Goal: Task Accomplishment & Management: Manage account settings

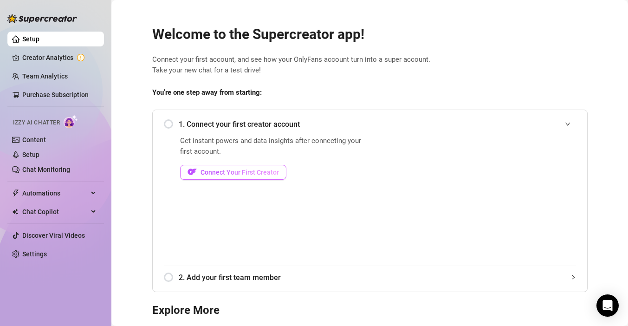
click at [251, 173] on span "Connect Your First Creator" at bounding box center [240, 172] width 78 height 7
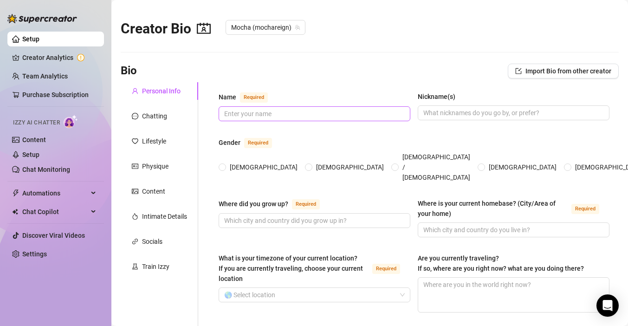
click at [261, 107] on span at bounding box center [315, 113] width 192 height 15
type input "Mocha"
click at [233, 162] on span "[DEMOGRAPHIC_DATA]" at bounding box center [263, 167] width 75 height 10
click at [225, 165] on input "[DEMOGRAPHIC_DATA]" at bounding box center [223, 168] width 4 height 6
radio input "true"
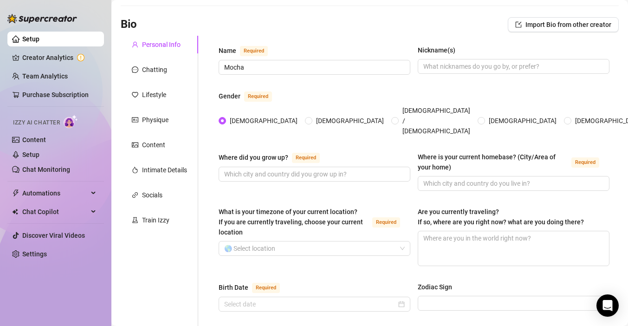
scroll to position [61, 0]
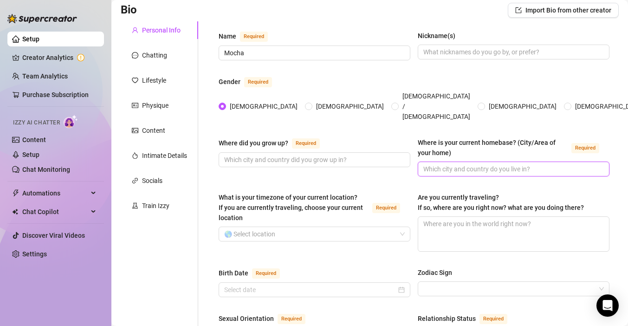
click at [428, 164] on input "Where is your current homebase? (City/Area of your home) Required" at bounding box center [512, 169] width 179 height 10
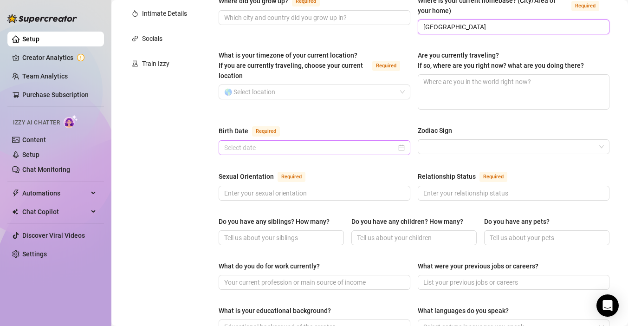
scroll to position [203, 0]
type input "[GEOGRAPHIC_DATA]"
click at [315, 142] on input "Birth Date Required" at bounding box center [310, 147] width 172 height 10
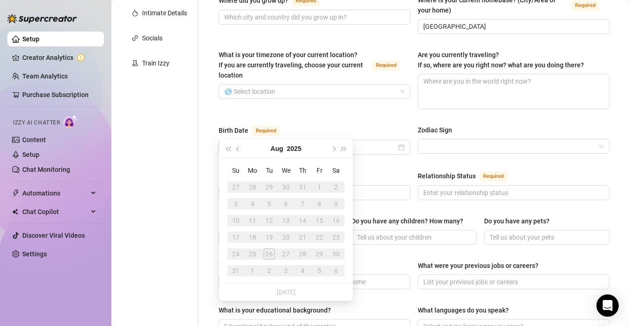
click at [324, 85] on div "What is your timezone of your current location? If you are currently traveling,…" at bounding box center [315, 79] width 192 height 59
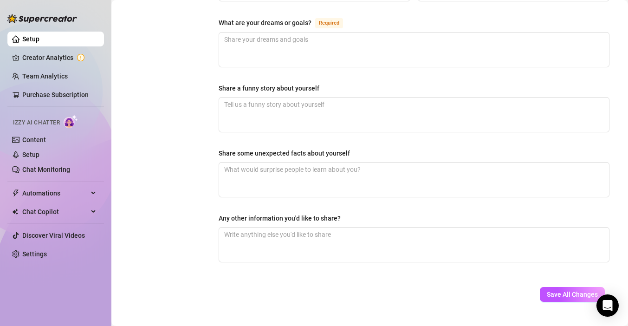
scroll to position [582, 0]
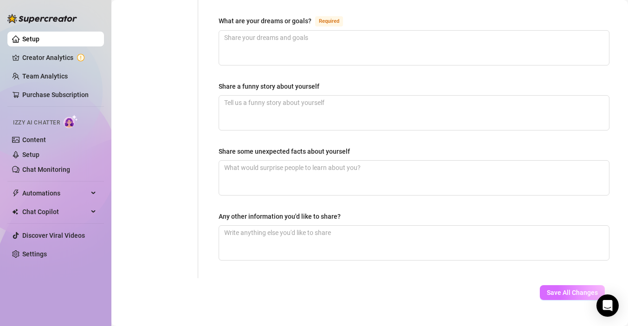
click at [545, 285] on button "Save All Changes" at bounding box center [572, 292] width 65 height 15
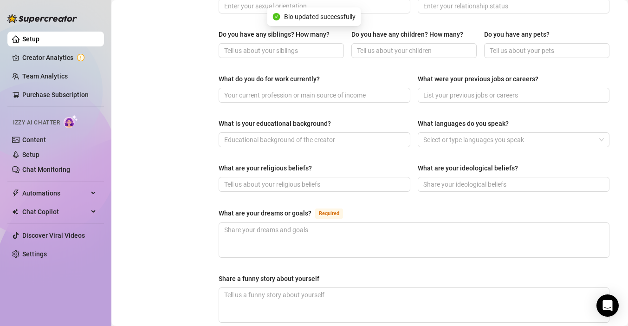
scroll to position [0, 0]
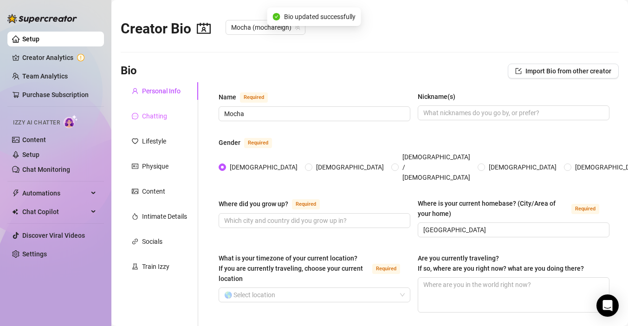
click at [143, 108] on div "Chatting" at bounding box center [160, 116] width 78 height 18
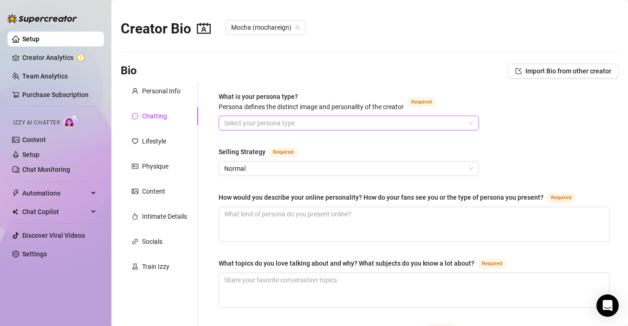
click at [232, 119] on input "What is your persona type? [PERSON_NAME] defines the distinct image and persona…" at bounding box center [344, 123] width 241 height 14
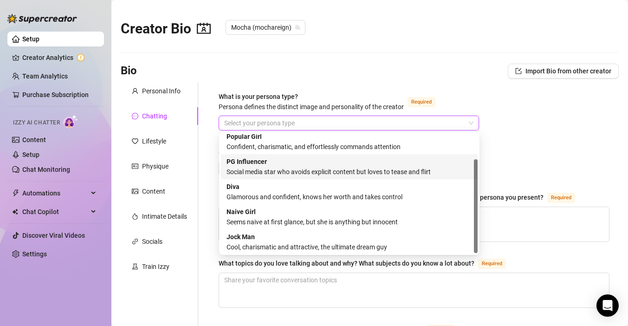
scroll to position [32, 0]
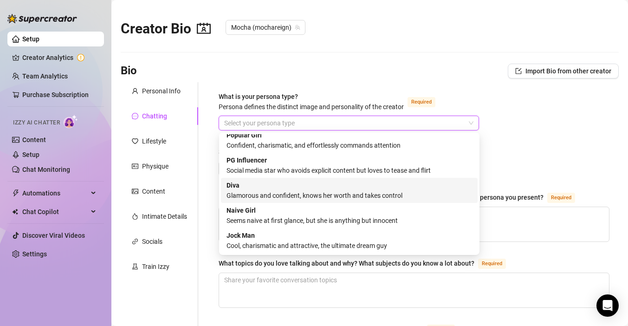
click at [305, 194] on div "Glamorous and confident, knows her worth and takes control" at bounding box center [350, 195] width 246 height 10
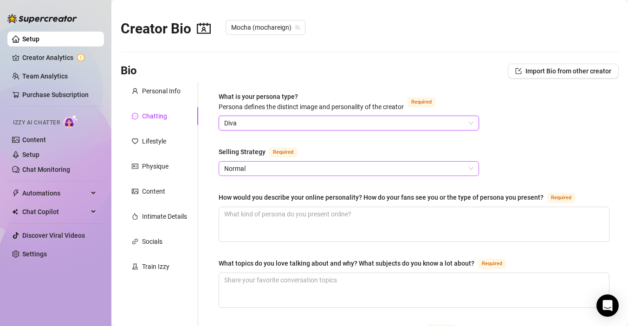
click at [316, 167] on span "Normal" at bounding box center [348, 169] width 249 height 14
click at [317, 167] on span "Normal" at bounding box center [348, 169] width 249 height 14
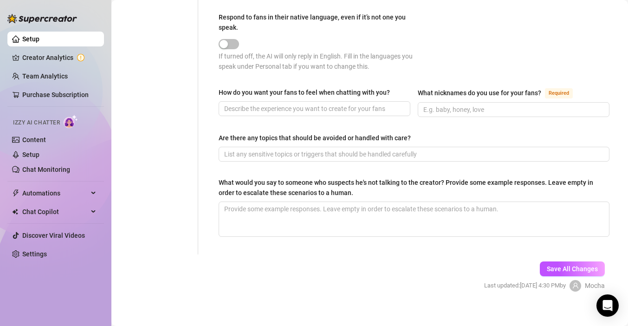
scroll to position [532, 0]
click at [511, 106] on input "What nicknames do you use for your fans? Required" at bounding box center [512, 109] width 179 height 10
click at [560, 269] on span "Save All Changes" at bounding box center [572, 268] width 51 height 7
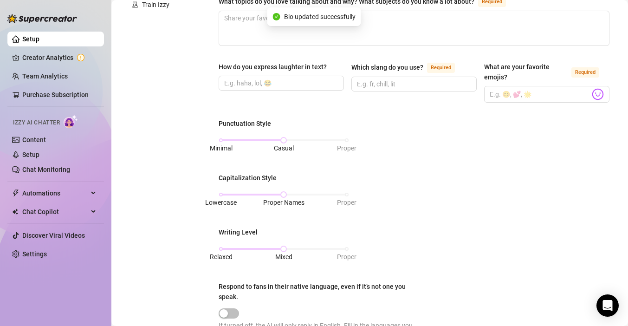
scroll to position [0, 0]
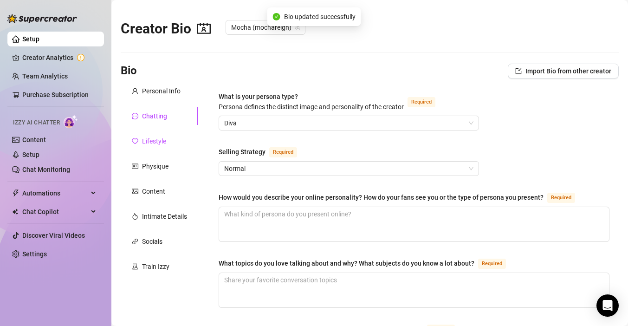
click at [160, 142] on div "Lifestyle" at bounding box center [154, 141] width 24 height 10
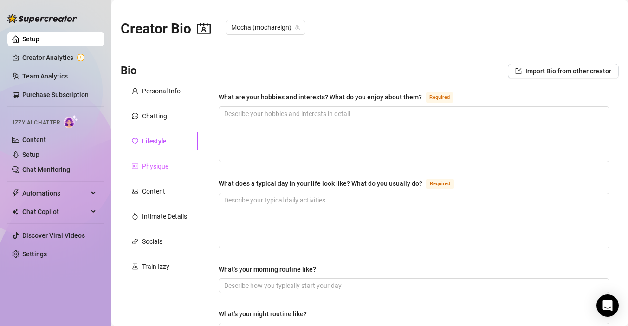
click at [181, 162] on div "Physique" at bounding box center [160, 166] width 78 height 18
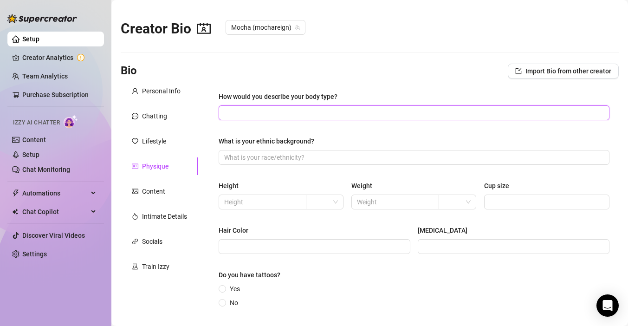
click at [269, 117] on input "How would you describe your body type?" at bounding box center [413, 113] width 378 height 10
type input "athletic"
click at [273, 155] on input "What is your ethnic background?" at bounding box center [413, 157] width 378 height 10
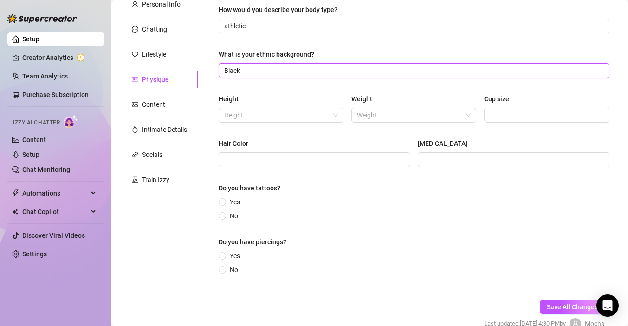
scroll to position [100, 0]
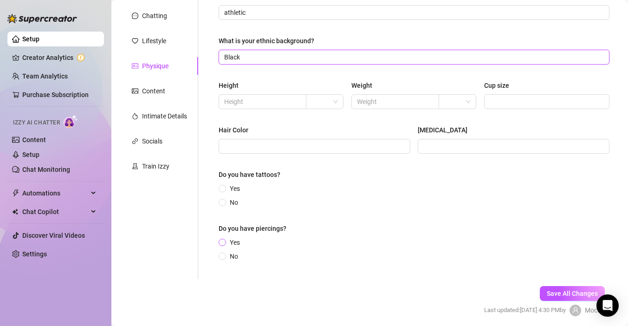
type input "Black"
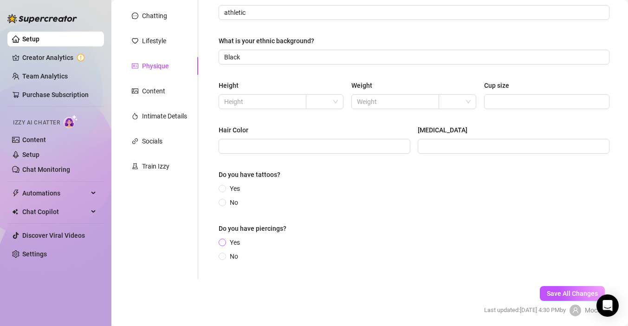
click at [225, 239] on label "Yes" at bounding box center [231, 242] width 25 height 10
click at [225, 240] on input "Yes" at bounding box center [223, 243] width 4 height 6
radio input "true"
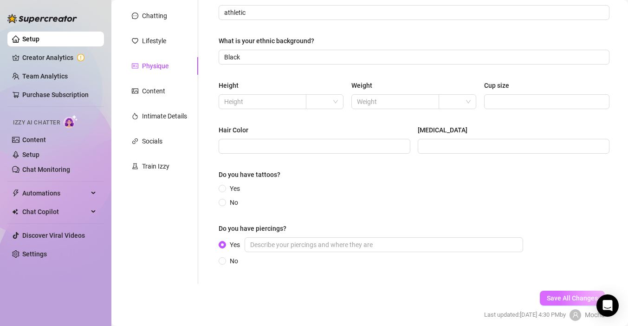
click at [559, 298] on span "Save All Changes" at bounding box center [572, 297] width 51 height 7
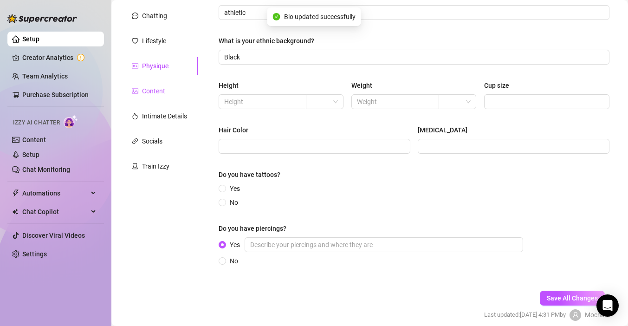
click at [160, 90] on div "Content" at bounding box center [153, 91] width 23 height 10
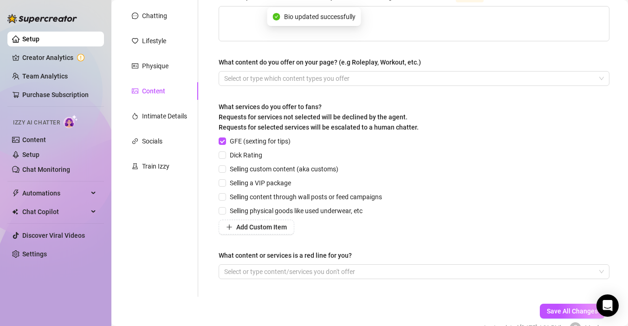
scroll to position [87, 0]
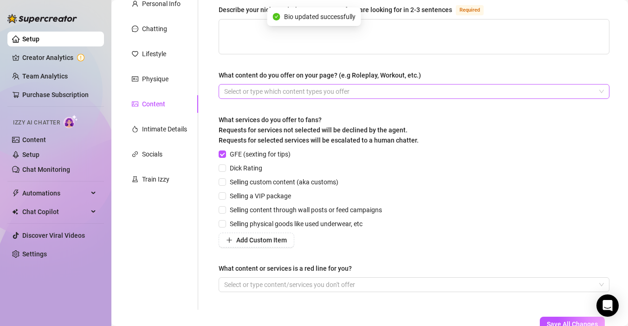
click at [296, 94] on div at bounding box center [408, 91] width 377 height 13
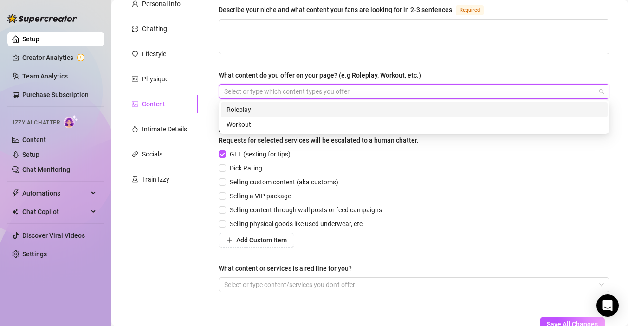
click at [296, 94] on div at bounding box center [408, 91] width 377 height 13
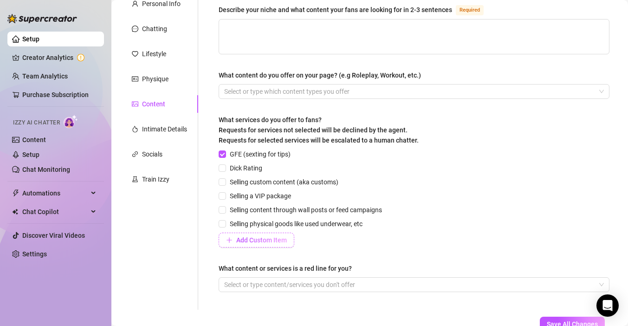
click at [252, 238] on span "Add Custom Item" at bounding box center [261, 239] width 51 height 7
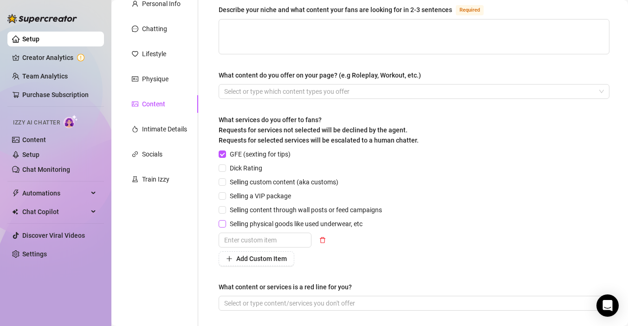
click at [361, 222] on span "Selling physical goods like used underwear, etc" at bounding box center [296, 224] width 140 height 10
click at [225, 222] on input "Selling physical goods like used underwear, etc" at bounding box center [222, 223] width 6 height 6
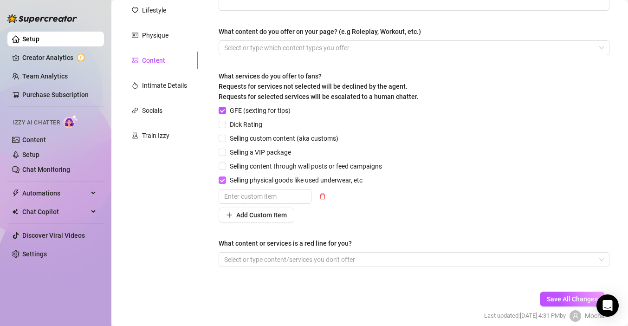
scroll to position [159, 0]
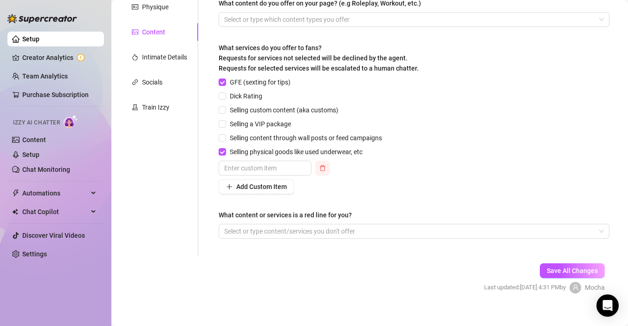
click at [324, 166] on icon "delete" at bounding box center [322, 168] width 6 height 6
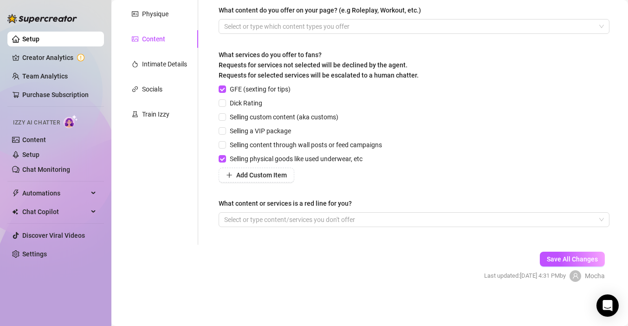
scroll to position [152, 0]
click at [320, 159] on span "Selling physical goods like used underwear, etc" at bounding box center [296, 159] width 140 height 10
click at [225, 159] on input "Selling physical goods like used underwear, etc" at bounding box center [222, 159] width 6 height 6
checkbox input "false"
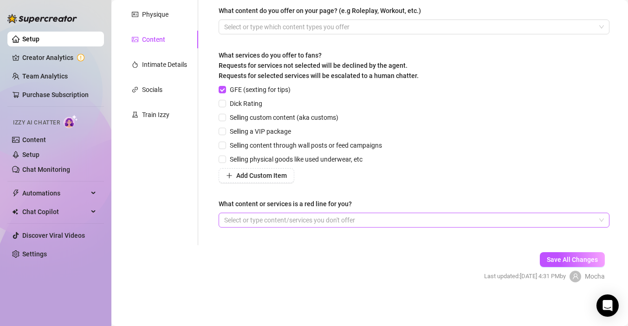
click at [541, 226] on div "Select or type content/services you don't offer" at bounding box center [414, 220] width 391 height 15
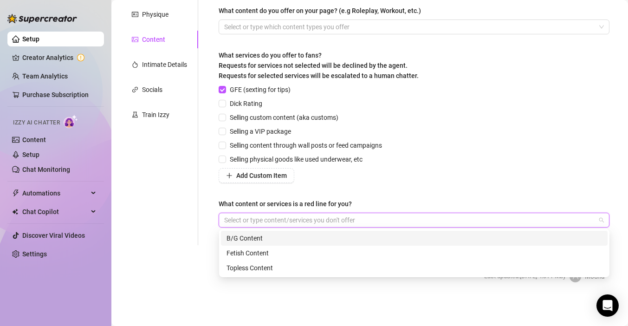
click at [528, 147] on div "GFE (sexting for tips) Dick Rating Selling custom content (aka customs) Selling…" at bounding box center [414, 133] width 391 height 98
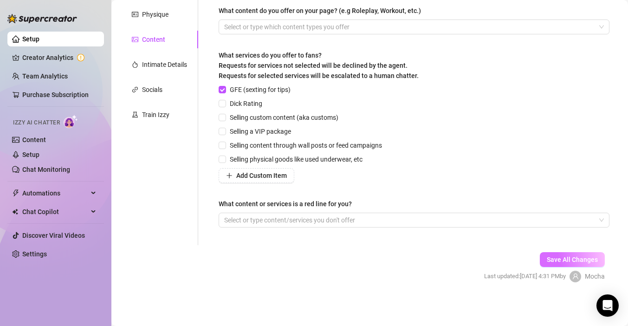
click at [570, 261] on span "Save All Changes" at bounding box center [572, 259] width 51 height 7
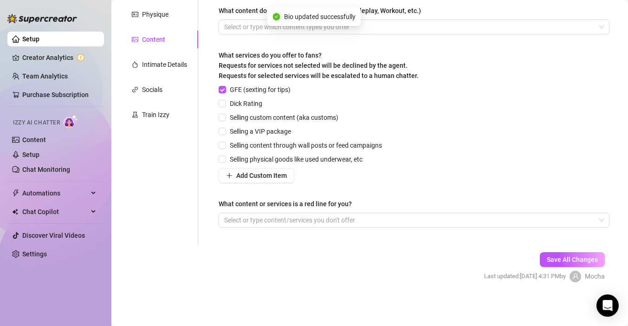
scroll to position [0, 0]
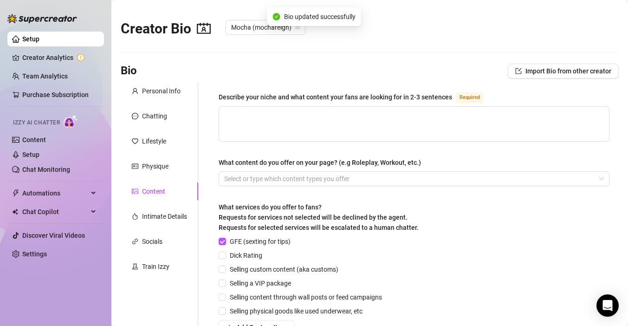
click at [153, 198] on div "Content" at bounding box center [160, 191] width 78 height 18
click at [157, 219] on div "Intimate Details" at bounding box center [164, 216] width 45 height 10
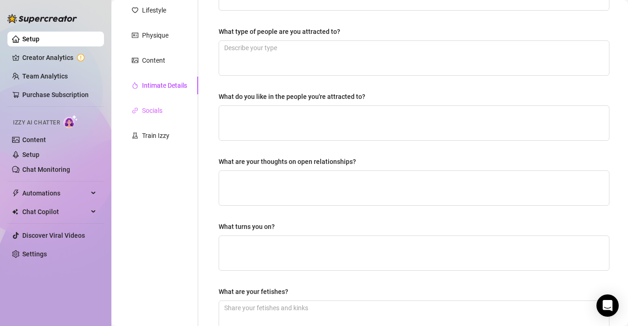
click at [170, 113] on div "Socials" at bounding box center [160, 111] width 78 height 18
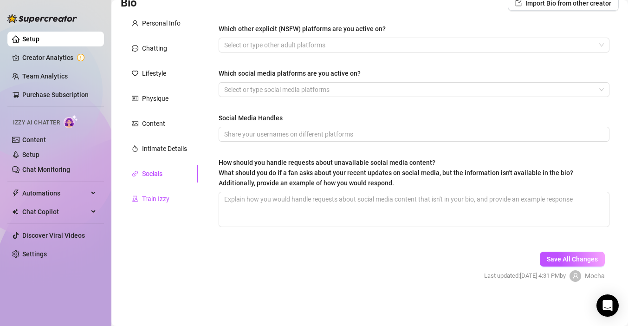
click at [157, 194] on div "Train Izzy" at bounding box center [155, 199] width 27 height 10
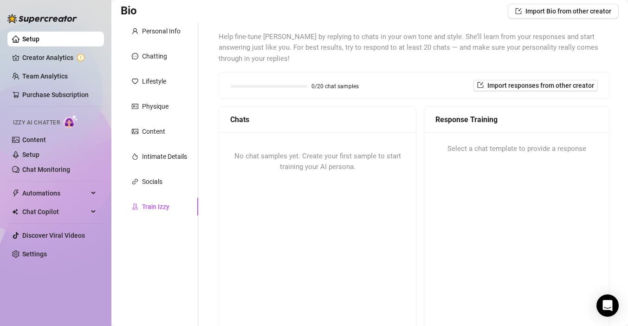
scroll to position [64, 0]
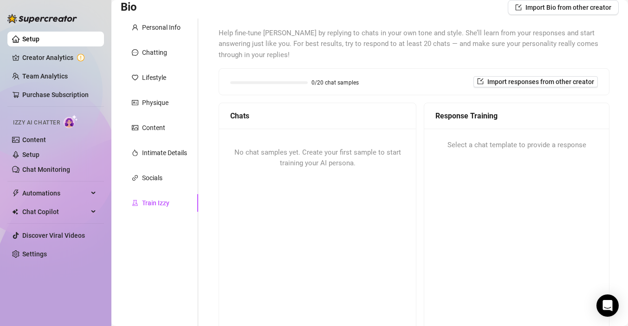
click at [356, 153] on span "No chat samples yet. Create your first sample to start training your AI persona." at bounding box center [317, 157] width 167 height 19
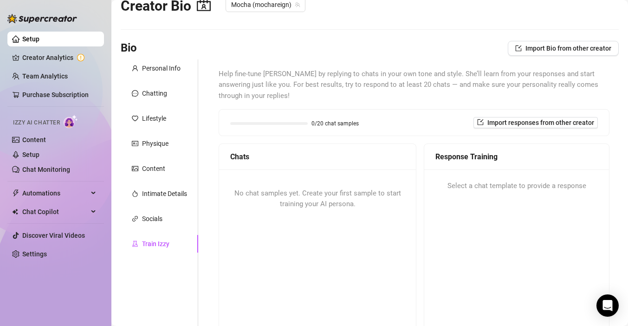
scroll to position [0, 0]
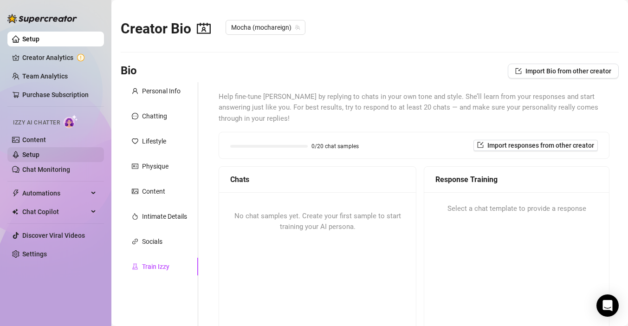
click at [39, 156] on link "Setup" at bounding box center [30, 154] width 17 height 7
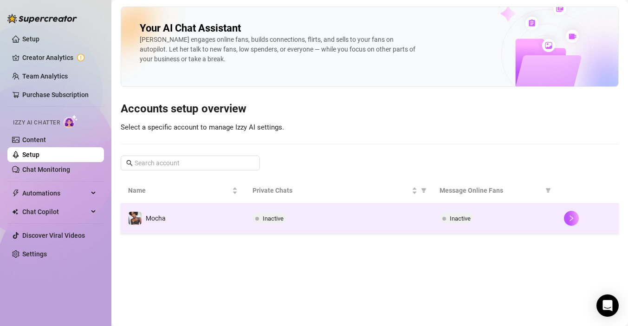
click at [208, 217] on td "Mocha" at bounding box center [183, 218] width 124 height 30
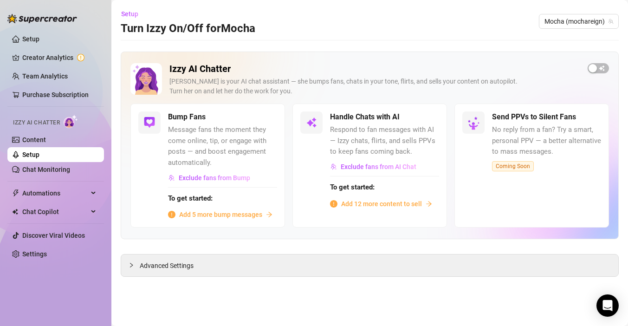
click at [234, 214] on span "Add 5 more bump messages" at bounding box center [220, 214] width 83 height 10
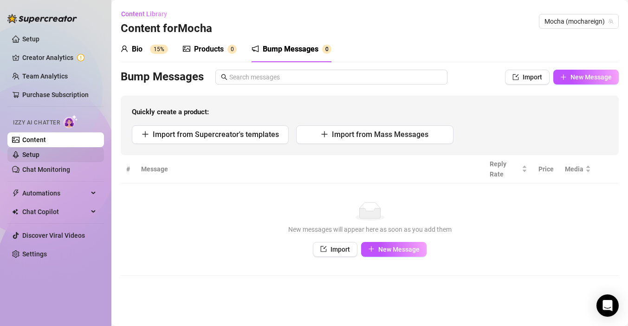
click at [39, 151] on link "Setup" at bounding box center [30, 154] width 17 height 7
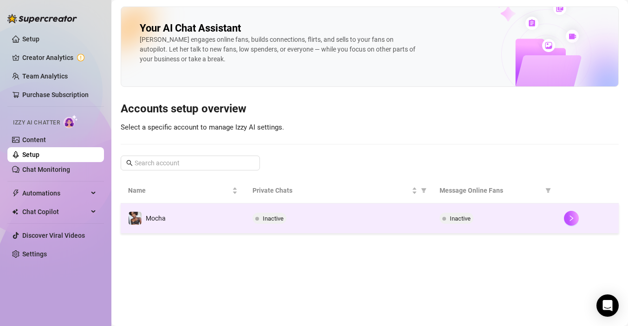
click at [327, 216] on div "Inactive" at bounding box center [339, 218] width 172 height 11
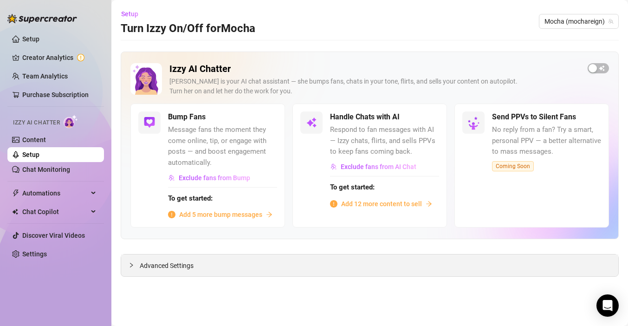
click at [198, 266] on div "Advanced Settings" at bounding box center [369, 265] width 497 height 22
click at [355, 204] on span "Add 12 more content to sell" at bounding box center [381, 204] width 81 height 10
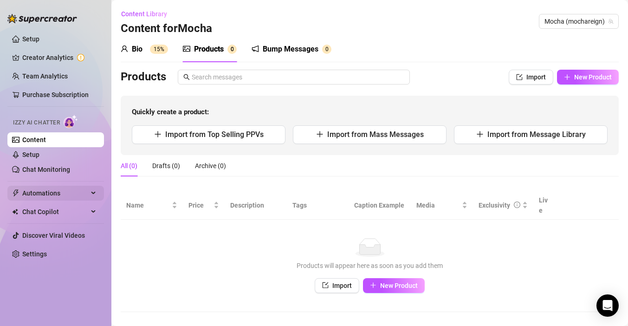
click at [91, 195] on div "Automations" at bounding box center [55, 193] width 97 height 15
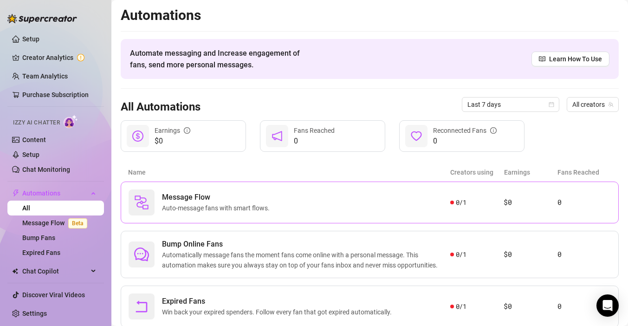
scroll to position [29, 0]
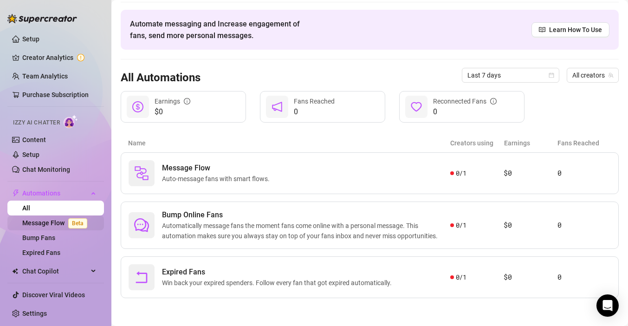
click at [85, 224] on span "Beta" at bounding box center [77, 223] width 19 height 10
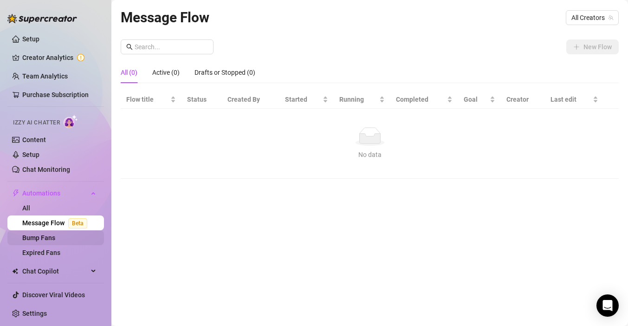
click at [55, 237] on link "Bump Fans" at bounding box center [38, 237] width 33 height 7
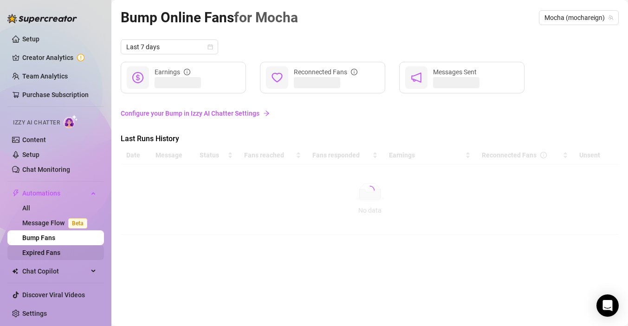
click at [60, 256] on link "Expired Fans" at bounding box center [41, 252] width 38 height 7
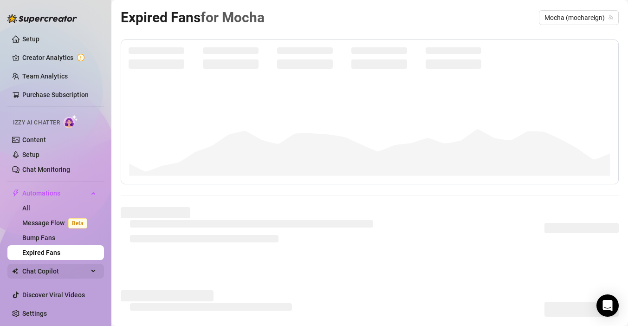
click at [77, 267] on span "Chat Copilot" at bounding box center [55, 271] width 66 height 15
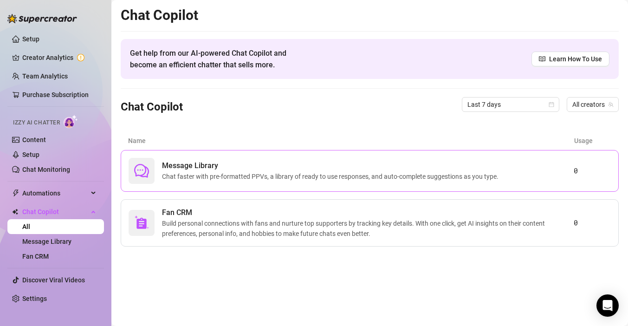
click at [237, 178] on span "Chat faster with pre-formatted PPVs, a library of ready to use responses, and a…" at bounding box center [332, 176] width 340 height 10
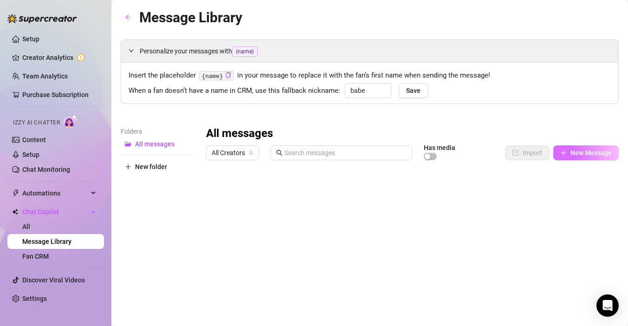
click at [563, 155] on icon "plus" at bounding box center [563, 152] width 6 height 6
type textarea "Type your message here..."
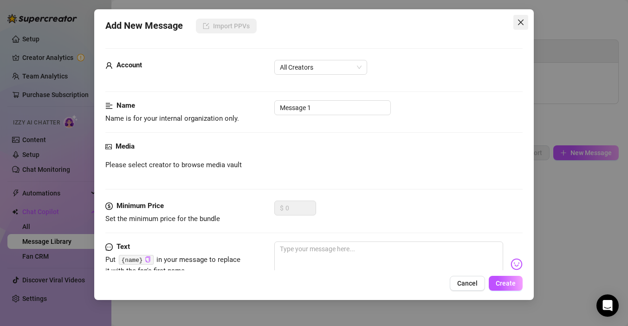
click at [522, 21] on icon "close" at bounding box center [520, 22] width 7 height 7
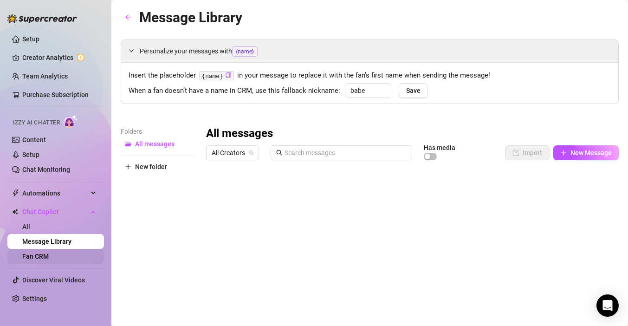
click at [49, 257] on link "Fan CRM" at bounding box center [35, 256] width 26 height 7
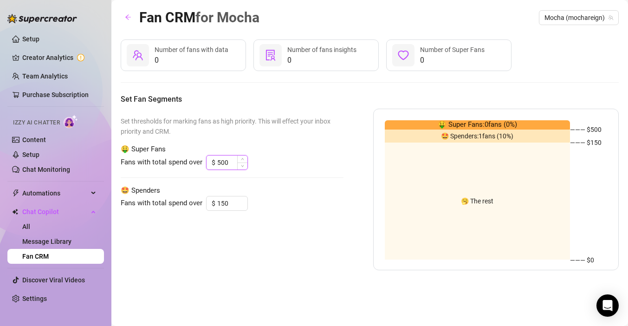
click at [220, 162] on input "500" at bounding box center [232, 163] width 30 height 14
type input "300"
click at [224, 206] on input "150" at bounding box center [232, 203] width 30 height 14
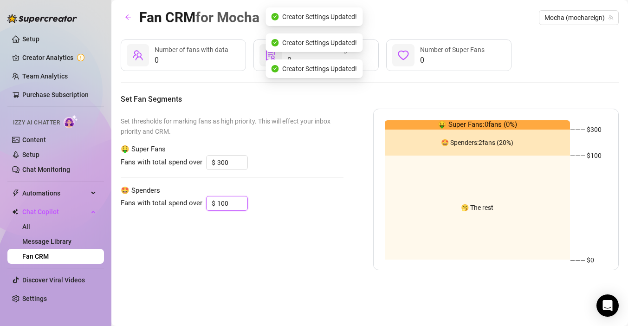
type input "100"
click at [333, 242] on div "Set thresholds for marking fans as high priority. This will effect your inbox p…" at bounding box center [232, 190] width 223 height 162
click at [454, 210] on div "🥱 The rest" at bounding box center [478, 208] width 186 height 104
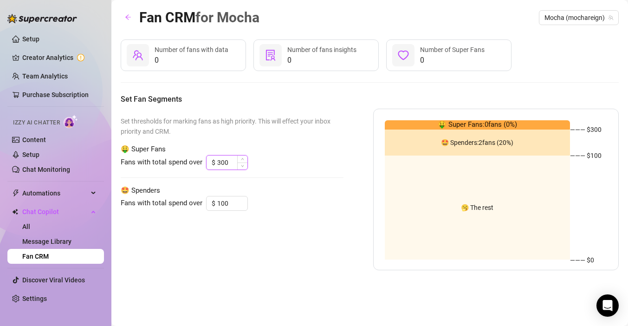
click at [221, 161] on input "300" at bounding box center [232, 163] width 30 height 14
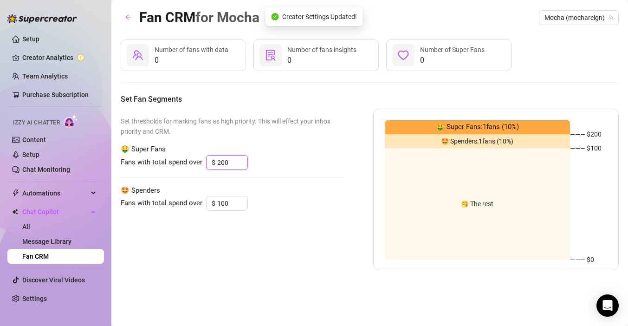
type input "200"
click at [367, 206] on div "Set thresholds for marking fans as high priority. This will effect your inbox p…" at bounding box center [370, 190] width 498 height 162
click at [223, 203] on input "100" at bounding box center [232, 203] width 30 height 14
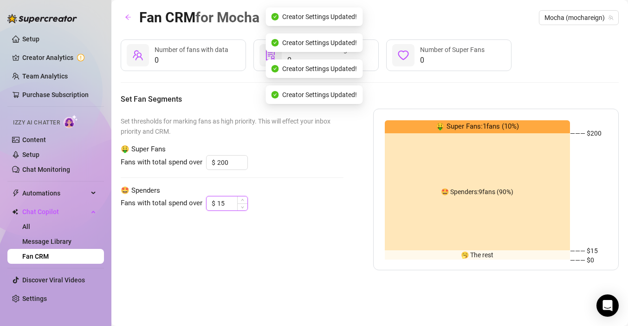
type input "1"
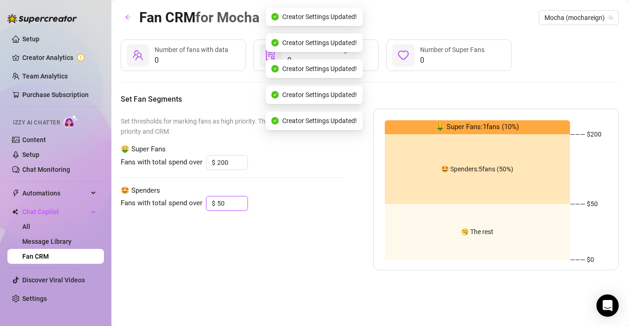
type input "50"
click at [342, 248] on div "Set thresholds for marking fans as high priority. This will effect your inbox p…" at bounding box center [232, 190] width 223 height 162
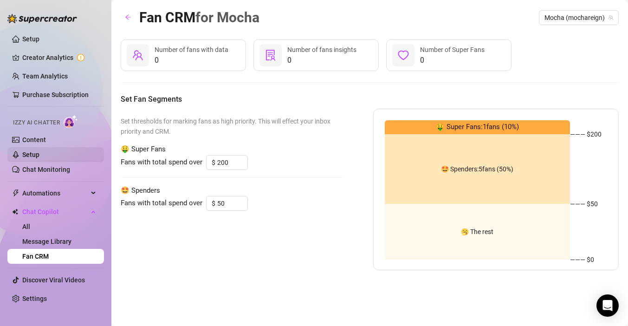
click at [39, 152] on link "Setup" at bounding box center [30, 154] width 17 height 7
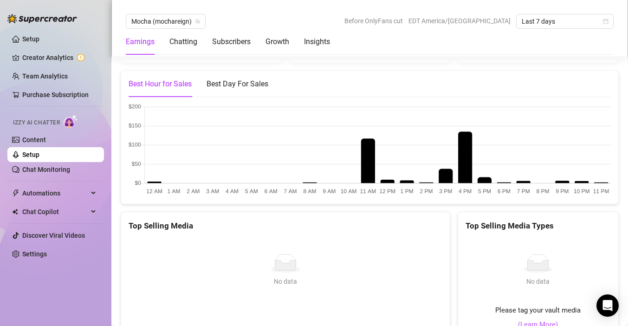
scroll to position [585, 0]
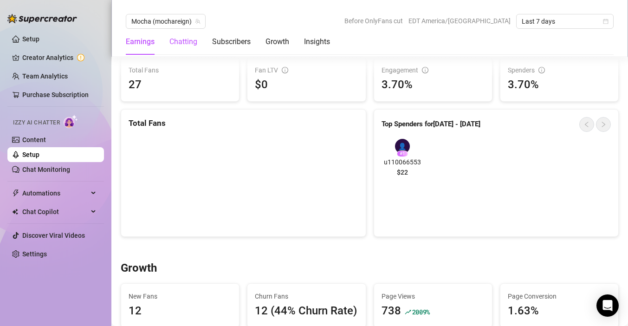
click at [191, 45] on div "Chatting" at bounding box center [183, 41] width 28 height 11
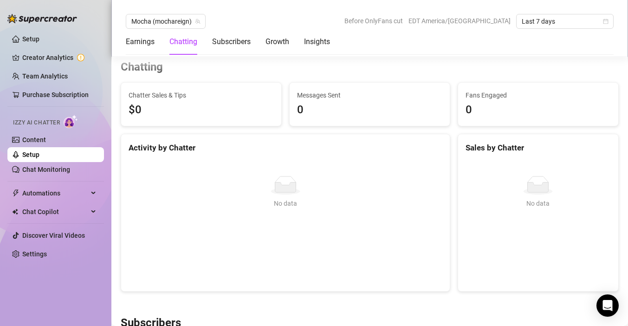
scroll to position [303, 0]
click at [226, 40] on div "Subscribers" at bounding box center [231, 41] width 39 height 11
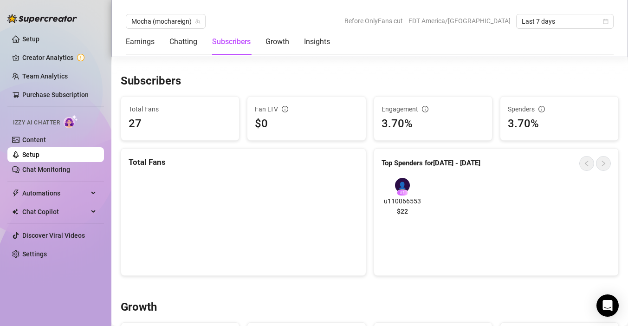
scroll to position [558, 0]
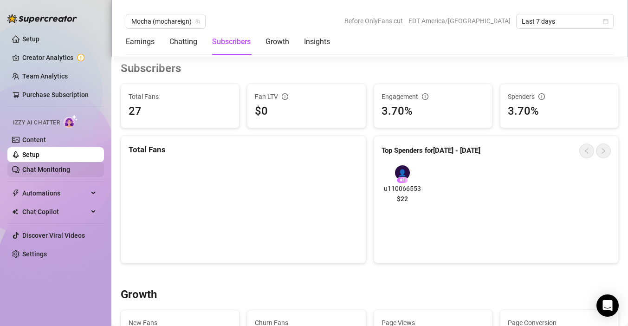
click at [70, 173] on link "Chat Monitoring" at bounding box center [46, 169] width 48 height 7
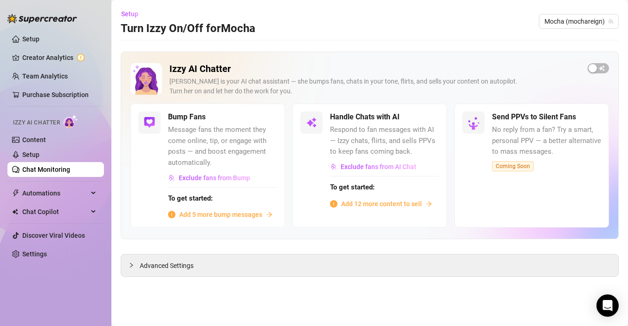
click at [227, 216] on span "Add 5 more bump messages" at bounding box center [220, 214] width 83 height 10
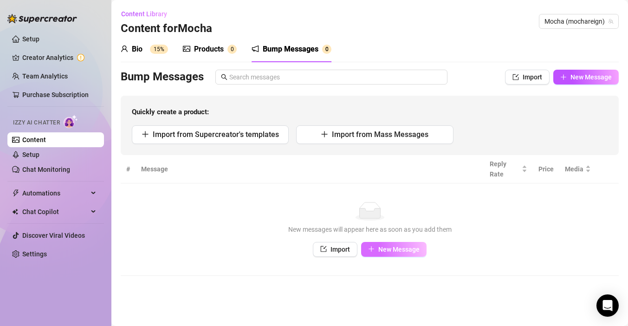
click at [405, 250] on span "New Message" at bounding box center [398, 249] width 41 height 7
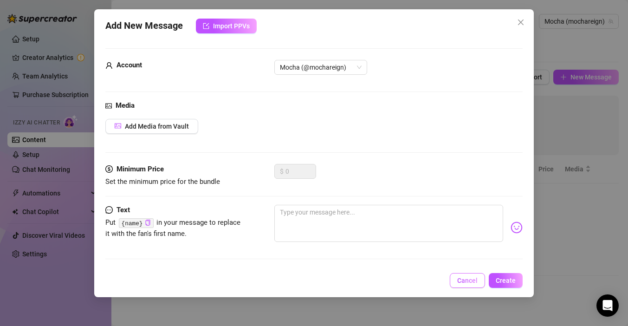
click at [462, 279] on span "Cancel" at bounding box center [467, 280] width 20 height 7
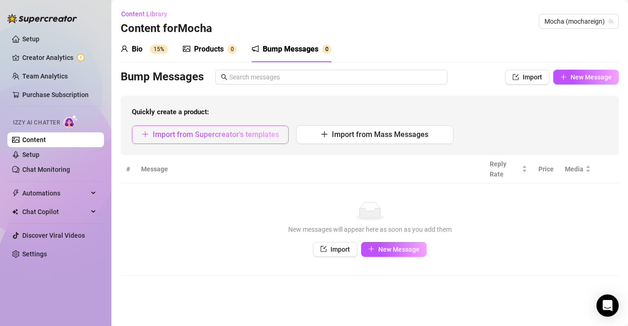
click at [263, 131] on span "Import from Supercreator's templates" at bounding box center [216, 134] width 126 height 9
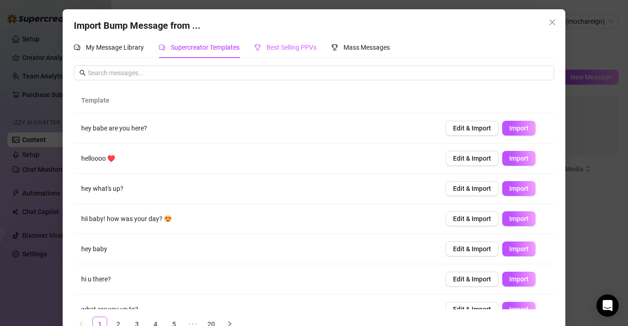
click at [292, 39] on div "Best Selling PPVs" at bounding box center [285, 47] width 62 height 21
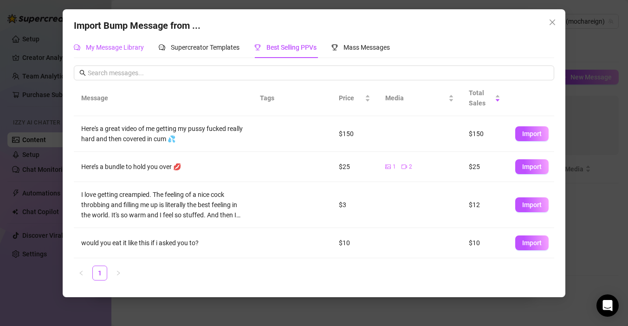
click at [138, 49] on span "My Message Library" at bounding box center [115, 47] width 58 height 7
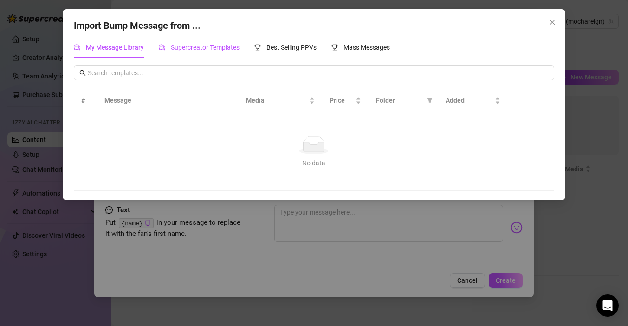
click at [214, 52] on div "Supercreator Templates" at bounding box center [199, 47] width 81 height 10
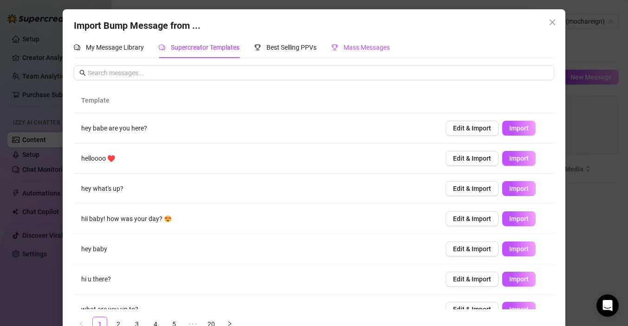
click at [356, 50] on span "Mass Messages" at bounding box center [367, 47] width 46 height 7
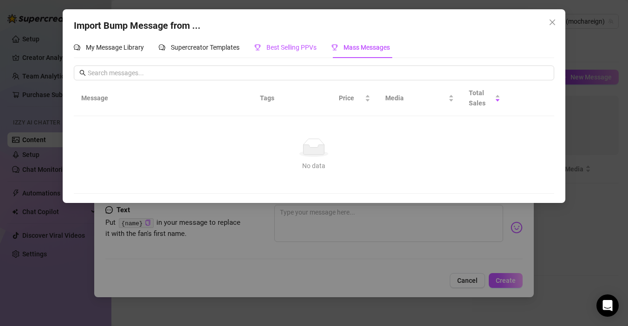
click at [276, 49] on span "Best Selling PPVs" at bounding box center [291, 47] width 50 height 7
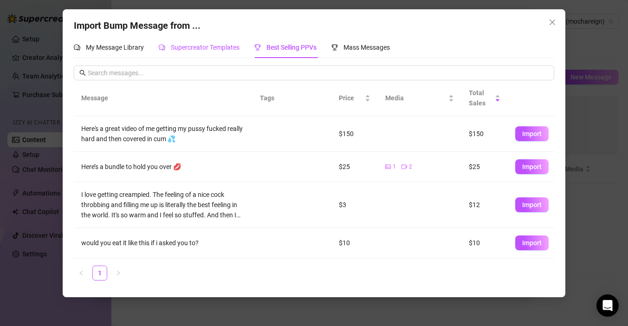
click at [211, 45] on span "Supercreator Templates" at bounding box center [205, 47] width 69 height 7
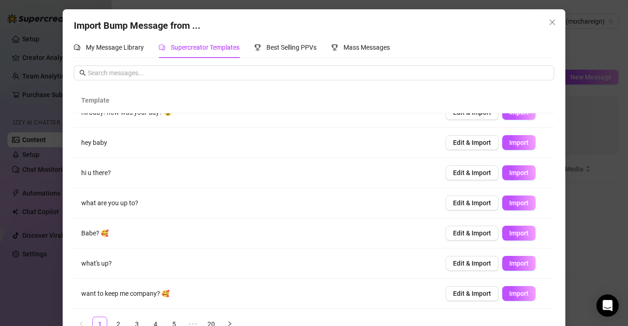
scroll to position [22, 0]
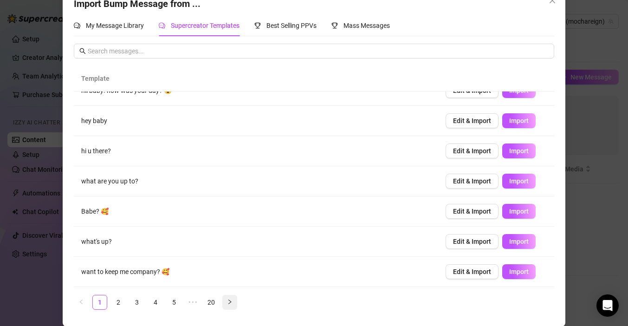
click at [233, 300] on button "button" at bounding box center [229, 302] width 15 height 15
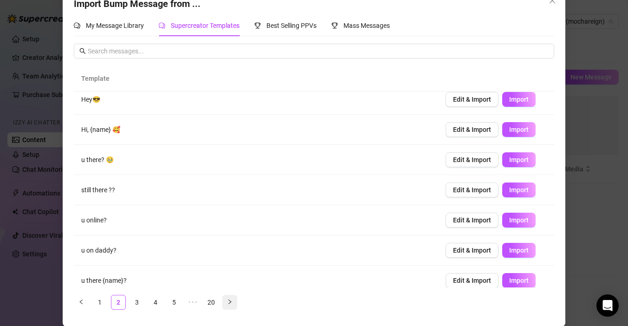
scroll to position [0, 0]
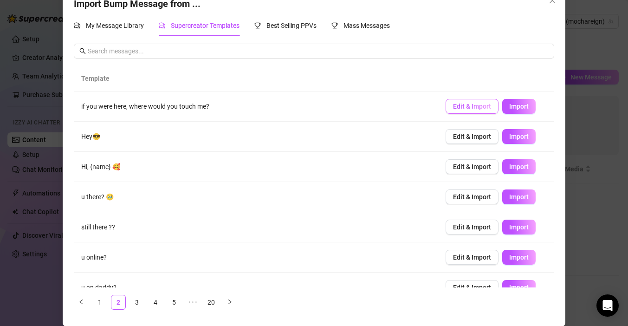
click at [488, 107] on span "Edit & Import" at bounding box center [472, 106] width 38 height 7
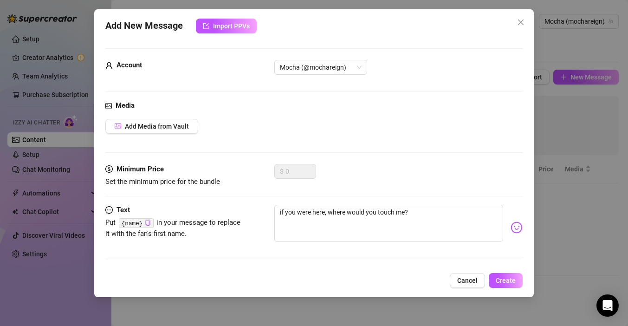
scroll to position [13, 0]
click at [279, 212] on textarea "if you were here, where would you touch me?" at bounding box center [388, 223] width 229 height 37
click at [146, 225] on icon "copy" at bounding box center [147, 223] width 5 height 6
click at [278, 213] on textarea "if you were here, where would you touch me?" at bounding box center [388, 223] width 229 height 37
paste textarea "{name}"
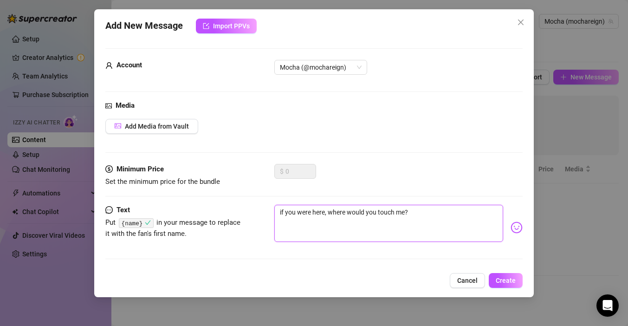
type textarea "{name}if you were here, where would you touch me?"
type textarea "{name} if you were here, where would you touch me?"
click at [468, 212] on textarea "{name} if you were here, where would you touch me?" at bounding box center [388, 223] width 229 height 37
type textarea "{name} if you were here, where would you touch me?"
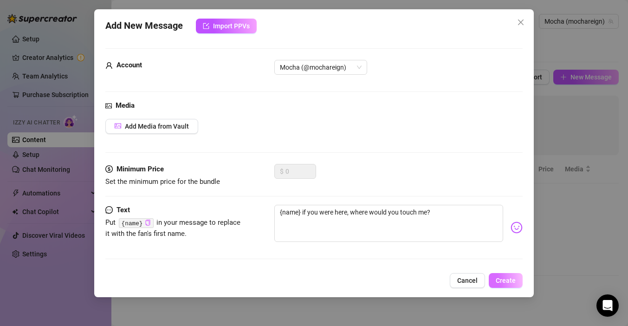
click at [510, 276] on button "Create" at bounding box center [506, 280] width 34 height 15
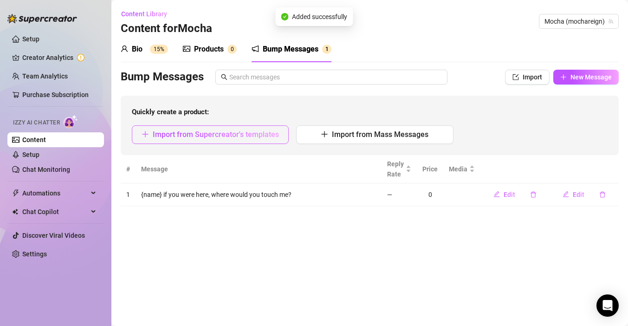
click at [246, 135] on span "Import from Supercreator's templates" at bounding box center [216, 134] width 126 height 9
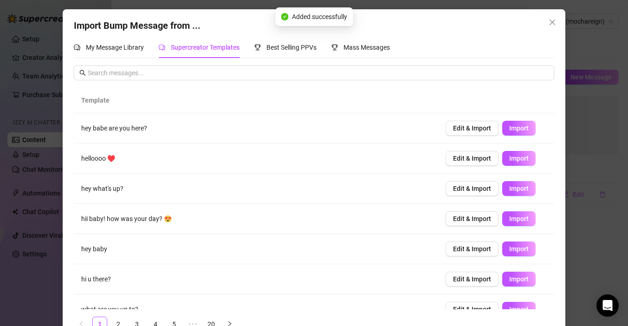
scroll to position [106, 0]
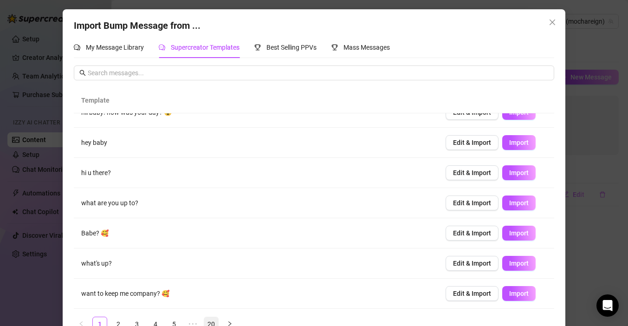
click at [211, 319] on link "20" at bounding box center [211, 324] width 14 height 14
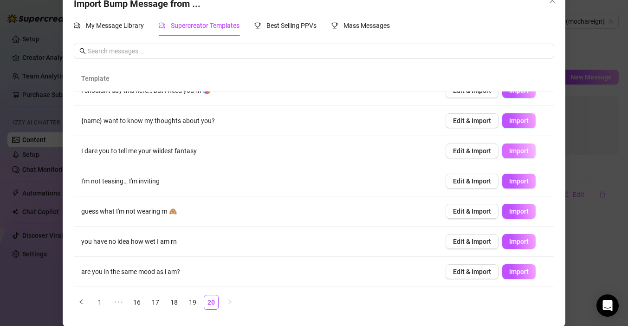
click at [516, 152] on span "Import" at bounding box center [518, 150] width 19 height 7
click at [173, 304] on link "18" at bounding box center [174, 302] width 14 height 14
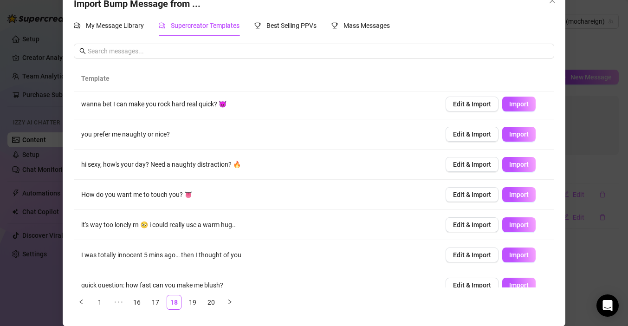
scroll to position [6, 0]
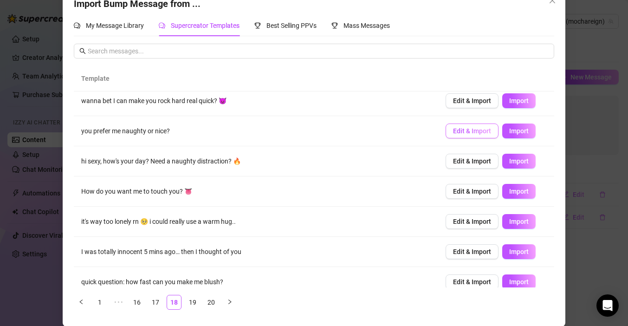
click at [486, 133] on span "Edit & Import" at bounding box center [472, 130] width 38 height 7
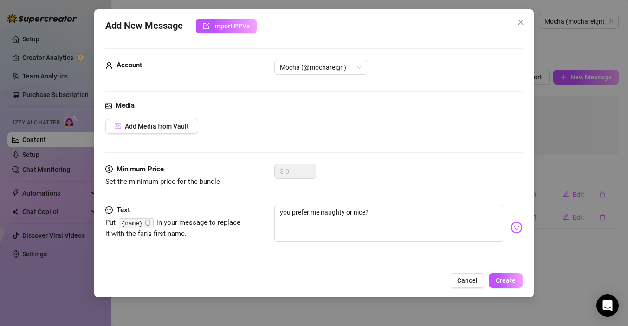
scroll to position [13, 0]
click at [281, 214] on textarea "you prefer me naughty or nice?" at bounding box center [388, 223] width 229 height 37
type textarea "Dyou prefer me naughty or nice?"
type textarea "Doyou prefer me naughty or nice?"
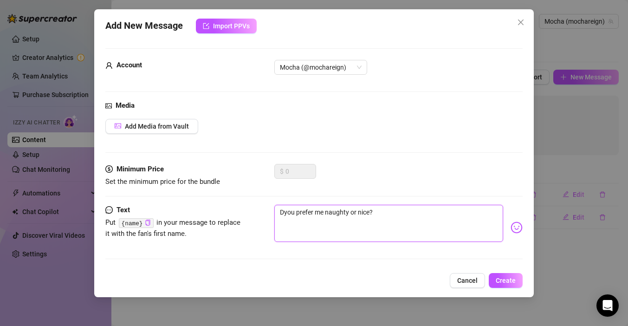
type textarea "Doyou prefer me naughty or nice?"
type textarea "Do you prefer me naughty or nice?"
click at [416, 214] on textarea "Do you prefer me naughty or nice?" at bounding box center [388, 223] width 229 height 37
type textarea "Do you prefer me naughty or nice?"
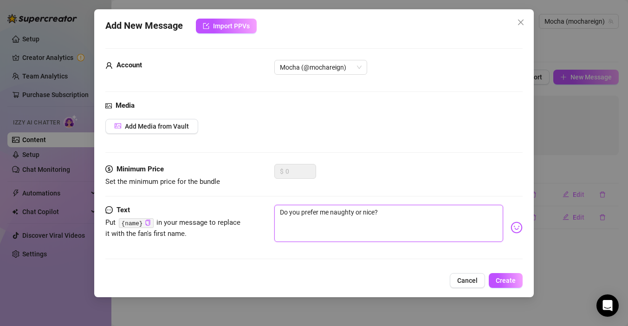
type textarea "Do you prefer me naughty or nice?"
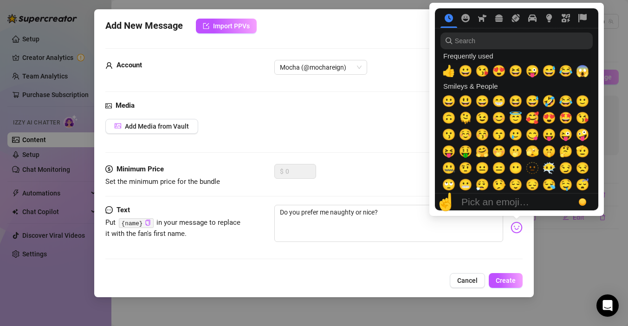
click at [515, 228] on img at bounding box center [517, 227] width 12 height 12
click at [499, 40] on input "search" at bounding box center [517, 40] width 152 height 17
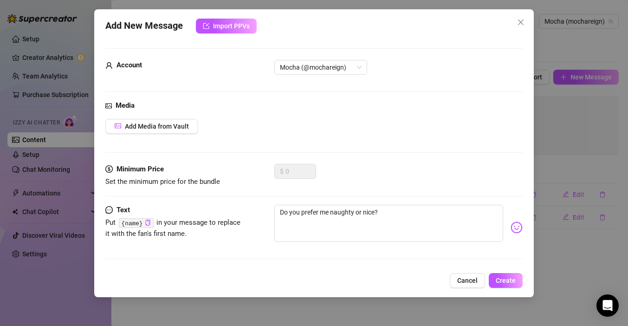
type input "devil"
click at [428, 220] on textarea "Do you prefer me naughty or nice?" at bounding box center [388, 223] width 229 height 37
click at [518, 234] on div "Do you prefer me naughty or nice?" at bounding box center [398, 227] width 248 height 45
click at [517, 228] on img at bounding box center [517, 227] width 12 height 12
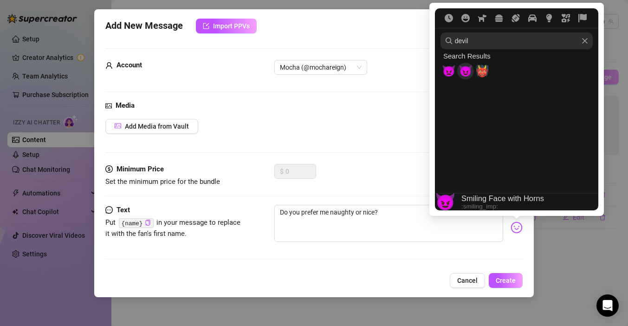
click at [465, 68] on span "😈" at bounding box center [466, 71] width 14 height 13
type textarea "Do you prefer me naughty or nice? 😈"
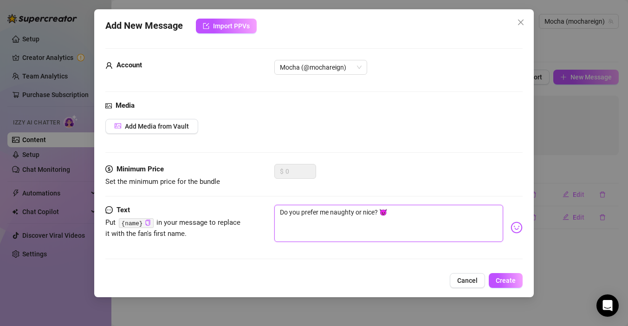
type textarea "Do you prefer me naughty or nice? 😈"
click at [516, 228] on img at bounding box center [517, 227] width 12 height 12
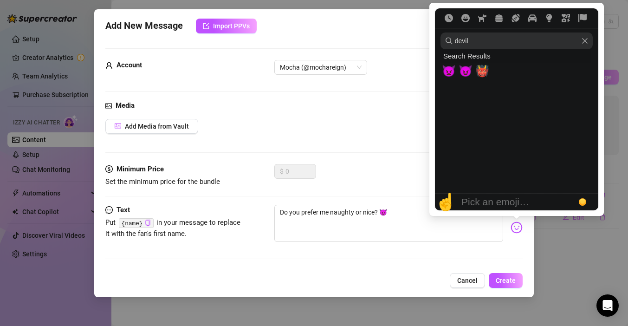
click at [584, 41] on icon "Clear" at bounding box center [585, 41] width 6 height 6
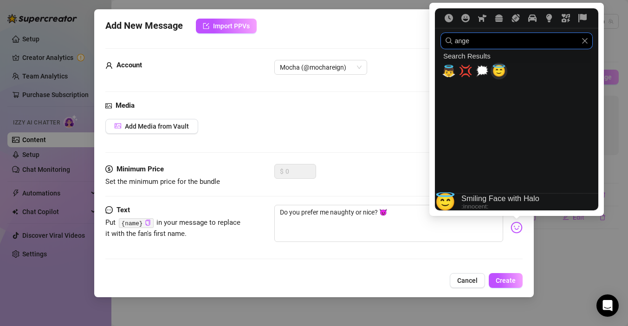
type input "ange"
click at [499, 72] on span "😇" at bounding box center [499, 71] width 14 height 13
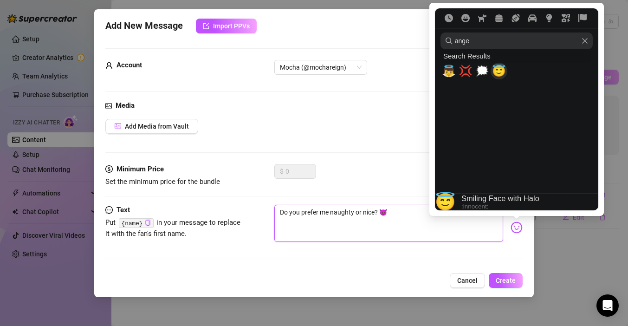
type textarea "Do you prefer me naughty or nice? 😈😇"
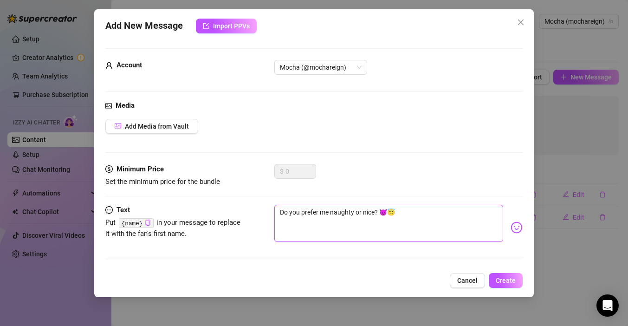
click at [415, 216] on textarea "Do you prefer me naughty or nice? 😈😇" at bounding box center [388, 223] width 229 height 37
type textarea "Do you prefer me naughty or nice? 😈😇"
click at [505, 276] on button "Create" at bounding box center [506, 280] width 34 height 15
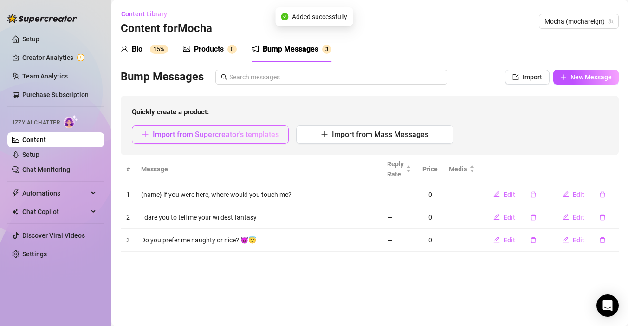
click at [252, 130] on button "Import from Supercreator's templates" at bounding box center [210, 134] width 157 height 19
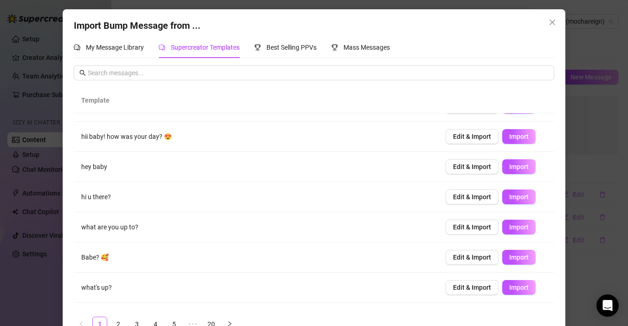
scroll to position [106, 0]
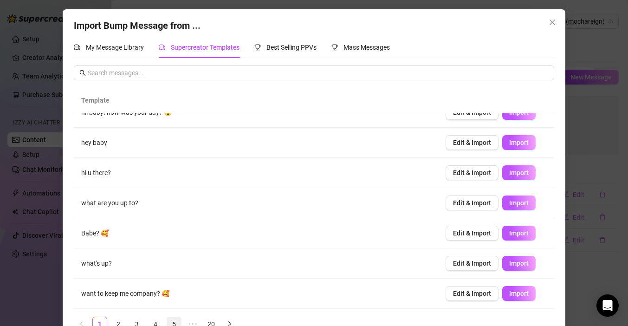
click at [171, 319] on link "5" at bounding box center [174, 324] width 14 height 14
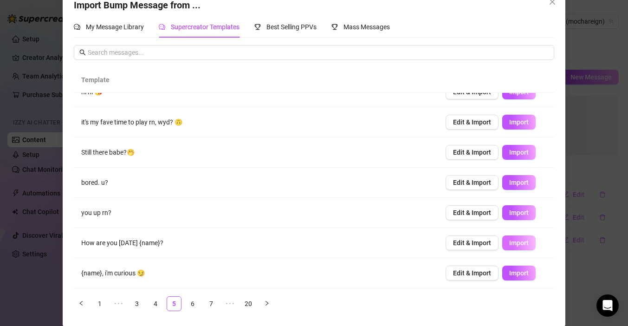
click at [522, 243] on span "Import" at bounding box center [518, 242] width 19 height 7
click at [194, 301] on link "6" at bounding box center [193, 304] width 14 height 14
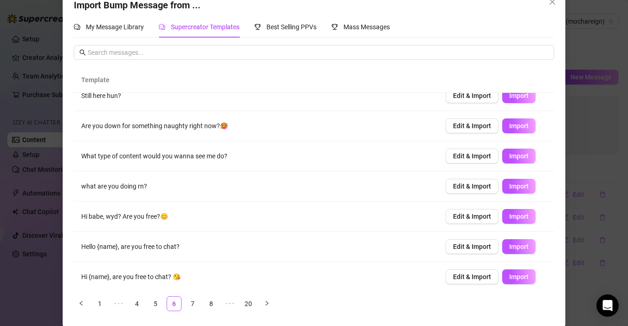
scroll to position [78, 0]
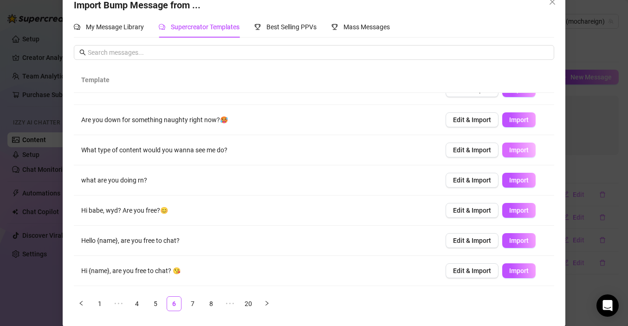
click at [510, 147] on span "Import" at bounding box center [518, 149] width 19 height 7
type textarea "What type of content would you wanna see me do?"
click at [597, 164] on div "Import Bump Message from ... My Message Library Supercreator Templates Best Sel…" at bounding box center [314, 163] width 628 height 326
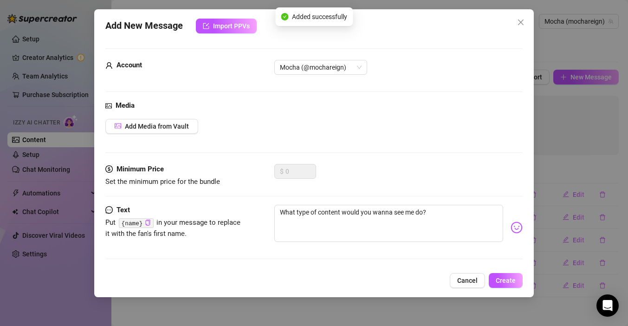
scroll to position [13, 0]
click at [502, 279] on span "Create" at bounding box center [506, 280] width 20 height 7
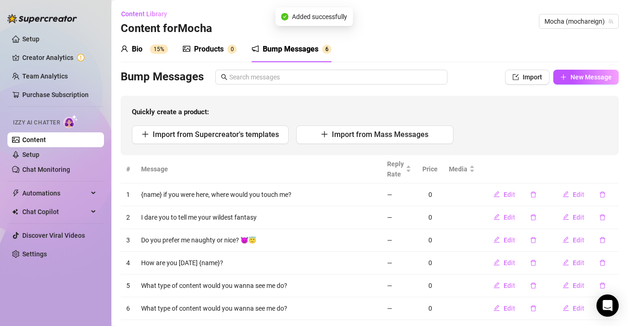
scroll to position [21, 0]
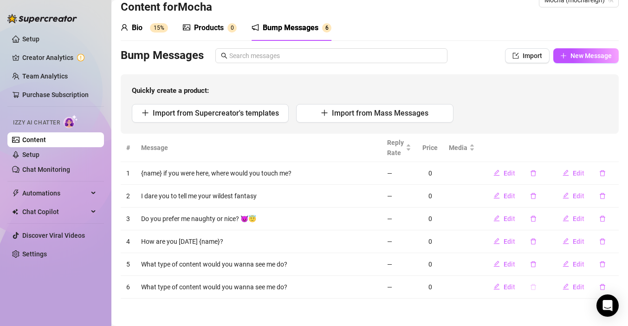
click at [536, 285] on icon "delete" at bounding box center [534, 287] width 6 height 6
click at [562, 259] on span "Yes" at bounding box center [559, 262] width 11 height 7
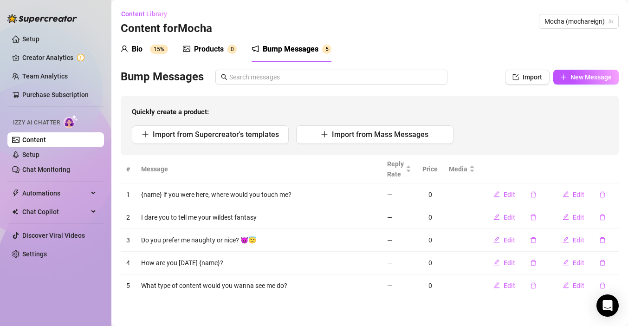
scroll to position [0, 0]
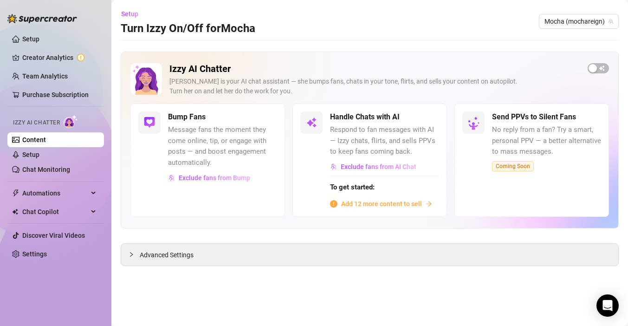
click at [390, 203] on span "Add 12 more content to sell" at bounding box center [381, 204] width 81 height 10
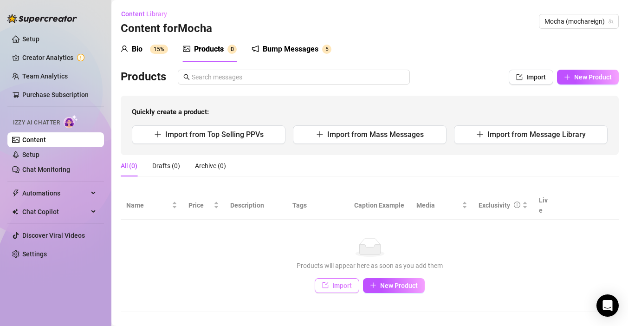
click at [337, 279] on button "Import" at bounding box center [337, 285] width 45 height 15
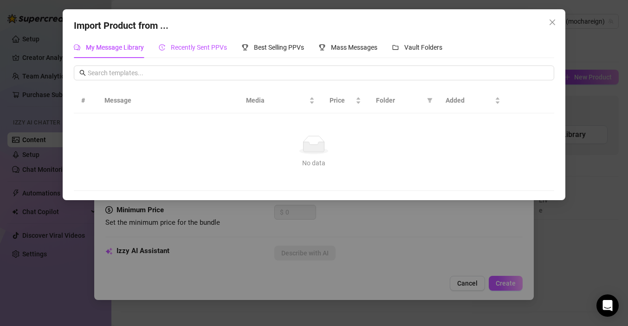
click at [197, 46] on span "Recently Sent PPVs" at bounding box center [199, 47] width 56 height 7
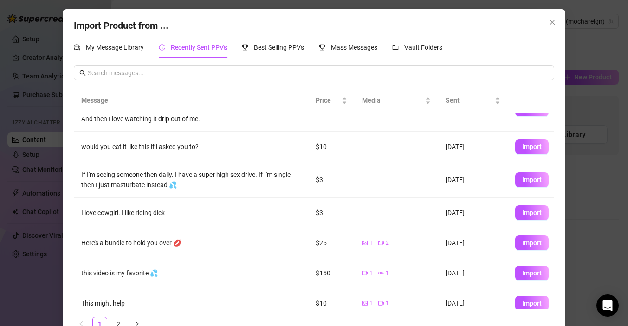
scroll to position [149, 0]
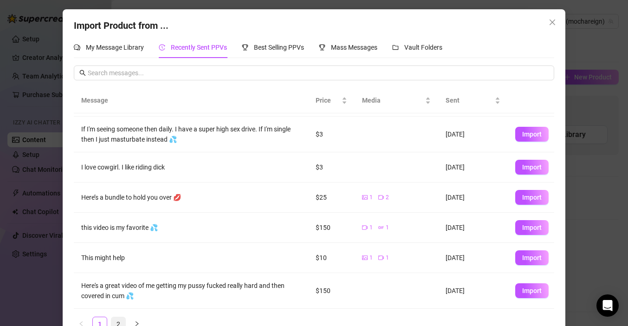
click at [121, 320] on link "2" at bounding box center [118, 324] width 14 height 14
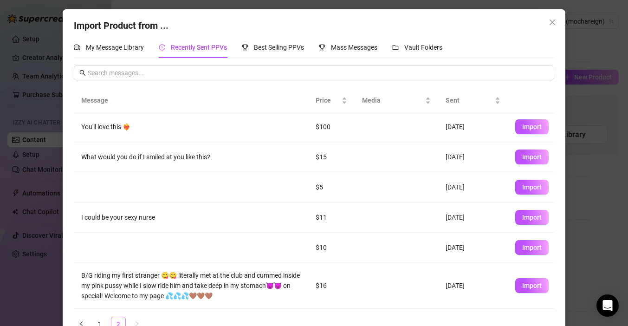
scroll to position [0, 0]
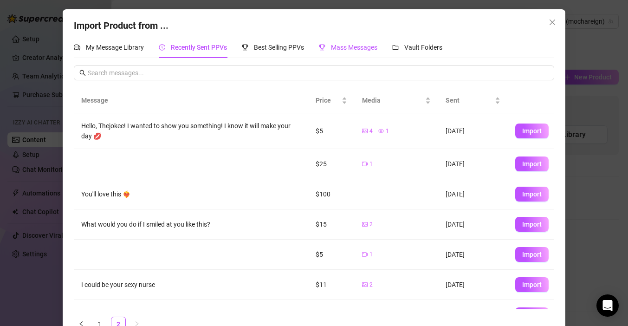
click at [355, 52] on div "Mass Messages" at bounding box center [348, 47] width 58 height 10
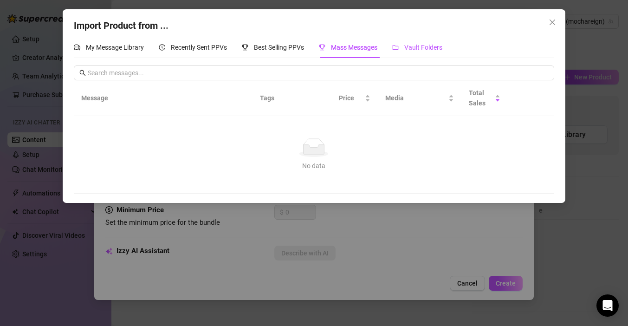
click at [408, 45] on span "Vault Folders" at bounding box center [423, 47] width 38 height 7
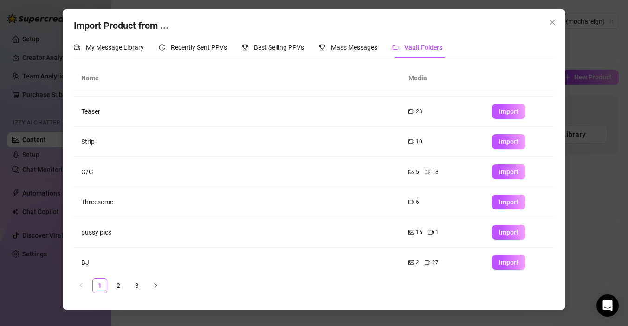
scroll to position [84, 0]
click at [359, 110] on td "Teaser" at bounding box center [237, 112] width 327 height 30
click at [495, 111] on button "Import" at bounding box center [508, 112] width 33 height 15
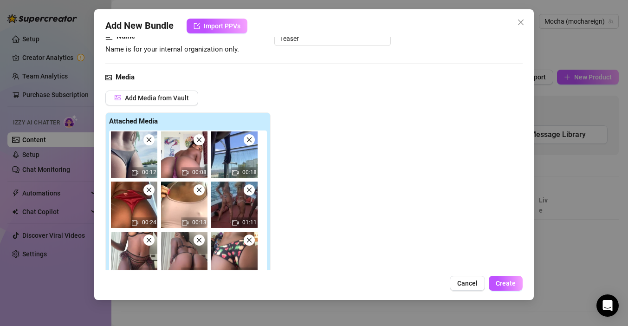
scroll to position [239, 0]
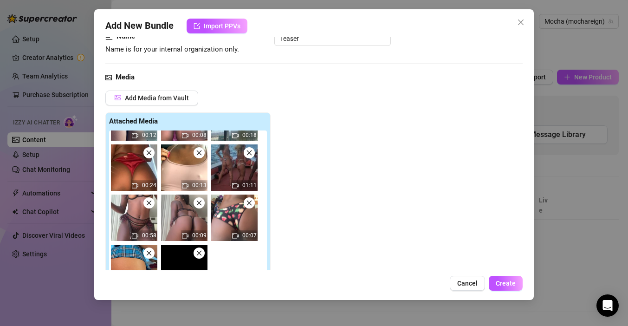
click at [180, 216] on img at bounding box center [184, 217] width 46 height 46
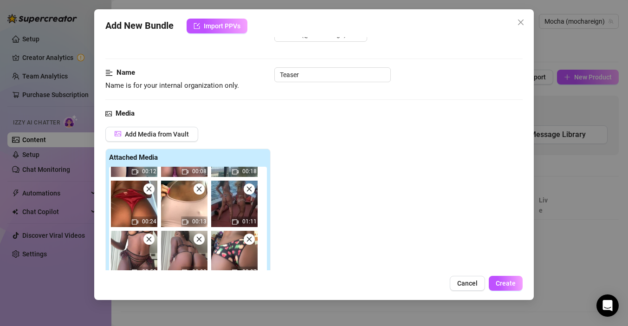
scroll to position [0, 0]
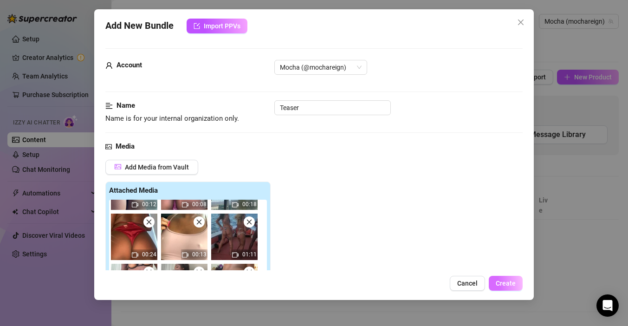
click at [502, 285] on span "Create" at bounding box center [506, 282] width 20 height 7
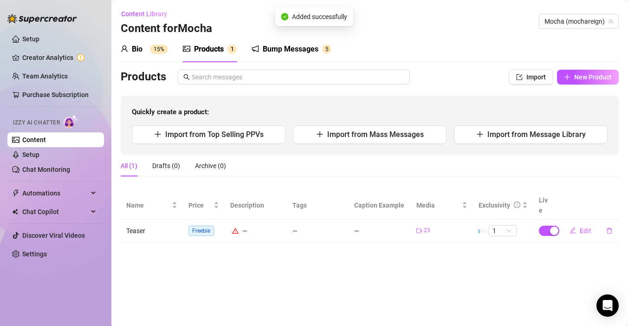
click at [236, 227] on icon "warning" at bounding box center [235, 230] width 6 height 6
click at [589, 227] on span "Edit" at bounding box center [586, 230] width 12 height 7
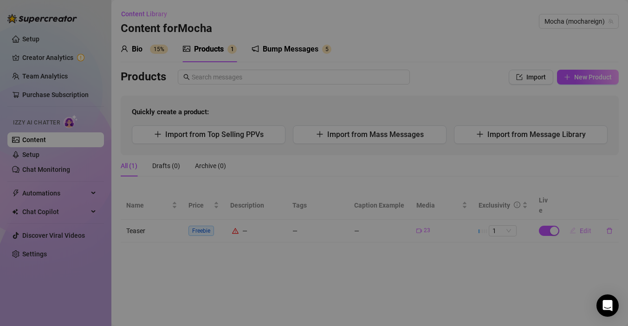
type textarea "Type your message here..."
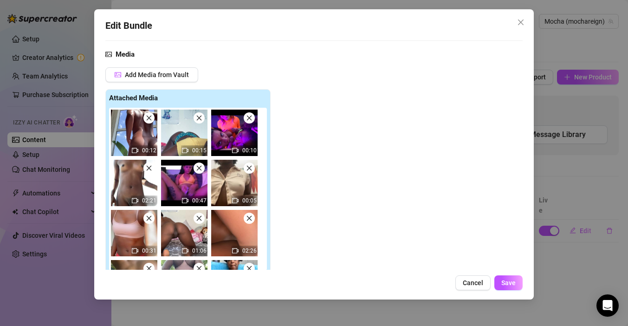
scroll to position [116, 0]
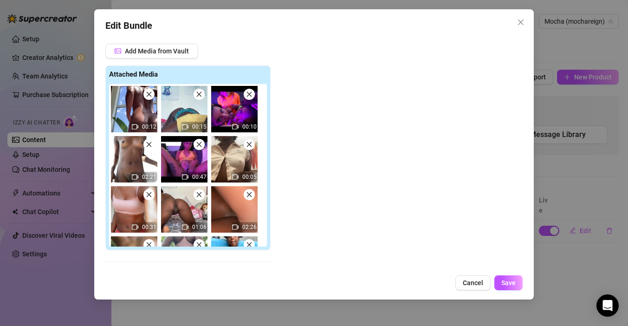
click at [152, 95] on span at bounding box center [148, 94] width 11 height 11
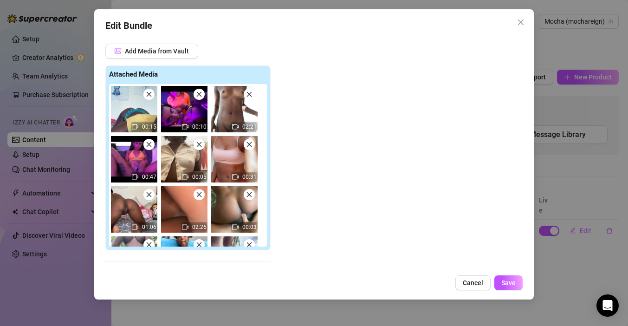
click at [152, 95] on span at bounding box center [148, 94] width 11 height 11
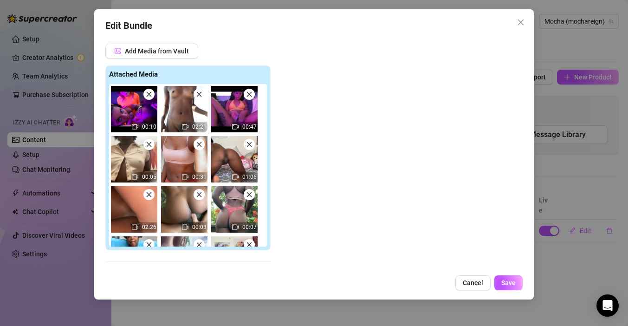
click at [152, 95] on span at bounding box center [148, 94] width 11 height 11
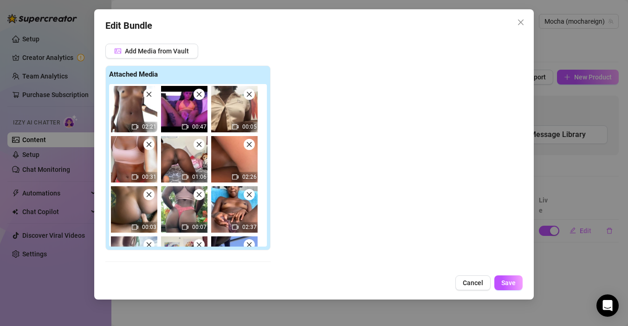
click at [152, 95] on span at bounding box center [148, 94] width 11 height 11
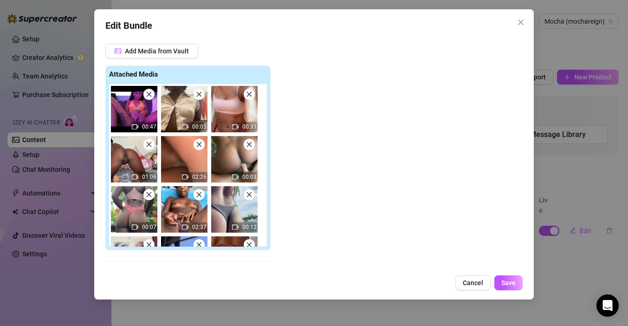
click at [152, 95] on span at bounding box center [148, 94] width 11 height 11
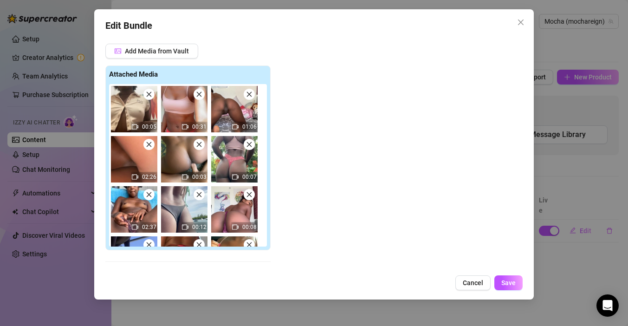
click at [152, 95] on span at bounding box center [148, 94] width 11 height 11
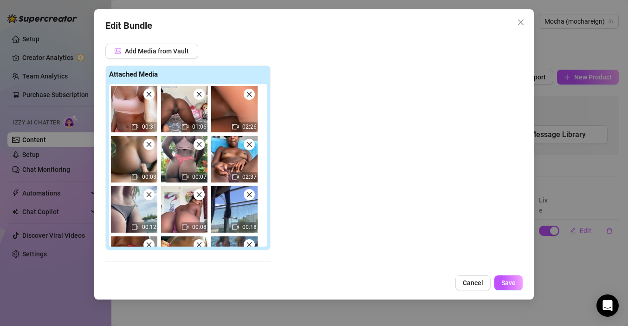
click at [152, 95] on span at bounding box center [148, 94] width 11 height 11
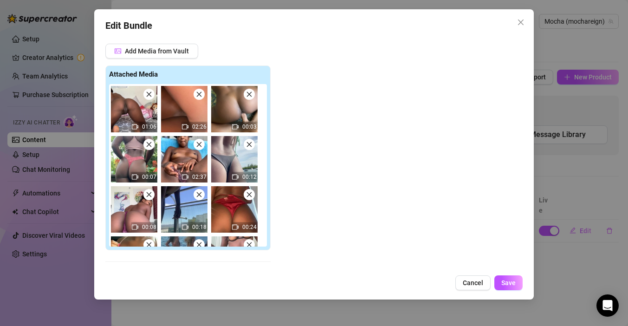
click at [152, 95] on span at bounding box center [148, 94] width 11 height 11
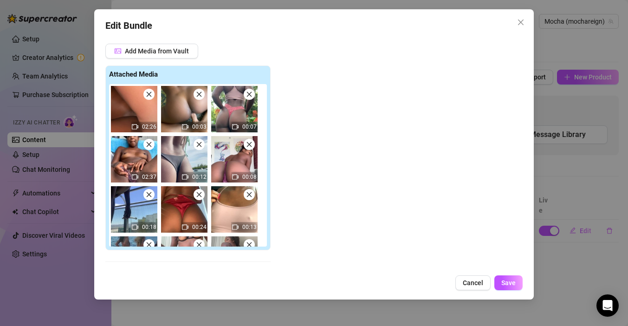
click at [152, 95] on span at bounding box center [148, 94] width 11 height 11
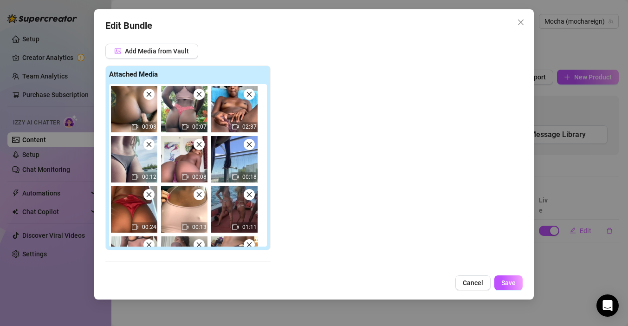
click at [152, 95] on span at bounding box center [148, 94] width 11 height 11
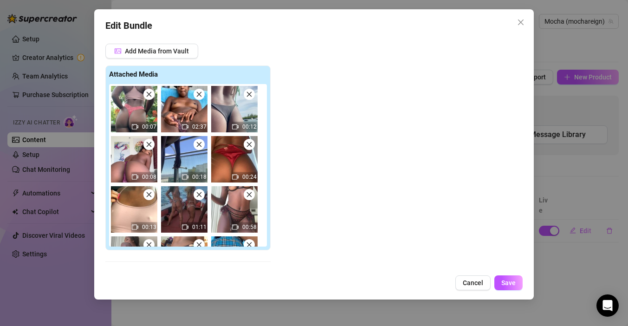
click at [152, 95] on span at bounding box center [148, 94] width 11 height 11
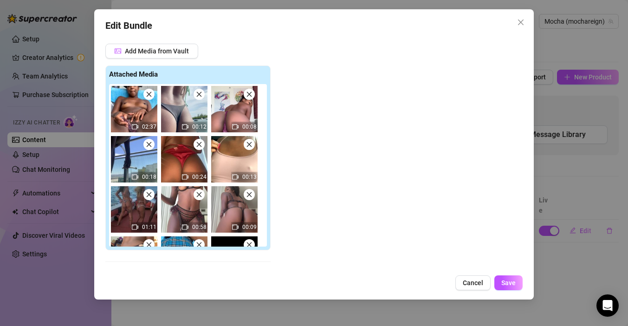
click at [152, 95] on span at bounding box center [148, 94] width 11 height 11
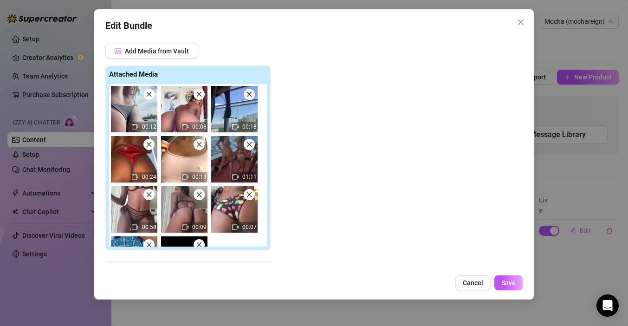
click at [148, 97] on icon "close" at bounding box center [149, 94] width 6 height 6
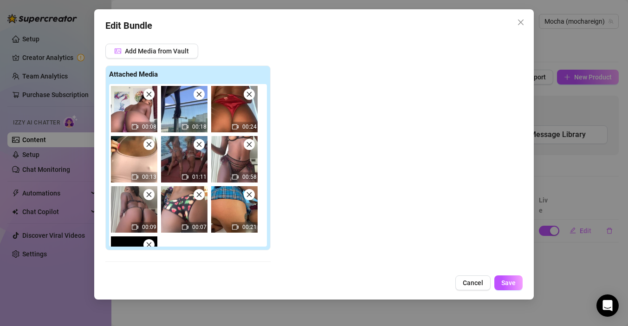
click at [148, 97] on icon "close" at bounding box center [149, 94] width 6 height 6
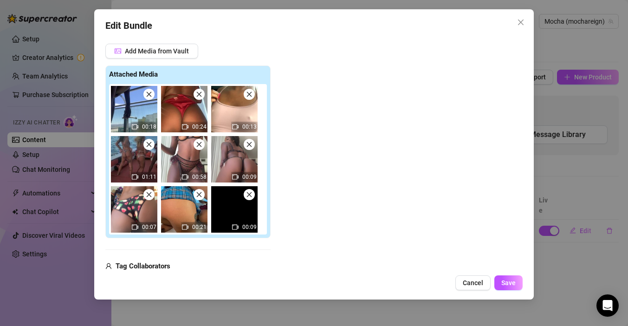
click at [148, 97] on icon "close" at bounding box center [149, 94] width 6 height 6
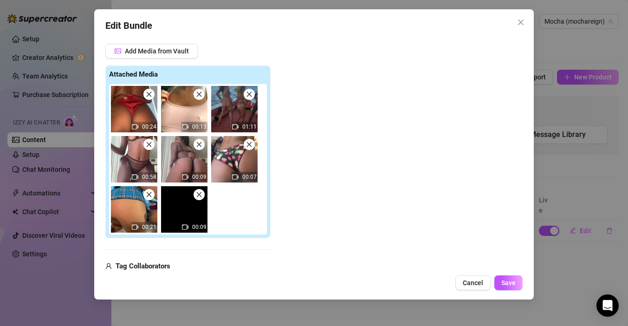
click at [148, 97] on icon "close" at bounding box center [149, 94] width 6 height 6
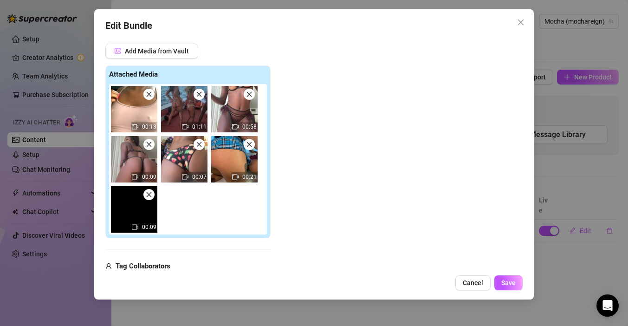
click at [148, 97] on icon "close" at bounding box center [149, 94] width 6 height 6
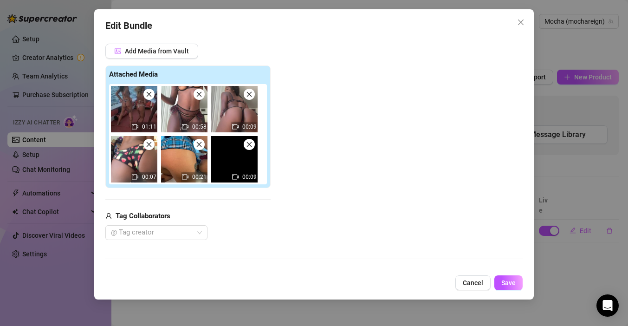
click at [148, 97] on icon "close" at bounding box center [149, 94] width 6 height 6
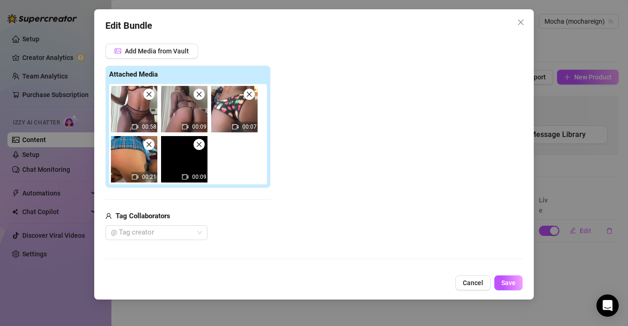
click at [148, 97] on icon "close" at bounding box center [149, 94] width 6 height 6
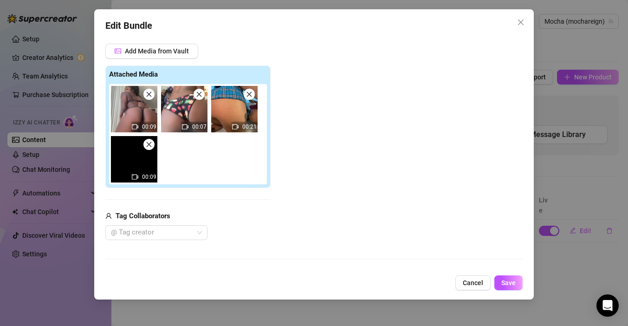
click at [152, 94] on span at bounding box center [148, 94] width 11 height 11
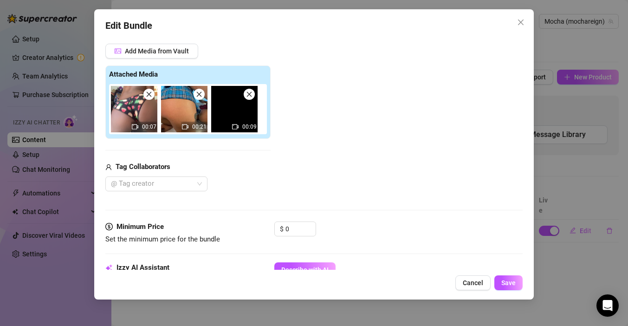
click at [202, 91] on icon "close" at bounding box center [199, 94] width 6 height 6
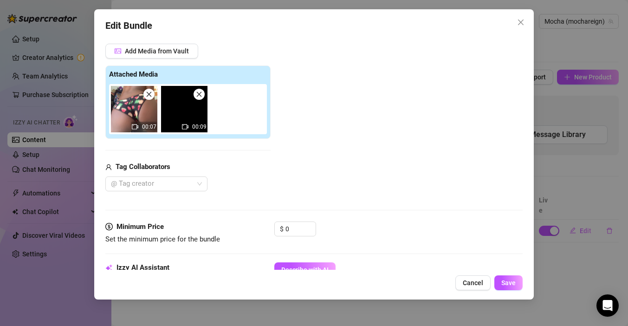
click at [202, 91] on icon "close" at bounding box center [199, 94] width 6 height 6
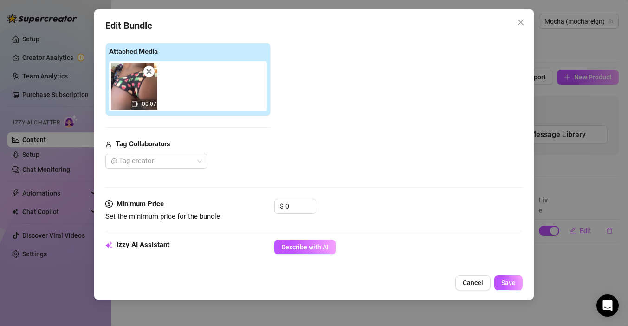
scroll to position [139, 0]
click at [294, 207] on input "0" at bounding box center [300, 206] width 30 height 14
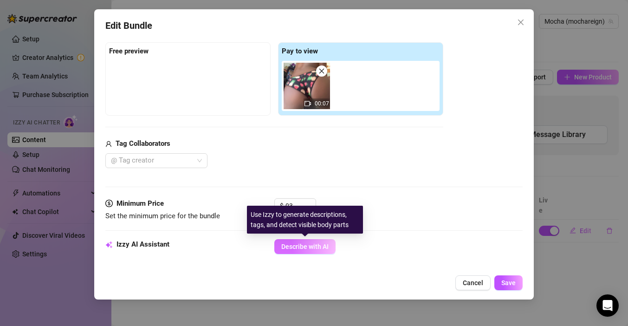
type input "3"
click at [298, 246] on span "Describe with AI" at bounding box center [304, 246] width 47 height 7
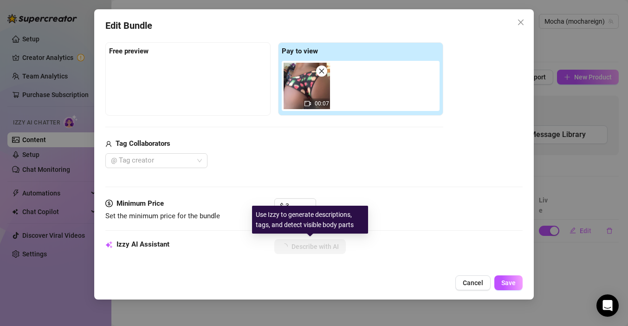
type textarea "Mocha"
type textarea "Mocha shakes"
type textarea "Mocha shakes her"
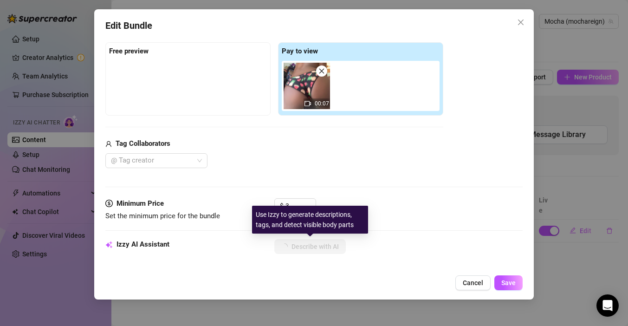
type textarea "Mocha shakes her"
type textarea "Mocha shakes her thick,"
type textarea "Mocha shakes her thick, round"
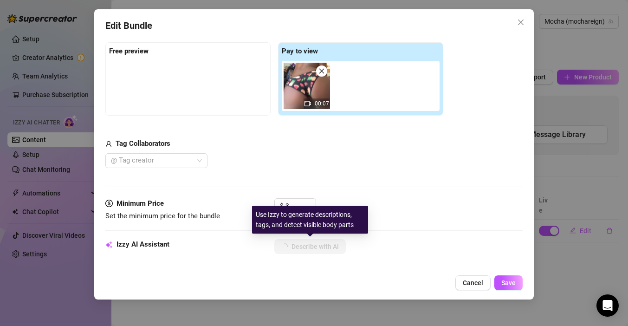
type textarea "Mocha shakes her thick, round ass"
type textarea "Mocha shakes her thick, round ass in"
type textarea "Mocha shakes her thick, round ass in a"
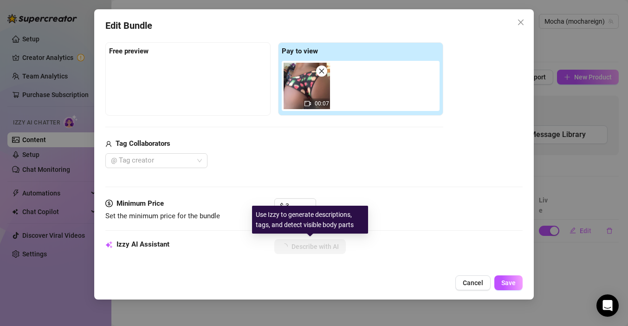
type textarea "Mocha shakes her thick, round ass in a"
type textarea "Mocha shakes her thick, round ass in a colorful"
type textarea "Mocha shakes her thick, round ass in a colorful cheeky"
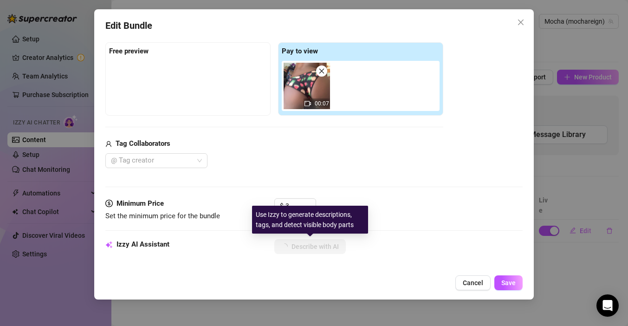
type textarea "Mocha shakes her thick, round ass in a colorful cheeky bikini"
type textarea "Mocha shakes her thick, round ass in a colorful cheeky bikini bottom,"
type textarea "Mocha shakes her thick, round ass in a colorful cheeky bikini bottom, giving"
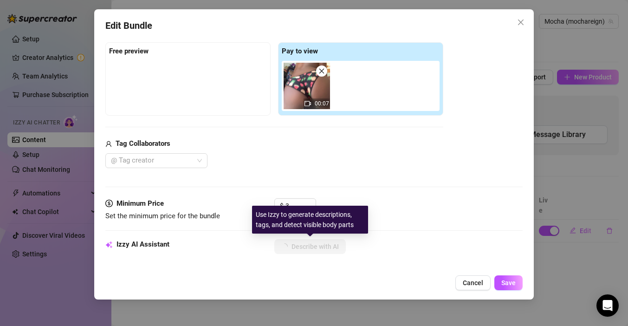
type textarea "Mocha shakes her thick, round ass in a colorful cheeky bikini bottom, giving"
type textarea "Mocha shakes her thick, round ass in a colorful cheeky bikini bottom, giving a"
type textarea "Mocha shakes her thick, round ass in a colorful cheeky bikini bottom, giving a …"
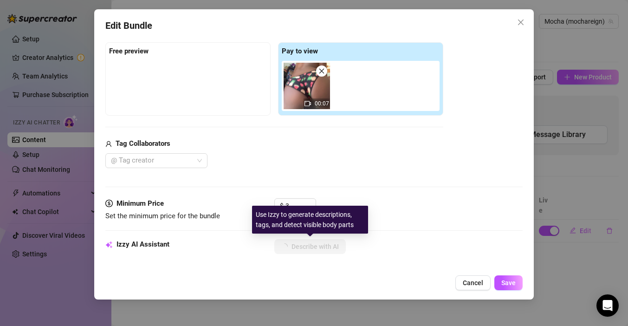
type textarea "Mocha shakes her thick, round ass in a colorful cheeky bikini bottom, giving a …"
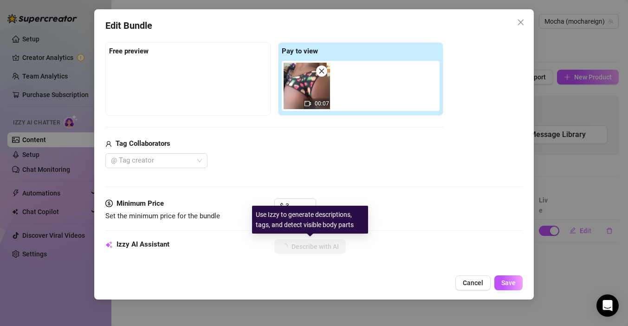
type textarea "Mocha shakes her thick, round ass in a colorful cheeky bikini bottom, giving a …"
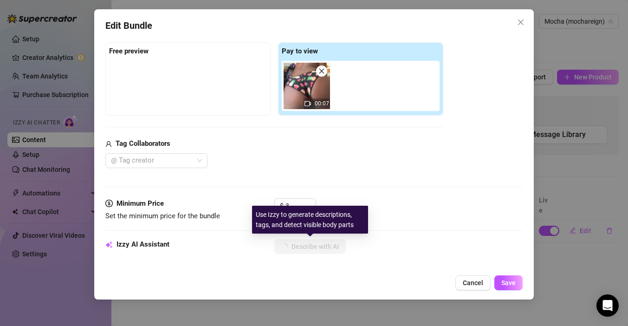
type textarea "Mocha shakes her thick, round ass in a colorful cheeky bikini bottom, giving a …"
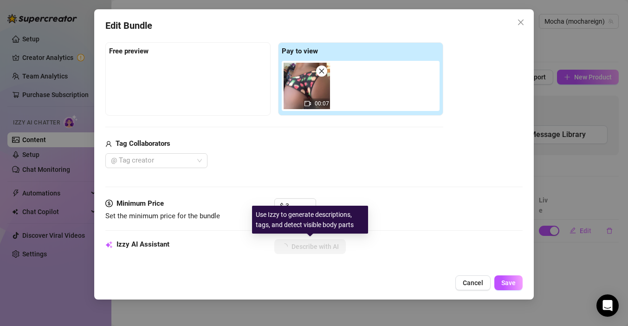
type textarea "Mocha shakes her thick, round ass in a colorful cheeky bikini bottom, giving a …"
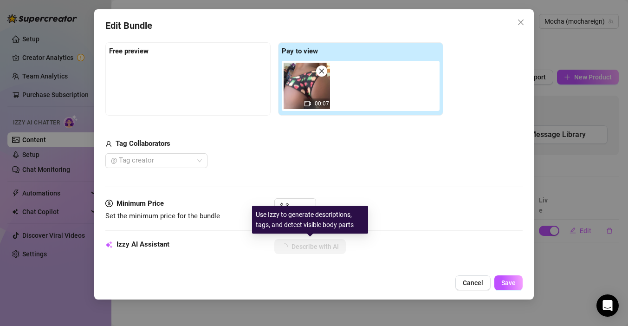
type textarea "Mocha shakes her thick, round ass in a colorful cheeky bikini bottom, giving a …"
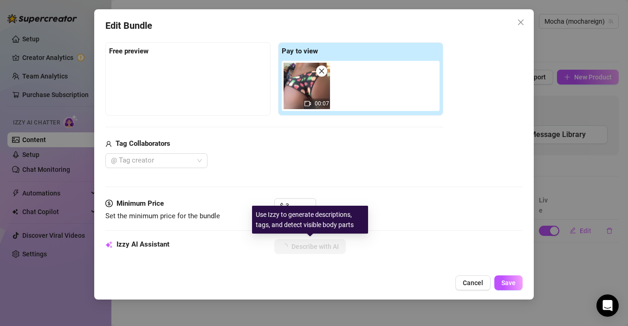
type textarea "Mocha shakes her thick, round ass in a colorful cheeky bikini bottom, giving a …"
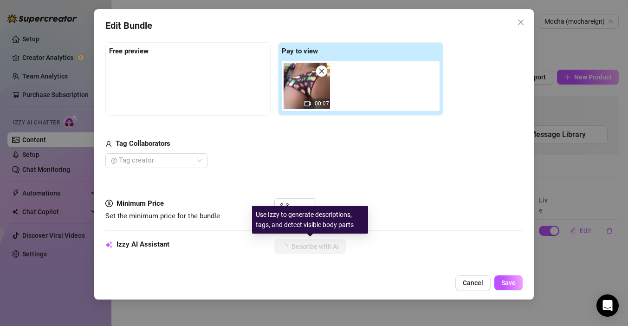
type textarea "Mocha shakes her thick, round ass in a colorful cheeky bikini bottom, giving a …"
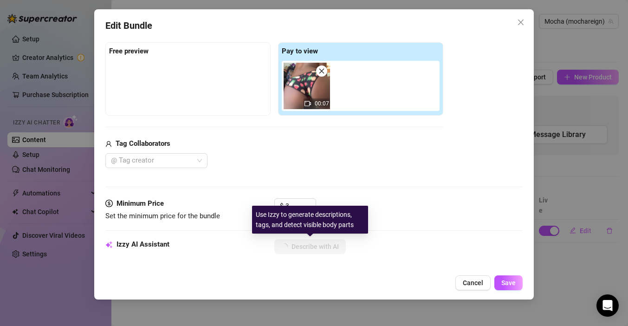
type textarea "Mocha shakes her thick, round ass in a colorful cheeky bikini bottom, giving a …"
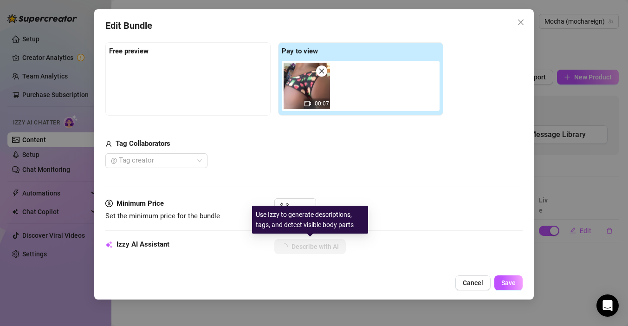
type textarea "Mocha shakes her thick, round ass in a colorful cheeky bikini bottom, giving a …"
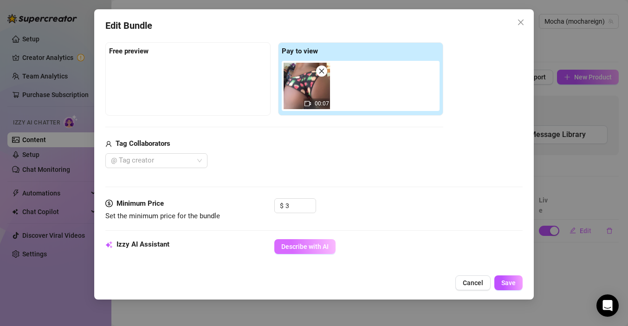
click at [315, 246] on span "Describe with AI" at bounding box center [304, 246] width 47 height 7
click at [476, 285] on span "Cancel" at bounding box center [473, 282] width 20 height 7
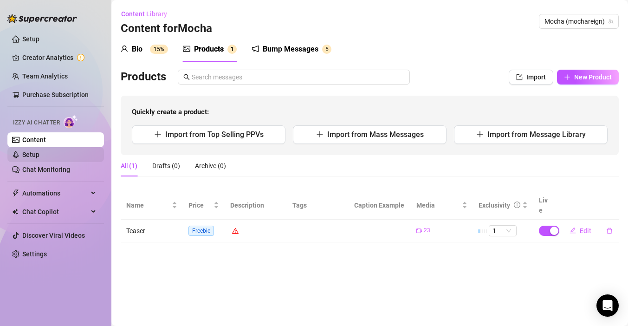
click at [39, 157] on link "Setup" at bounding box center [30, 154] width 17 height 7
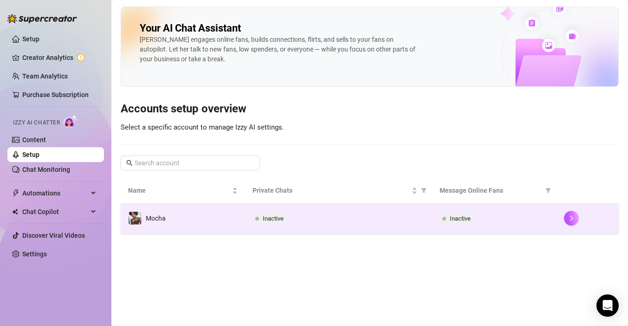
click at [346, 210] on td "Inactive" at bounding box center [338, 218] width 187 height 30
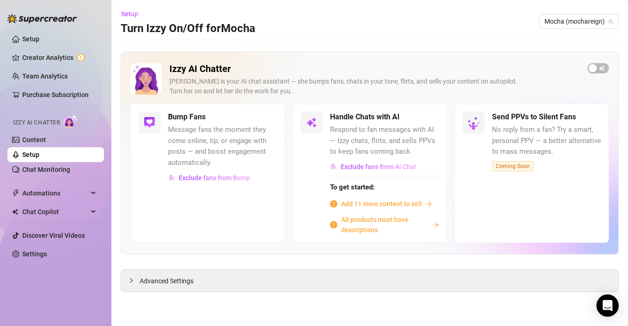
click at [381, 223] on span "All products must have descriptions" at bounding box center [385, 224] width 88 height 20
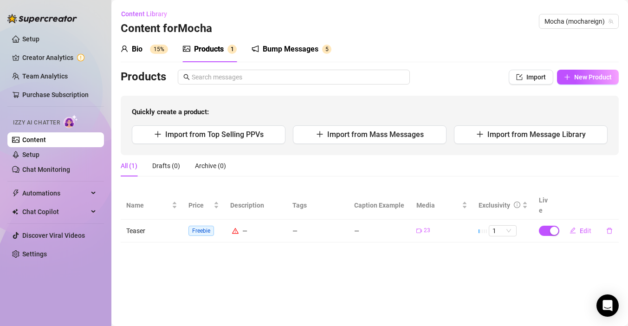
click at [234, 227] on icon "warning" at bounding box center [235, 230] width 6 height 6
click at [201, 226] on span "Freebie" at bounding box center [201, 231] width 26 height 10
click at [586, 227] on span "Edit" at bounding box center [586, 230] width 12 height 7
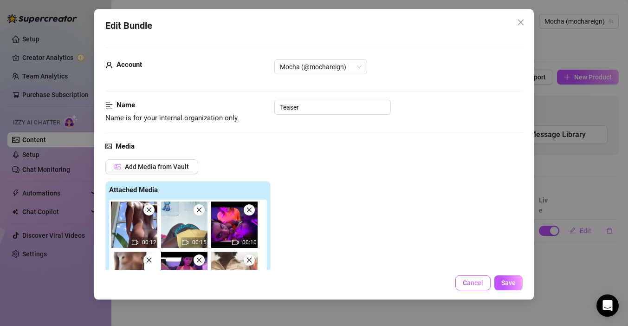
click at [472, 288] on button "Cancel" at bounding box center [472, 282] width 35 height 15
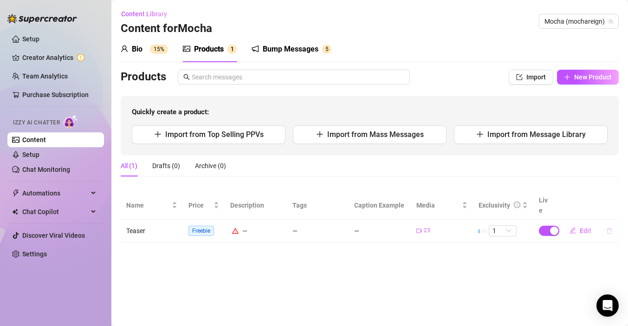
click at [609, 227] on icon "delete" at bounding box center [609, 230] width 6 height 6
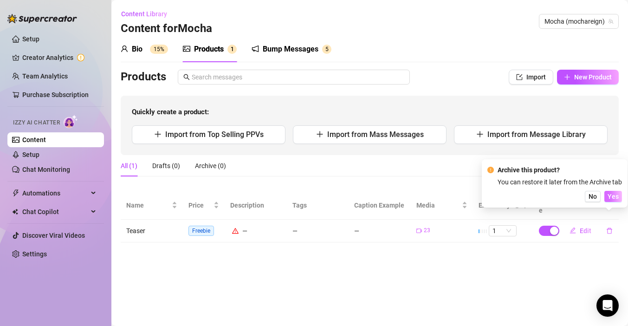
click at [611, 195] on span "Yes" at bounding box center [613, 196] width 11 height 7
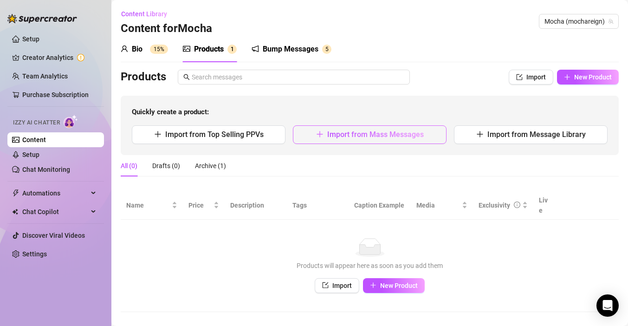
click at [376, 131] on span "Import from Mass Messages" at bounding box center [375, 134] width 97 height 9
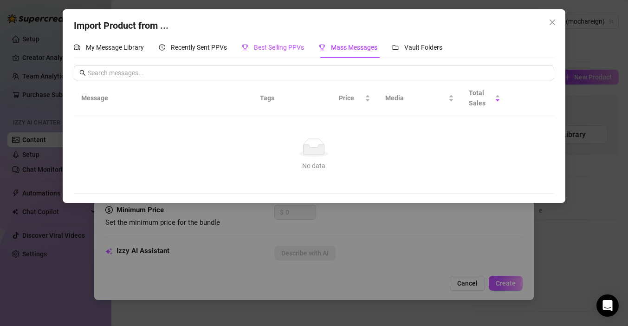
click at [282, 43] on div "Best Selling PPVs" at bounding box center [273, 47] width 62 height 10
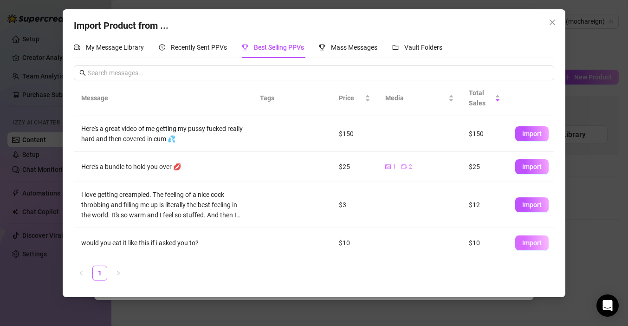
click at [531, 245] on span "Import" at bounding box center [531, 242] width 19 height 7
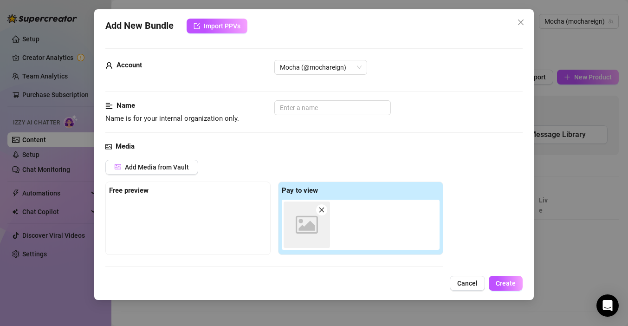
scroll to position [146, 0]
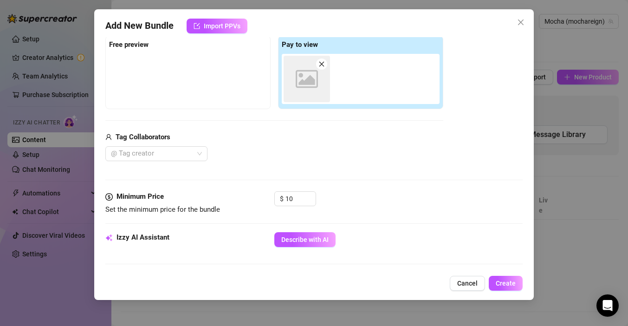
click at [402, 77] on div "Image placeholder" at bounding box center [363, 79] width 162 height 50
click at [507, 282] on span "Create" at bounding box center [506, 282] width 20 height 7
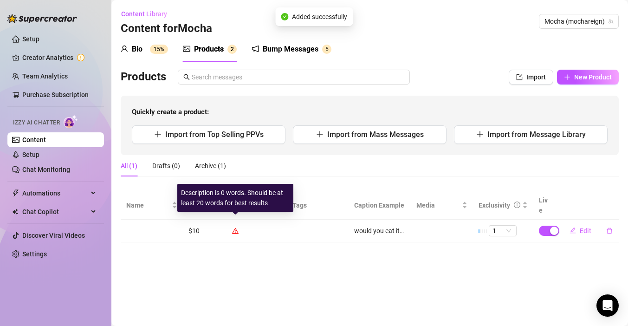
click at [233, 227] on icon "warning" at bounding box center [235, 230] width 6 height 6
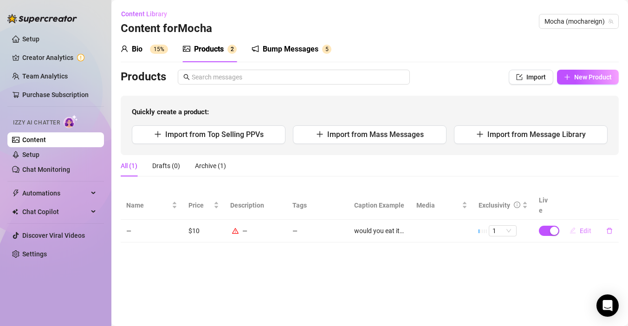
click at [585, 227] on span "Edit" at bounding box center [586, 230] width 12 height 7
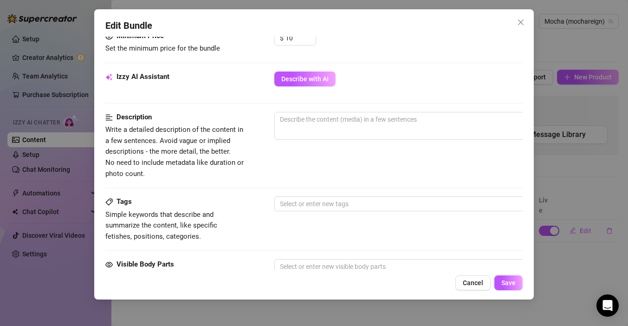
scroll to position [308, 0]
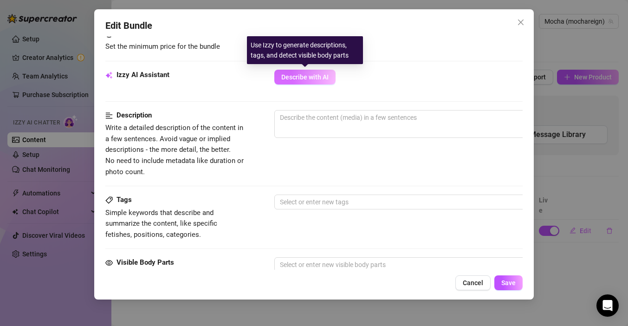
click at [312, 81] on button "Describe with AI" at bounding box center [304, 77] width 61 height 15
click at [316, 73] on span "Describe with AI" at bounding box center [304, 76] width 47 height 7
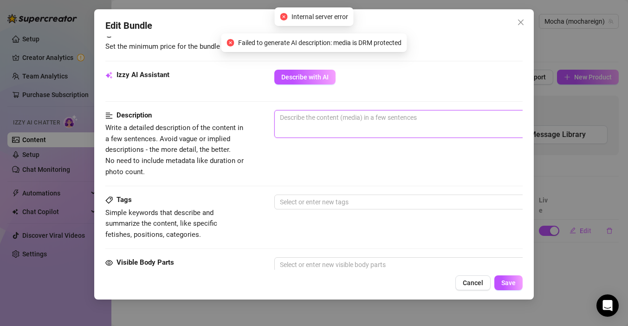
click at [306, 117] on textarea at bounding box center [437, 117] width 324 height 14
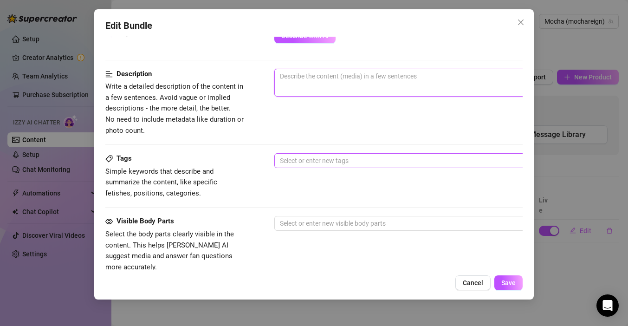
scroll to position [355, 0]
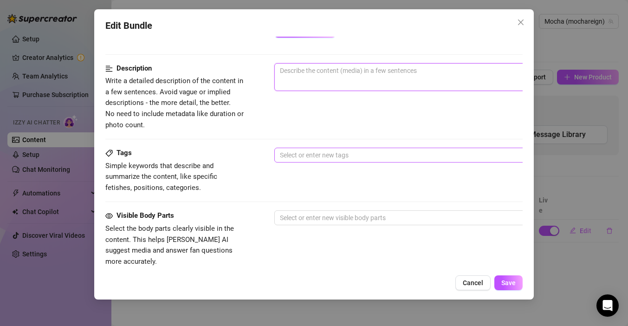
click at [324, 155] on div at bounding box center [431, 155] width 311 height 13
click at [315, 134] on div "Description Write a detailed description of the content in a few sentences. Avo…" at bounding box center [313, 105] width 417 height 84
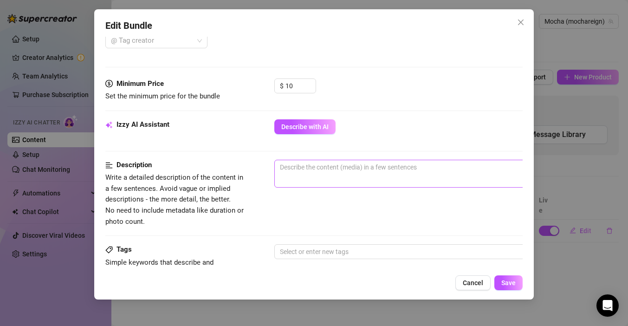
scroll to position [260, 0]
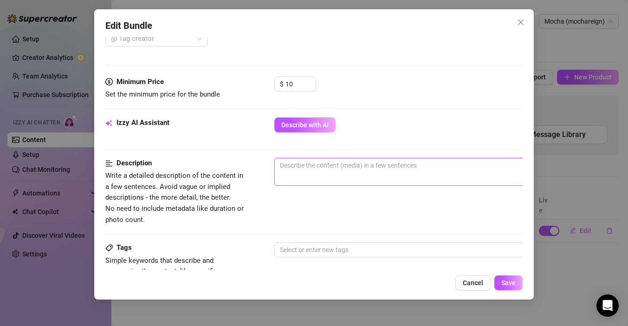
click at [312, 172] on textarea at bounding box center [437, 165] width 324 height 14
type textarea "p"
type textarea "ph"
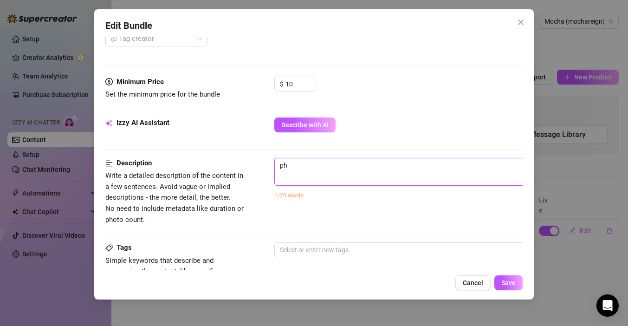
type textarea "pho"
type textarea "phot"
type textarea "photo"
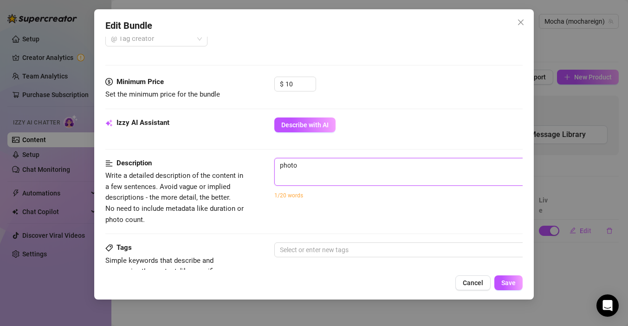
type textarea "photo"
type textarea "photo b"
type textarea "photo be"
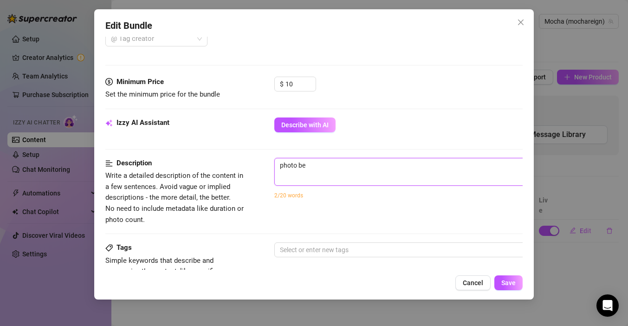
type textarea "photo ben"
type textarea "photo bent"
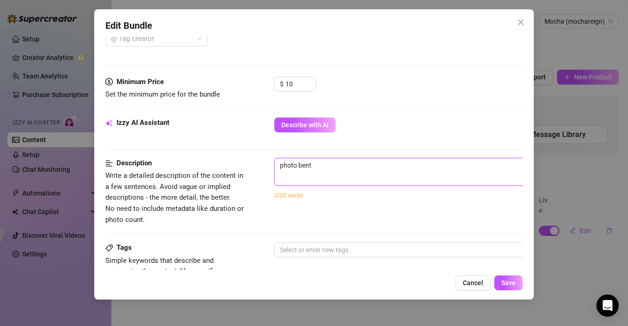
type textarea "photo bent"
type textarea "photo bent o"
type textarea "photo bent ov"
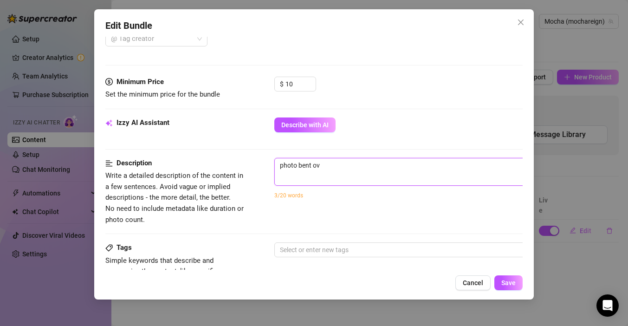
type textarea "photo bent ove"
type textarea "photo bent over"
type textarea "photo bent ove"
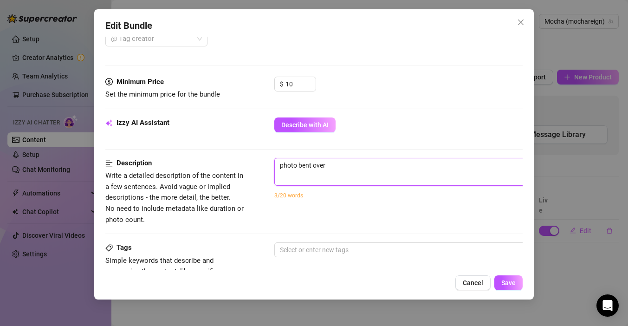
type textarea "photo bent ove"
type textarea "photo bent ovee"
type textarea "photo bent ove"
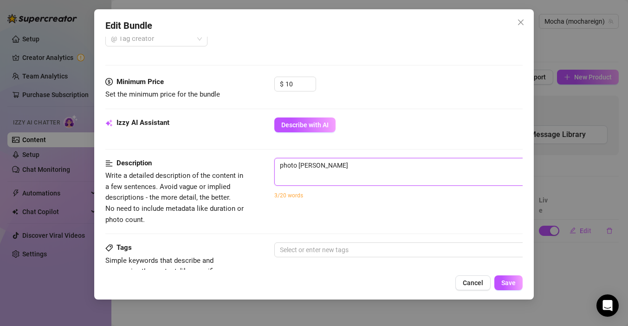
type textarea "photo bent over"
type textarea "photo bent over f"
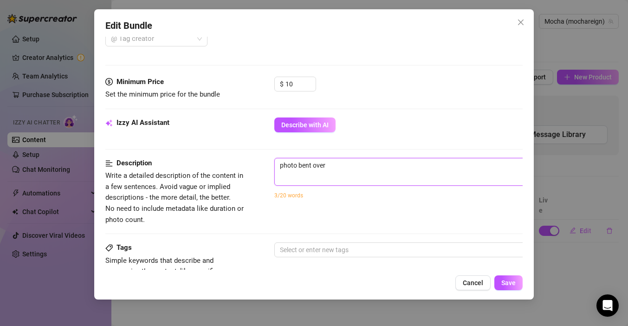
type textarea "photo bent over f"
type textarea "photo bent over fr"
type textarea "photo bent over fro"
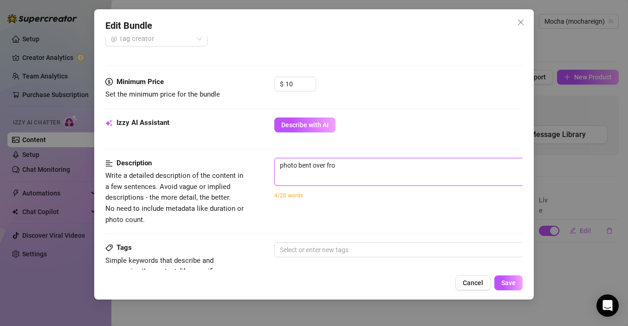
type textarea "photo bent over from"
type textarea "photo bent over from t"
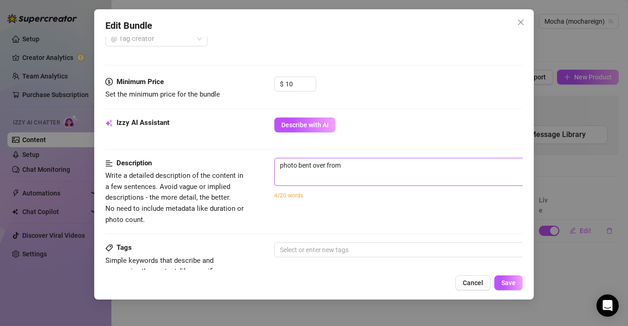
type textarea "photo bent over from t"
type textarea "photo bent over from th"
type textarea "photo bent over from the"
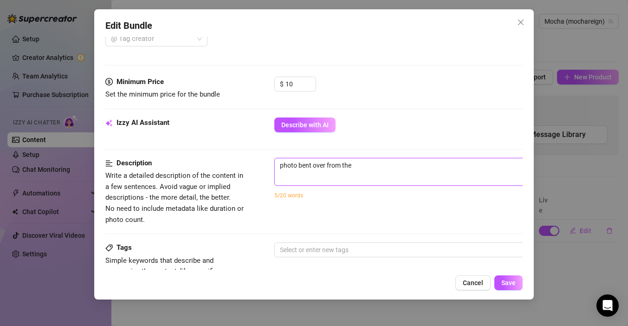
type textarea "photo bent over from the"
type textarea "photo bent over from the b"
type textarea "photo bent over from the ba"
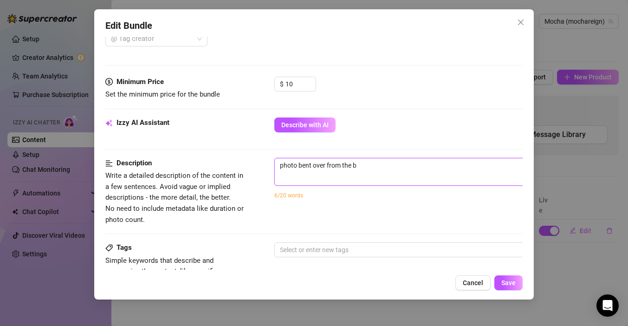
type textarea "photo bent over from the ba"
type textarea "photo bent over from the bac"
type textarea "photo bent over from the back"
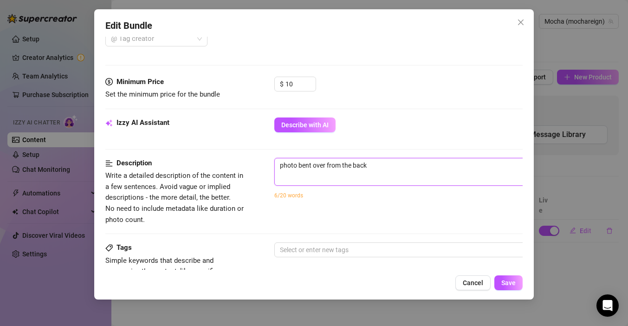
type textarea "photo bent over from the backw"
type textarea "photo bent over from the back"
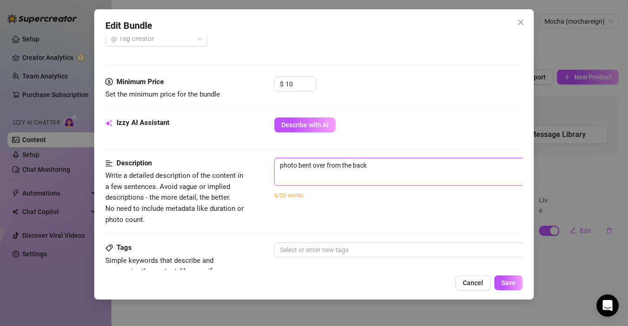
type textarea "photo bent over from the back"
type textarea "photo bent over from the back i"
type textarea "photo bent over from the back iw"
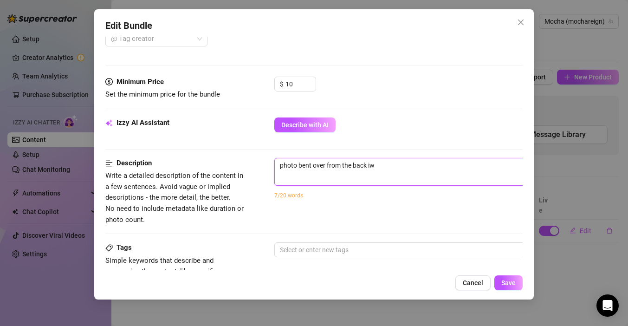
type textarea "photo bent over from the back iwh"
type textarea "photo bent over from the back iwht"
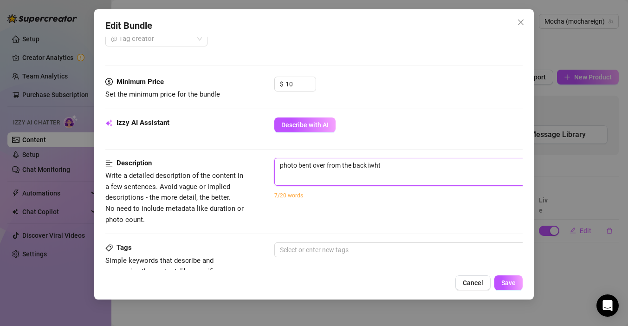
type textarea "photo bent over from the back iwht"
type textarea "photo bent over from the back iwh"
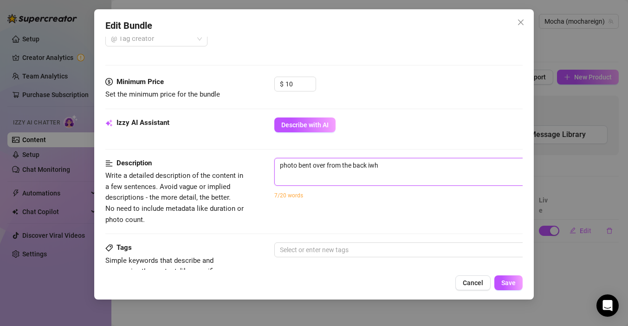
type textarea "photo bent over from the back iw"
type textarea "photo bent over from the back i"
type textarea "photo bent over from the back"
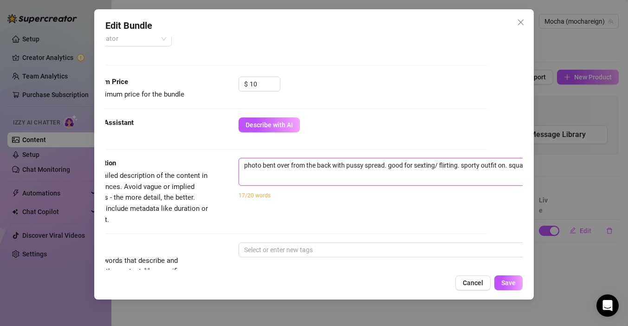
scroll to position [260, 38]
click at [435, 167] on textarea "photo bent over from the back with pussy spread. good for sexting/ flirting. sp…" at bounding box center [399, 165] width 324 height 14
click at [241, 167] on textarea "photo bent over from the back with pussy spread. good for sexting and or flirti…" at bounding box center [399, 165] width 324 height 14
click at [258, 166] on textarea "photo bent over from the back with pussy spread. good for sexting and or flirti…" at bounding box center [399, 165] width 324 height 14
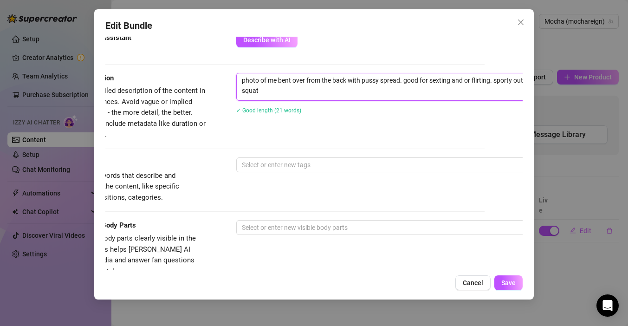
scroll to position [345, 0]
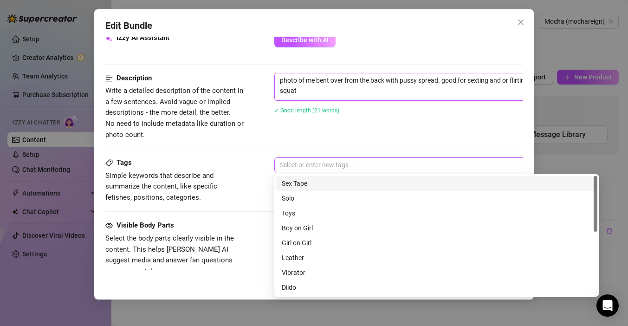
click at [310, 169] on div at bounding box center [431, 164] width 311 height 13
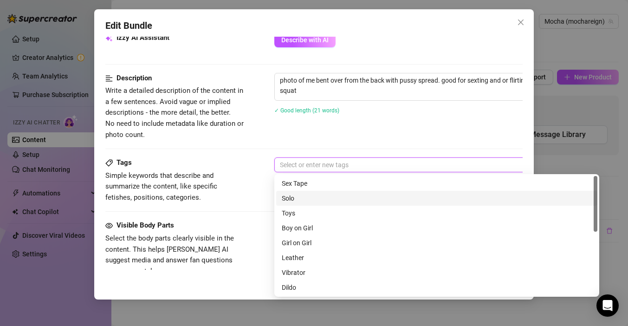
click at [301, 201] on div "Solo" at bounding box center [437, 198] width 310 height 10
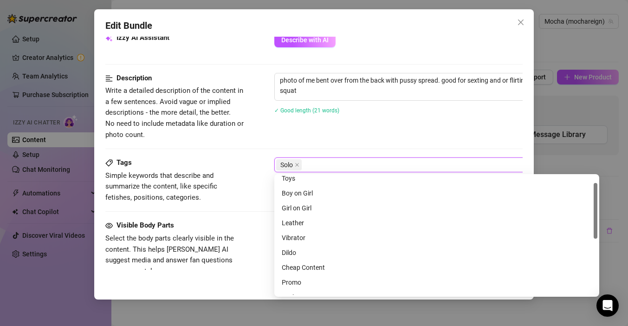
scroll to position [0, 0]
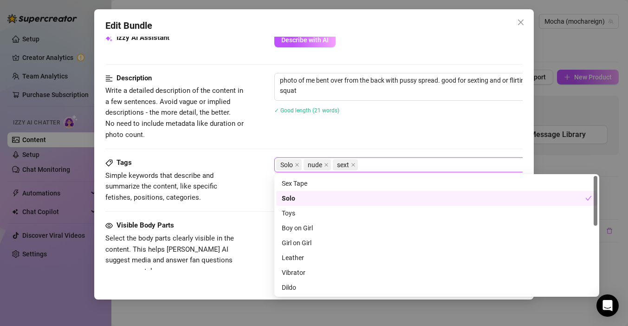
click at [246, 203] on div "Tags Simple keywords that describe and summarize the content, like specific fet…" at bounding box center [313, 188] width 417 height 63
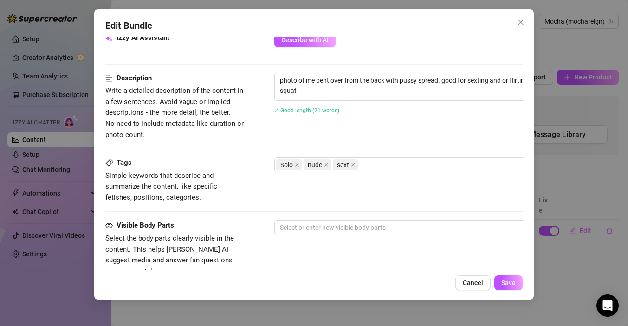
click at [309, 220] on div "Tags Simple keywords that describe and summarize the content, like specific fet…" at bounding box center [313, 188] width 417 height 63
click at [309, 232] on div at bounding box center [431, 227] width 311 height 13
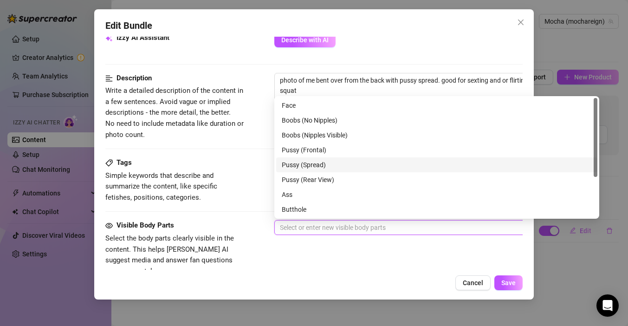
click at [327, 165] on div "Pussy (Spread)" at bounding box center [437, 165] width 310 height 10
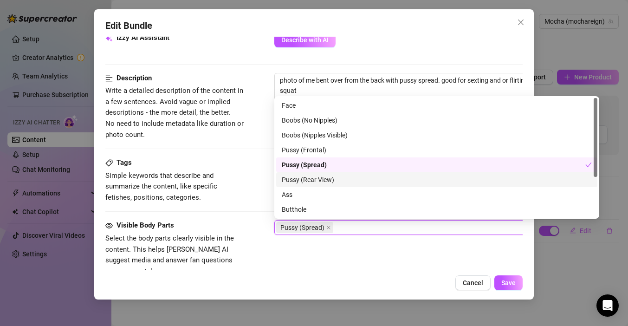
click at [344, 179] on div "Pussy (Rear View)" at bounding box center [437, 180] width 310 height 10
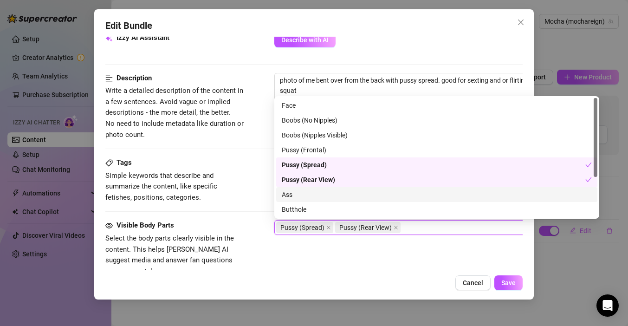
click at [340, 194] on div "Ass" at bounding box center [437, 194] width 310 height 10
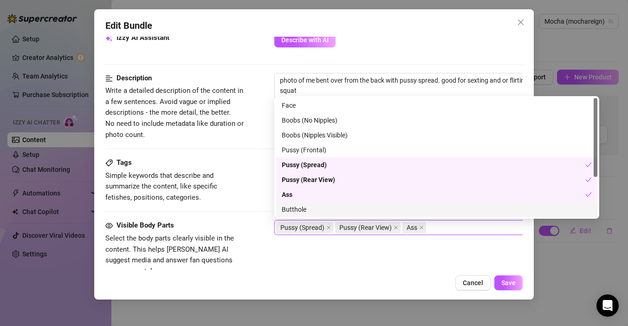
click at [339, 211] on div "Butthole" at bounding box center [437, 209] width 310 height 10
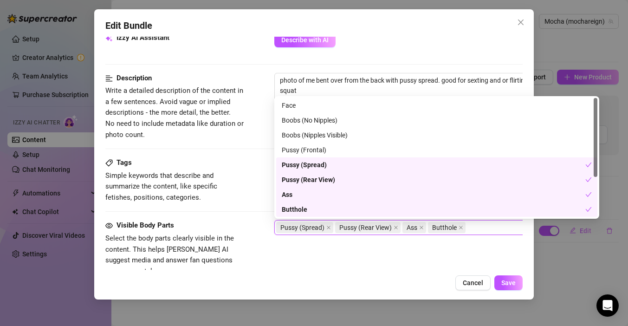
click at [349, 261] on div "Visible Body Parts Select the body parts clearly visible in the content. This h…" at bounding box center [313, 248] width 417 height 57
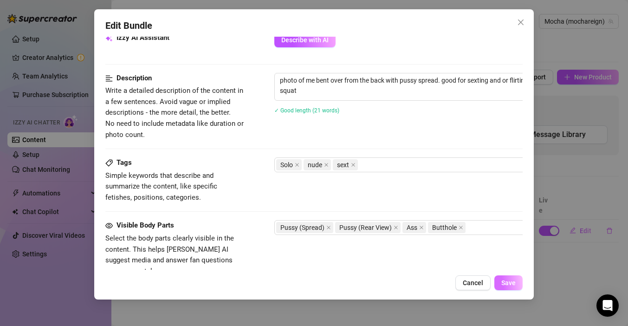
click at [508, 283] on span "Save" at bounding box center [508, 282] width 14 height 7
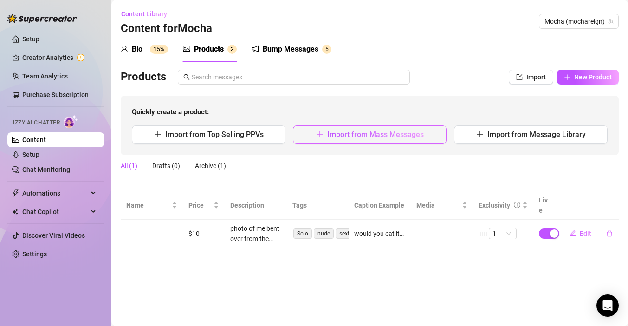
click at [389, 134] on span "Import from Mass Messages" at bounding box center [375, 134] width 97 height 9
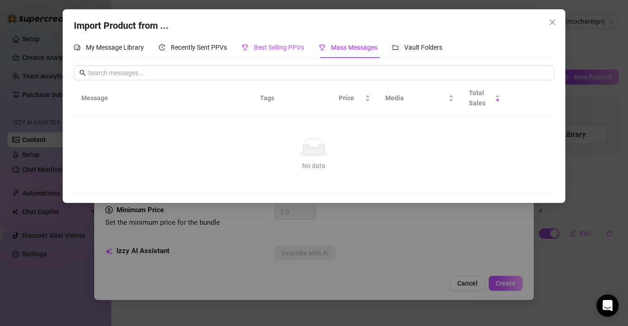
click at [270, 52] on div "Best Selling PPVs" at bounding box center [273, 47] width 62 height 10
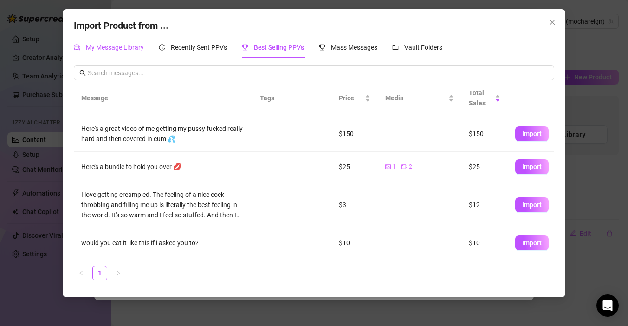
click at [121, 44] on span "My Message Library" at bounding box center [115, 47] width 58 height 7
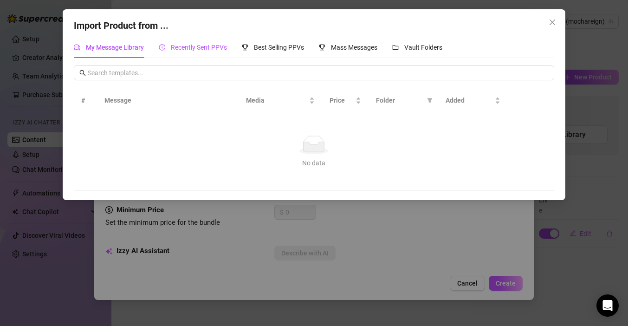
click at [173, 49] on span "Recently Sent PPVs" at bounding box center [199, 47] width 56 height 7
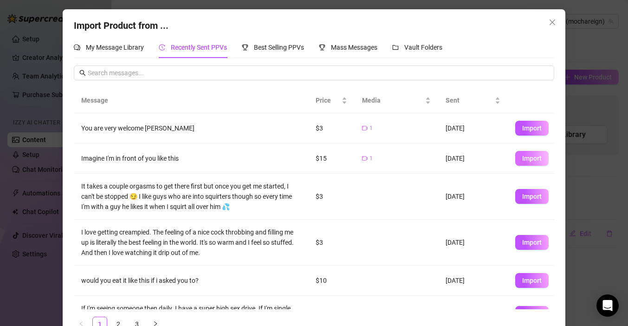
click at [536, 162] on button "Import" at bounding box center [531, 158] width 33 height 15
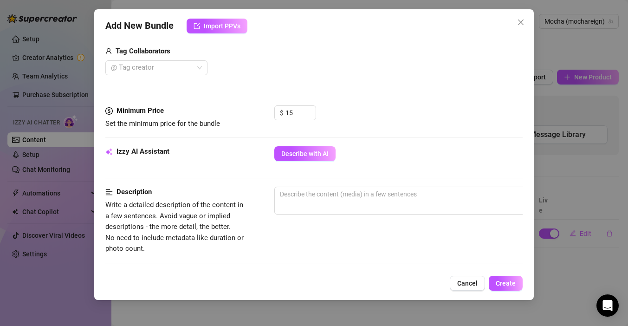
scroll to position [233, 0]
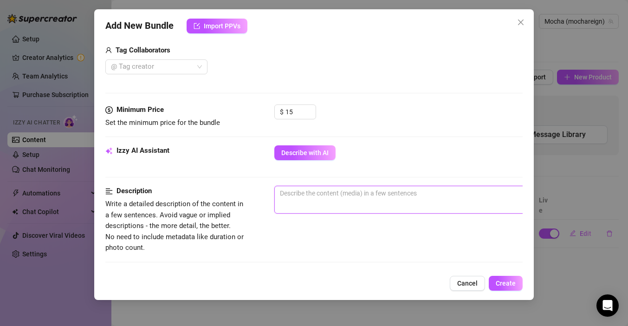
click at [331, 198] on textarea at bounding box center [437, 193] width 324 height 14
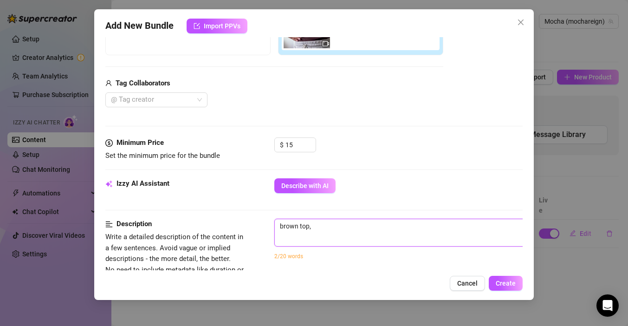
scroll to position [204, 0]
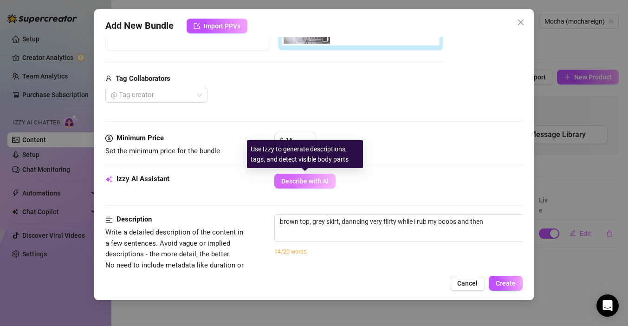
click at [313, 188] on button "Describe with AI" at bounding box center [304, 181] width 61 height 15
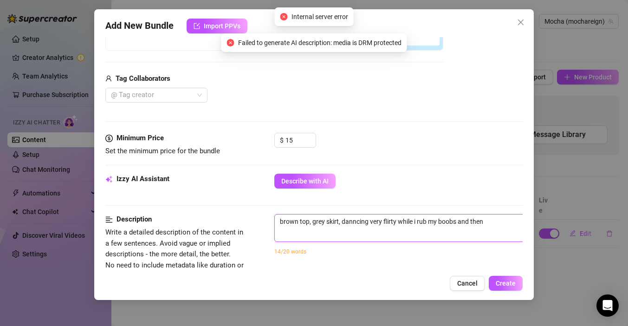
click at [488, 227] on textarea "brown top, grey skirt, danncing very flirty while i rub my boobs and then" at bounding box center [437, 221] width 324 height 14
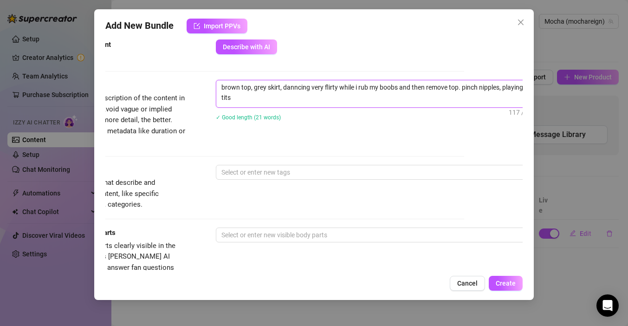
scroll to position [338, 0]
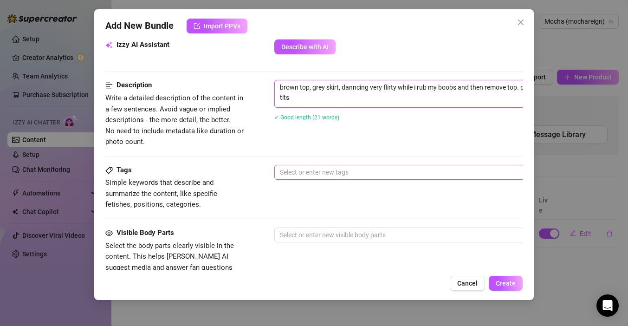
click at [430, 173] on div at bounding box center [431, 172] width 311 height 13
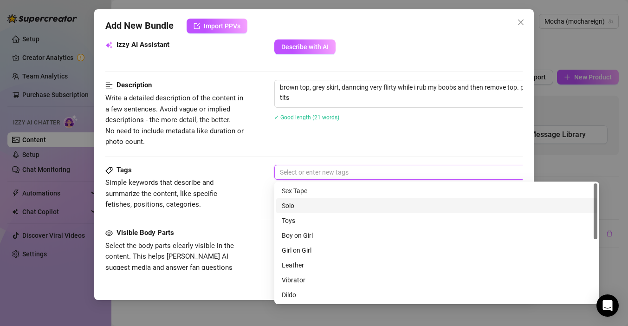
click at [415, 201] on div "Solo" at bounding box center [437, 206] width 310 height 10
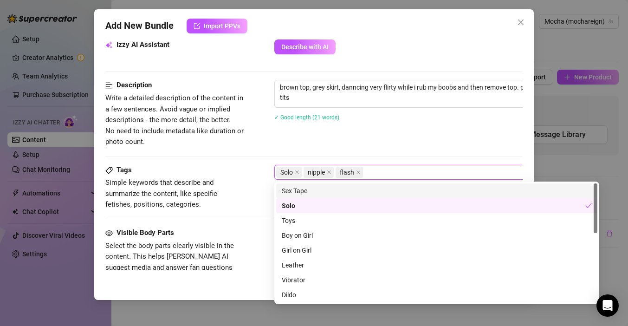
click at [239, 174] on div "Tags" at bounding box center [174, 170] width 139 height 11
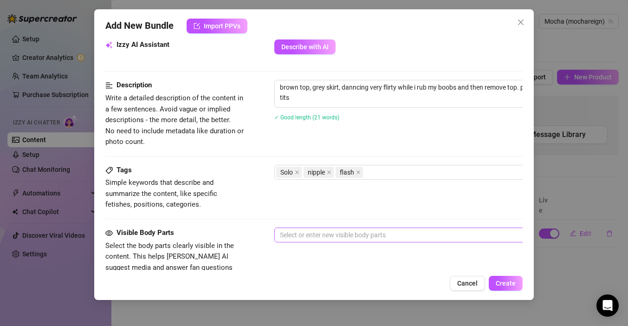
click at [322, 233] on div at bounding box center [431, 234] width 311 height 13
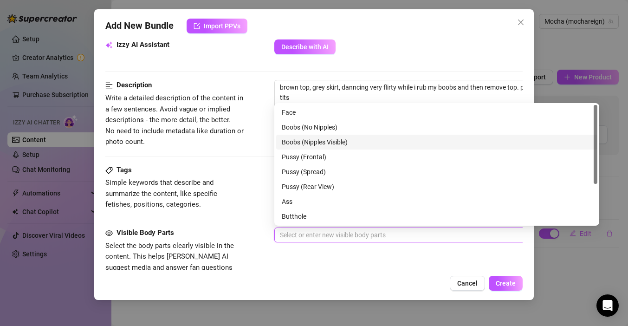
click at [330, 138] on div "Boobs (Nipples Visible)" at bounding box center [437, 142] width 310 height 10
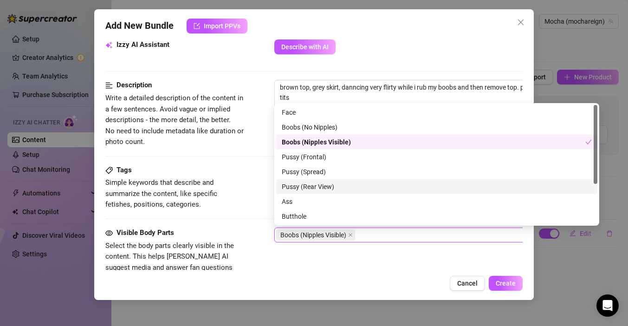
scroll to position [59, 0]
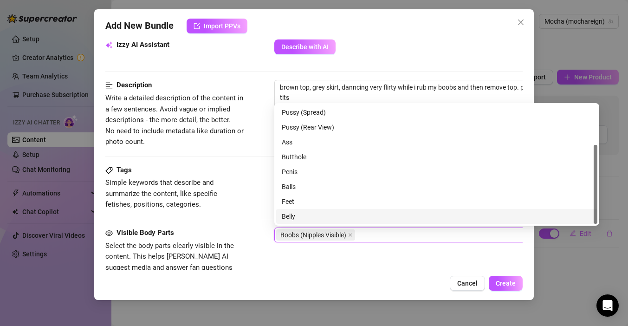
click at [258, 258] on div "Visible Body Parts Select the body parts clearly visible in the content. This h…" at bounding box center [313, 255] width 417 height 57
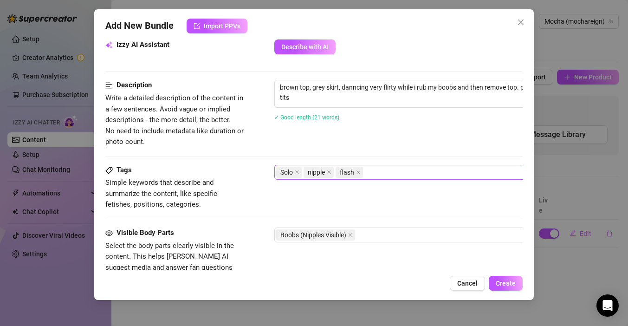
click at [392, 169] on div "Solo nipple flash" at bounding box center [431, 172] width 311 height 13
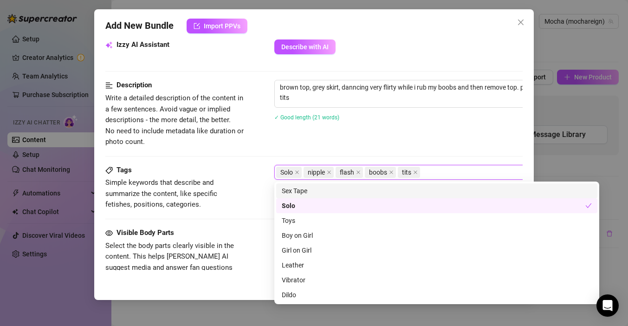
click at [431, 116] on div "✓ Good length (21 words)" at bounding box center [436, 117] width 325 height 10
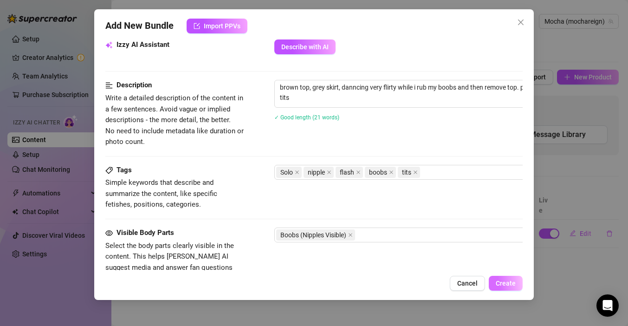
click at [502, 285] on span "Create" at bounding box center [506, 282] width 20 height 7
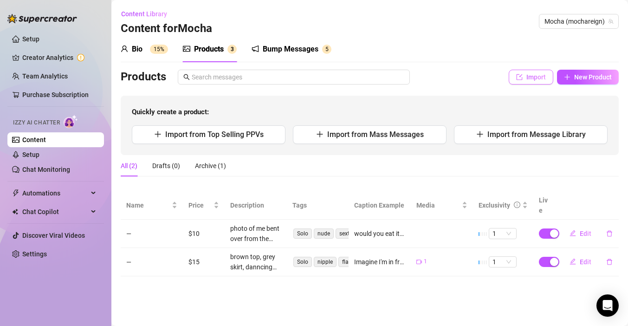
click at [527, 79] on span "Import" at bounding box center [535, 76] width 19 height 7
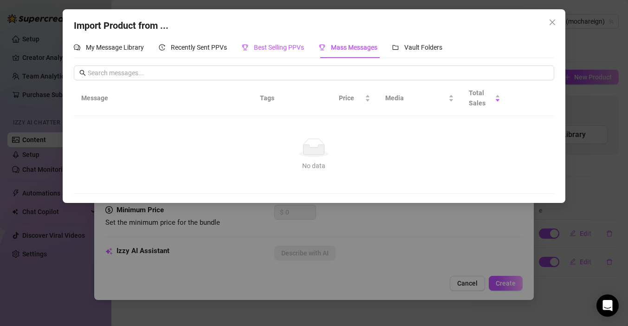
click at [272, 49] on span "Best Selling PPVs" at bounding box center [279, 47] width 50 height 7
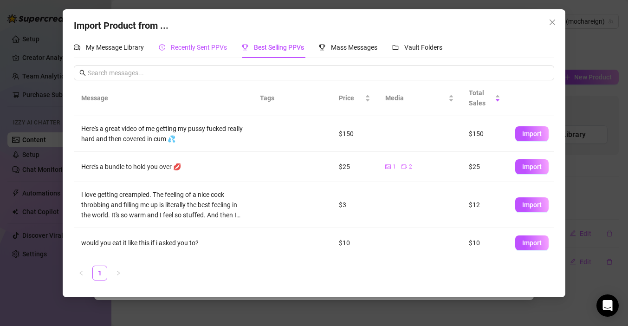
click at [206, 47] on span "Recently Sent PPVs" at bounding box center [199, 47] width 56 height 7
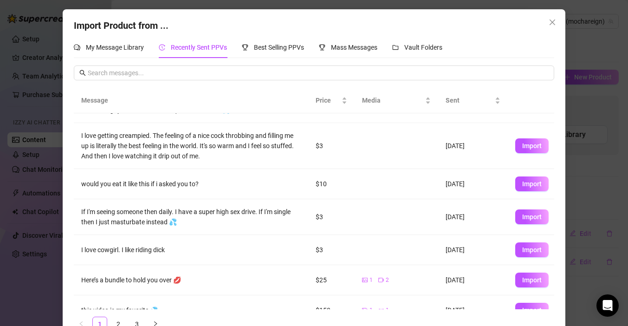
scroll to position [143, 0]
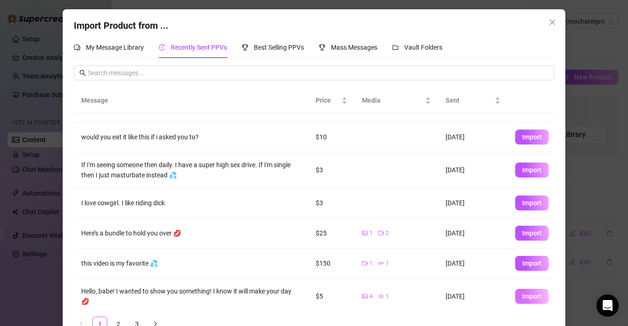
click at [525, 292] on span "Import" at bounding box center [531, 295] width 19 height 7
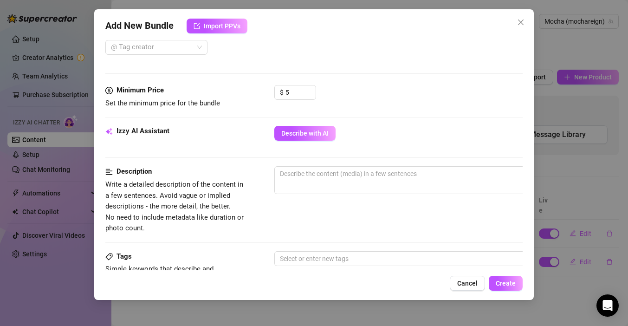
scroll to position [253, 0]
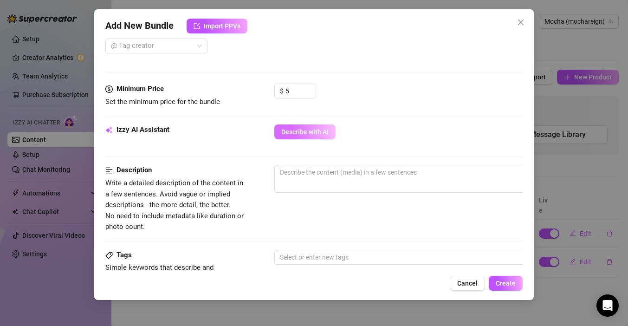
click at [316, 132] on span "Describe with AI" at bounding box center [304, 131] width 47 height 7
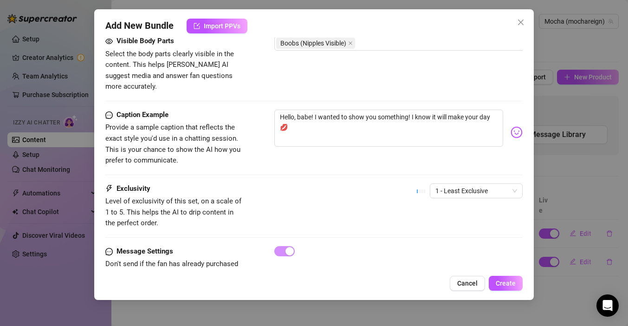
scroll to position [547, 0]
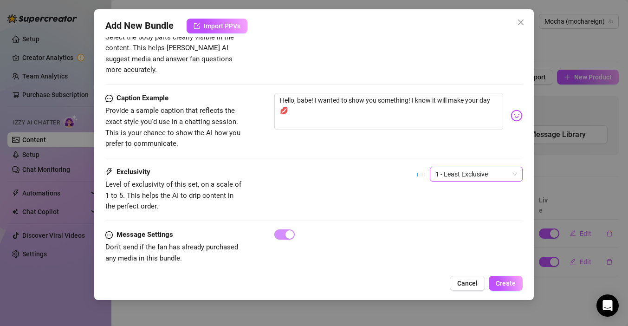
click at [472, 167] on span "1 - Least Exclusive" at bounding box center [476, 174] width 82 height 14
click at [363, 180] on div "Exclusivity Level of exclusivity of this set, on a scale of 1 to 5. This helps …" at bounding box center [313, 189] width 417 height 45
click at [510, 284] on span "Create" at bounding box center [506, 282] width 20 height 7
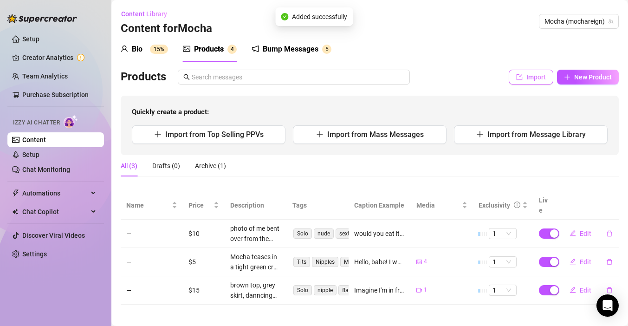
click at [536, 80] on span "Import" at bounding box center [535, 76] width 19 height 7
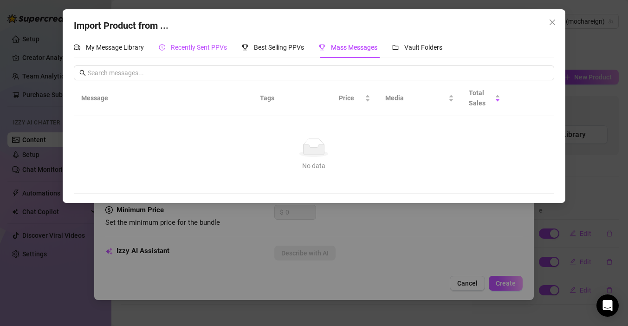
click at [210, 42] on div "Recently Sent PPVs" at bounding box center [193, 47] width 68 height 10
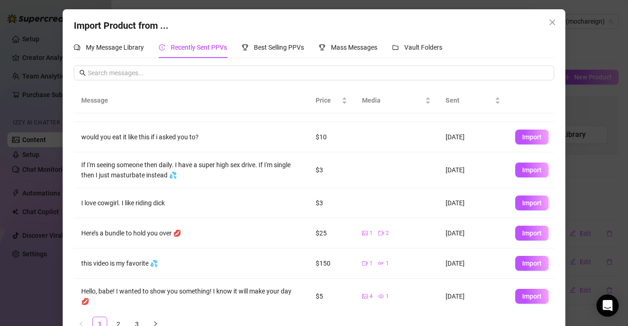
scroll to position [22, 0]
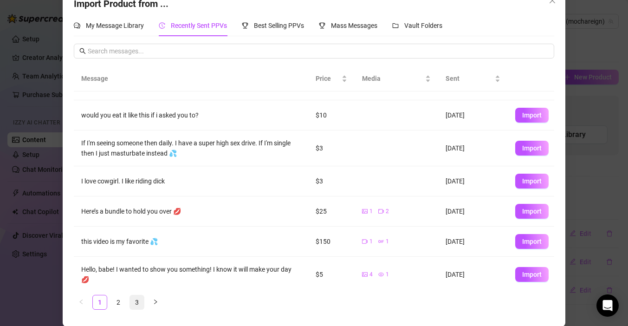
click at [131, 300] on link "3" at bounding box center [137, 302] width 14 height 14
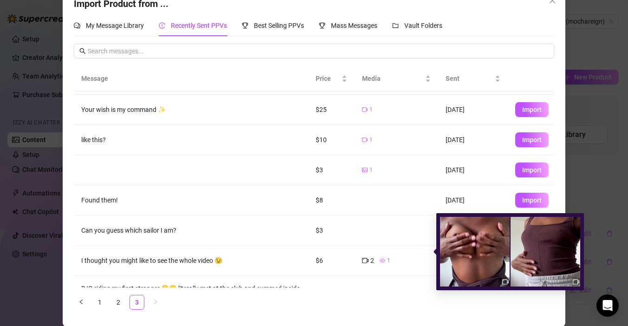
scroll to position [122, 0]
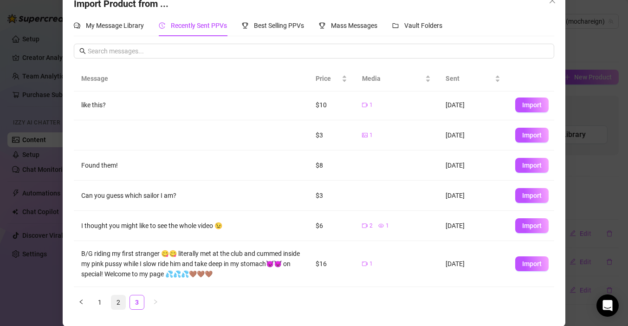
click at [121, 299] on link "2" at bounding box center [118, 302] width 14 height 14
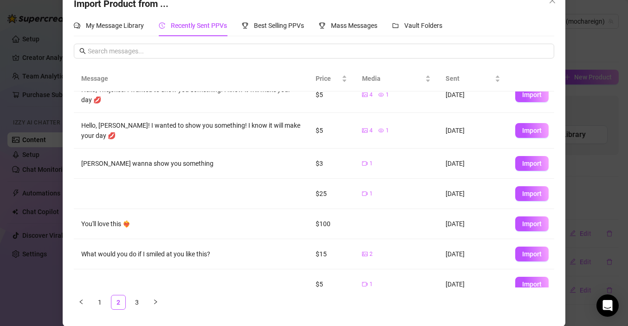
scroll to position [111, 0]
click at [539, 249] on span "Import" at bounding box center [531, 252] width 19 height 7
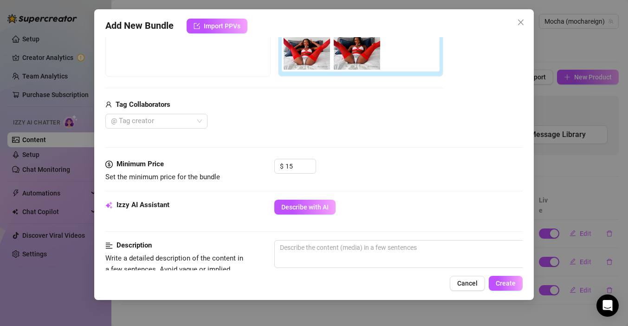
scroll to position [190, 0]
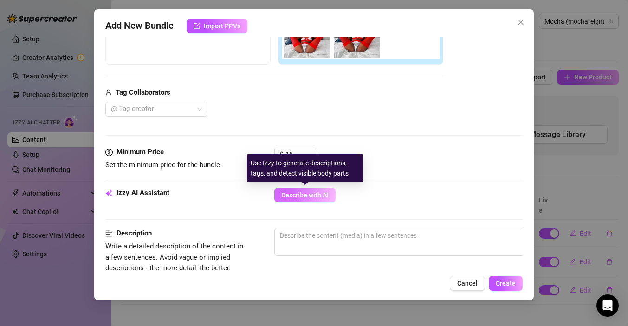
click at [312, 201] on button "Describe with AI" at bounding box center [304, 195] width 61 height 15
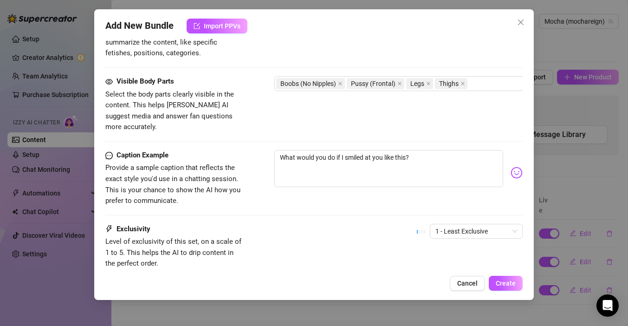
scroll to position [491, 0]
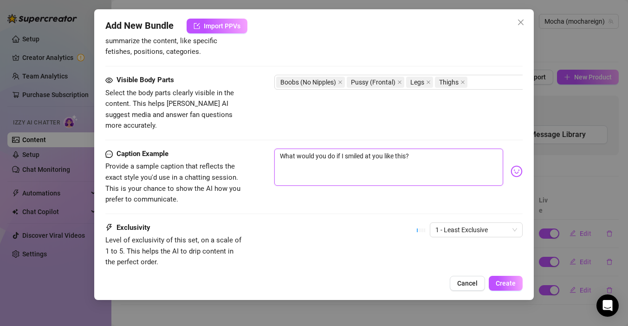
drag, startPoint x: 342, startPoint y: 146, endPoint x: 410, endPoint y: 149, distance: 67.9
click at [410, 149] on textarea "What would you do if I smiled at you like this?" at bounding box center [388, 167] width 229 height 37
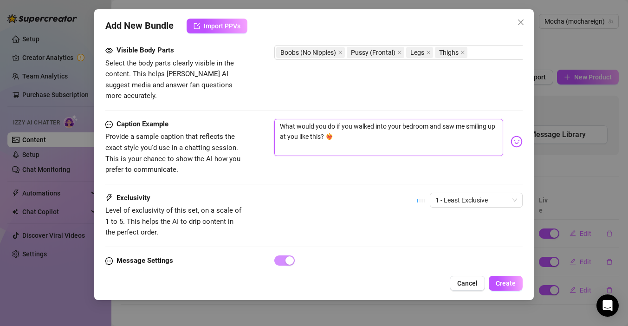
scroll to position [524, 0]
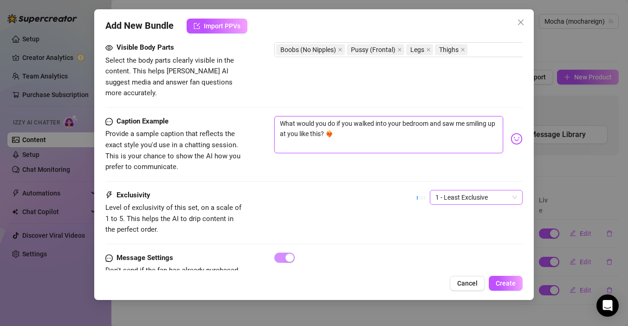
click at [468, 190] on span "1 - Least Exclusive" at bounding box center [476, 197] width 82 height 14
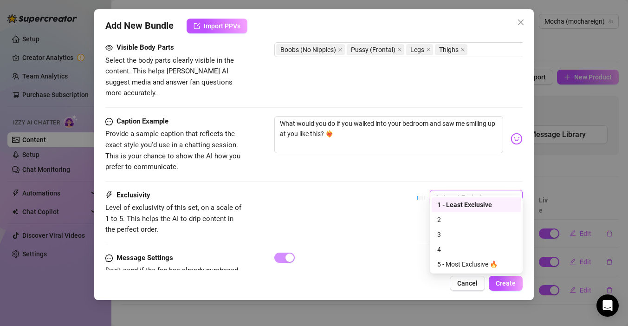
click at [392, 190] on div "Exclusivity Level of exclusivity of this set, on a scale of 1 to 5. This helps …" at bounding box center [313, 212] width 417 height 45
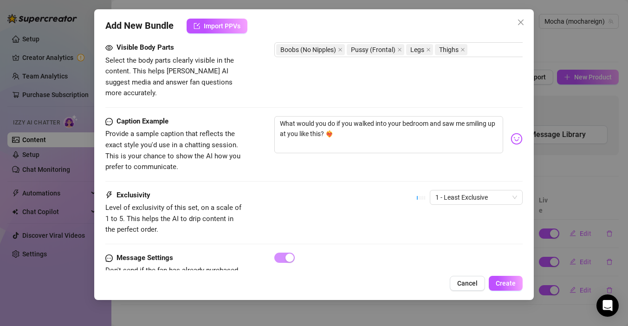
scroll to position [547, 0]
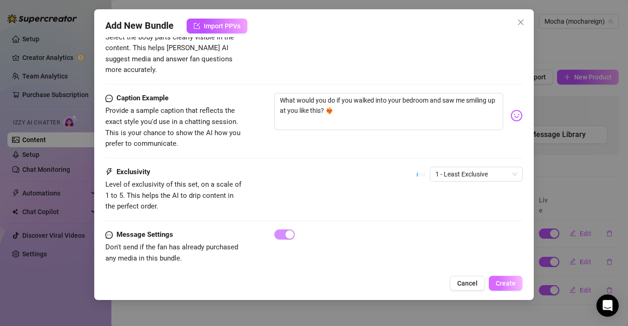
click at [507, 286] on span "Create" at bounding box center [506, 282] width 20 height 7
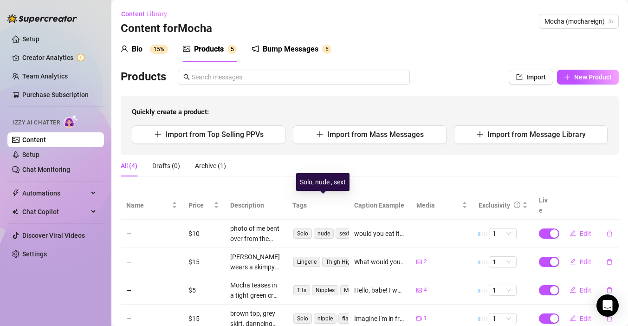
scroll to position [24, 0]
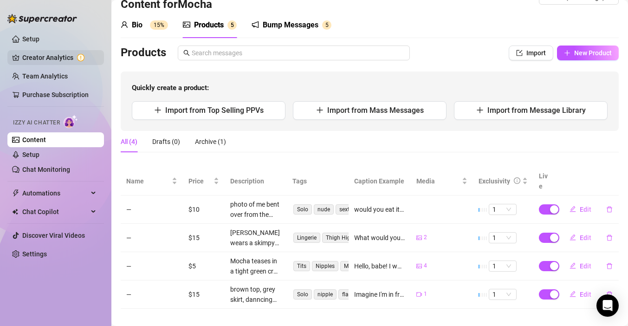
click at [79, 60] on link "Creator Analytics" at bounding box center [59, 57] width 74 height 15
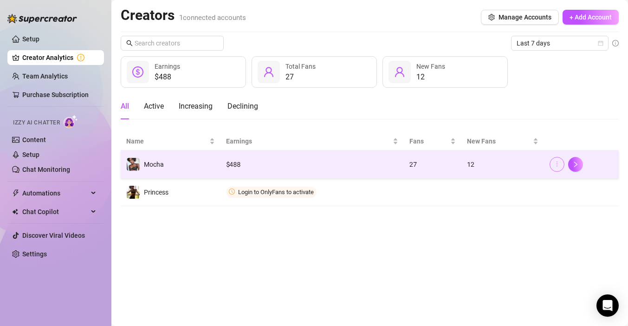
click at [558, 168] on button "button" at bounding box center [557, 164] width 15 height 15
click at [577, 162] on icon "right" at bounding box center [575, 164] width 6 height 6
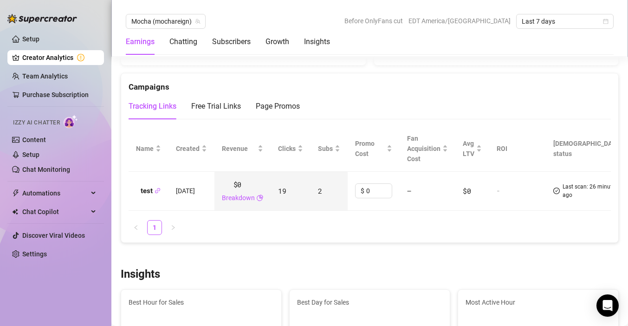
scroll to position [1005, 0]
click at [228, 104] on div "Free Trial Links" at bounding box center [216, 105] width 50 height 11
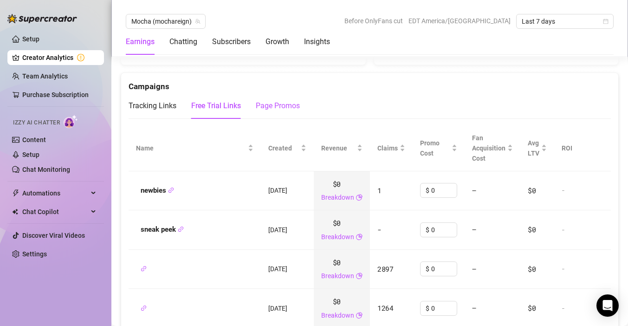
click at [283, 104] on div "Page Promos" at bounding box center [278, 105] width 44 height 11
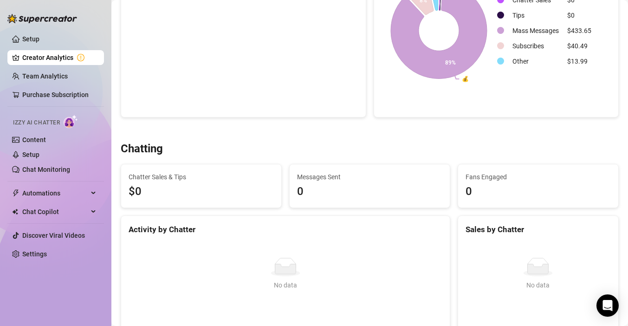
scroll to position [0, 0]
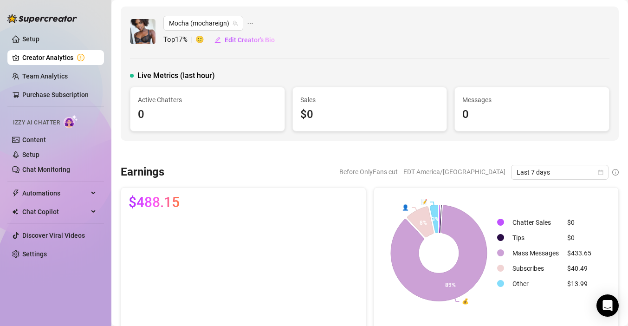
click at [71, 68] on ul "Setup Creator Analytics Team Analytics Purchase Subscription Izzy AI Chatter Co…" at bounding box center [55, 146] width 97 height 237
click at [68, 92] on link "Purchase Subscription" at bounding box center [55, 94] width 66 height 7
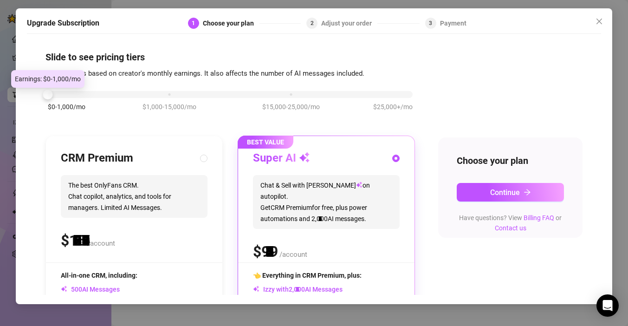
drag, startPoint x: 166, startPoint y: 95, endPoint x: 51, endPoint y: 94, distance: 115.1
click at [51, 94] on div at bounding box center [48, 95] width 10 height 10
click at [148, 95] on div "$0-1,000/mo $1,000-15,000/mo $15,000-25,000/mo $25,000+/mo" at bounding box center [230, 92] width 365 height 6
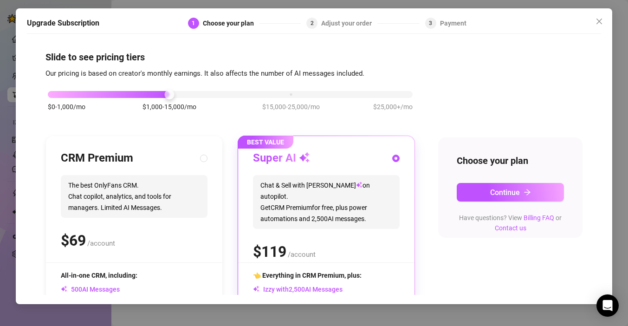
click at [62, 91] on div "$0-1,000/mo $1,000-15,000/mo $15,000-25,000/mo $25,000+/mo" at bounding box center [230, 92] width 365 height 6
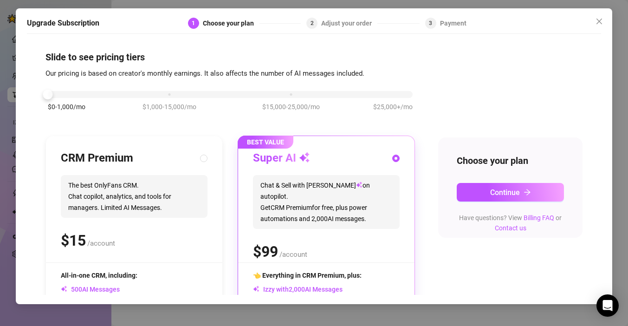
click at [169, 94] on div "$0-1,000/mo $1,000-15,000/mo $15,000-25,000/mo $25,000+/mo" at bounding box center [230, 92] width 365 height 6
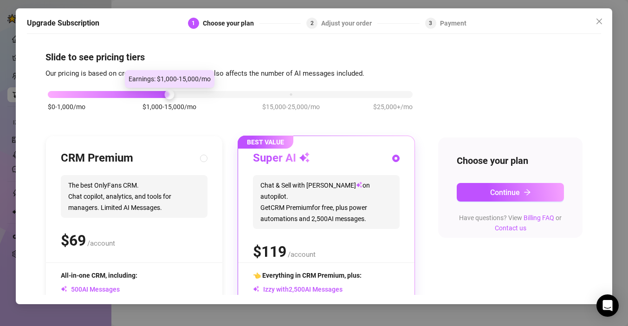
scroll to position [106, 0]
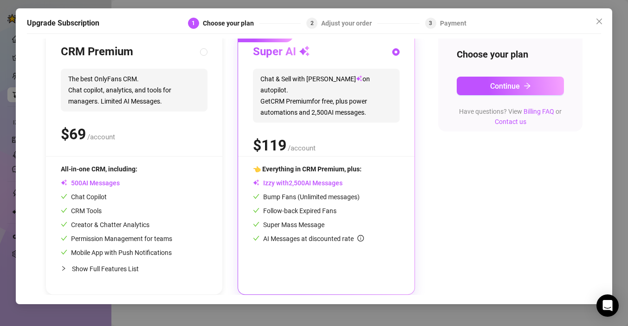
click at [108, 265] on span "Show Full Features List" at bounding box center [105, 268] width 67 height 7
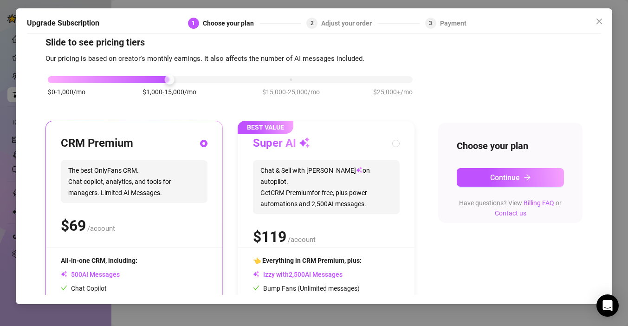
scroll to position [0, 0]
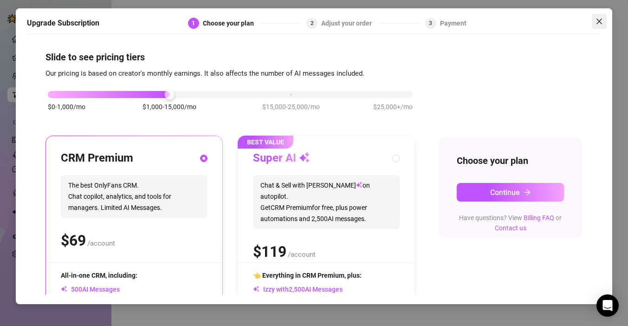
click at [603, 19] on icon "close" at bounding box center [599, 21] width 7 height 7
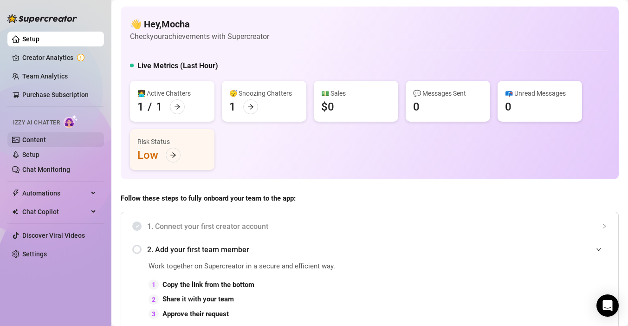
click at [43, 143] on link "Content" at bounding box center [34, 139] width 24 height 7
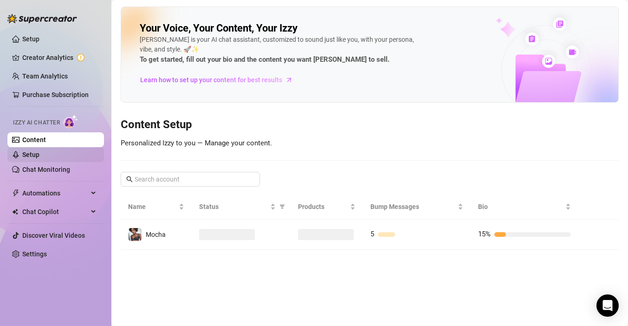
click at [39, 156] on link "Setup" at bounding box center [30, 154] width 17 height 7
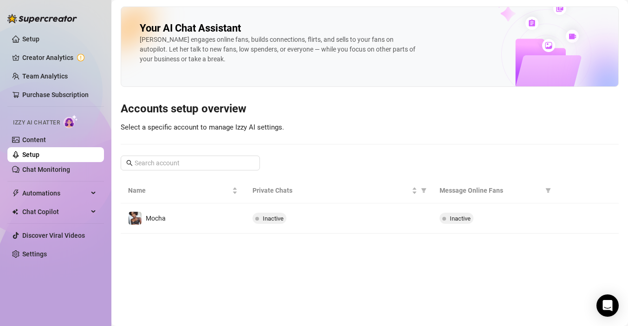
click at [39, 151] on link "Setup" at bounding box center [30, 154] width 17 height 7
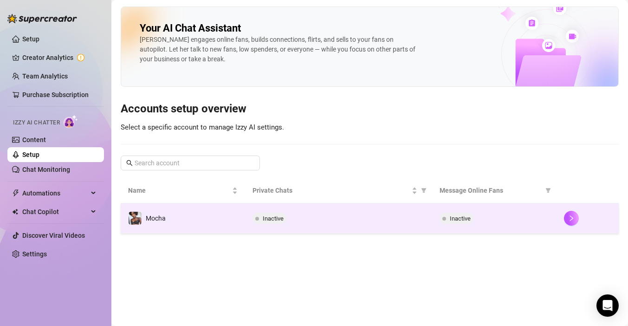
click at [388, 222] on div "Inactive" at bounding box center [339, 218] width 172 height 11
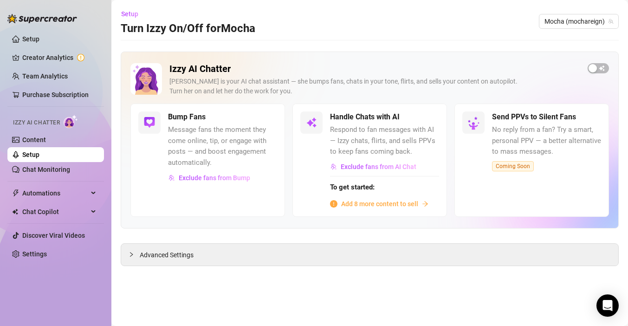
click at [353, 205] on span "Add 8 more content to sell" at bounding box center [379, 204] width 77 height 10
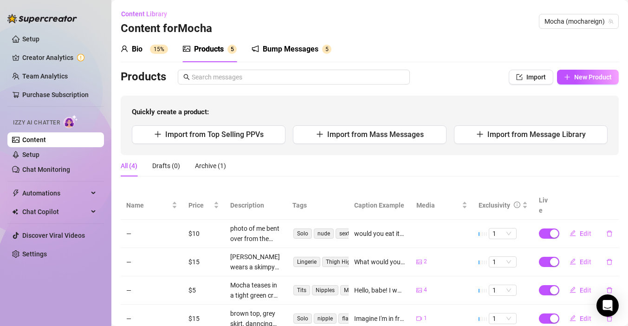
scroll to position [24, 0]
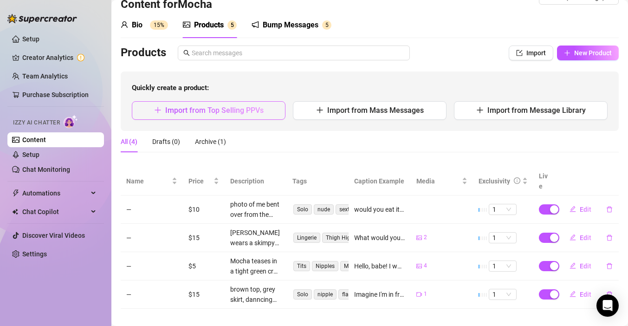
click at [270, 110] on button "Import from Top Selling PPVs" at bounding box center [209, 110] width 154 height 19
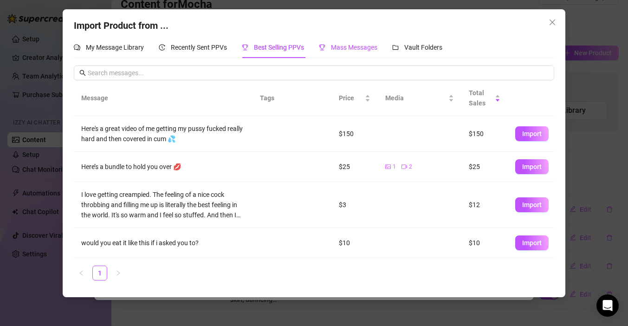
click at [370, 49] on span "Mass Messages" at bounding box center [354, 47] width 46 height 7
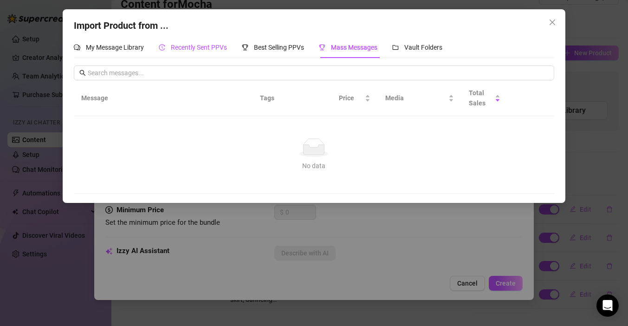
click at [213, 44] on span "Recently Sent PPVs" at bounding box center [199, 47] width 56 height 7
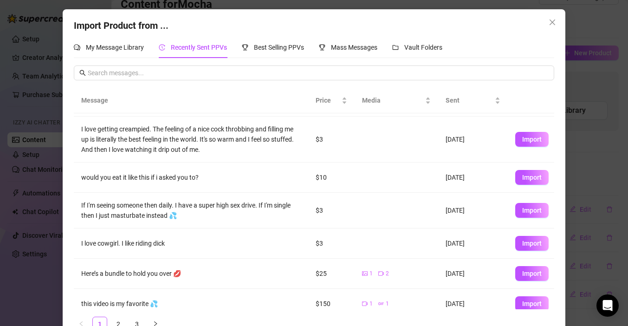
scroll to position [143, 0]
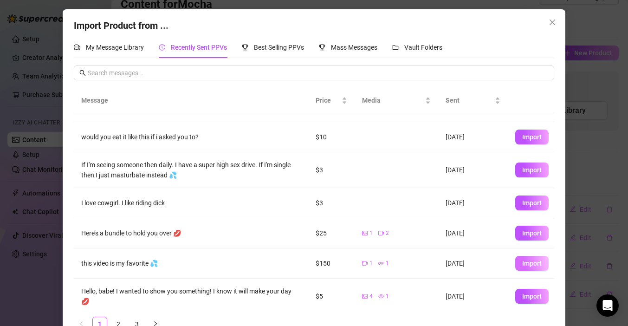
click at [522, 264] on span "Import" at bounding box center [531, 262] width 19 height 7
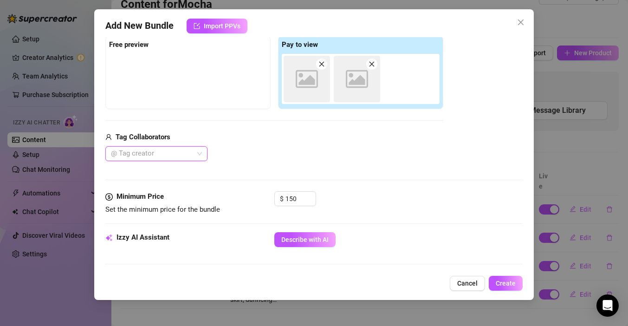
scroll to position [146, 0]
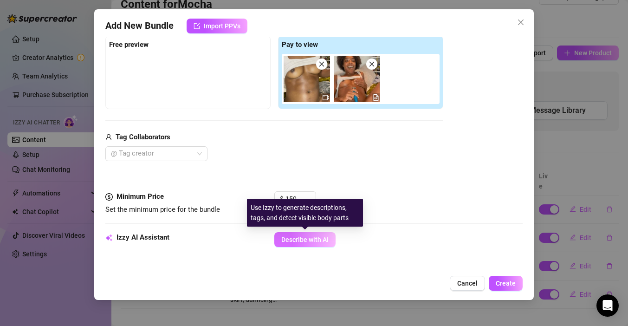
click at [299, 238] on span "Describe with AI" at bounding box center [304, 239] width 47 height 7
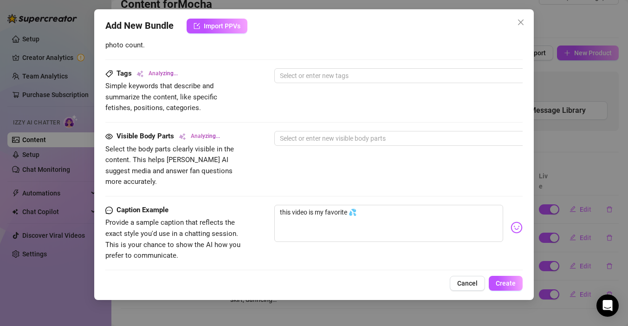
scroll to position [547, 0]
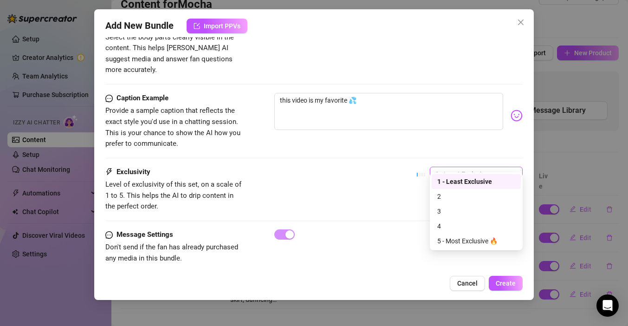
click at [465, 167] on span "1 - Least Exclusive" at bounding box center [476, 174] width 82 height 14
click at [463, 238] on div "5 - Most Exclusive 🔥" at bounding box center [476, 241] width 78 height 10
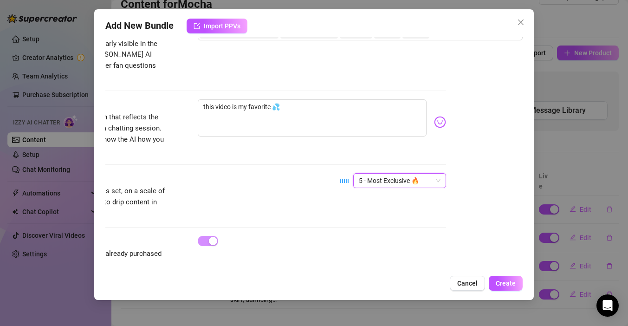
scroll to position [547, 77]
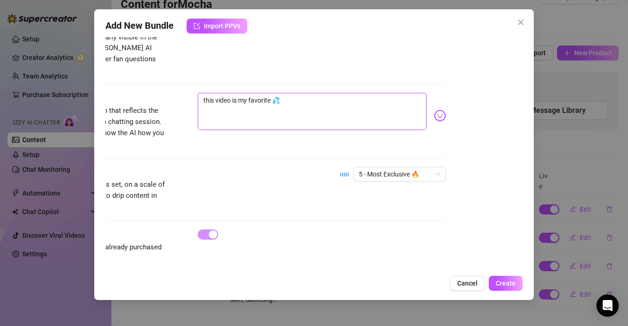
click at [272, 93] on textarea "this video is my favorite 💦" at bounding box center [312, 111] width 229 height 37
click at [206, 93] on textarea "this video is my favorite I've ever made 💦" at bounding box center [312, 111] width 229 height 37
drag, startPoint x: 272, startPoint y: 90, endPoint x: 313, endPoint y: 91, distance: 40.4
click at [313, 93] on textarea "this video is my favorite I've ever made 💦" at bounding box center [312, 111] width 229 height 37
click at [214, 93] on textarea "this video is my favorite 💦" at bounding box center [312, 111] width 229 height 37
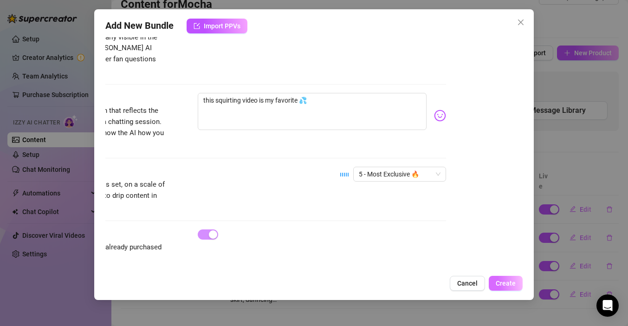
click at [499, 285] on span "Create" at bounding box center [506, 282] width 20 height 7
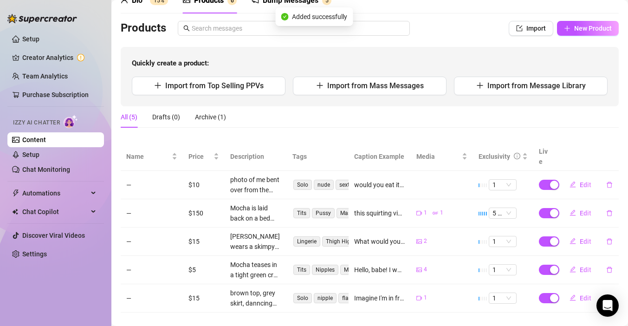
scroll to position [52, 0]
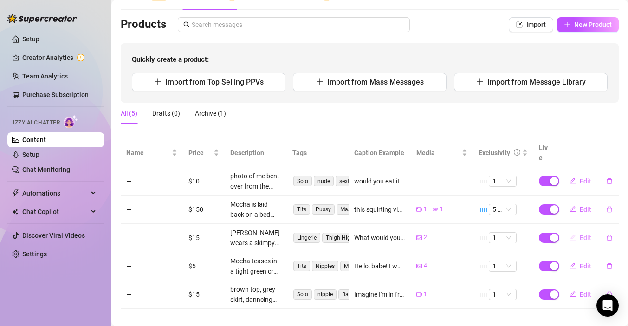
click at [584, 234] on span "Edit" at bounding box center [586, 237] width 12 height 7
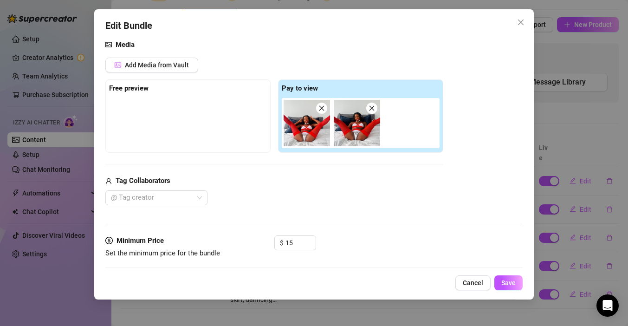
scroll to position [210, 0]
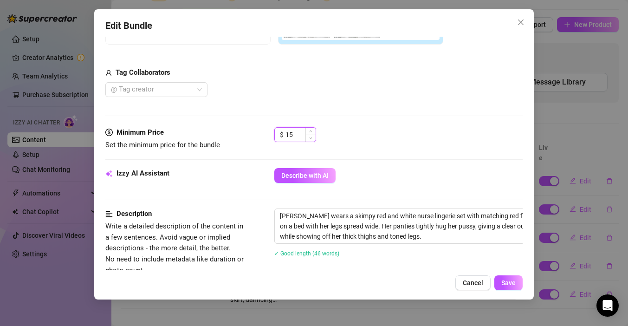
click at [295, 135] on input "15" at bounding box center [300, 135] width 30 height 14
click at [107, 134] on icon "dollar" at bounding box center [108, 132] width 7 height 7
drag, startPoint x: 297, startPoint y: 136, endPoint x: 287, endPoint y: 135, distance: 9.8
click at [287, 135] on input "15" at bounding box center [300, 135] width 30 height 14
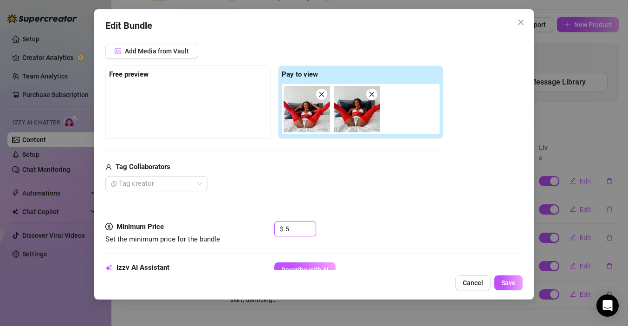
scroll to position [76, 0]
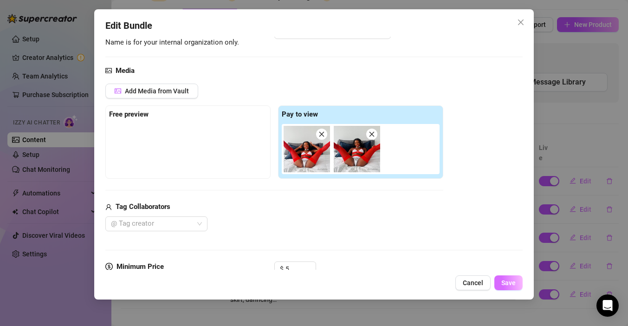
click at [510, 286] on button "Save" at bounding box center [508, 282] width 28 height 15
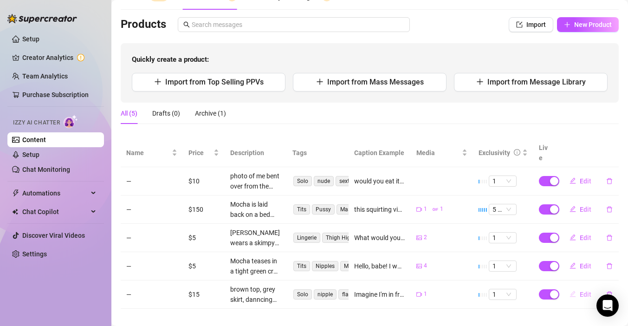
click at [577, 287] on button "Edit" at bounding box center [580, 294] width 37 height 15
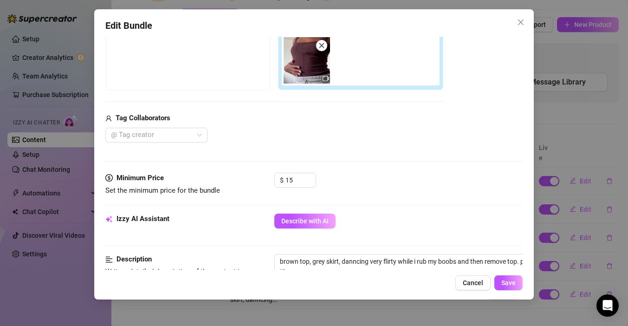
scroll to position [165, 0]
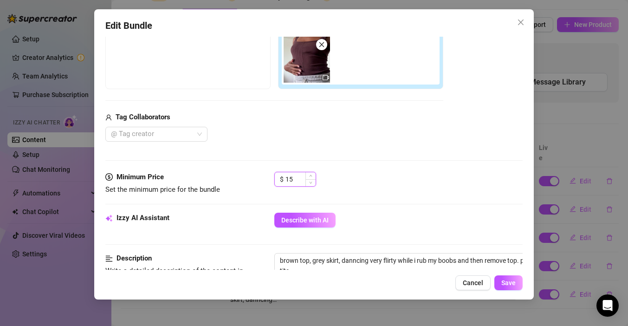
click at [300, 180] on input "15" at bounding box center [300, 179] width 30 height 14
click at [515, 286] on span "Save" at bounding box center [508, 282] width 14 height 7
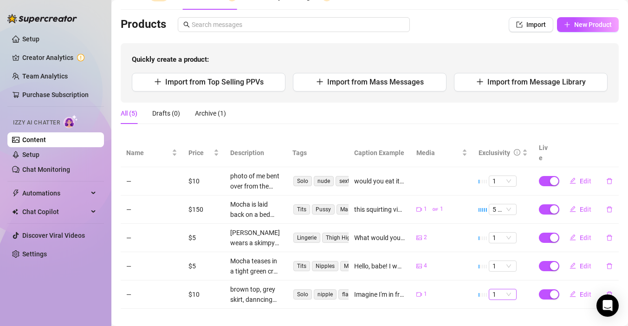
click at [506, 289] on span "1" at bounding box center [503, 294] width 20 height 10
click at [502, 229] on div "2" at bounding box center [503, 222] width 24 height 15
click at [506, 176] on span "1" at bounding box center [503, 181] width 20 height 10
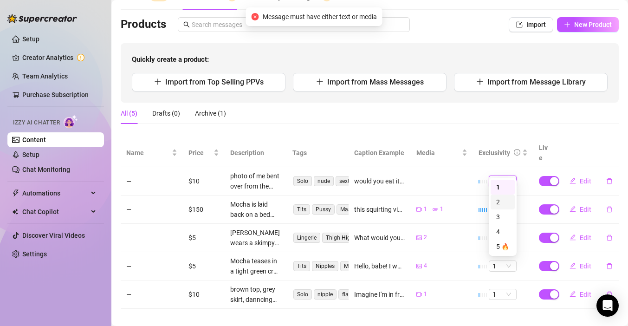
click at [501, 199] on div "2" at bounding box center [502, 202] width 13 height 10
click at [502, 289] on span "1" at bounding box center [503, 294] width 20 height 10
click at [503, 220] on div "2" at bounding box center [502, 222] width 13 height 10
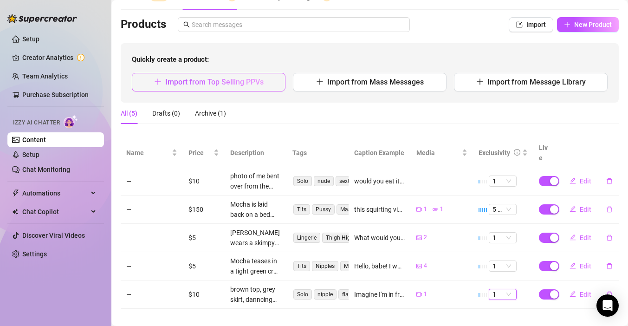
click at [260, 78] on span "Import from Top Selling PPVs" at bounding box center [214, 82] width 98 height 9
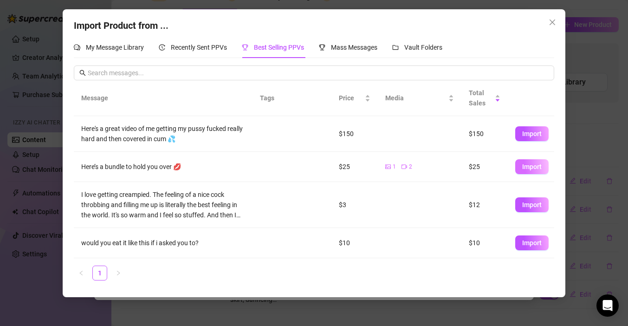
click at [523, 168] on span "Import" at bounding box center [531, 166] width 19 height 7
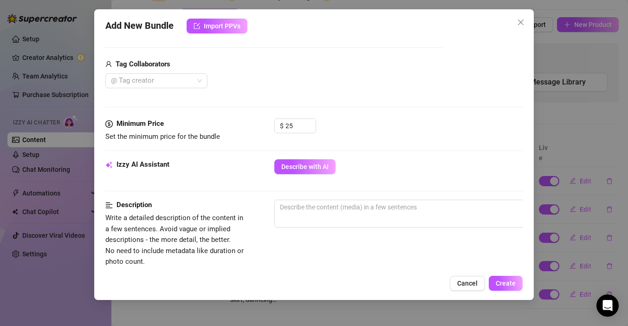
scroll to position [238, 0]
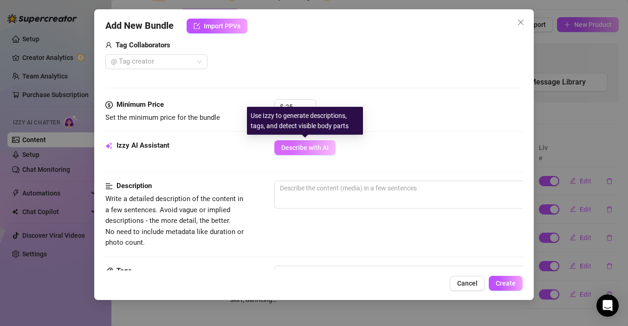
click at [311, 149] on span "Describe with AI" at bounding box center [304, 147] width 47 height 7
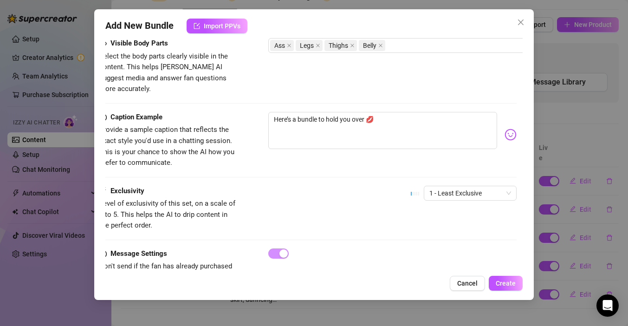
scroll to position [528, 1]
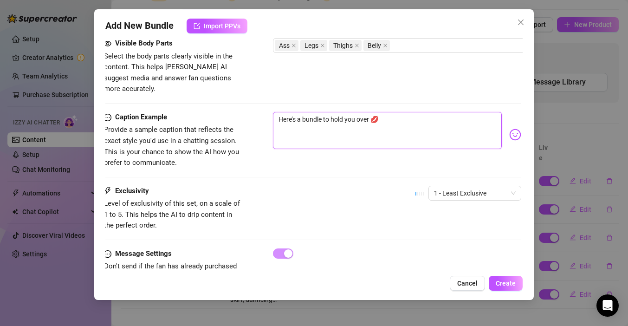
click at [301, 112] on textarea "Here’s a bundle to hold you over 💋" at bounding box center [387, 130] width 229 height 37
click at [337, 112] on textarea "Here’s a sexy bundle to hold you over 💋" at bounding box center [387, 130] width 229 height 37
click at [461, 186] on span "1 - Least Exclusive" at bounding box center [475, 193] width 82 height 14
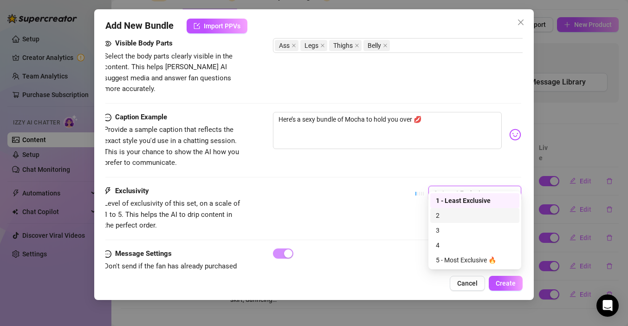
click at [447, 218] on div "2" at bounding box center [475, 215] width 78 height 10
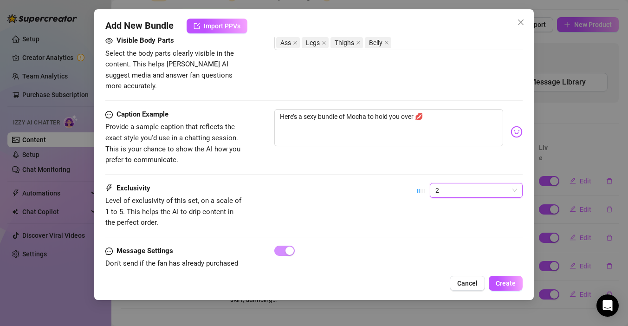
scroll to position [547, 0]
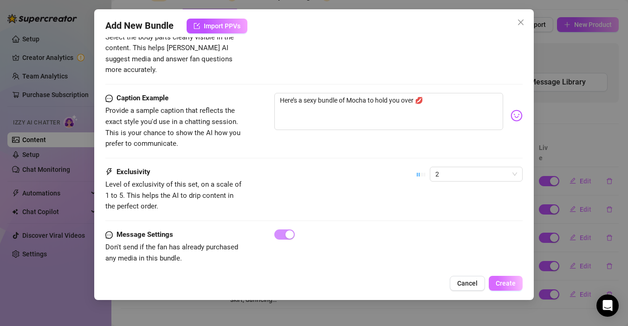
click at [513, 284] on span "Create" at bounding box center [506, 282] width 20 height 7
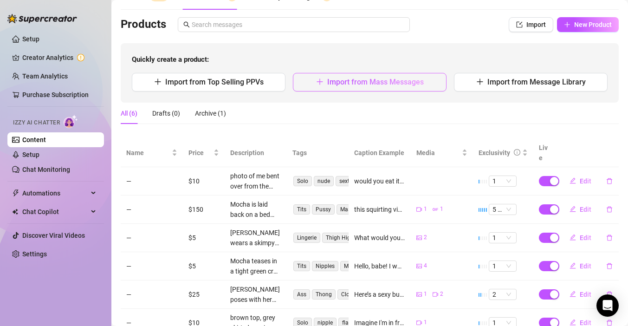
scroll to position [81, 0]
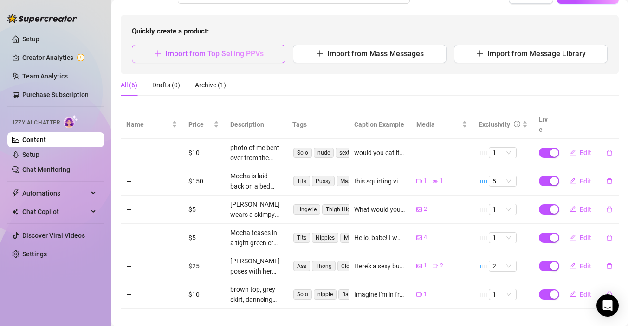
click at [272, 56] on button "Import from Top Selling PPVs" at bounding box center [209, 54] width 154 height 19
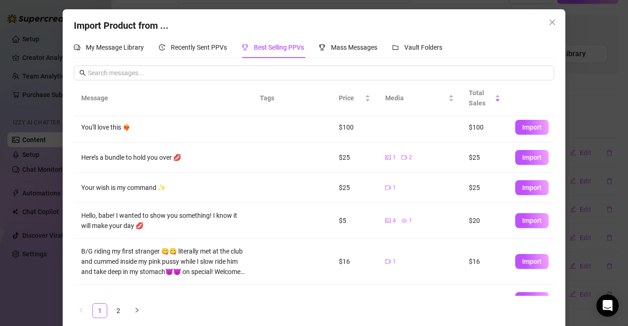
scroll to position [40, 0]
click at [115, 310] on link "2" at bounding box center [118, 311] width 14 height 14
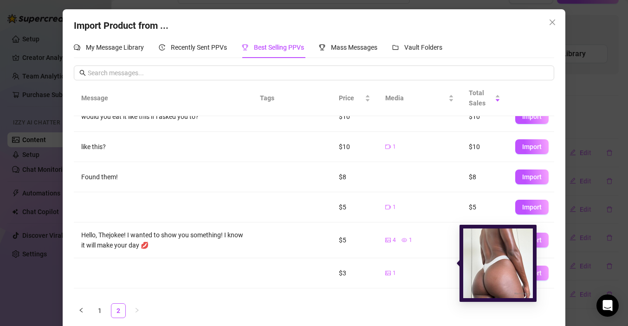
scroll to position [68, 0]
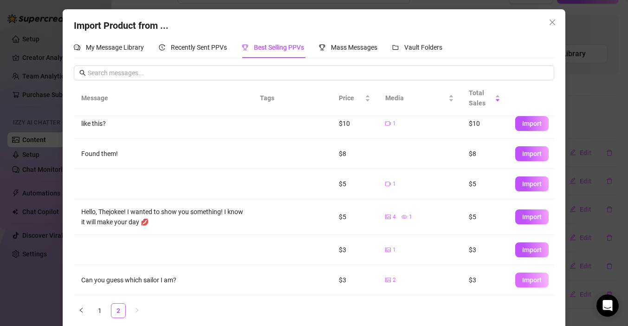
click at [524, 279] on span "Import" at bounding box center [531, 279] width 19 height 7
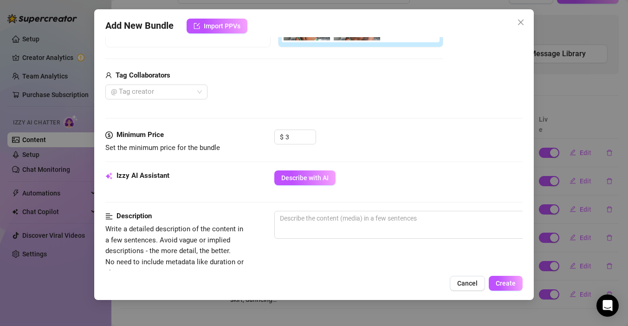
scroll to position [210, 0]
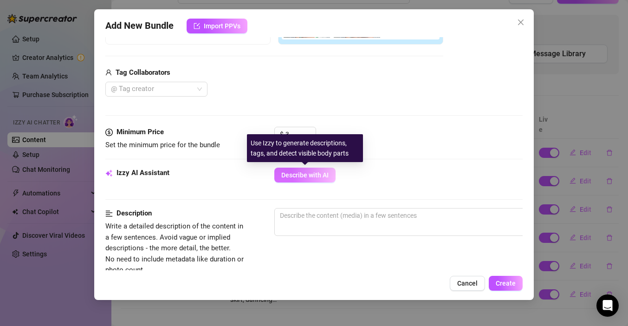
click at [288, 169] on button "Describe with AI" at bounding box center [304, 175] width 61 height 15
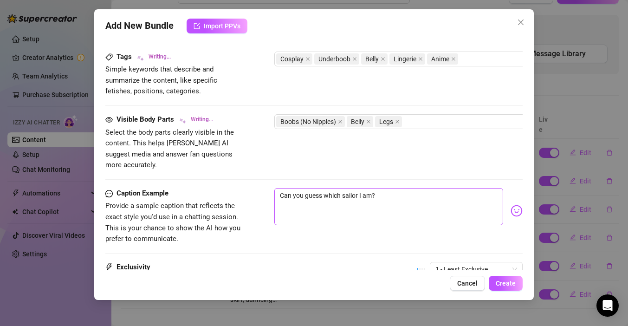
scroll to position [460, 0]
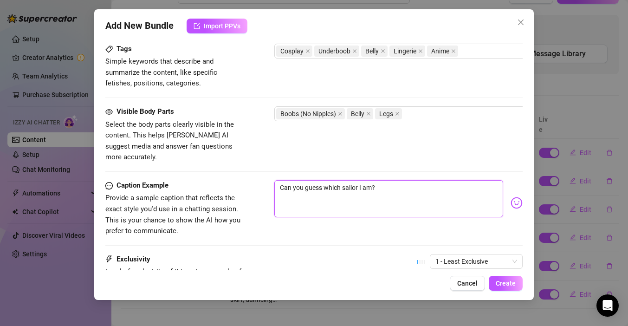
drag, startPoint x: 343, startPoint y: 176, endPoint x: 359, endPoint y: 175, distance: 16.3
click at [360, 180] on textarea "Can you guess which sailor I am?" at bounding box center [388, 198] width 229 height 37
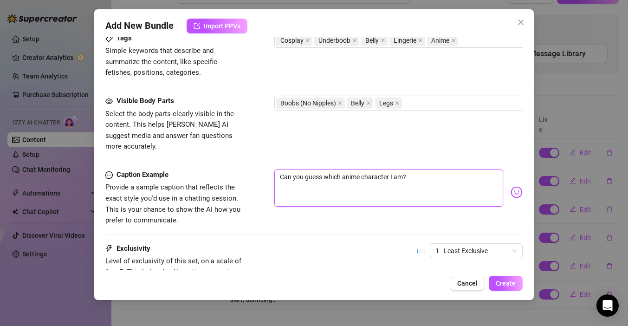
scroll to position [547, 0]
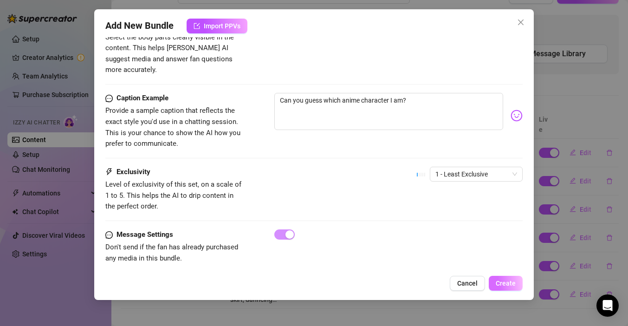
click at [510, 283] on span "Create" at bounding box center [506, 282] width 20 height 7
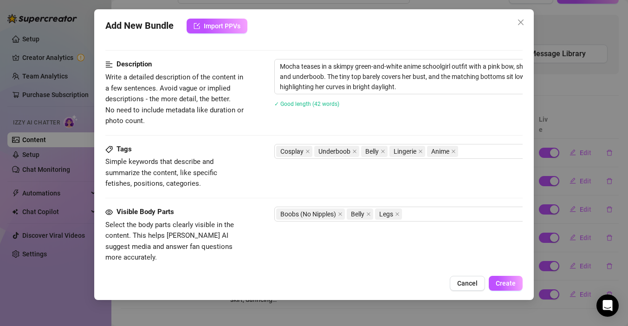
scroll to position [338, 0]
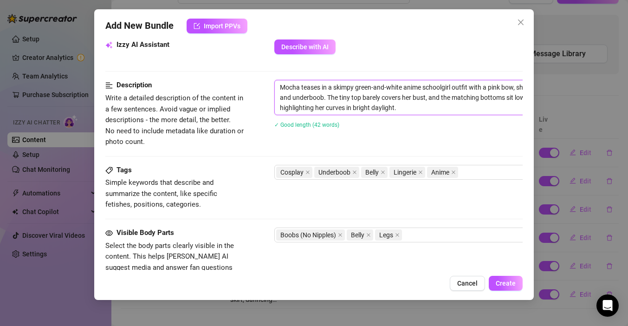
drag, startPoint x: 443, startPoint y: 88, endPoint x: 425, endPoint y: 88, distance: 18.6
click at [425, 88] on textarea "Mocha teases in a skimpy green-and-white anime schoolgirl outfit with a pink bo…" at bounding box center [437, 97] width 324 height 34
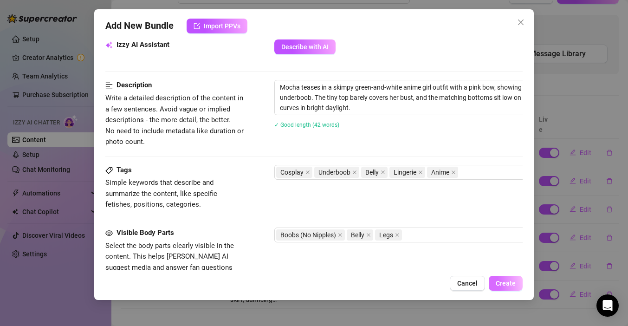
click at [504, 277] on button "Create" at bounding box center [506, 283] width 34 height 15
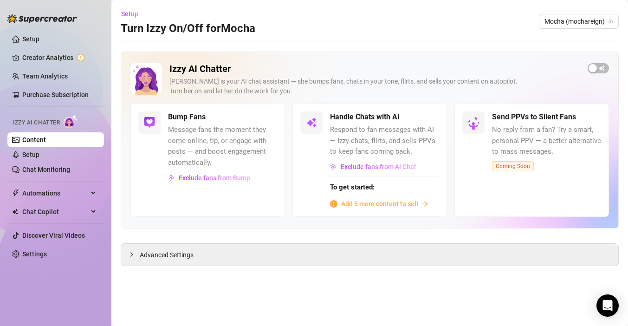
click at [413, 206] on span "Add 5 more content to sell" at bounding box center [379, 204] width 77 height 10
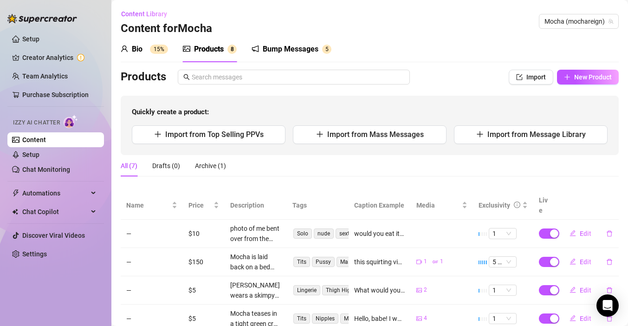
click at [412, 162] on div "All (7) Drafts (0) Archive (1)" at bounding box center [370, 165] width 498 height 21
click at [370, 136] on span "Import from Mass Messages" at bounding box center [375, 134] width 97 height 9
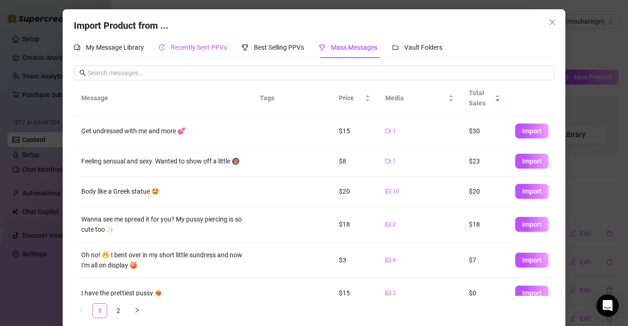
click at [207, 44] on span "Recently Sent PPVs" at bounding box center [199, 47] width 56 height 7
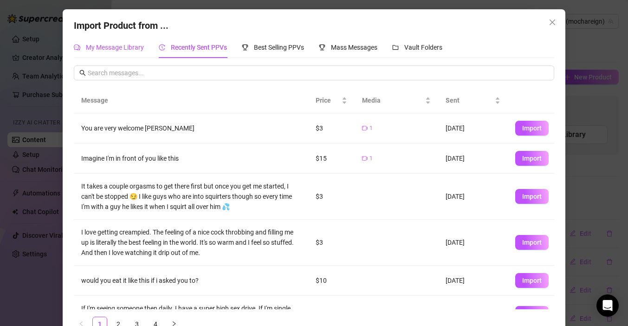
click at [131, 46] on span "My Message Library" at bounding box center [115, 47] width 58 height 7
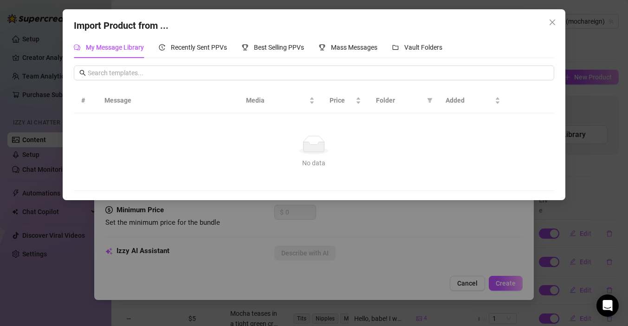
click at [581, 118] on div "Import Product from ... My Message Library Recently Sent PPVs Best Selling PPVs…" at bounding box center [314, 163] width 628 height 326
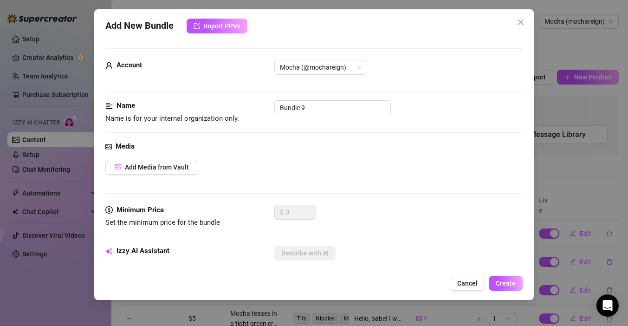
click at [554, 86] on div "Add New Bundle Import PPVs Account Mocha (@mochareign) Name Name is for your in…" at bounding box center [314, 163] width 628 height 326
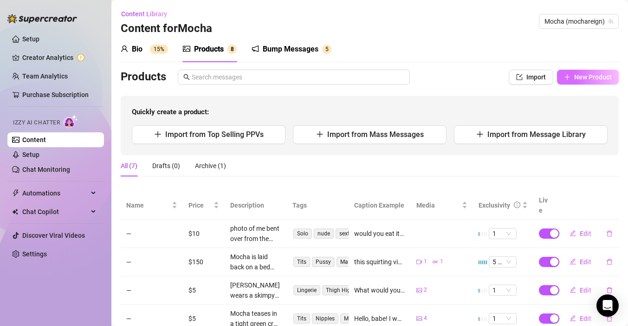
click at [568, 83] on button "New Product" at bounding box center [588, 77] width 62 height 15
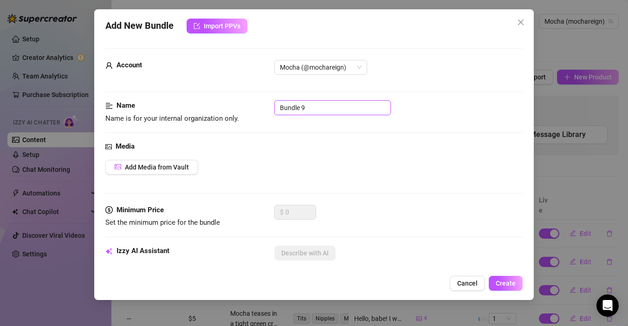
drag, startPoint x: 323, startPoint y: 112, endPoint x: 264, endPoint y: 109, distance: 58.6
click at [264, 109] on div "Name Name is for your internal organization only. Bundle 9" at bounding box center [313, 112] width 417 height 24
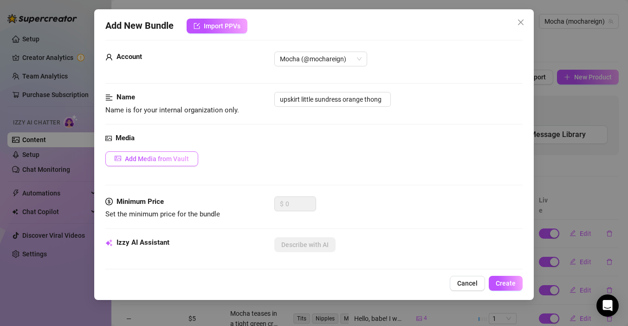
click at [154, 161] on span "Add Media from Vault" at bounding box center [157, 158] width 64 height 7
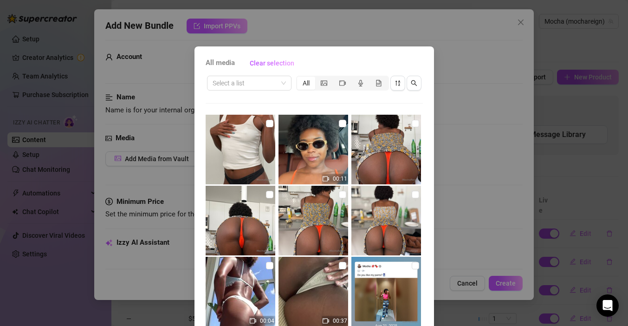
scroll to position [0, 0]
click at [414, 122] on input "checkbox" at bounding box center [415, 122] width 7 height 7
click at [269, 196] on input "checkbox" at bounding box center [269, 193] width 7 height 7
click at [343, 194] on input "checkbox" at bounding box center [342, 193] width 7 height 7
click at [413, 193] on input "checkbox" at bounding box center [415, 193] width 7 height 7
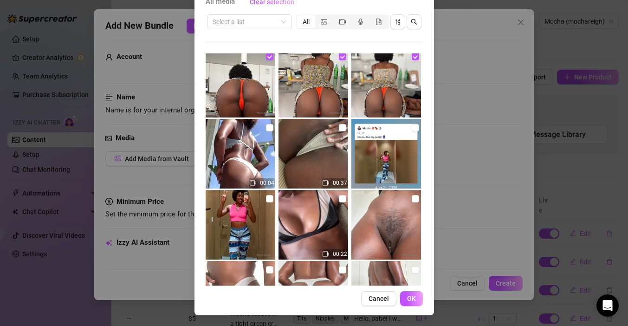
scroll to position [62, 0]
click at [411, 298] on span "OK" at bounding box center [411, 297] width 9 height 7
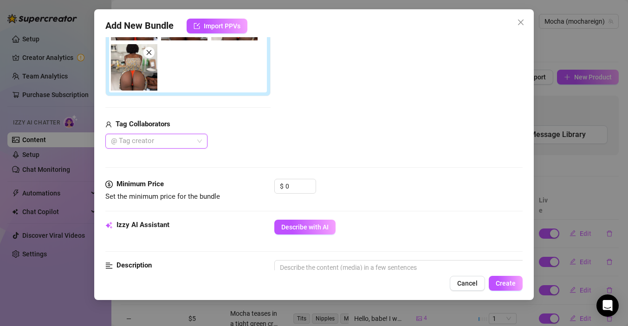
scroll to position [212, 0]
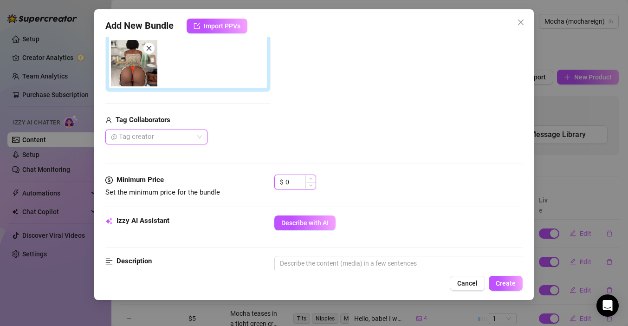
click at [293, 185] on input "0" at bounding box center [300, 182] width 30 height 14
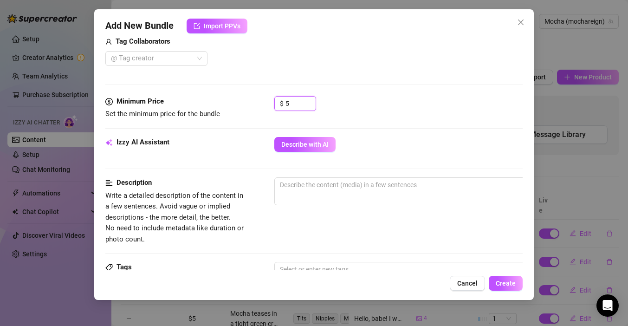
scroll to position [298, 0]
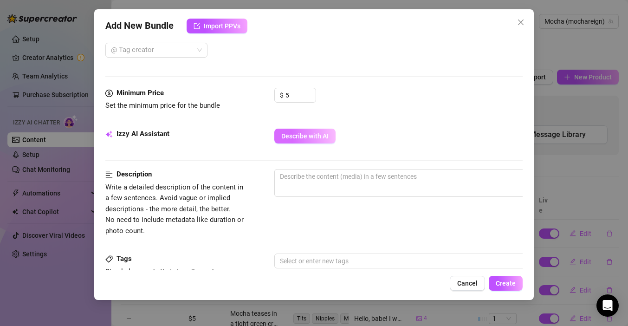
click at [316, 136] on span "Describe with AI" at bounding box center [304, 135] width 47 height 7
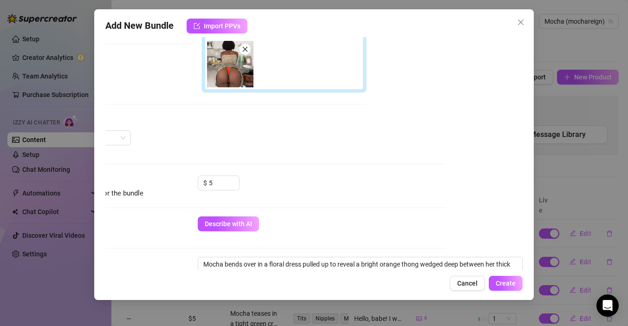
scroll to position [204, 77]
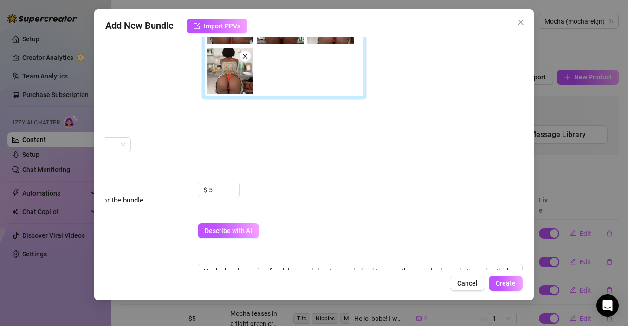
click at [505, 292] on div "Add New Bundle Import PPVs Account Mocha (@mochareign) Name Name is for your in…" at bounding box center [314, 154] width 440 height 291
click at [504, 281] on span "Create" at bounding box center [506, 282] width 20 height 7
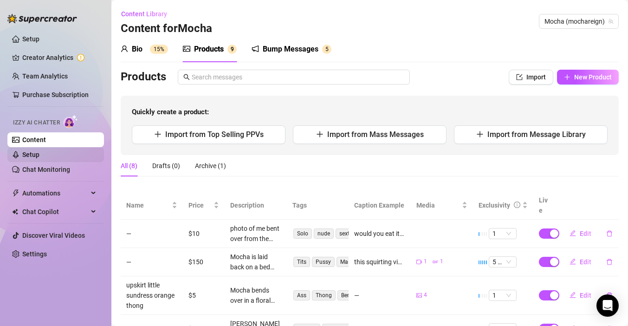
click at [39, 155] on link "Setup" at bounding box center [30, 154] width 17 height 7
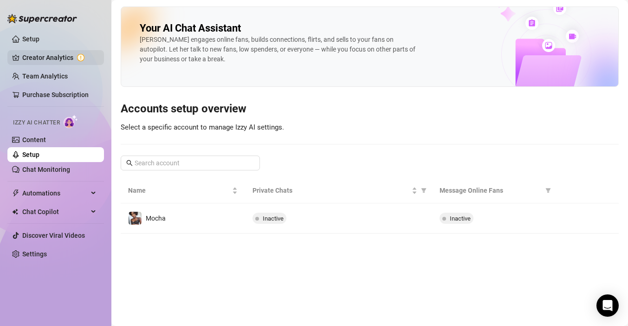
click at [68, 58] on link "Creator Analytics" at bounding box center [59, 57] width 74 height 15
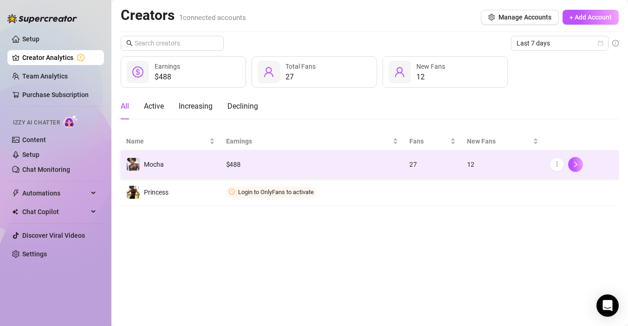
click at [376, 167] on div "$ 488" at bounding box center [312, 164] width 173 height 10
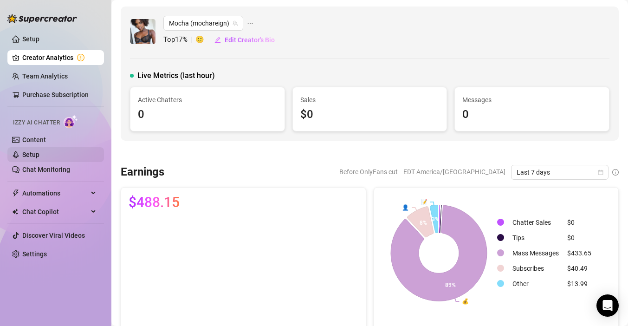
click at [39, 155] on link "Setup" at bounding box center [30, 154] width 17 height 7
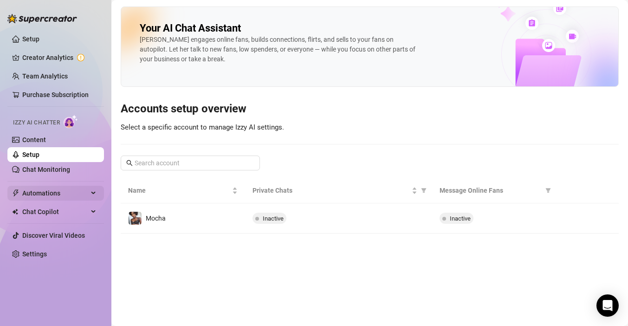
click at [97, 193] on div "Automations" at bounding box center [55, 193] width 97 height 15
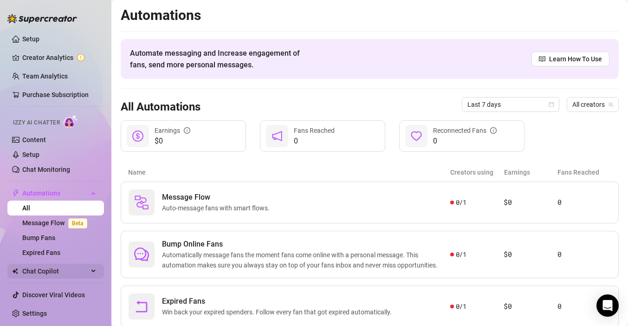
click at [92, 274] on div "Chat Copilot" at bounding box center [55, 271] width 97 height 15
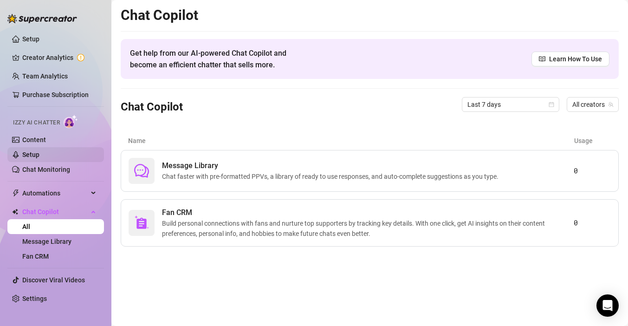
click at [39, 152] on link "Setup" at bounding box center [30, 154] width 17 height 7
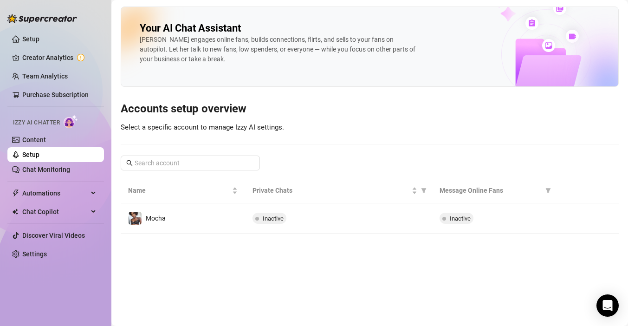
click at [352, 217] on div "Inactive" at bounding box center [339, 218] width 172 height 11
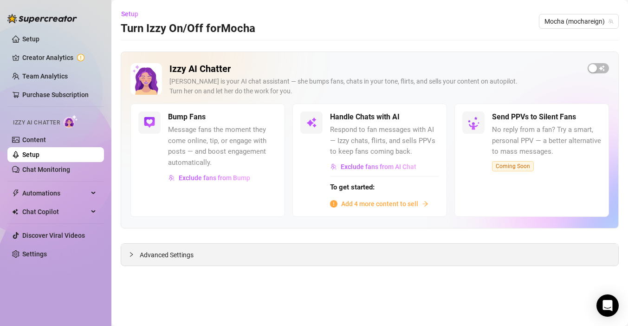
click at [214, 259] on div "Advanced Settings" at bounding box center [369, 255] width 497 height 22
click at [130, 253] on icon "collapsed" at bounding box center [132, 255] width 6 height 6
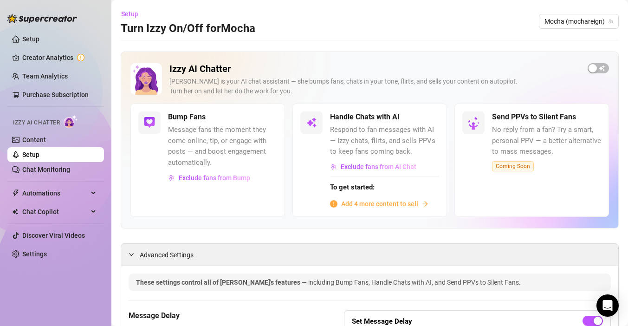
click at [39, 31] on ul "Setup Creator Analytics Team Analytics Purchase Subscription Izzy AI Chatter Co…" at bounding box center [55, 146] width 97 height 237
click at [39, 39] on link "Setup" at bounding box center [30, 38] width 17 height 7
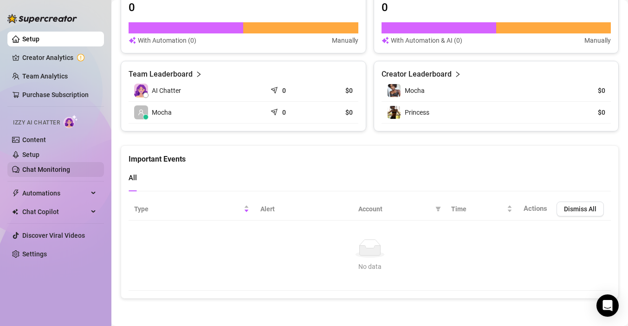
click at [52, 166] on link "Chat Monitoring" at bounding box center [46, 169] width 48 height 7
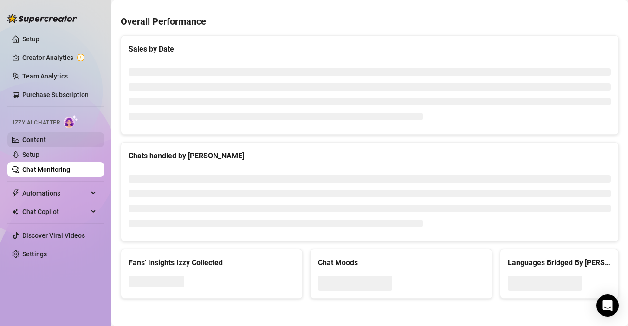
scroll to position [375, 0]
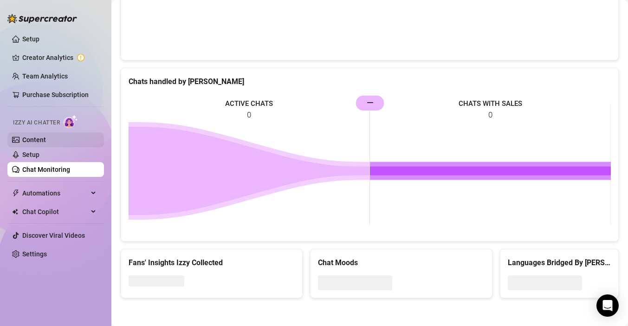
click at [42, 143] on link "Content" at bounding box center [34, 139] width 24 height 7
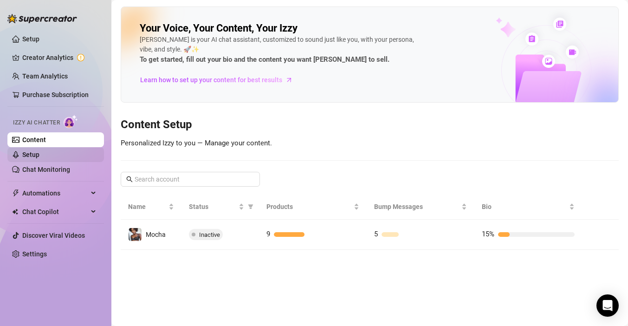
click at [39, 158] on link "Setup" at bounding box center [30, 154] width 17 height 7
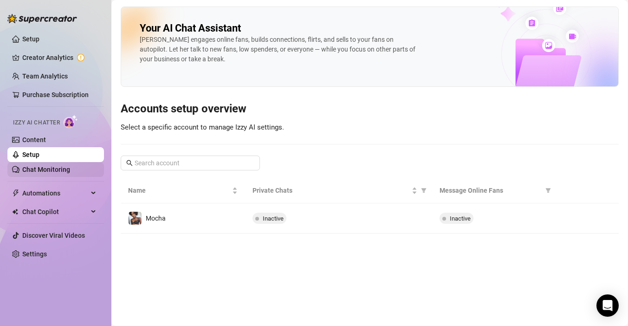
click at [51, 168] on link "Chat Monitoring" at bounding box center [46, 169] width 48 height 7
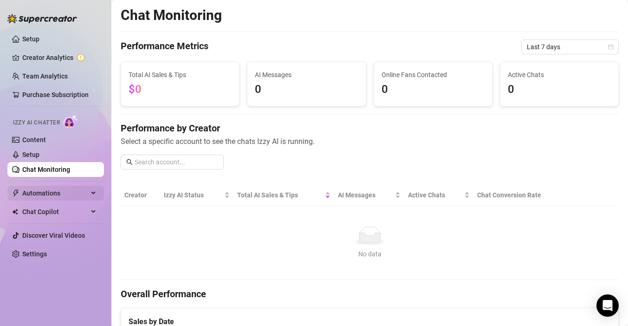
click at [83, 191] on span "Automations" at bounding box center [55, 193] width 66 height 15
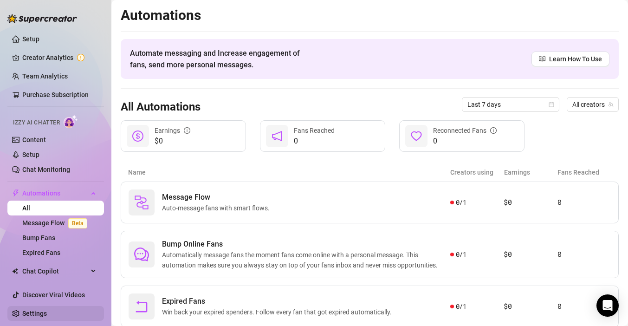
click at [45, 317] on link "Settings" at bounding box center [34, 313] width 25 height 7
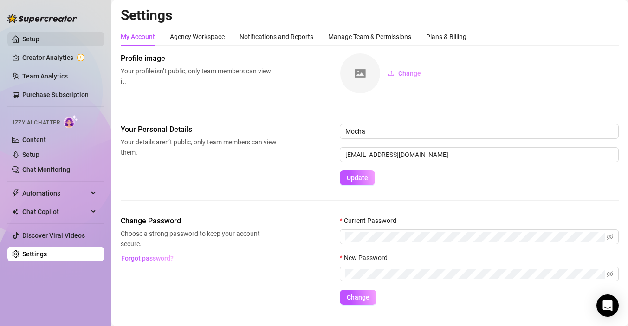
click at [39, 36] on link "Setup" at bounding box center [30, 38] width 17 height 7
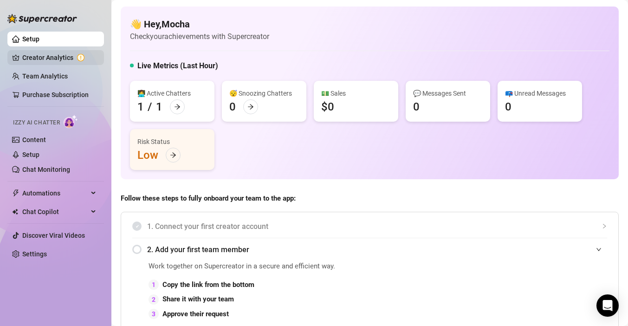
click at [84, 59] on link "Creator Analytics" at bounding box center [59, 57] width 74 height 15
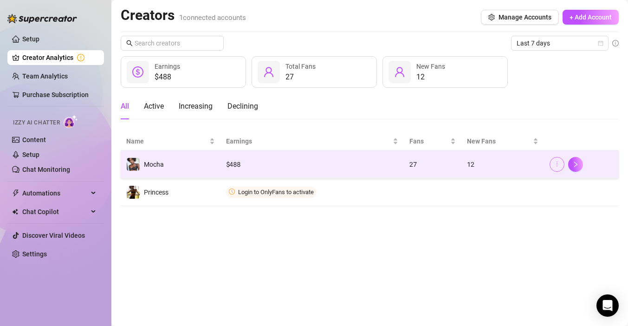
click at [562, 165] on button "button" at bounding box center [557, 164] width 15 height 15
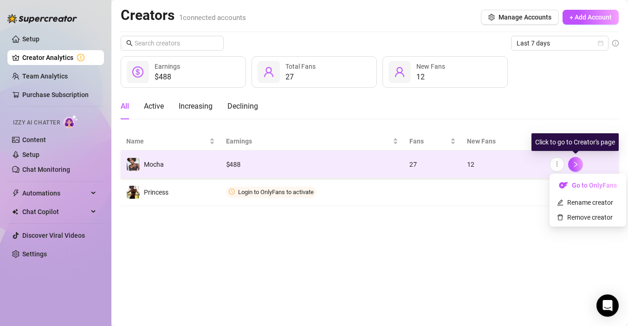
click at [583, 165] on div at bounding box center [582, 164] width 64 height 15
click at [576, 161] on icon "right" at bounding box center [575, 164] width 6 height 6
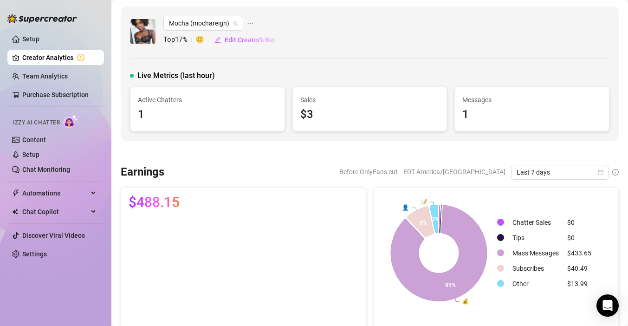
click at [37, 123] on span "Izzy AI Chatter" at bounding box center [36, 122] width 47 height 9
click at [36, 143] on link "Content" at bounding box center [34, 139] width 24 height 7
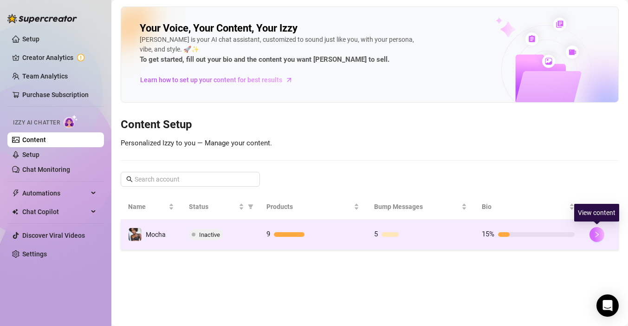
click at [596, 237] on icon "right" at bounding box center [597, 234] width 6 height 6
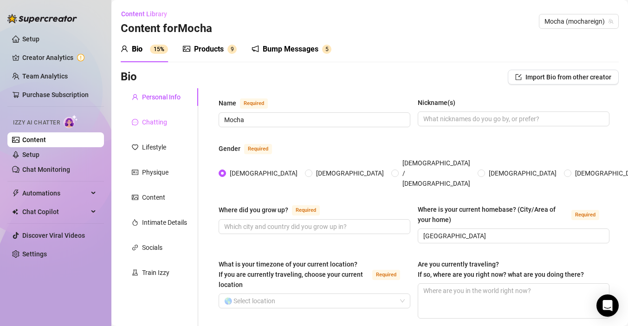
click at [168, 123] on div "Chatting" at bounding box center [160, 122] width 78 height 18
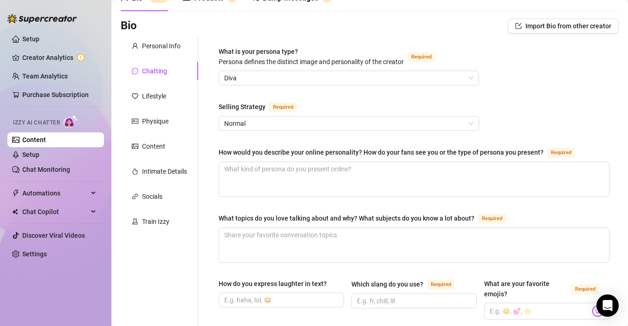
scroll to position [59, 0]
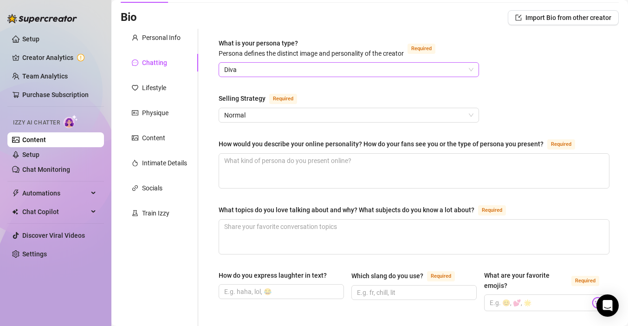
click at [299, 64] on span "Diva" at bounding box center [348, 70] width 249 height 14
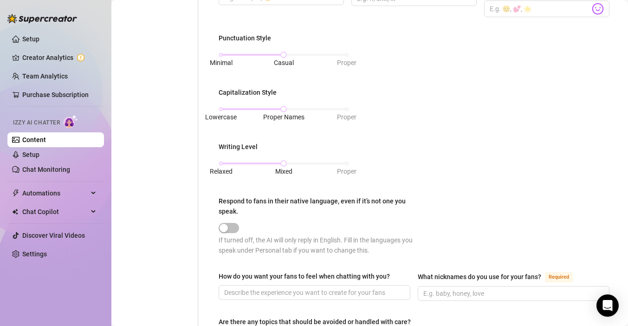
scroll to position [0, 0]
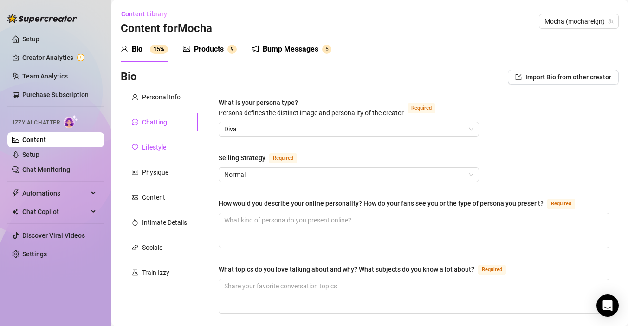
click at [164, 152] on div "Lifestyle" at bounding box center [154, 147] width 24 height 10
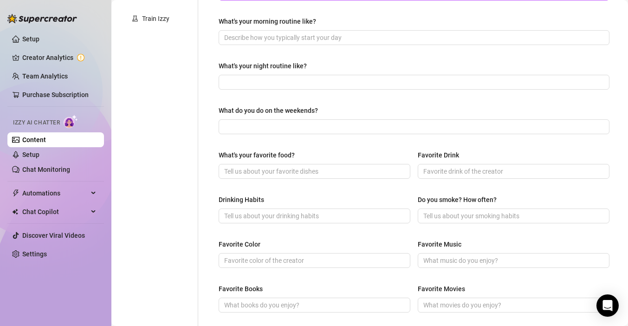
scroll to position [276, 0]
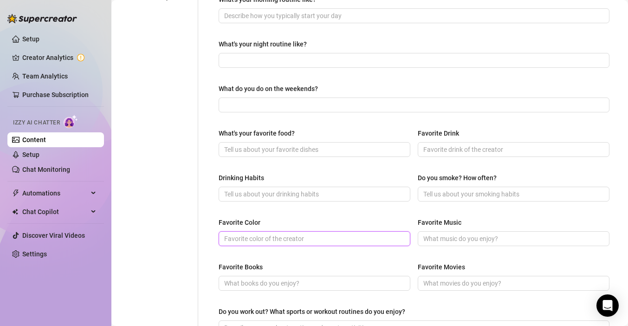
click at [265, 240] on input "Favorite Color" at bounding box center [313, 238] width 179 height 10
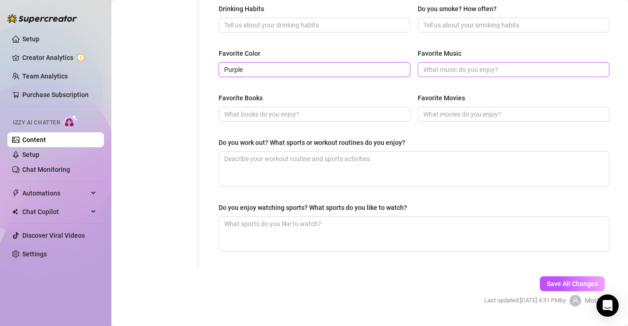
scroll to position [454, 0]
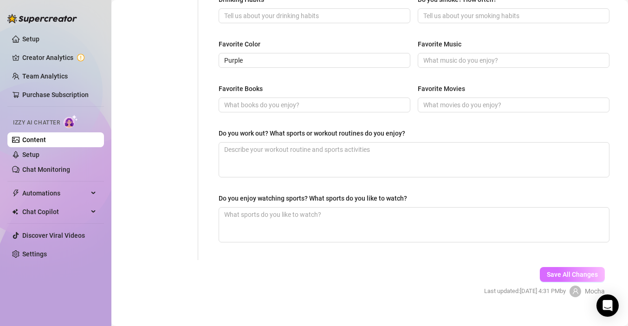
click at [571, 273] on span "Save All Changes" at bounding box center [572, 274] width 51 height 7
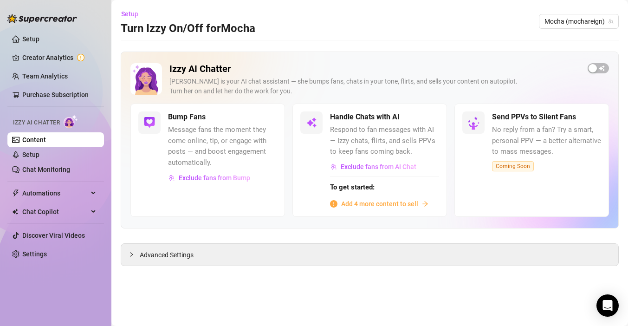
click at [351, 203] on span "Add 4 more content to sell" at bounding box center [379, 204] width 77 height 10
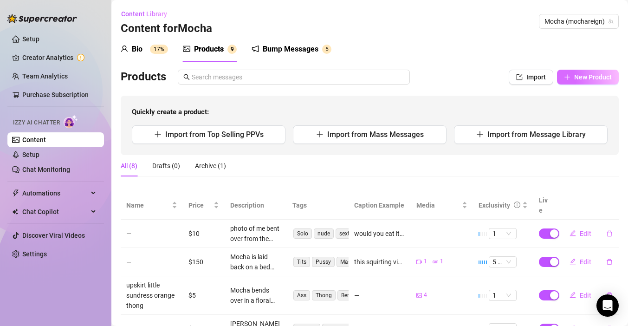
click at [572, 76] on button "New Product" at bounding box center [588, 77] width 62 height 15
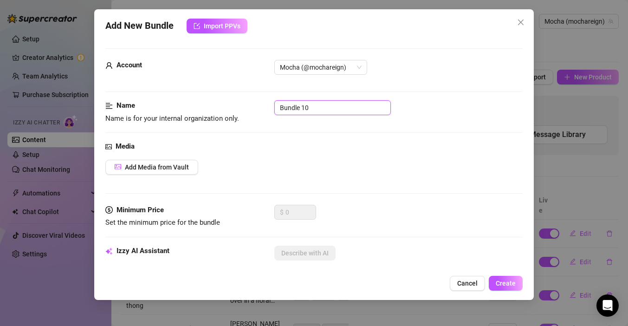
drag, startPoint x: 334, startPoint y: 107, endPoint x: 269, endPoint y: 104, distance: 65.5
click at [269, 105] on div "Name Name is for your internal organization only. Bundle 10" at bounding box center [313, 112] width 417 height 24
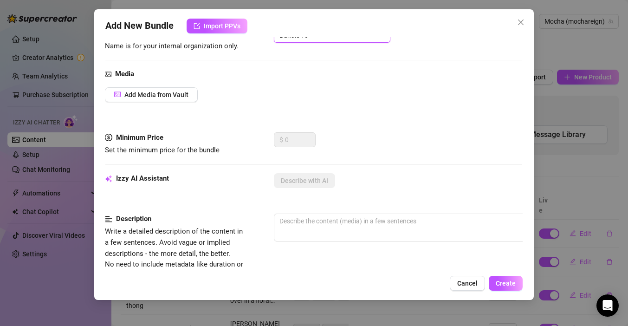
scroll to position [45, 0]
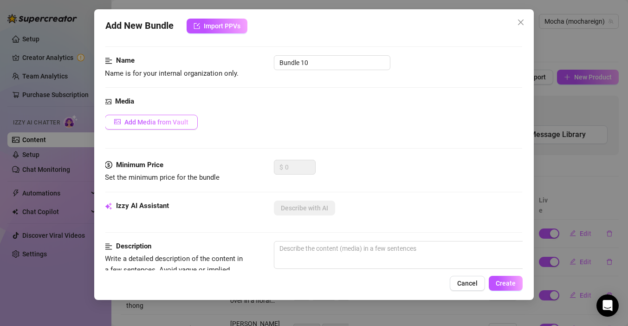
click at [176, 126] on button "Add Media from Vault" at bounding box center [151, 122] width 93 height 15
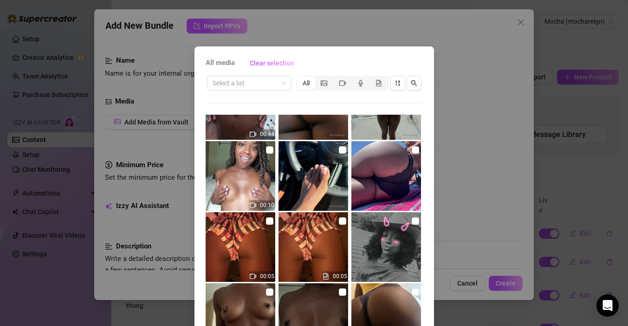
scroll to position [755, 0]
click at [381, 83] on icon "file-gif" at bounding box center [379, 83] width 6 height 6
click at [372, 78] on input "segmented control" at bounding box center [372, 78] width 0 height 0
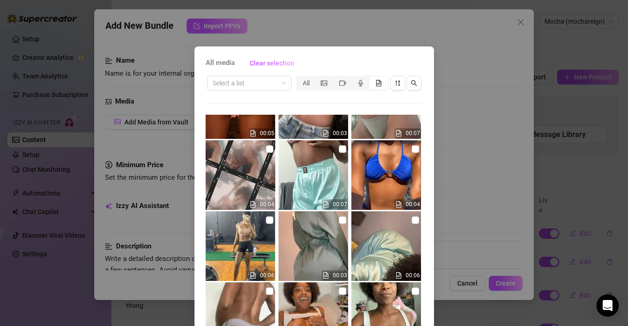
scroll to position [46, 0]
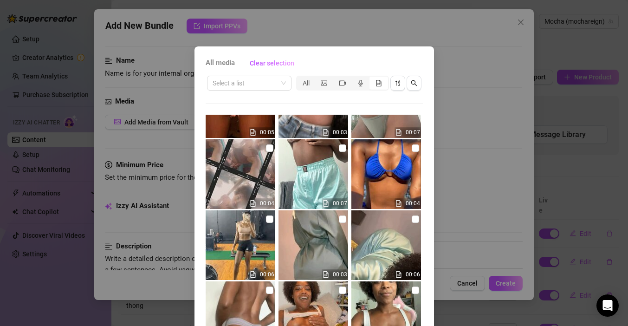
click at [394, 170] on img at bounding box center [386, 174] width 70 height 70
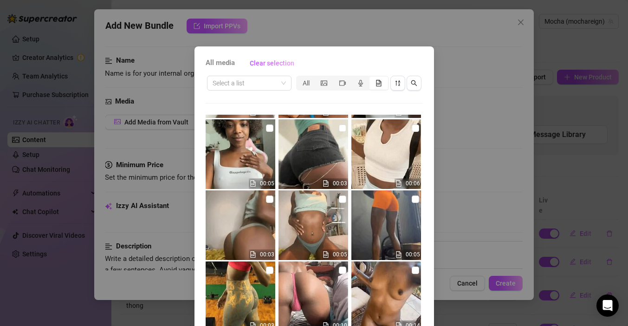
scroll to position [280, 0]
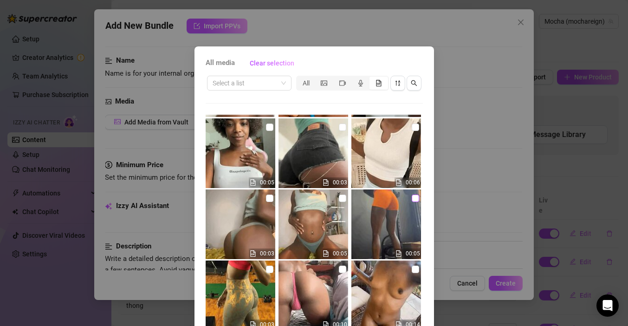
click at [413, 201] on input "checkbox" at bounding box center [415, 197] width 7 height 7
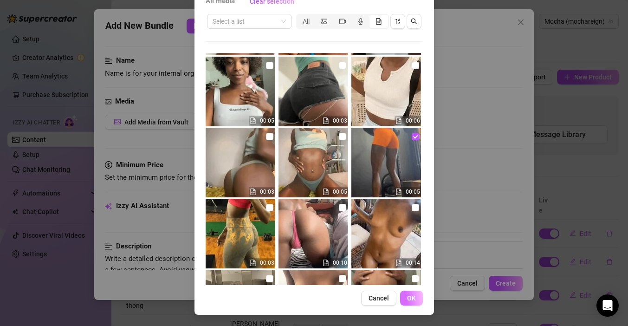
click at [413, 294] on span "OK" at bounding box center [411, 297] width 9 height 7
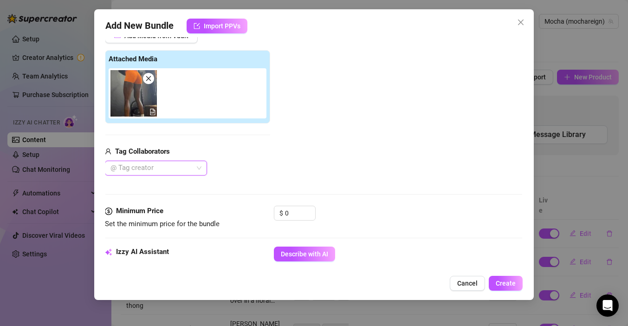
scroll to position [134, 0]
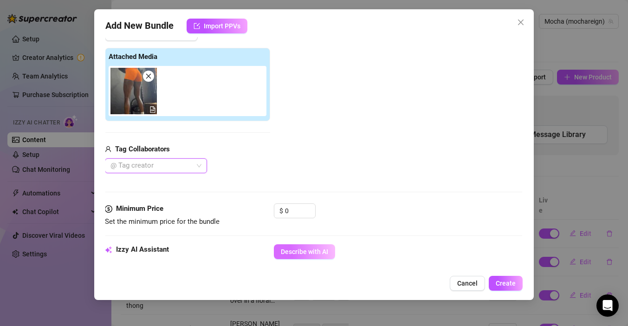
click at [302, 250] on span "Describe with AI" at bounding box center [304, 251] width 47 height 7
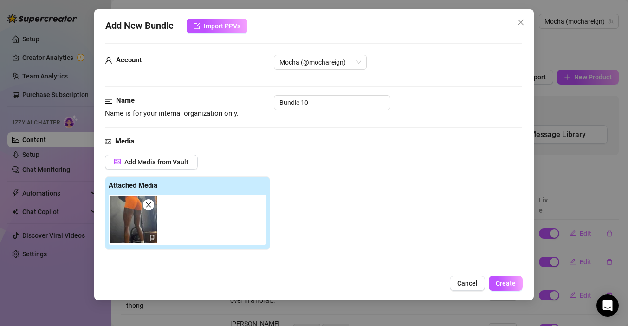
scroll to position [0, 0]
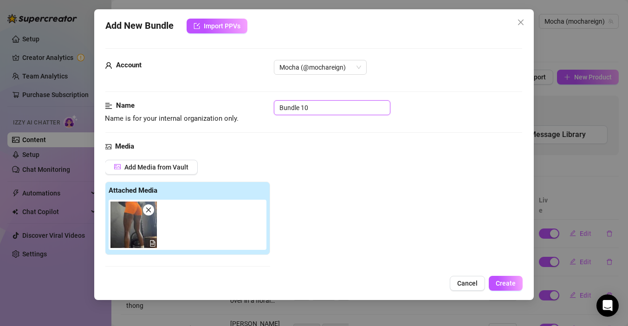
drag, startPoint x: 315, startPoint y: 107, endPoint x: 246, endPoint y: 97, distance: 69.5
click at [247, 105] on div "Name Name is for your internal organization only. Bundle 10" at bounding box center [313, 112] width 417 height 24
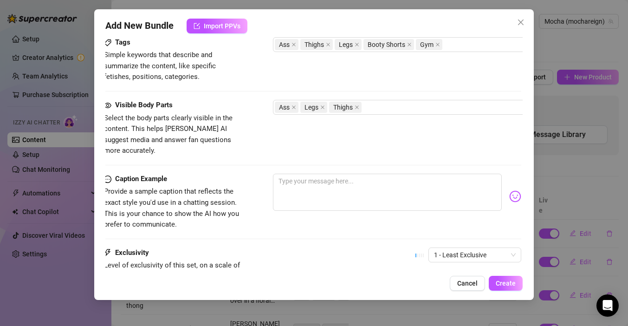
scroll to position [466, 0]
type input "gym gif"
click at [414, 179] on textarea at bounding box center [388, 192] width 229 height 37
type textarea "W"
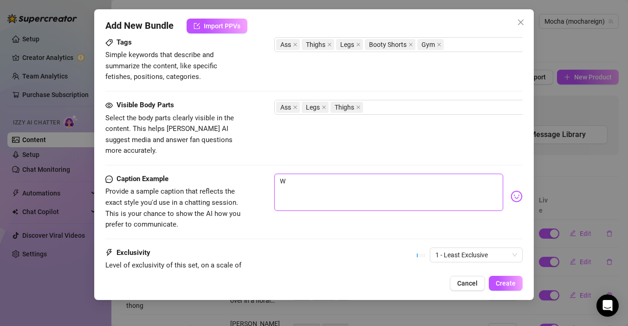
type textarea "Wa"
type textarea "Wan"
type textarea "Wann"
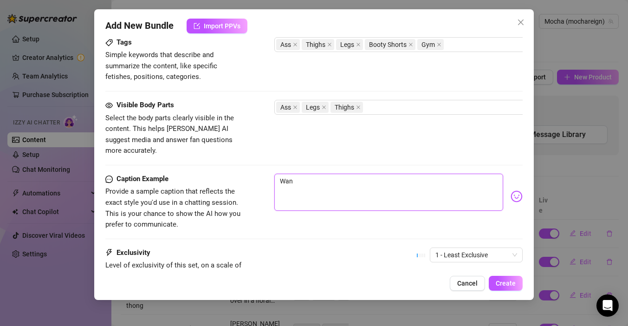
type textarea "Wann"
type textarea "Wanna"
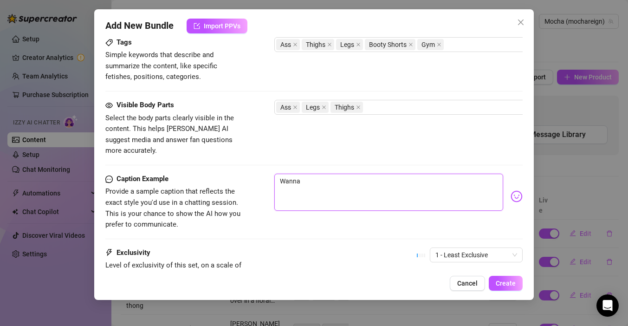
type textarea "Wanna w"
type textarea "Wanna wo"
type textarea "Wanna wok"
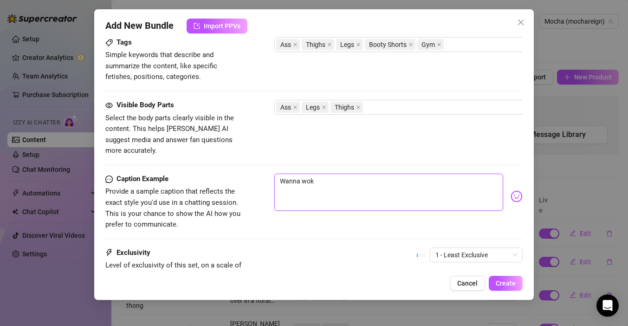
type textarea "Wanna wokr"
type textarea "Wanna wok"
type textarea "Wanna wo"
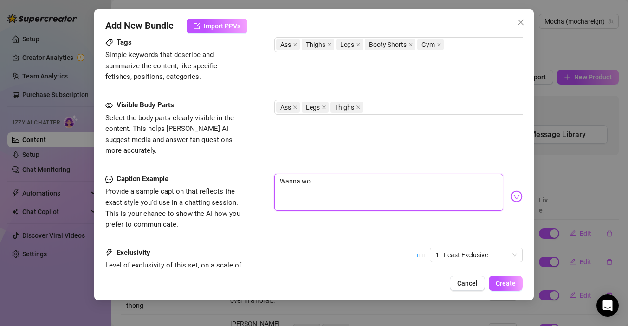
type textarea "Wanna wor"
type textarea "Wanna work"
type textarea "Wanna worko"
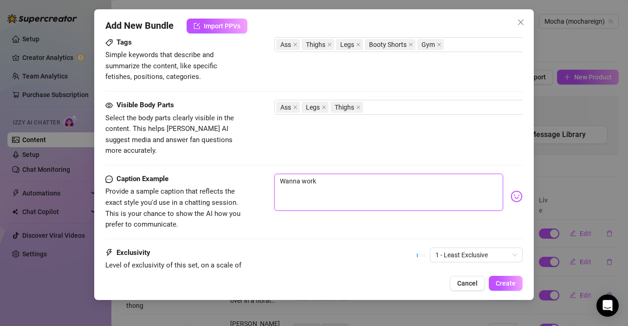
type textarea "Wanna worko"
type textarea "Wanna workou"
type textarea "Wanna workout"
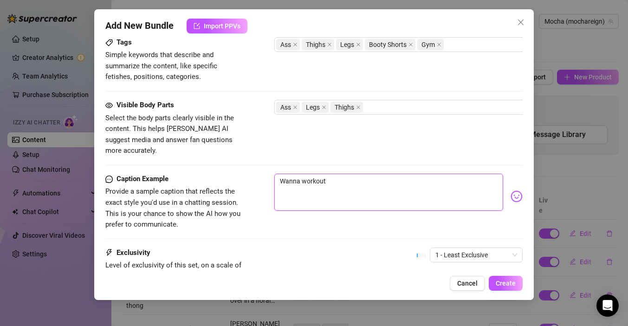
type textarea "Wanna workout"
type textarea "Wanna workout t"
type textarea "Wanna workout to"
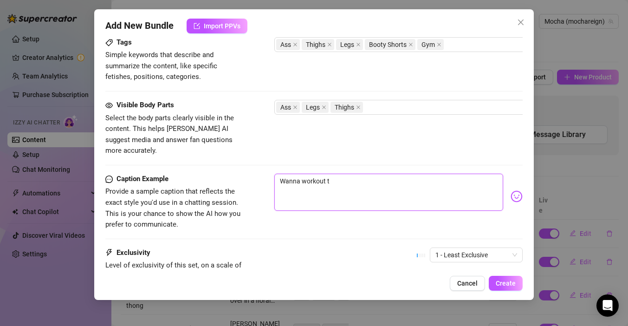
type textarea "Wanna workout to"
type textarea "Wanna workout tog"
type textarea "Wanna workout toge"
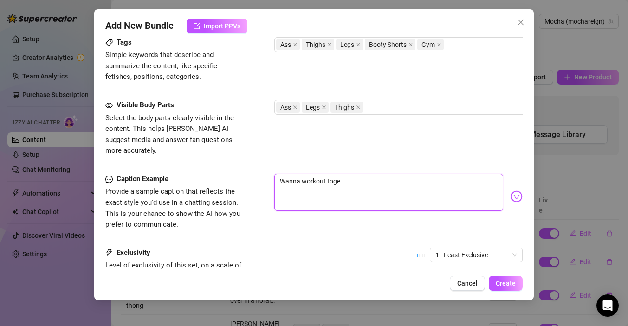
type textarea "Wanna workout togeh"
type textarea "Wanna workout togehe"
type textarea "Wanna workout togeher"
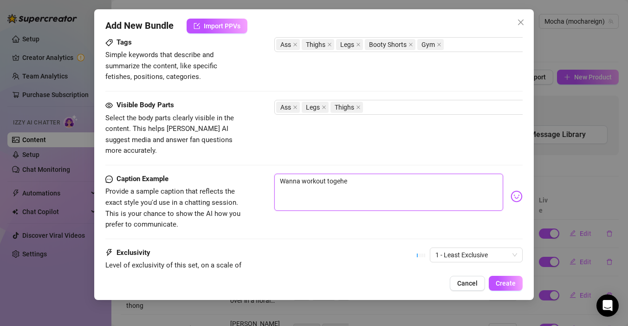
type textarea "Wanna workout togeher"
type textarea "Wanna workout togehe"
type textarea "Wanna workout togeh"
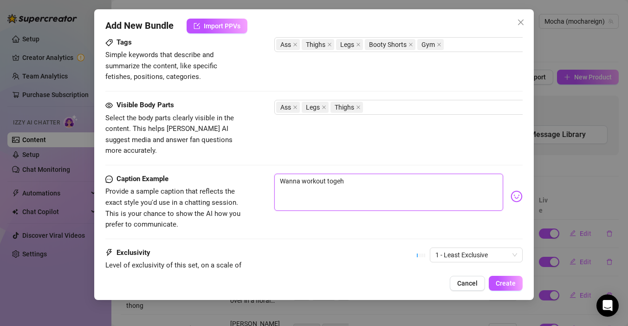
type textarea "Wanna workout toge"
type textarea "Wanna workout tog"
type textarea "Wanna workout to"
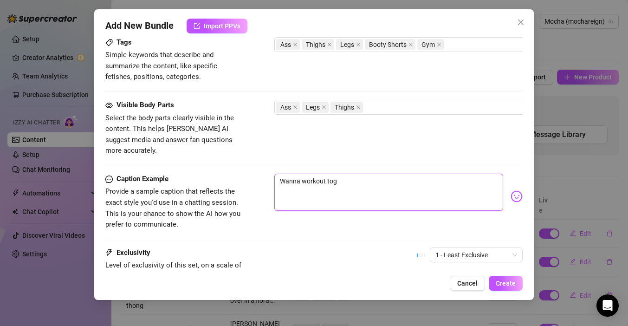
type textarea "Wanna workout to"
type textarea "Wanna workout t"
type textarea "Wanna workout"
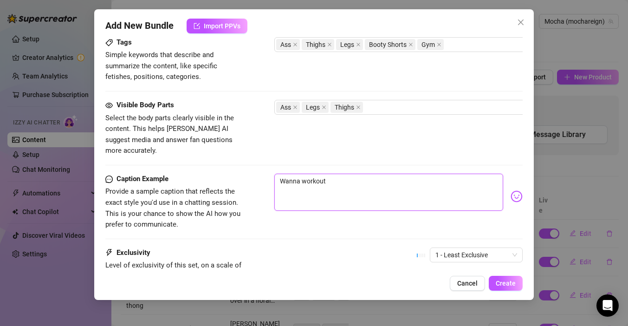
type textarea "Wanna workout"
type textarea "Wanna workou"
type textarea "Wanna worko"
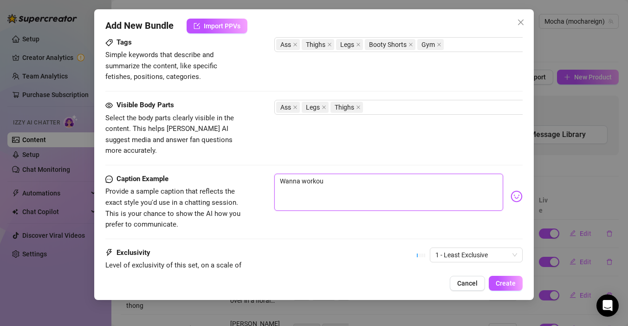
type textarea "Wanna worko"
type textarea "Wanna work"
type textarea "Wanna wor"
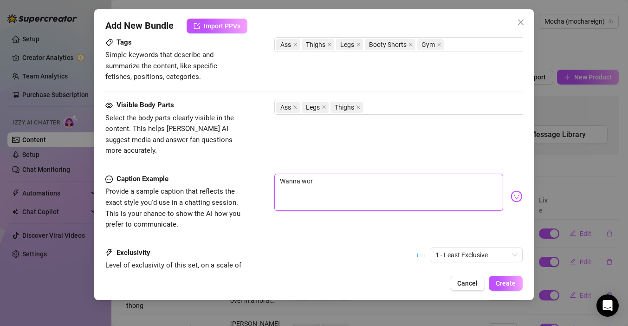
type textarea "Wanna wo"
type textarea "Wanna w"
type textarea "Wanna"
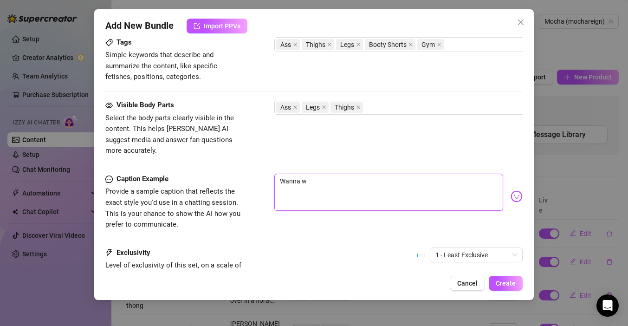
type textarea "Wanna"
type textarea "Wann"
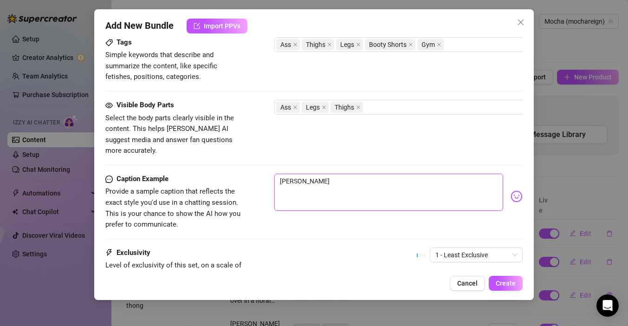
type textarea "Wan"
type textarea "Wa"
type textarea "W"
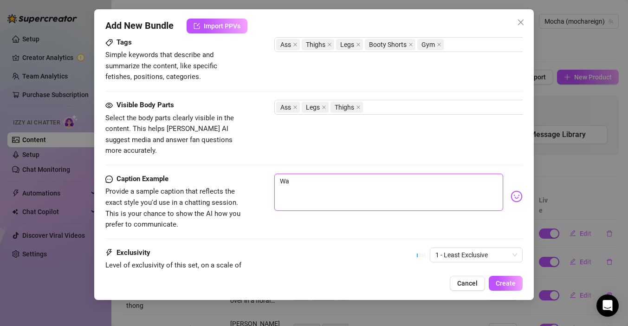
type textarea "W"
type textarea "Wo"
type textarea "Wou"
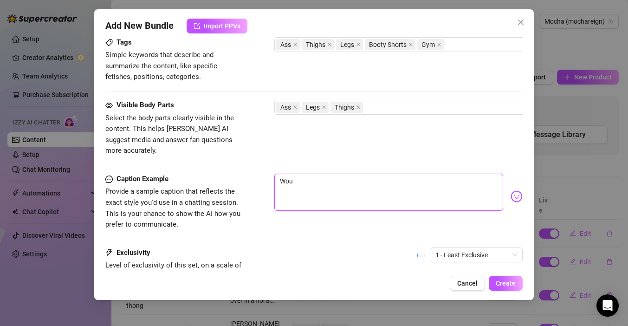
type textarea "Woul"
type textarea "Would"
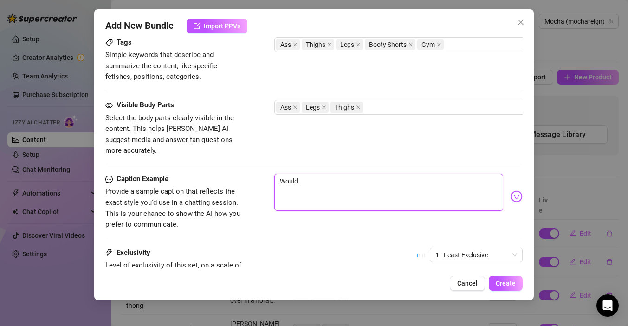
type textarea "Would"
type textarea "Would y"
type textarea "Would yo"
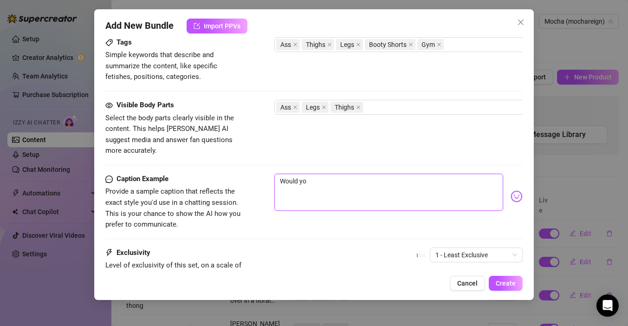
type textarea "Would you"
type textarea "Would you j"
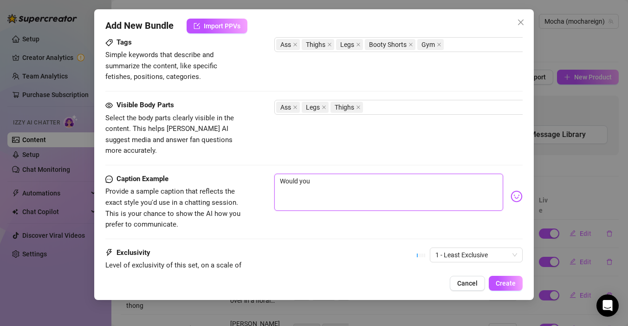
type textarea "Would you j"
type textarea "Would you jo"
type textarea "Would you joi"
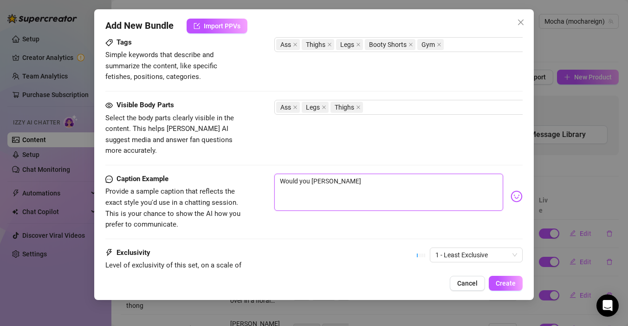
type textarea "Would you join"
type textarea "Would you join m"
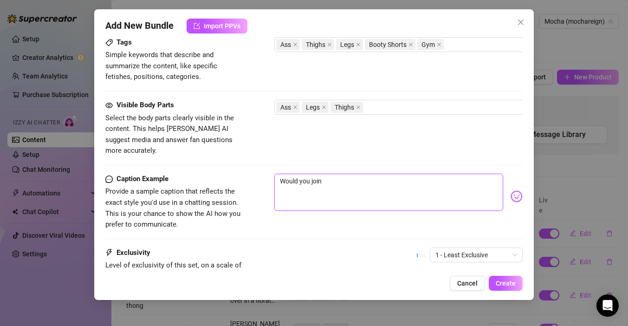
type textarea "Would you join m"
type textarea "Would you join me"
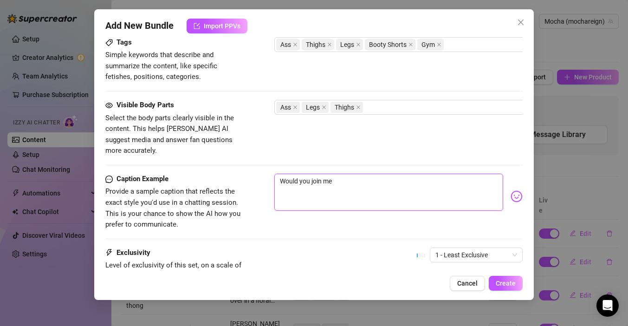
type textarea "Would you join me f"
type textarea "Would you join me fo"
type textarea "Would you join me for"
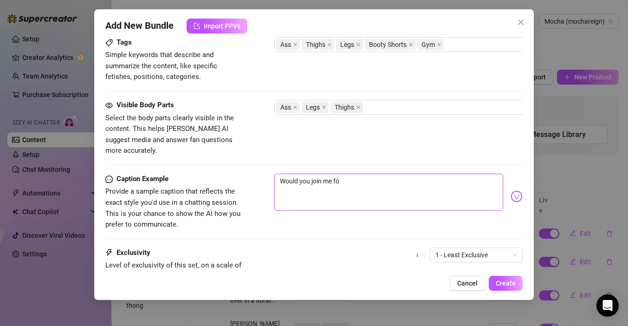
type textarea "Would you join me for"
type textarea "Would you join me for l"
type textarea "Would you join me for le"
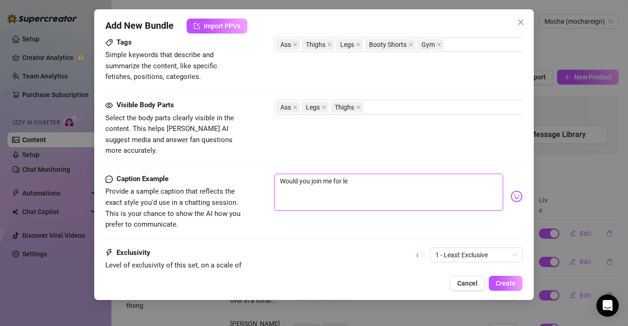
type textarea "Would you join me for leg"
type textarea "Would you join me for leg d"
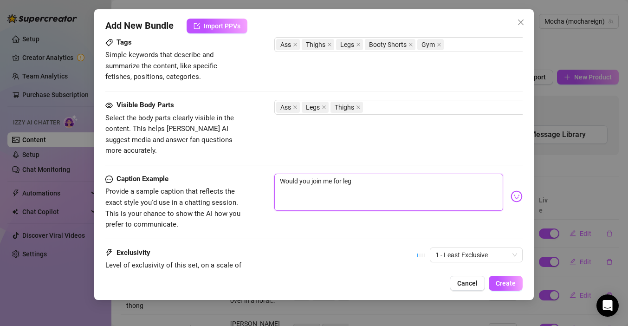
type textarea "Would you join me for leg d"
type textarea "Would you join me for leg da"
type textarea "Would you join me for leg day"
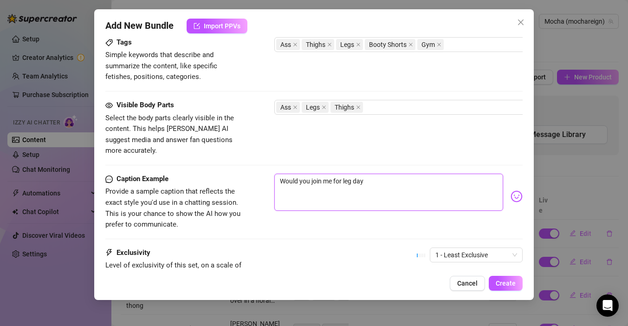
type textarea "Would you join me for leg day?"
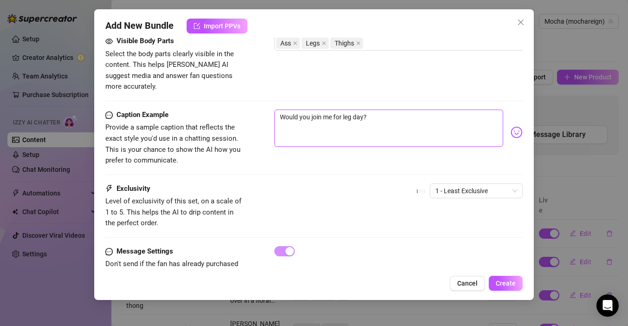
scroll to position [547, 0]
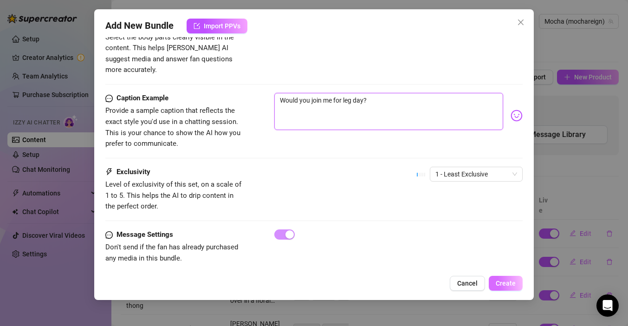
type textarea "Would you join me for leg day?"
click at [501, 284] on span "Create" at bounding box center [506, 282] width 20 height 7
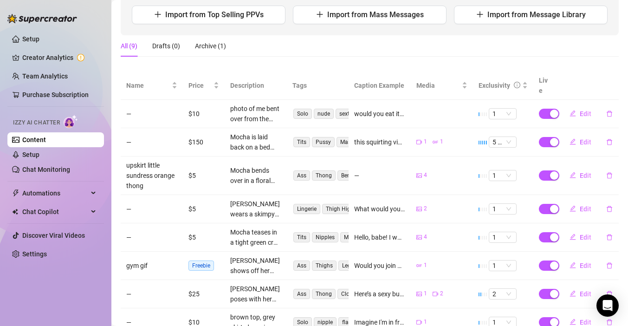
scroll to position [176, 0]
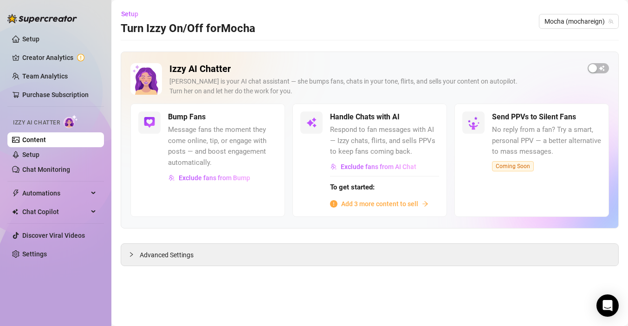
click at [364, 205] on span "Add 3 more content to sell" at bounding box center [379, 204] width 77 height 10
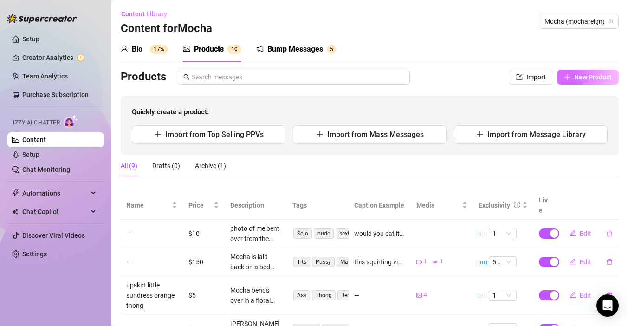
click at [578, 76] on span "New Product" at bounding box center [593, 76] width 38 height 7
type textarea "Type your message here..."
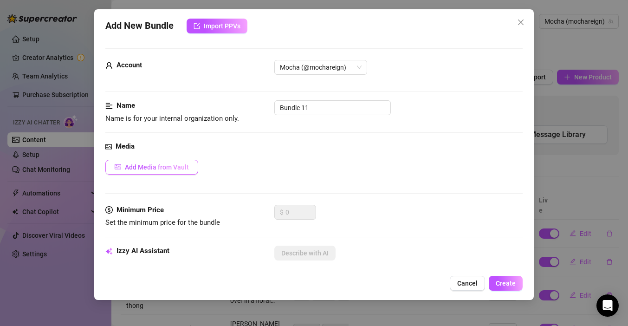
click at [175, 165] on span "Add Media from Vault" at bounding box center [157, 166] width 64 height 7
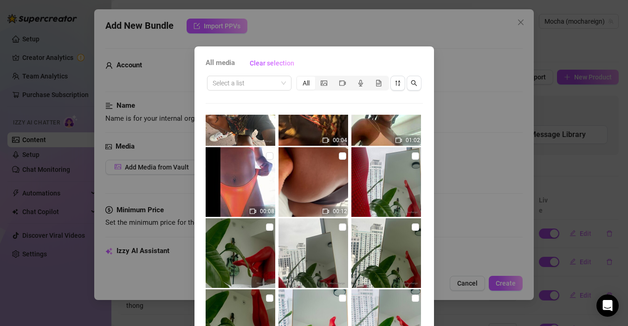
scroll to position [2037, 0]
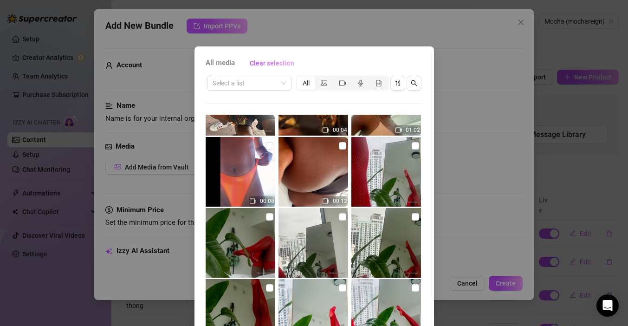
click at [250, 178] on img at bounding box center [241, 172] width 70 height 70
click at [268, 148] on input "checkbox" at bounding box center [269, 145] width 7 height 7
checkbox input "true"
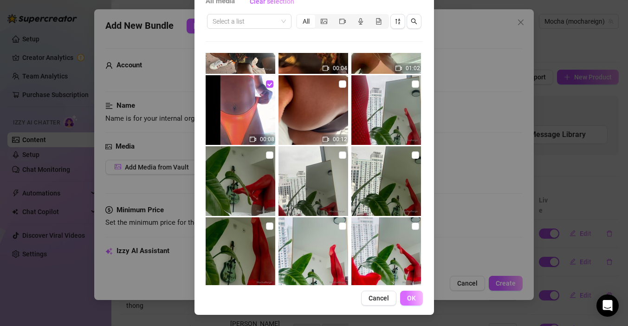
click at [414, 299] on span "OK" at bounding box center [411, 297] width 9 height 7
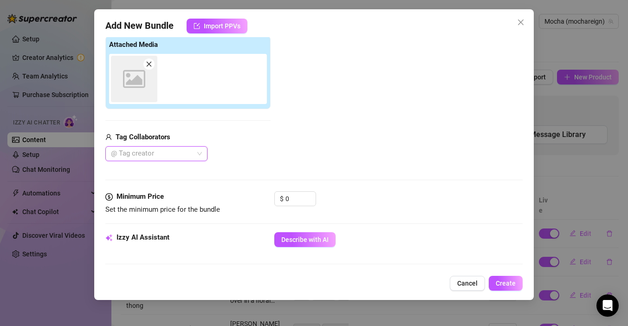
scroll to position [146, 0]
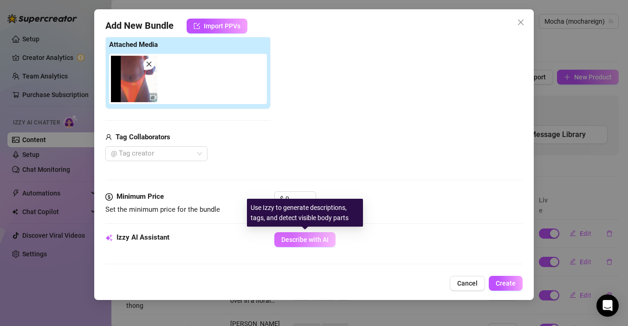
click at [293, 243] on button "Describe with AI" at bounding box center [304, 239] width 61 height 15
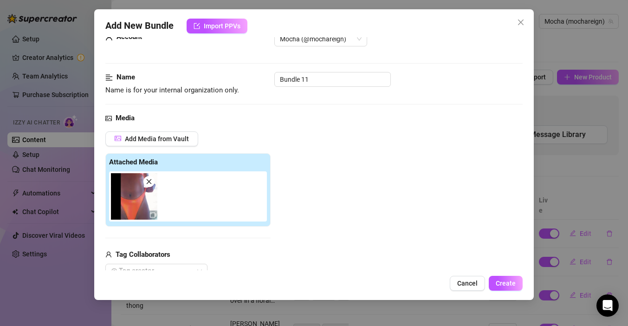
scroll to position [0, 0]
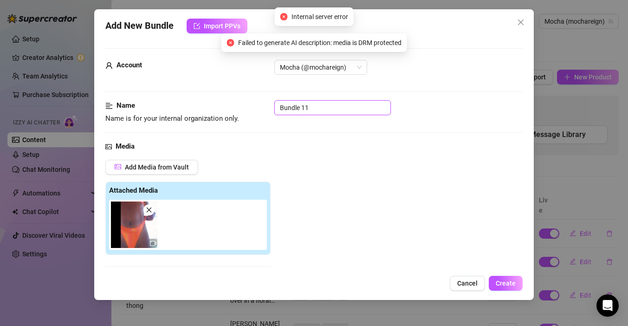
click at [315, 105] on input "Bundle 11" at bounding box center [332, 107] width 117 height 15
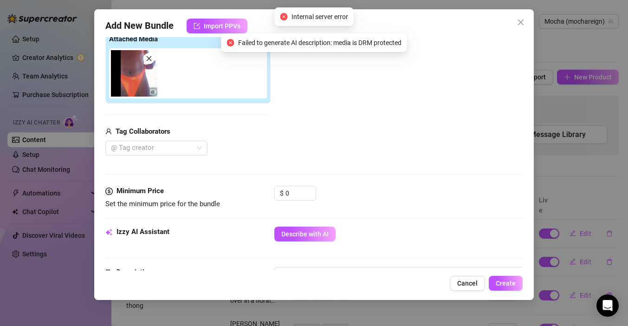
scroll to position [153, 0]
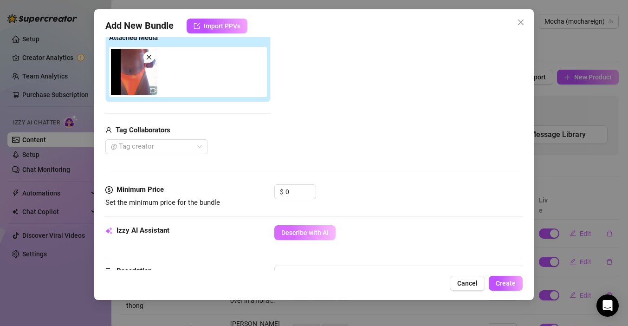
click at [313, 227] on button "Describe with AI" at bounding box center [304, 232] width 61 height 15
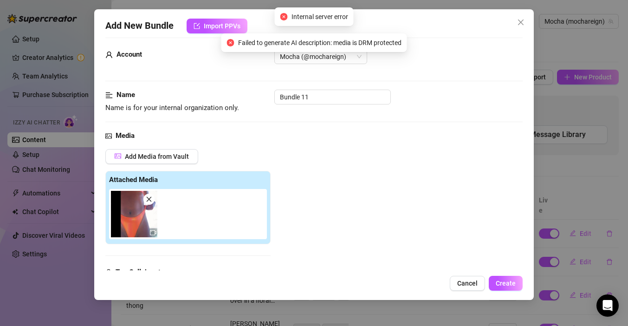
scroll to position [0, 0]
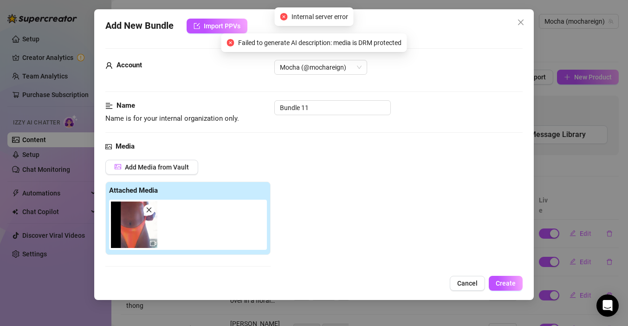
click at [148, 209] on icon "close" at bounding box center [149, 209] width 5 height 5
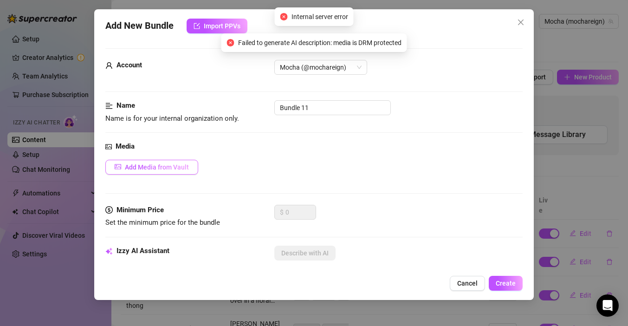
click at [171, 164] on span "Add Media from Vault" at bounding box center [157, 166] width 64 height 7
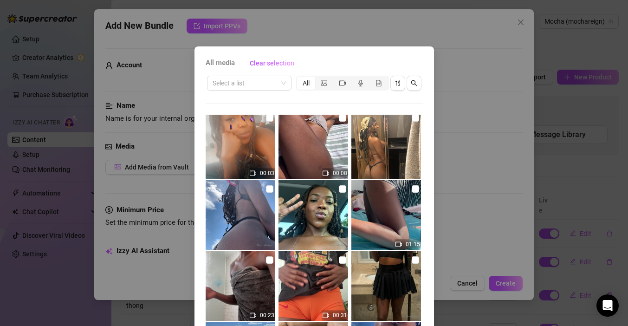
scroll to position [3273, 0]
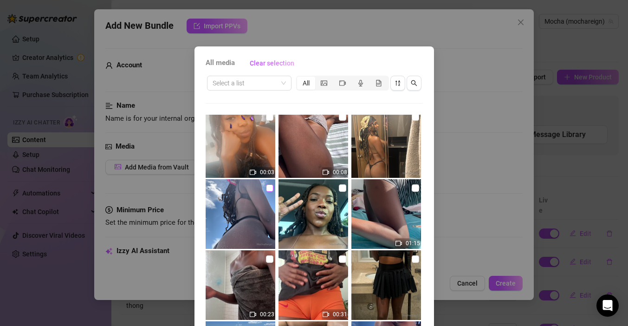
click at [266, 189] on input "checkbox" at bounding box center [269, 187] width 7 height 7
checkbox input "true"
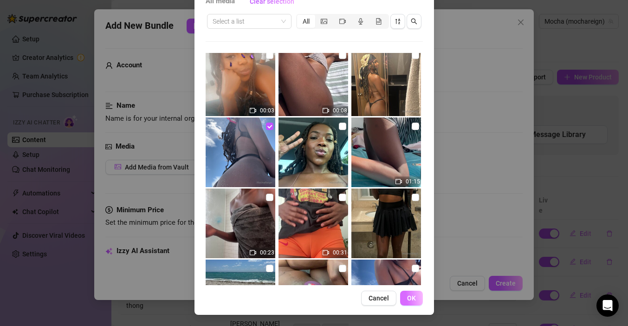
click at [408, 299] on span "OK" at bounding box center [411, 297] width 9 height 7
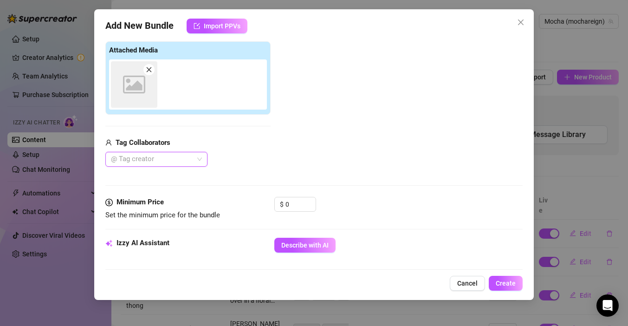
scroll to position [146, 0]
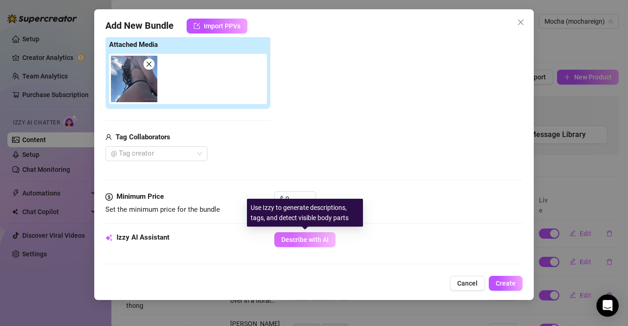
click at [293, 244] on button "Describe with AI" at bounding box center [304, 239] width 61 height 15
type textarea "Mocha"
type textarea "Mocha is"
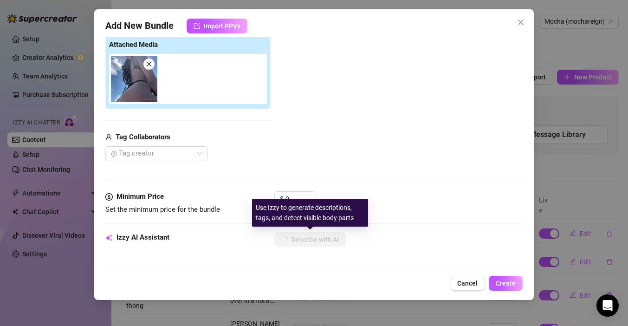
type textarea "Mocha is outdoors"
type textarea "Mocha is outdoors in"
type textarea "Mocha is outdoors in the"
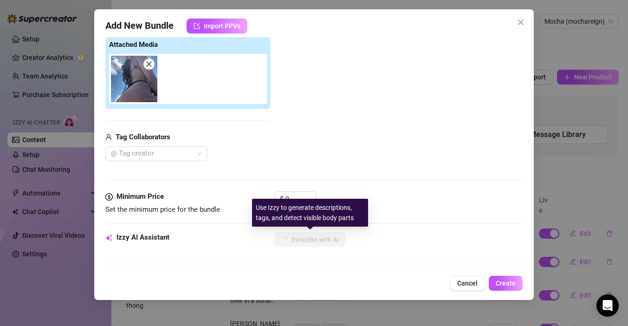
type textarea "Mocha is outdoors in the"
type textarea "Mocha is outdoors in the sun"
type textarea "Mocha is outdoors in the sun wearing"
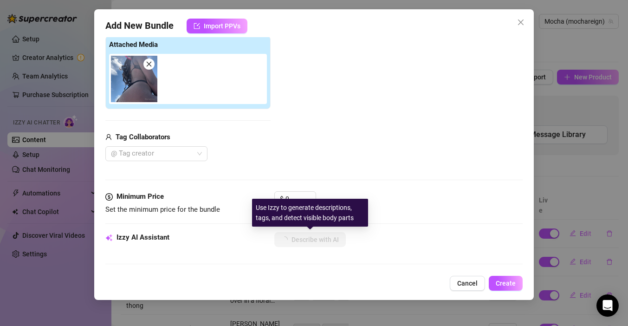
type textarea "Mocha is outdoors in the sun wearing a"
type textarea "Mocha is outdoors in the sun wearing a tiny"
type textarea "Mocha is outdoors in the sun wearing a tiny black"
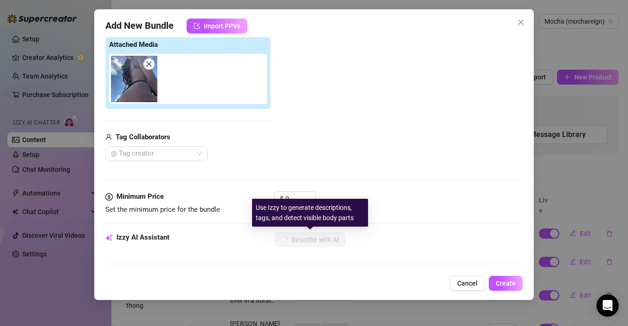
type textarea "Mocha is outdoors in the sun wearing a tiny black"
type textarea "Mocha is outdoors in the sun wearing a tiny black bikini,"
type textarea "Mocha is outdoors in the sun wearing a tiny black bikini, shot"
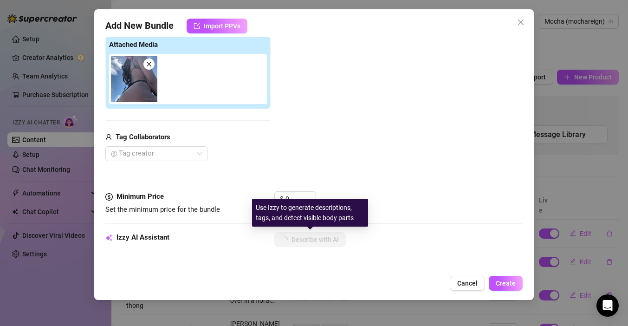
type textarea "Mocha is outdoors in the sun wearing a tiny black bikini, shot from"
type textarea "Mocha is outdoors in the sun wearing a tiny black bikini, shot from a"
type textarea "Mocha is outdoors in the sun wearing a tiny black bikini, shot from a low"
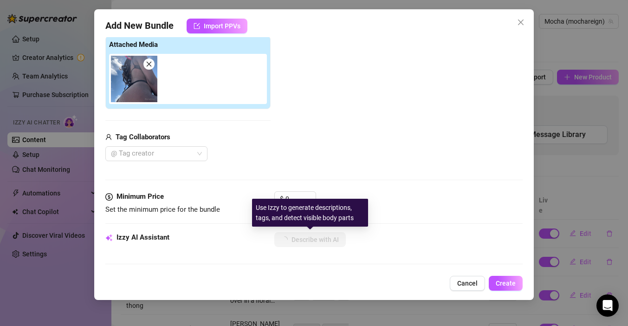
type textarea "Mocha is outdoors in the sun wearing a tiny black bikini, shot from a low"
type textarea "Mocha is outdoors in the sun wearing a tiny black bikini, shot from a low angle"
type textarea "Mocha is outdoors in the sun wearing a tiny black bikini, shot from a low angle…"
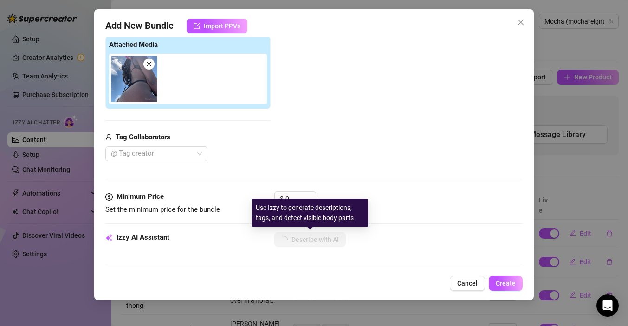
type textarea "Mocha is outdoors in the sun wearing a tiny black bikini, shot from a low angle…"
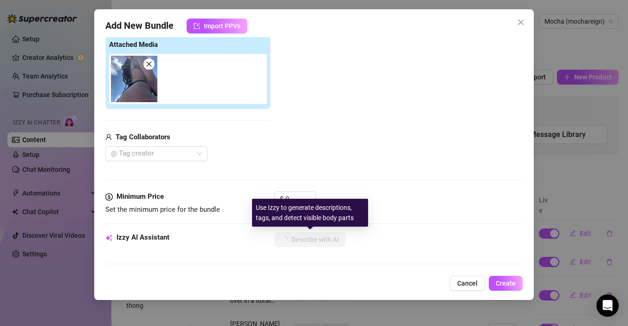
type textarea "Mocha is outdoors in the sun wearing a tiny black bikini, shot from a low angle…"
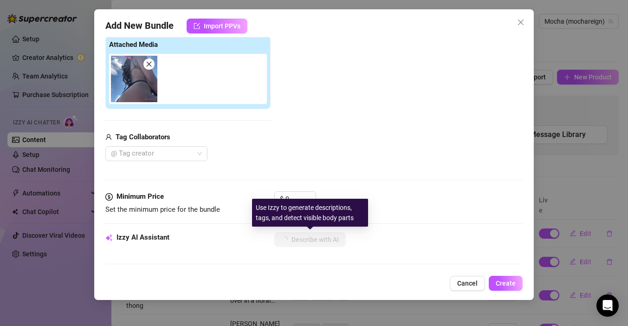
type textarea "Mocha is outdoors in the sun wearing a tiny black bikini, shot from a low angle…"
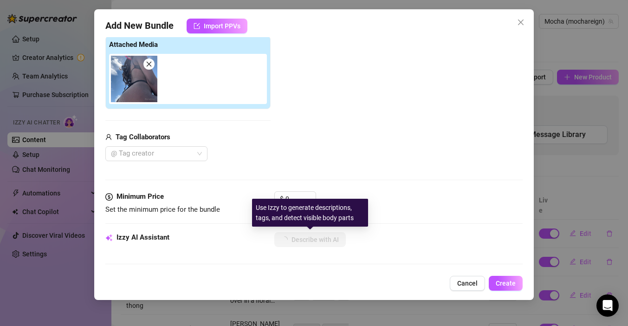
type textarea "Mocha is outdoors in the sun wearing a tiny black bikini, shot from a low angle…"
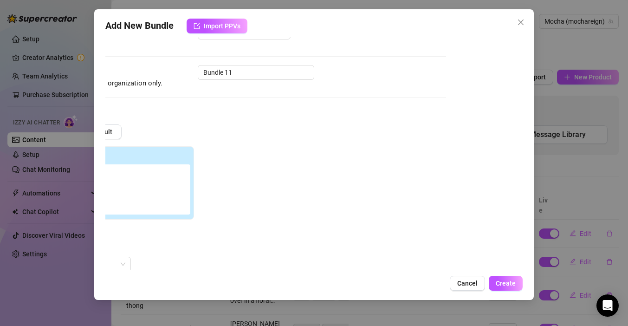
scroll to position [0, 77]
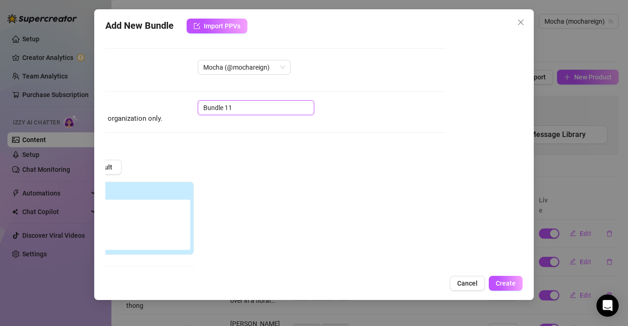
drag, startPoint x: 241, startPoint y: 108, endPoint x: 171, endPoint y: 108, distance: 70.6
click at [171, 108] on div "Name Name is for your internal organization only. Bundle 11" at bounding box center [237, 112] width 417 height 24
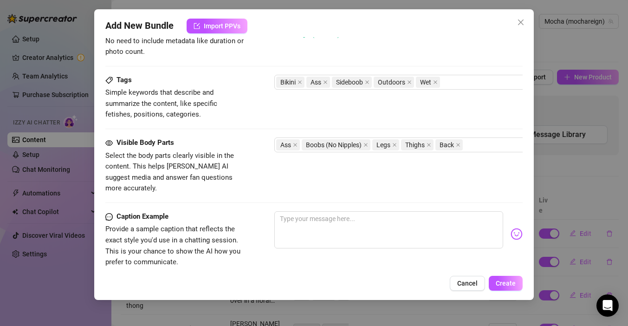
scroll to position [430, 0]
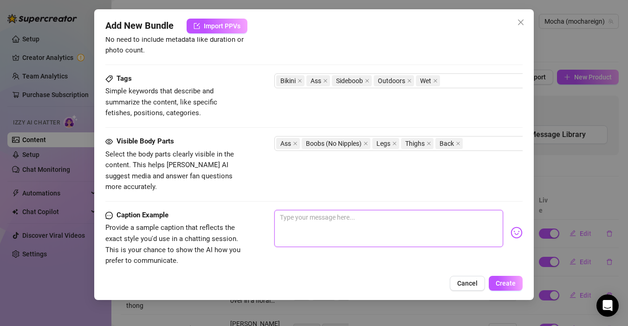
click at [324, 217] on textarea at bounding box center [388, 228] width 229 height 37
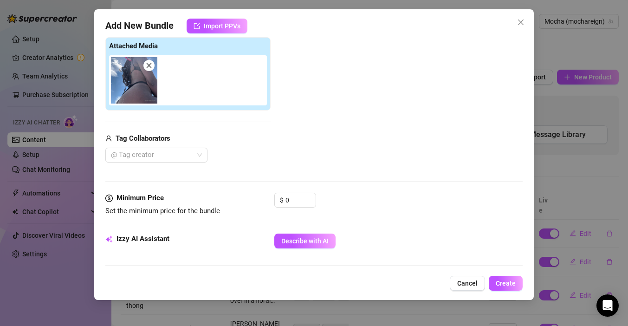
scroll to position [72, 0]
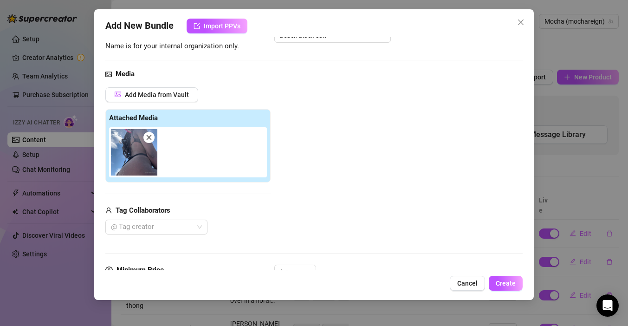
click at [143, 157] on img at bounding box center [134, 152] width 46 height 46
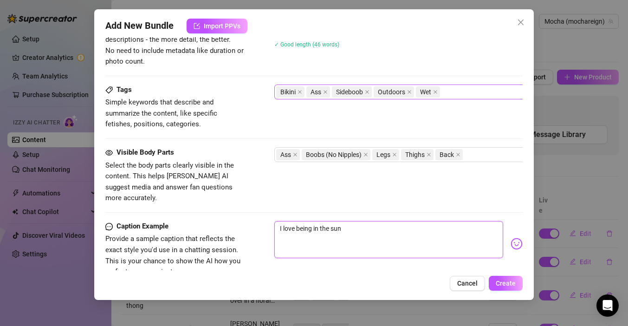
scroll to position [437, 0]
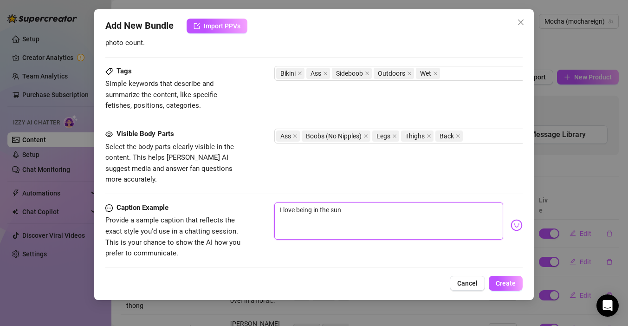
click at [379, 202] on textarea "I love being in the sun" at bounding box center [388, 220] width 229 height 37
click at [505, 284] on span "Create" at bounding box center [506, 282] width 20 height 7
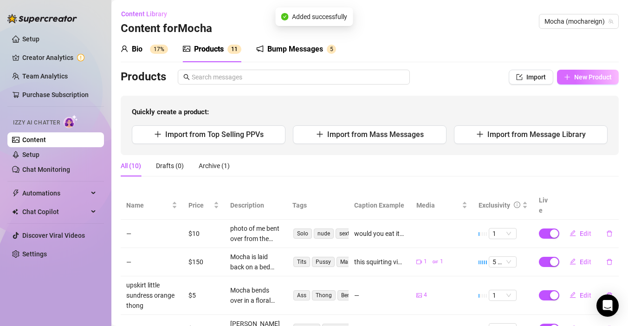
click at [585, 82] on button "New Product" at bounding box center [588, 77] width 62 height 15
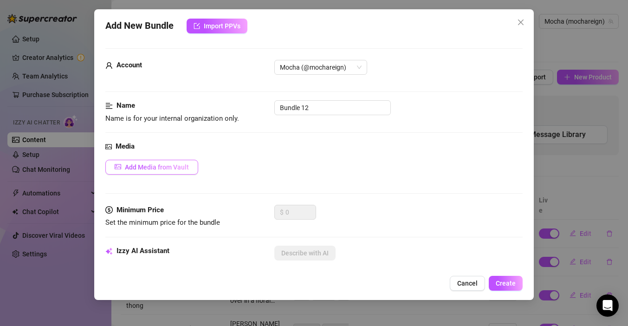
click at [171, 165] on span "Add Media from Vault" at bounding box center [157, 166] width 64 height 7
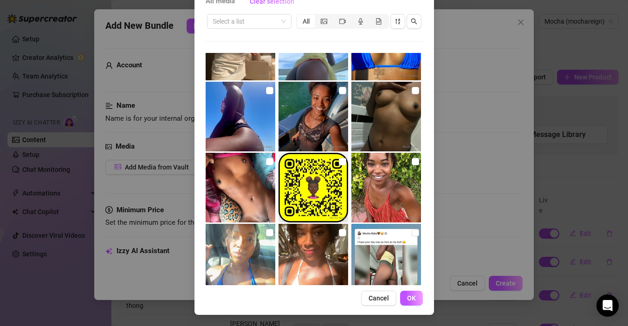
scroll to position [5866, 0]
click at [271, 91] on input "checkbox" at bounding box center [269, 89] width 7 height 7
click at [408, 294] on span "OK" at bounding box center [411, 297] width 9 height 7
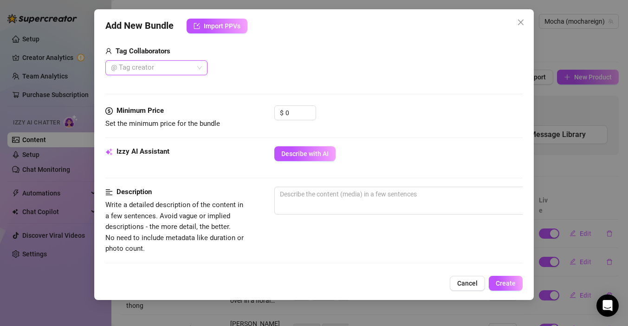
scroll to position [254, 0]
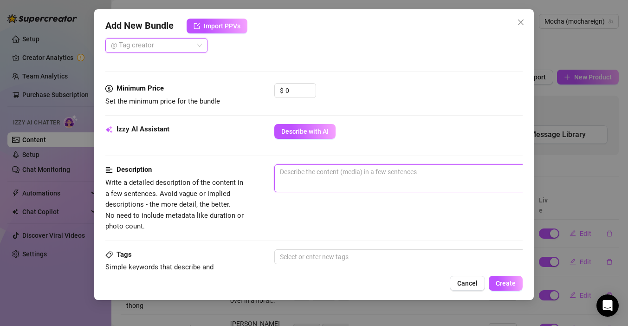
click at [290, 169] on textarea at bounding box center [437, 172] width 324 height 14
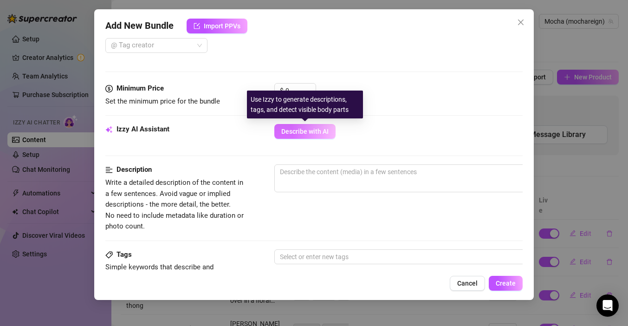
click at [295, 131] on span "Describe with AI" at bounding box center [304, 131] width 47 height 7
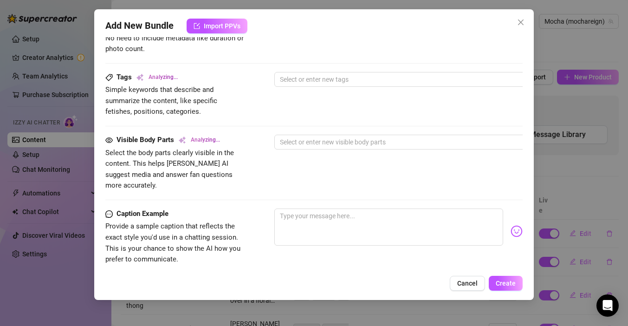
scroll to position [547, 0]
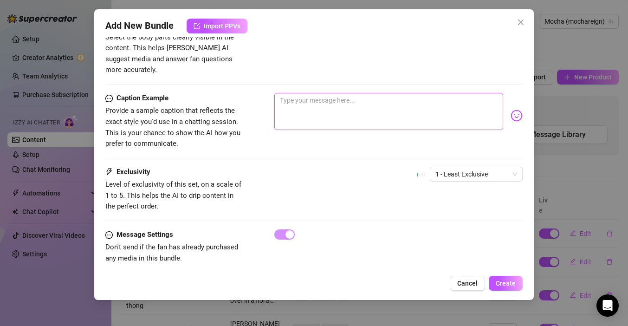
click at [312, 93] on textarea at bounding box center [388, 111] width 229 height 37
drag, startPoint x: 382, startPoint y: 88, endPoint x: 267, endPoint y: 91, distance: 114.2
click at [267, 93] on div "Caption Example Provide a sample caption that reflects the exact style you'd us…" at bounding box center [313, 121] width 417 height 57
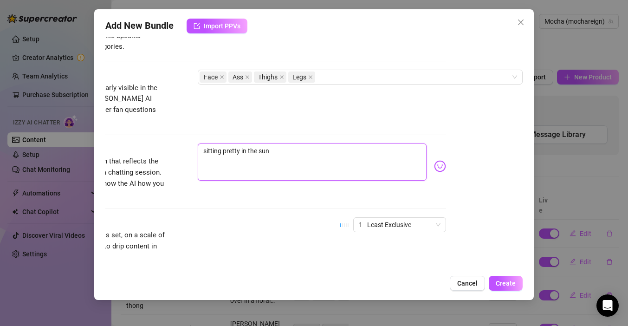
scroll to position [547, 77]
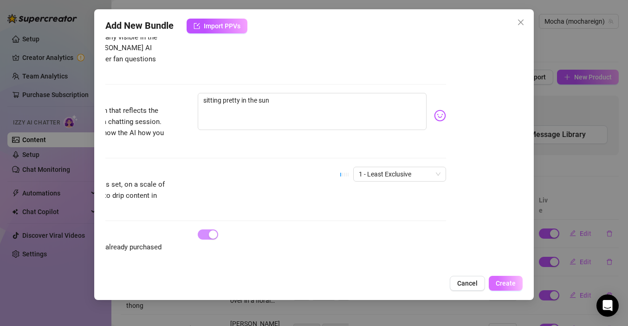
click at [505, 288] on button "Create" at bounding box center [506, 283] width 34 height 15
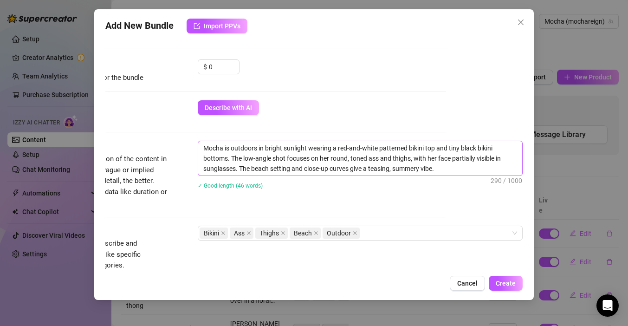
scroll to position [277, 77]
click at [247, 151] on textarea "Mocha is outdoors in bright sunlight wearing a red-and-white patterned bikini t…" at bounding box center [360, 159] width 324 height 34
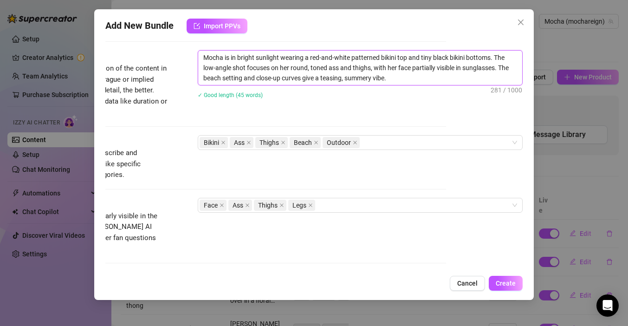
scroll to position [404, 77]
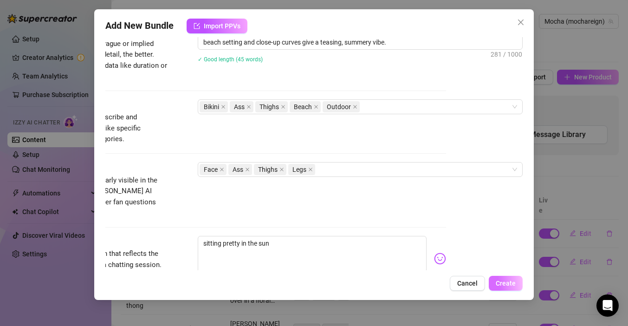
click at [515, 285] on span "Create" at bounding box center [506, 282] width 20 height 7
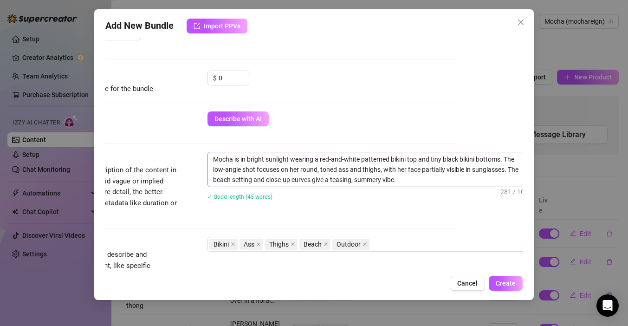
scroll to position [266, 71]
click at [383, 179] on textarea "Mocha is in bright sunlight wearing a red-and-white patterned bikini top and ti…" at bounding box center [366, 169] width 324 height 34
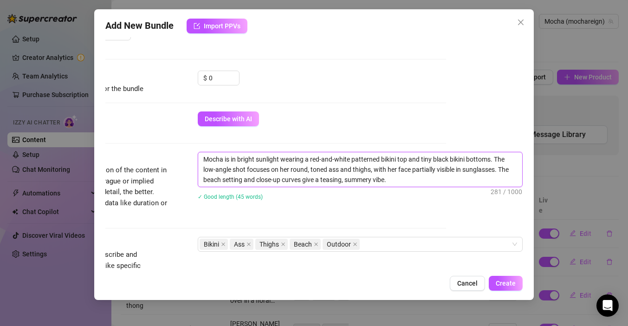
click at [246, 159] on textarea "Mocha is in bright sunlight wearing a red-and-white patterned bikini top and ti…" at bounding box center [360, 169] width 324 height 34
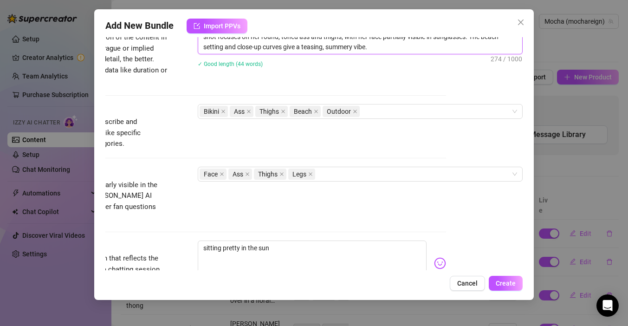
scroll to position [405, 77]
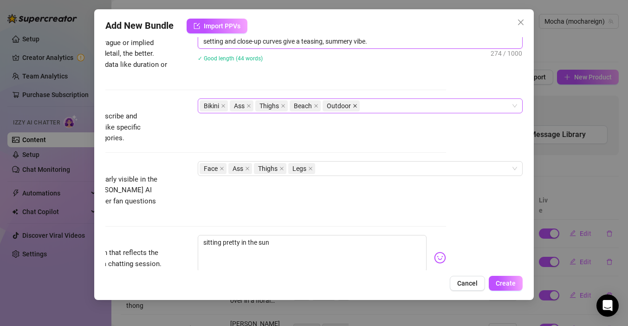
click at [356, 104] on icon "close" at bounding box center [355, 106] width 5 height 5
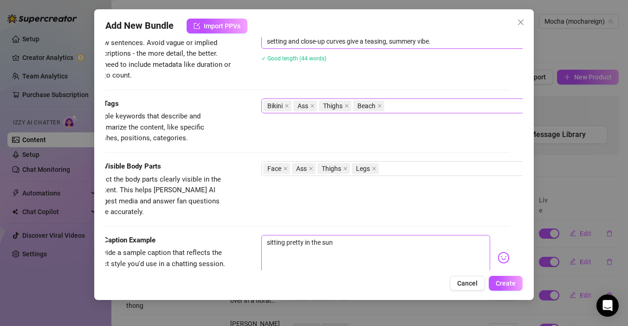
scroll to position [405, 8]
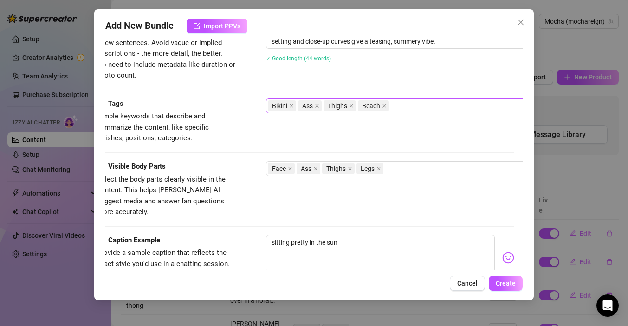
click at [506, 294] on div "Add New Bundle Import PPVs Account Mocha (@mochareign) Name Name is for your in…" at bounding box center [314, 154] width 440 height 291
click at [506, 279] on button "Create" at bounding box center [506, 283] width 34 height 15
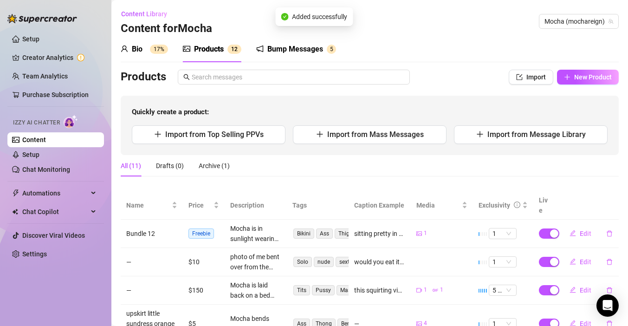
click at [574, 87] on div "Products Import New Product Quickly create a product: Import from Top Selling P…" at bounding box center [370, 112] width 498 height 85
click at [574, 82] on button "New Product" at bounding box center [588, 77] width 62 height 15
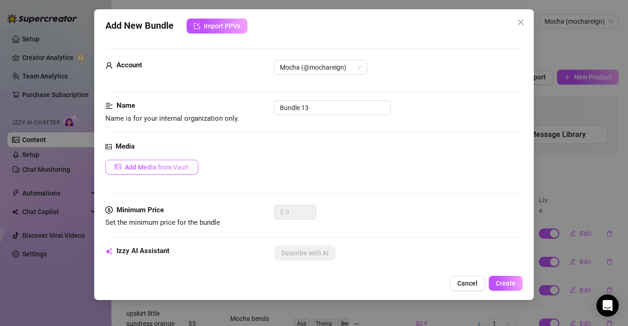
click at [165, 165] on span "Add Media from Vault" at bounding box center [157, 166] width 64 height 7
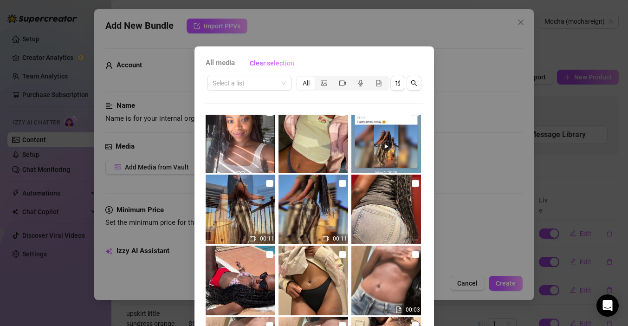
scroll to position [1074, 0]
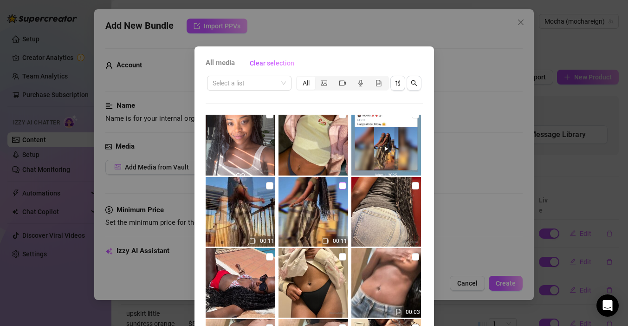
click at [341, 189] on label at bounding box center [342, 186] width 7 height 10
click at [341, 189] on input "checkbox" at bounding box center [342, 185] width 7 height 7
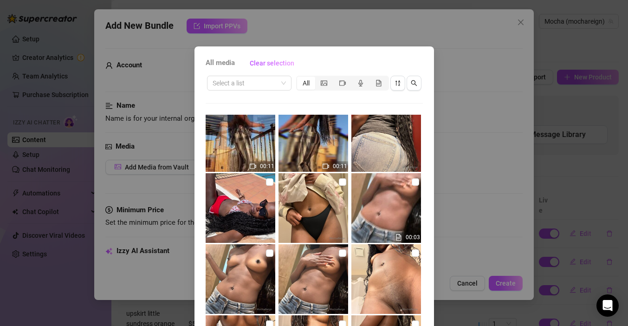
scroll to position [62, 0]
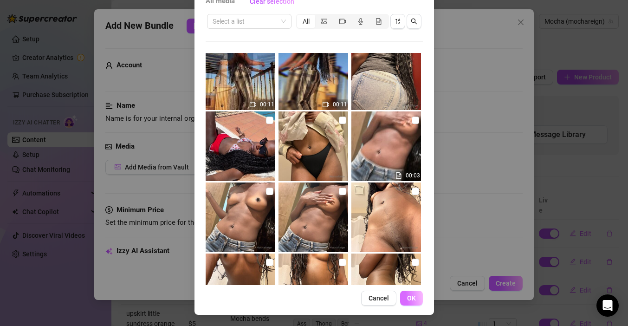
click at [413, 295] on span "OK" at bounding box center [411, 297] width 9 height 7
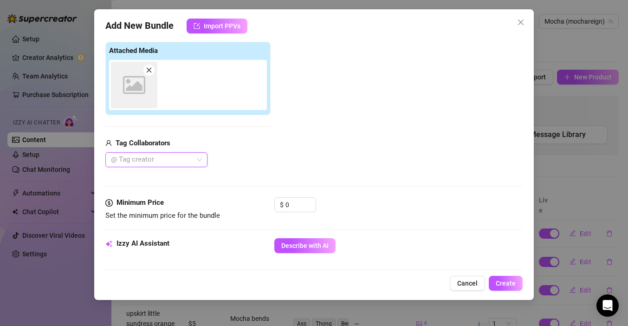
scroll to position [146, 0]
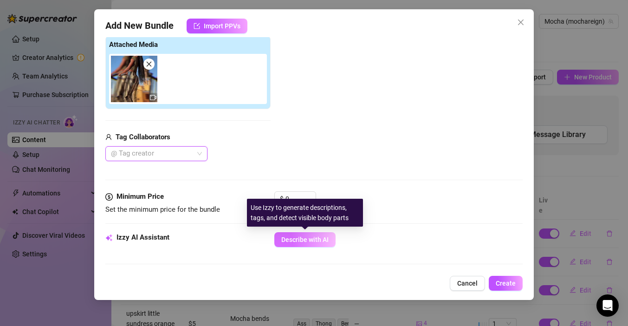
click at [296, 236] on span "Describe with AI" at bounding box center [304, 239] width 47 height 7
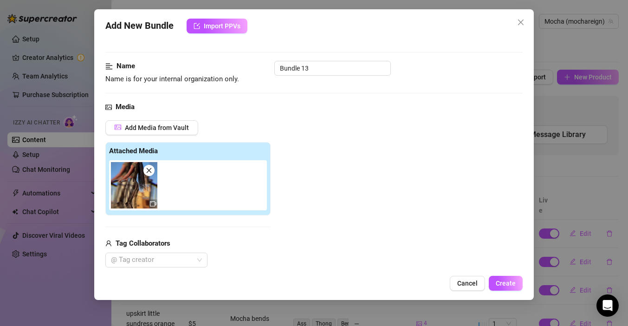
scroll to position [0, 0]
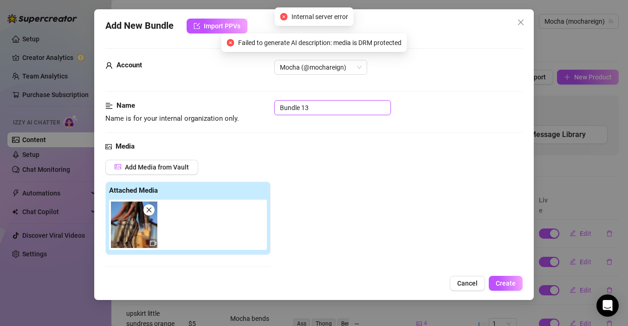
drag, startPoint x: 319, startPoint y: 112, endPoint x: 258, endPoint y: 96, distance: 63.4
click at [259, 100] on div "Name Name is for your internal organization only. Bundle 13" at bounding box center [313, 112] width 417 height 24
click at [146, 209] on icon "close" at bounding box center [149, 210] width 6 height 6
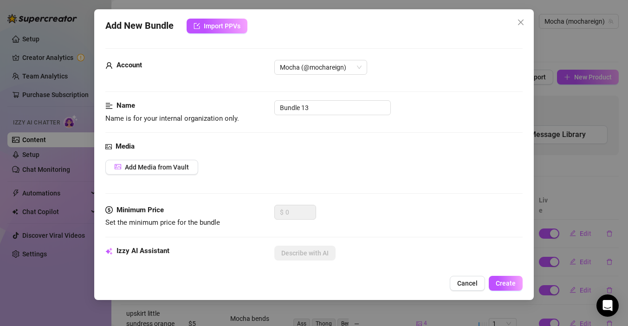
click at [162, 175] on div "Media Add Media from Vault" at bounding box center [313, 173] width 417 height 64
click at [162, 174] on button "Add Media from Vault" at bounding box center [151, 167] width 93 height 15
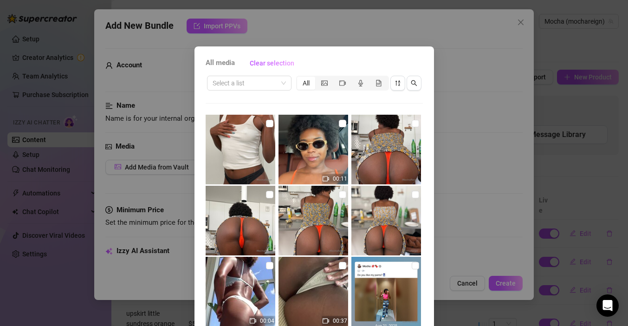
click at [182, 163] on div "All media Clear selection Select a list All 00:11 00:04 00:37 00:22 01:47 00:27…" at bounding box center [314, 163] width 628 height 326
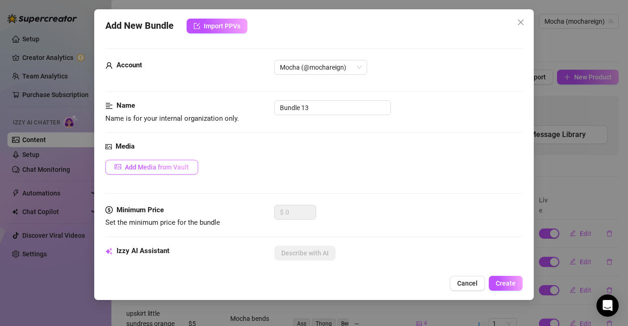
click at [185, 166] on span "Add Media from Vault" at bounding box center [157, 166] width 64 height 7
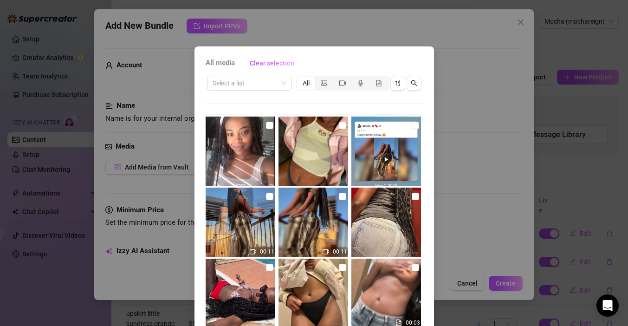
scroll to position [1008, 0]
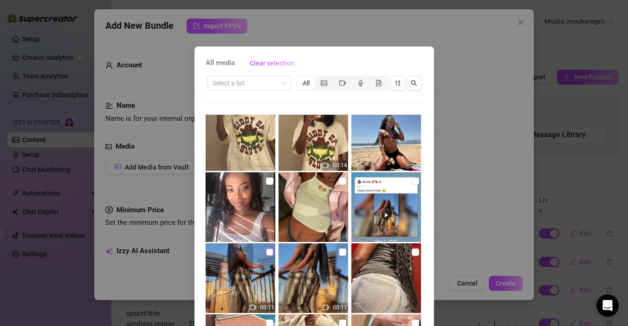
click at [269, 253] on input "checkbox" at bounding box center [269, 251] width 7 height 7
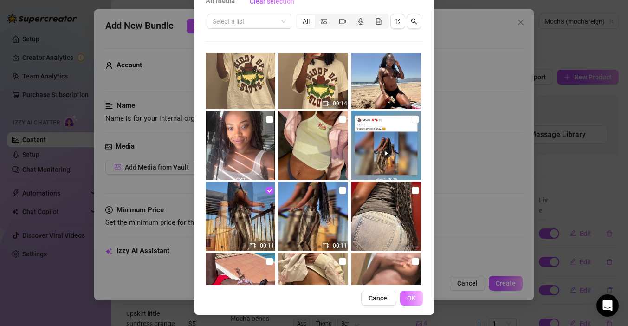
click at [414, 297] on span "OK" at bounding box center [411, 297] width 9 height 7
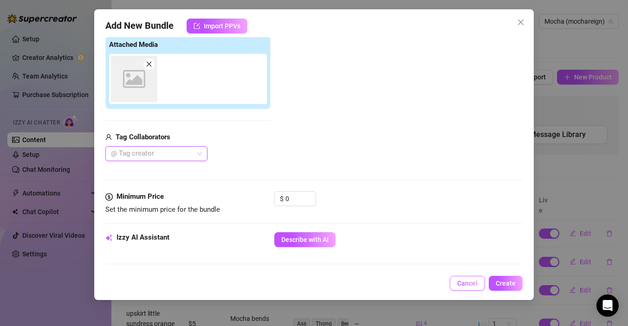
scroll to position [146, 0]
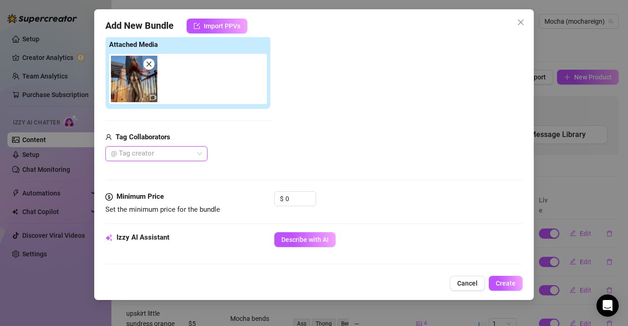
click at [320, 231] on div "Minimum Price Set the minimum price for the bundle $ 0" at bounding box center [313, 211] width 417 height 41
click at [314, 239] on span "Describe with AI" at bounding box center [304, 239] width 47 height 7
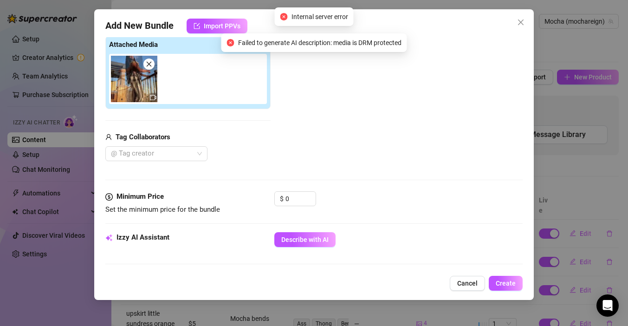
click at [150, 62] on icon "close" at bounding box center [149, 64] width 5 height 5
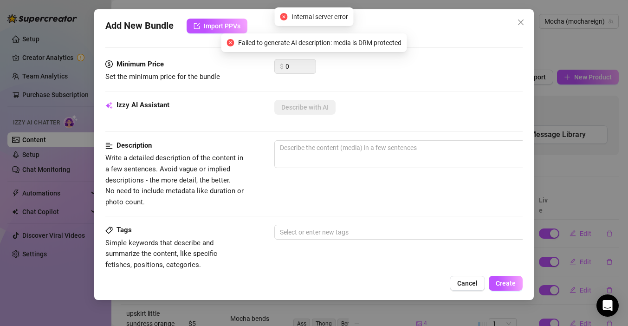
scroll to position [79, 0]
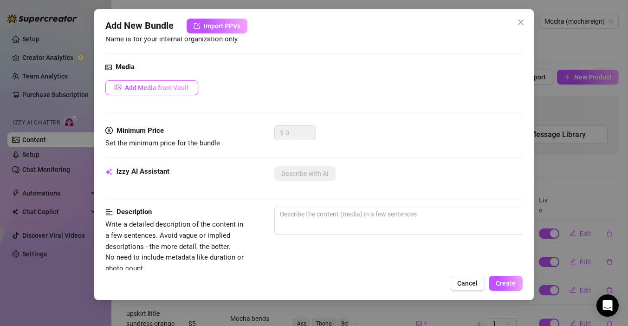
click at [152, 91] on span "Add Media from Vault" at bounding box center [157, 87] width 64 height 7
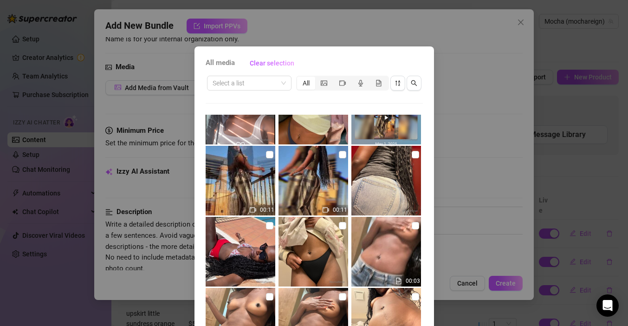
scroll to position [1106, 0]
click at [416, 155] on input "checkbox" at bounding box center [415, 153] width 7 height 7
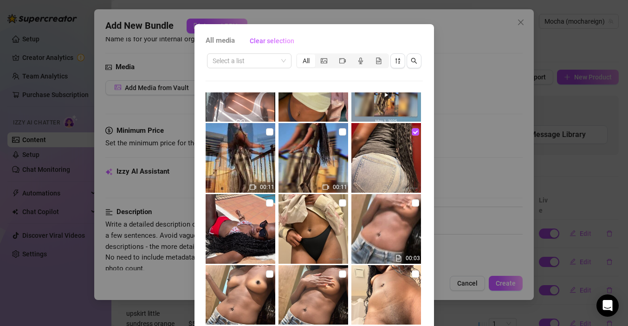
scroll to position [28, 0]
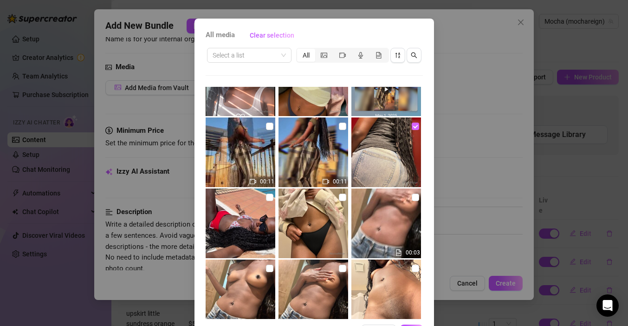
click at [415, 127] on input "checkbox" at bounding box center [415, 126] width 7 height 7
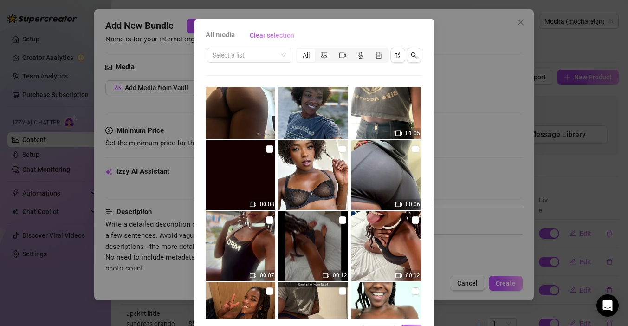
scroll to position [1732, 0]
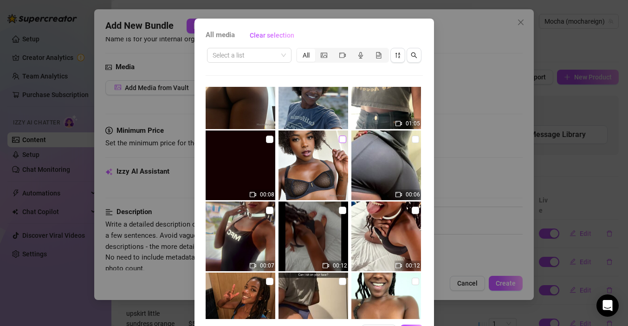
click at [342, 140] on input "checkbox" at bounding box center [342, 139] width 7 height 7
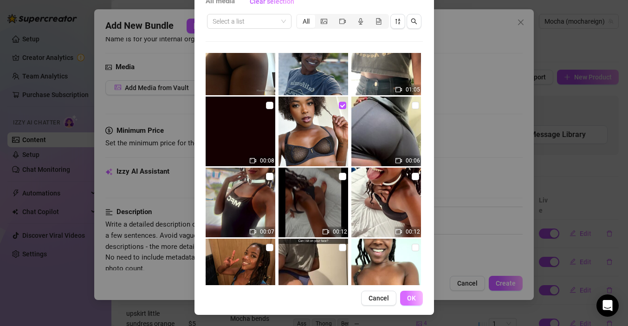
click at [406, 301] on button "OK" at bounding box center [411, 298] width 23 height 15
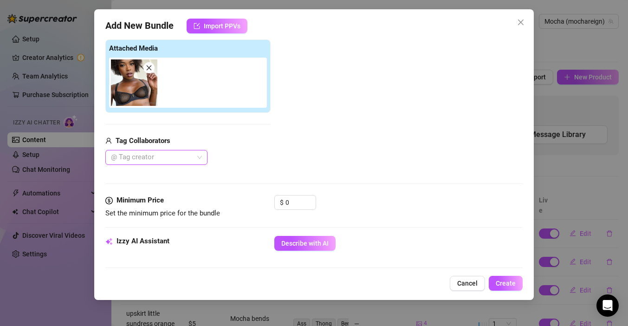
scroll to position [159, 0]
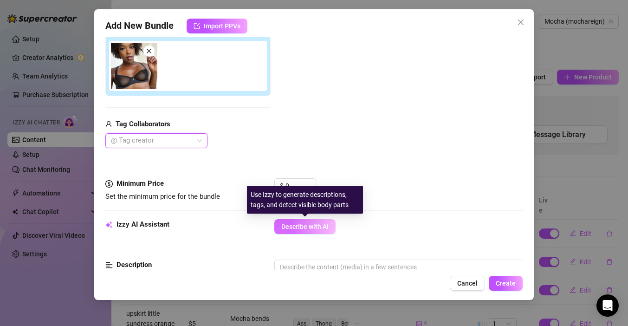
click at [294, 231] on button "Describe with AI" at bounding box center [304, 226] width 61 height 15
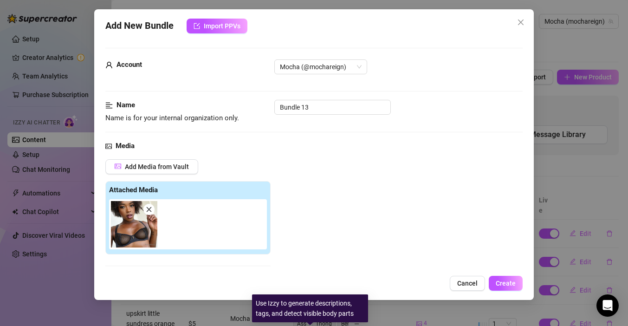
scroll to position [0, 0]
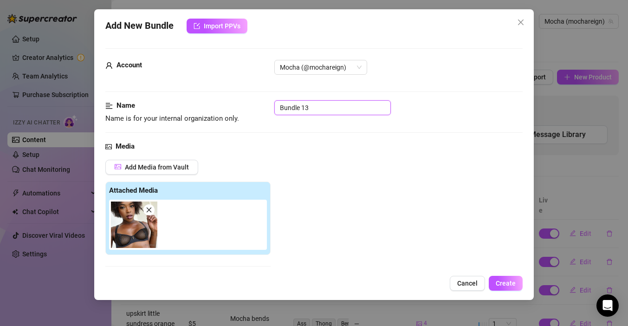
drag, startPoint x: 322, startPoint y: 105, endPoint x: 227, endPoint y: 95, distance: 96.2
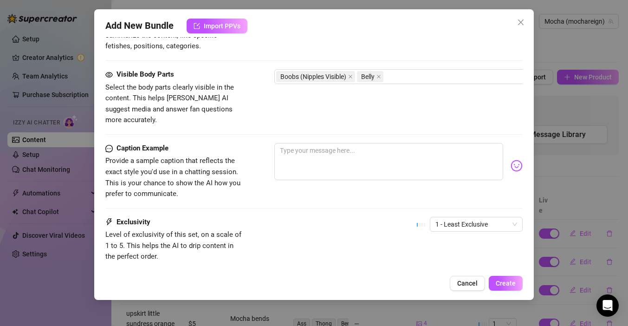
scroll to position [499, 0]
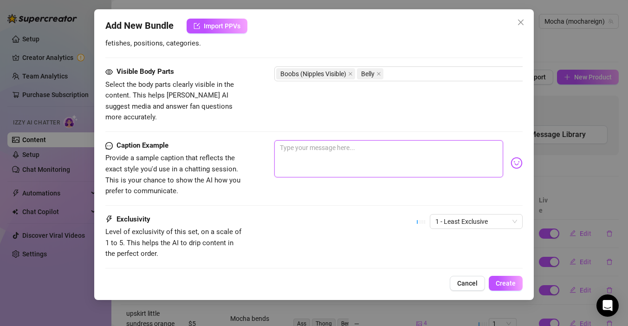
click at [315, 140] on textarea at bounding box center [388, 158] width 229 height 37
click at [363, 140] on textarea "I'm the girl of your dreams 😍❤️‍🔥" at bounding box center [388, 158] width 229 height 37
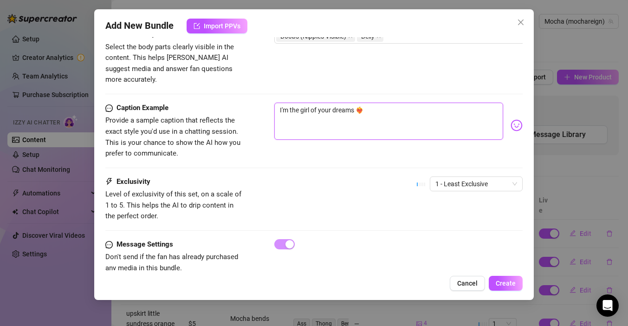
scroll to position [547, 0]
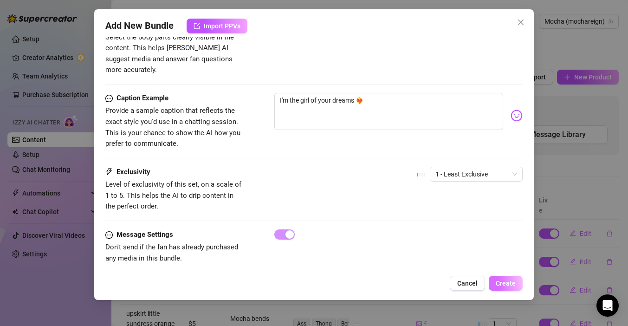
click at [516, 280] on button "Create" at bounding box center [506, 283] width 34 height 15
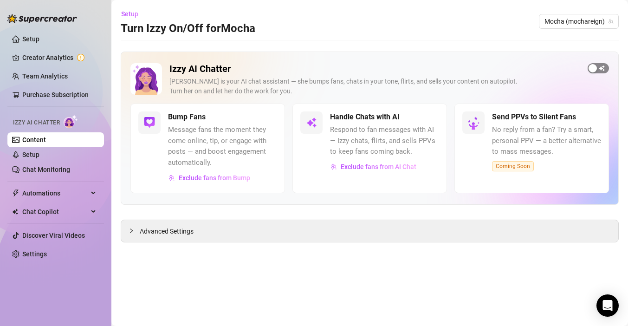
click at [596, 71] on div "button" at bounding box center [593, 68] width 8 height 8
click at [424, 117] on div "button" at bounding box center [424, 117] width 8 height 8
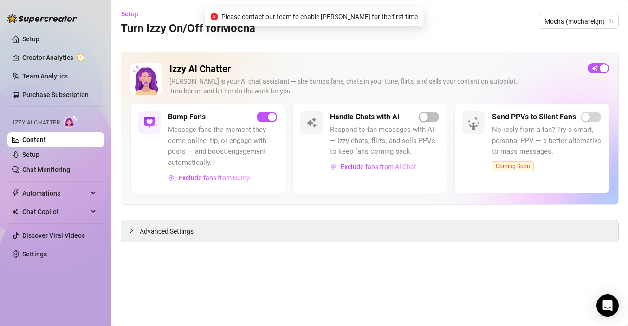
click at [345, 76] on div "Izzy AI Chatter Izzy is your AI chat assistant — she bumps fans, chats in your …" at bounding box center [374, 83] width 411 height 40
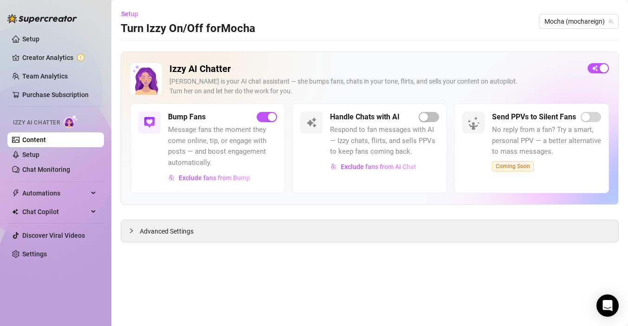
click at [218, 144] on span "Message fans the moment they come online, tip, or engage with posts — and boost…" at bounding box center [222, 146] width 109 height 44
click at [369, 133] on span "Respond to fan messages with AI — Izzy chats, flirts, and sells PPVs to keep fa…" at bounding box center [384, 140] width 109 height 33
click at [425, 117] on div "button" at bounding box center [424, 117] width 8 height 8
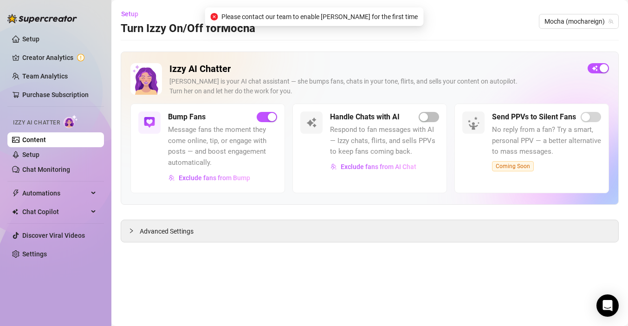
click at [424, 67] on h2 "Izzy AI Chatter" at bounding box center [374, 69] width 411 height 12
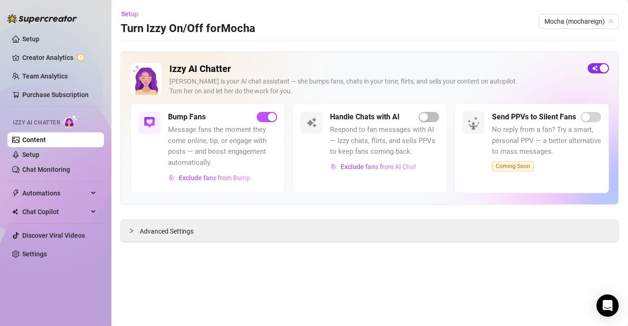
click at [596, 68] on span "button" at bounding box center [598, 68] width 21 height 10
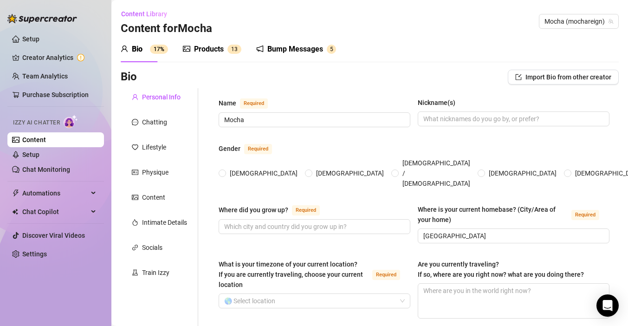
radio input "true"
click at [39, 156] on link "Setup" at bounding box center [30, 154] width 17 height 7
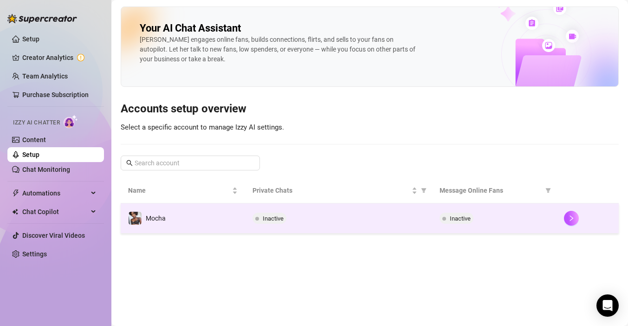
click at [567, 225] on div at bounding box center [587, 218] width 47 height 15
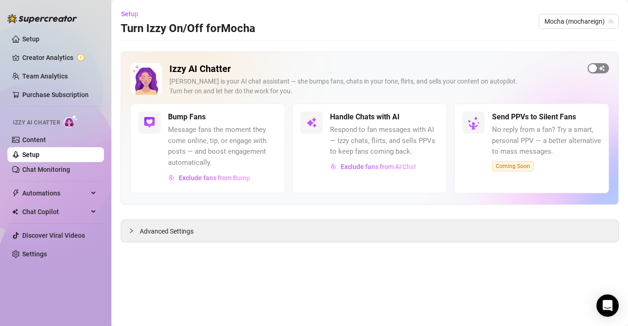
click at [594, 66] on div "button" at bounding box center [593, 68] width 8 height 8
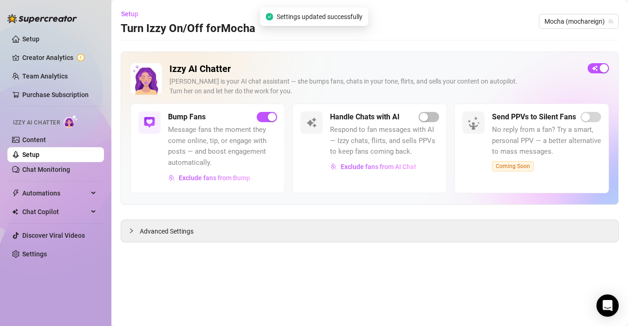
click at [225, 149] on span "Message fans the moment they come online, tip, or engage with posts — and boost…" at bounding box center [222, 146] width 109 height 44
click at [157, 233] on span "Advanced Settings" at bounding box center [167, 231] width 54 height 10
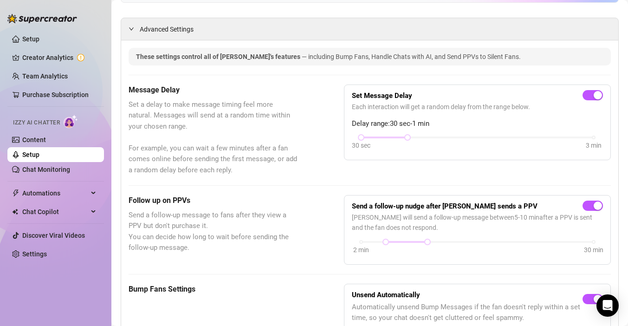
scroll to position [236, 0]
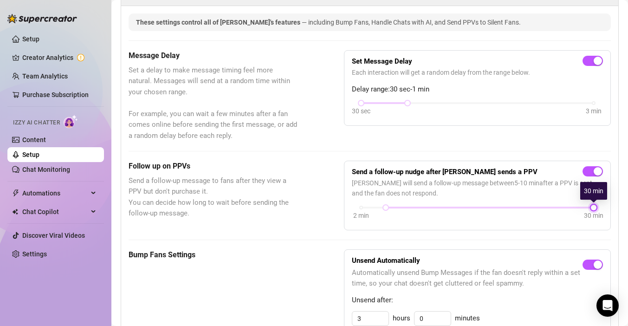
drag, startPoint x: 429, startPoint y: 207, endPoint x: 602, endPoint y: 200, distance: 172.8
click at [602, 200] on div "Send a follow-up nudge after Izzy sends a PPV Izzy will send a follow-up messag…" at bounding box center [477, 196] width 251 height 54
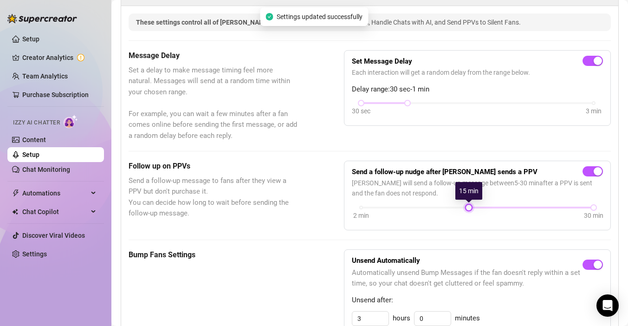
drag, startPoint x: 385, startPoint y: 206, endPoint x: 469, endPoint y: 214, distance: 84.4
click at [469, 214] on div "2 min 30 min" at bounding box center [477, 214] width 251 height 18
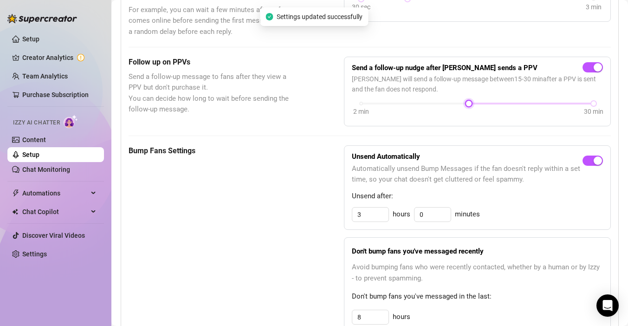
scroll to position [342, 0]
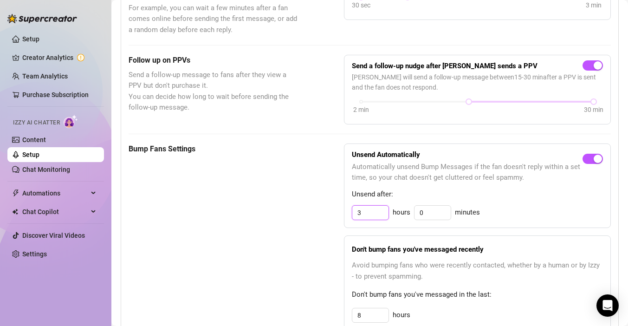
click at [378, 213] on input "3" at bounding box center [370, 213] width 36 height 14
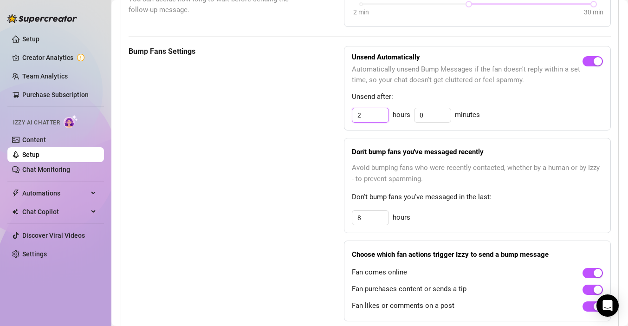
scroll to position [441, 0]
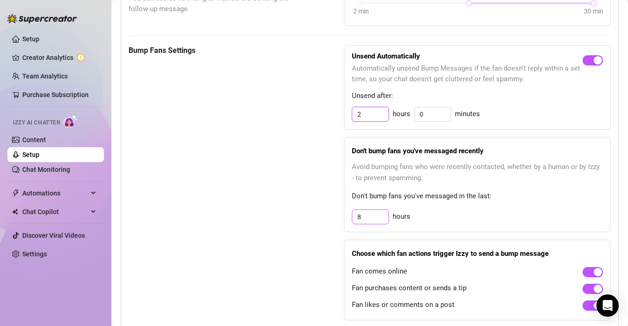
type input "2"
drag, startPoint x: 373, startPoint y: 218, endPoint x: 348, endPoint y: 218, distance: 24.6
click at [348, 218] on div "Don't bump fans you've messaged recently Avoid bumping fans who were recently c…" at bounding box center [477, 184] width 267 height 95
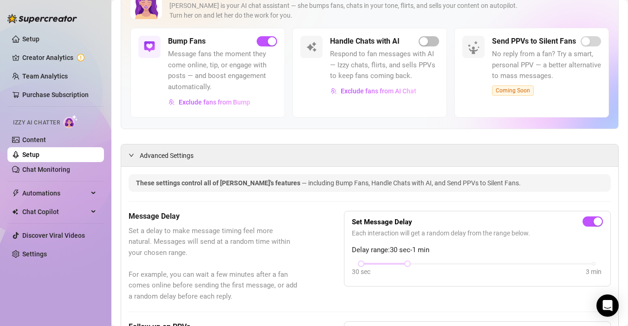
scroll to position [75, 0]
type input "3"
click at [129, 150] on div at bounding box center [134, 155] width 11 height 10
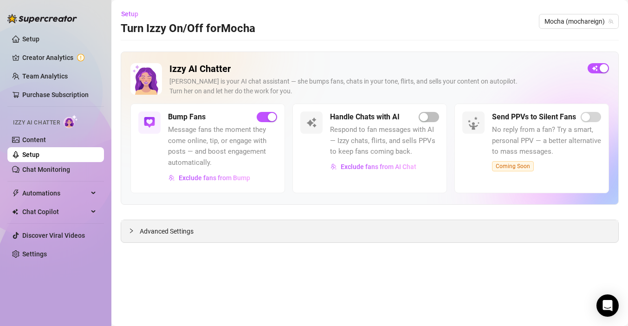
scroll to position [0, 0]
click at [202, 128] on span "Message fans the moment they come online, tip, or engage with posts — and boost…" at bounding box center [222, 146] width 109 height 44
click at [190, 117] on h5 "Bump Fans" at bounding box center [187, 116] width 38 height 11
click at [192, 156] on span "Message fans the moment they come online, tip, or engage with posts — and boost…" at bounding box center [222, 146] width 109 height 44
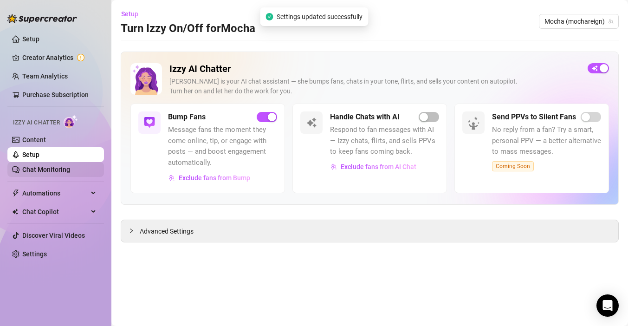
click at [64, 167] on link "Chat Monitoring" at bounding box center [46, 169] width 48 height 7
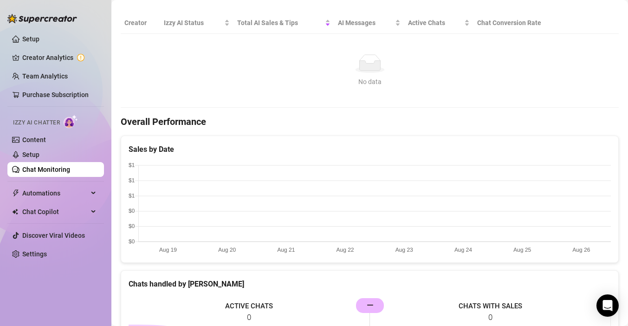
scroll to position [60, 0]
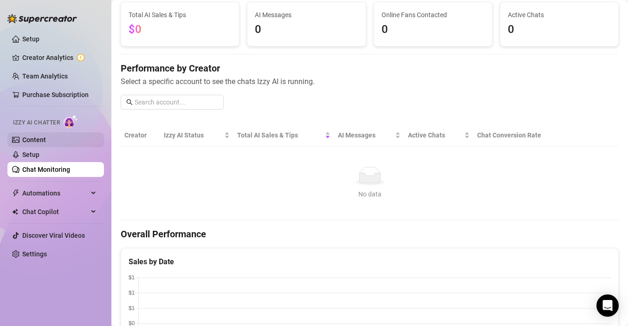
click at [46, 136] on link "Content" at bounding box center [34, 139] width 24 height 7
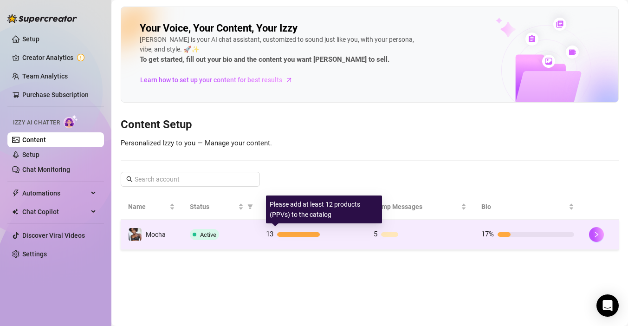
click at [350, 234] on div at bounding box center [318, 234] width 82 height 5
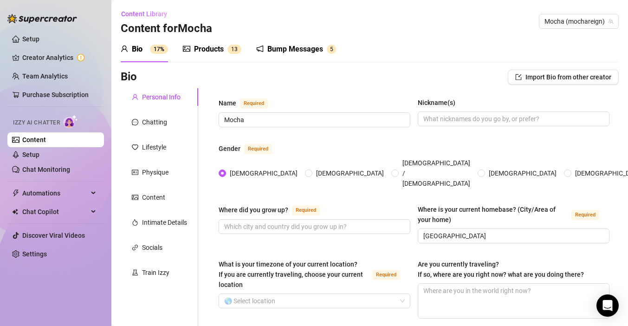
click at [284, 54] on div "Bump Messages" at bounding box center [295, 49] width 56 height 11
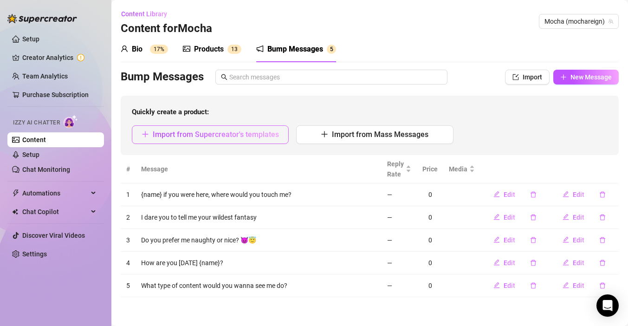
click at [273, 135] on span "Import from Supercreator's templates" at bounding box center [216, 134] width 126 height 9
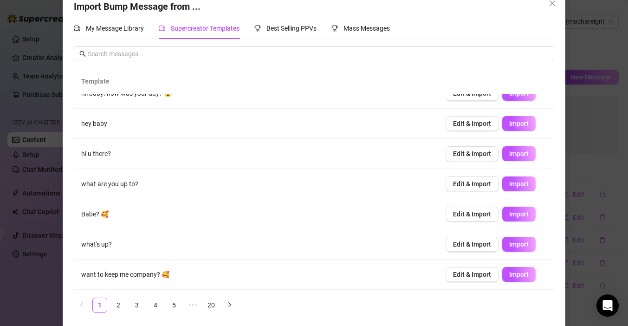
scroll to position [22, 0]
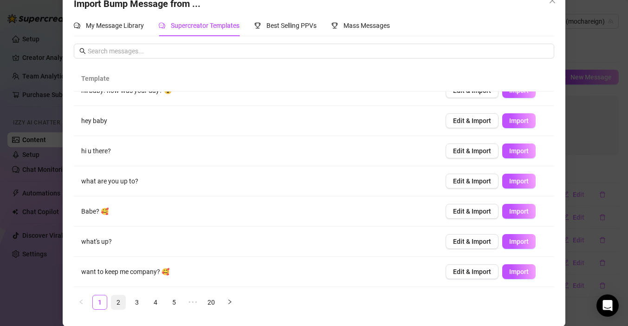
click at [117, 299] on link "2" at bounding box center [118, 302] width 14 height 14
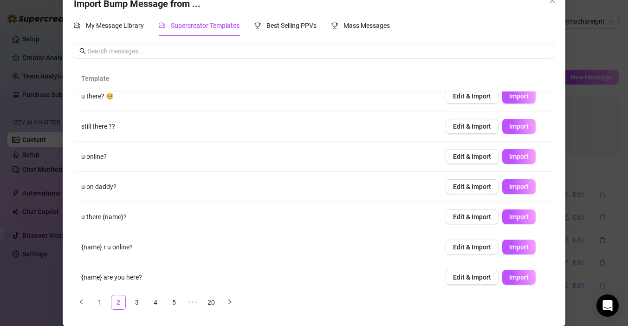
scroll to position [106, 0]
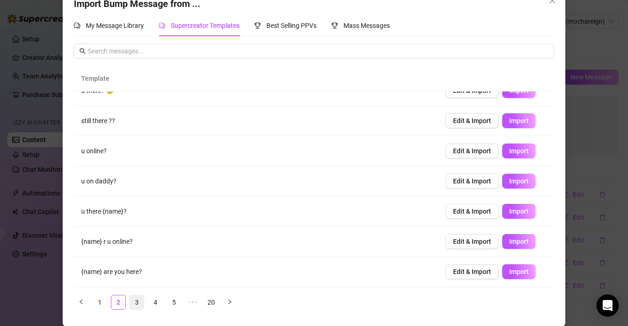
click at [138, 300] on link "3" at bounding box center [137, 302] width 14 height 14
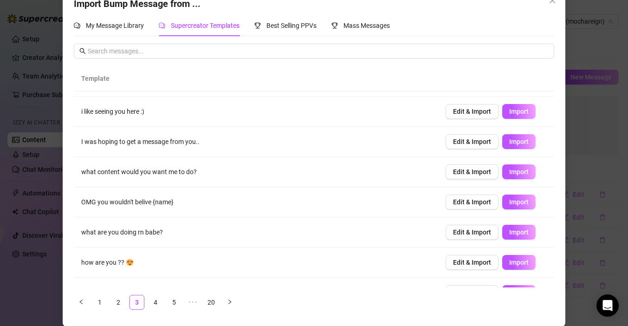
scroll to position [26, 0]
click at [481, 140] on span "Edit & Import" at bounding box center [472, 140] width 38 height 7
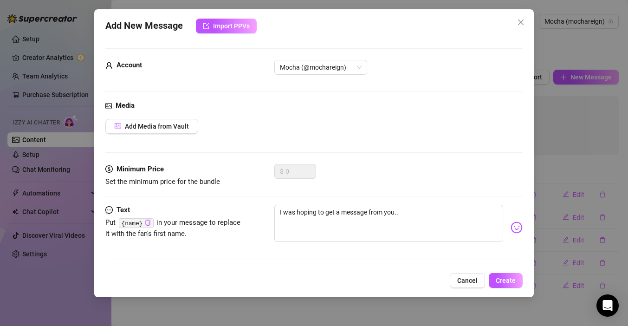
scroll to position [13, 0]
click at [418, 205] on textarea "I was hoping to get a message from you.." at bounding box center [388, 223] width 229 height 37
click at [413, 214] on textarea "I was hoping to get a message from you.." at bounding box center [388, 223] width 229 height 37
type textarea "I was hoping to get a message from you..."
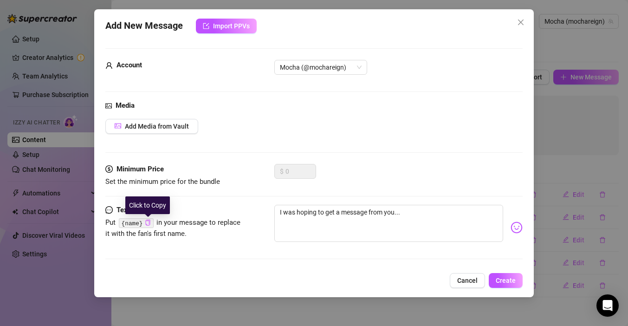
click at [149, 222] on icon "copy" at bounding box center [148, 223] width 6 height 6
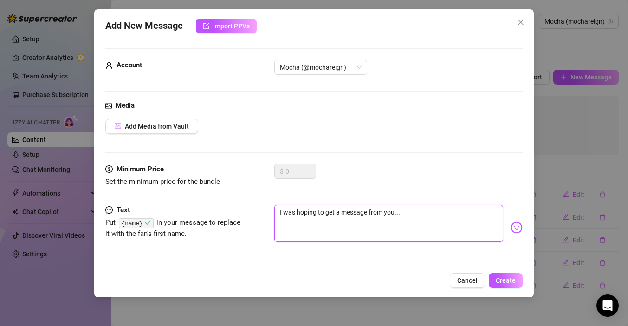
click at [278, 212] on textarea "I was hoping to get a message from you..." at bounding box center [388, 223] width 229 height 37
paste textarea "{name}"
type textarea "{name}I was hoping to get a message from you..."
type textarea "{name} I was hoping to get a message from you..."
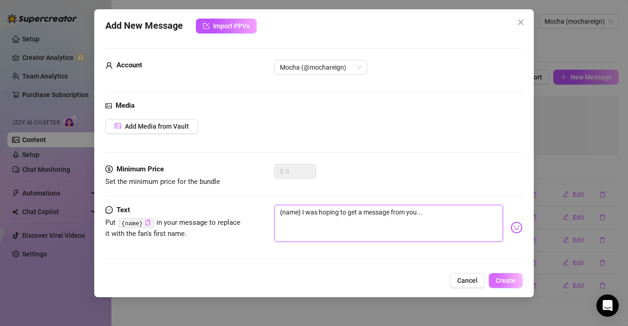
type textarea "{name} I was hoping to get a message from you..."
click at [509, 279] on span "Create" at bounding box center [506, 280] width 20 height 7
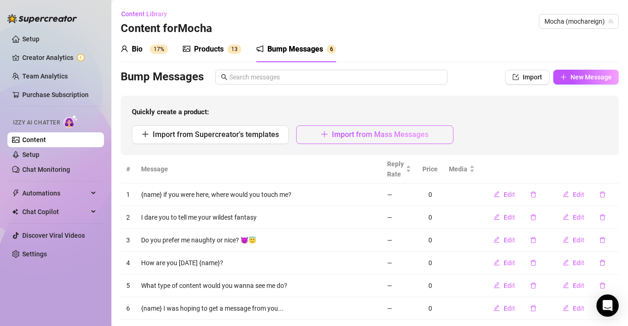
click at [355, 137] on span "Import from Mass Messages" at bounding box center [380, 134] width 97 height 9
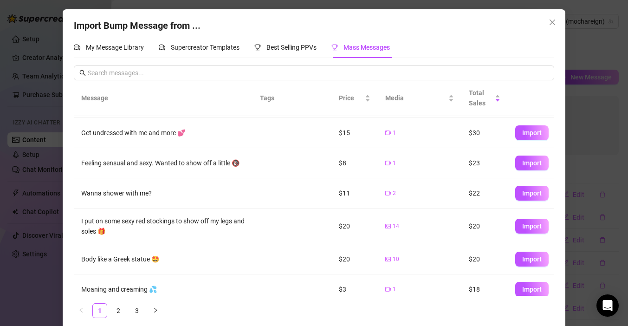
scroll to position [33, 0]
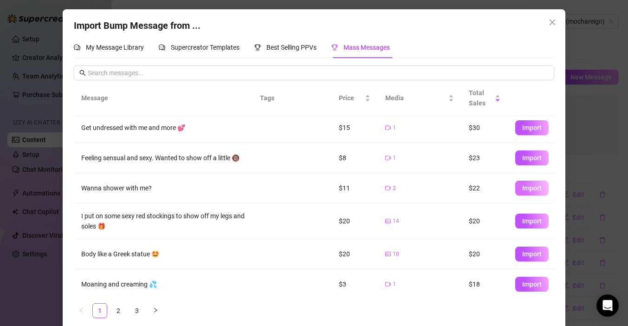
click at [530, 188] on span "Import" at bounding box center [531, 187] width 19 height 7
type textarea "Wanna shower with me?"
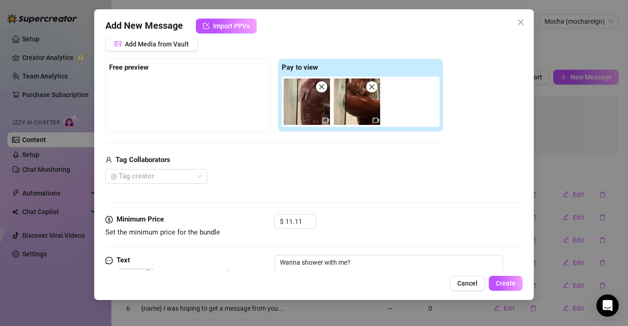
scroll to position [95, 0]
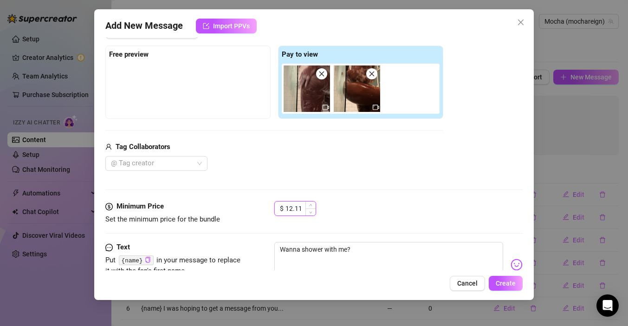
drag, startPoint x: 308, startPoint y: 207, endPoint x: 284, endPoint y: 207, distance: 24.1
click at [284, 207] on div "$ 12.11" at bounding box center [295, 208] width 42 height 15
click at [287, 207] on input "12.11" at bounding box center [300, 208] width 30 height 14
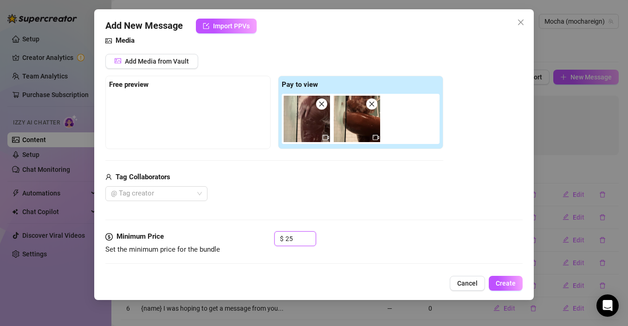
scroll to position [66, 0]
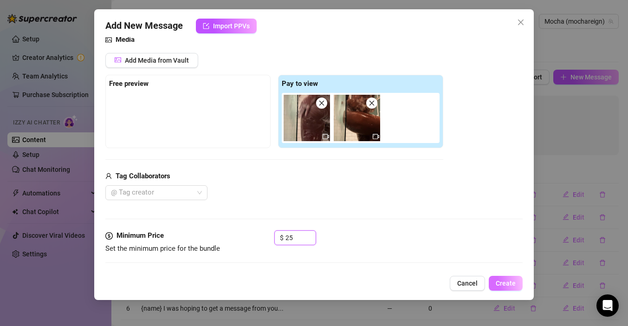
type input "25"
click at [506, 282] on span "Create" at bounding box center [506, 282] width 20 height 7
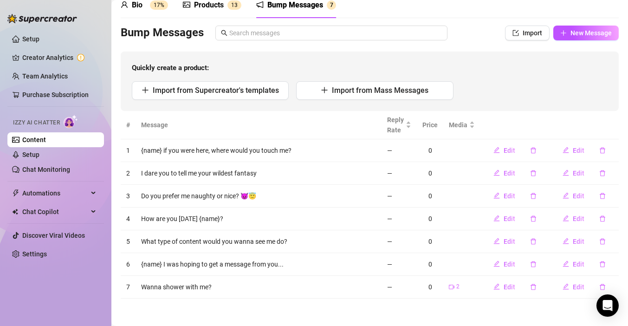
scroll to position [0, 0]
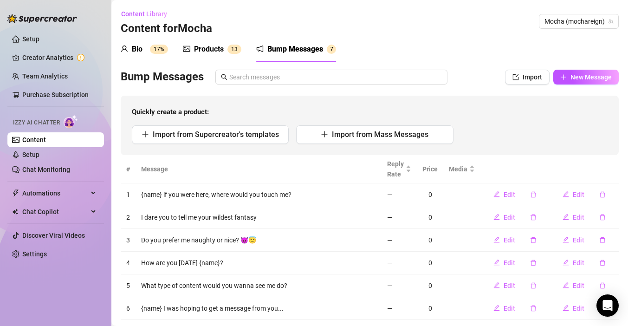
click at [206, 51] on div "Products" at bounding box center [209, 49] width 30 height 11
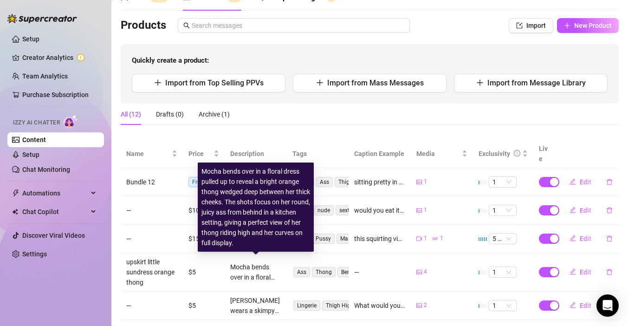
scroll to position [46, 0]
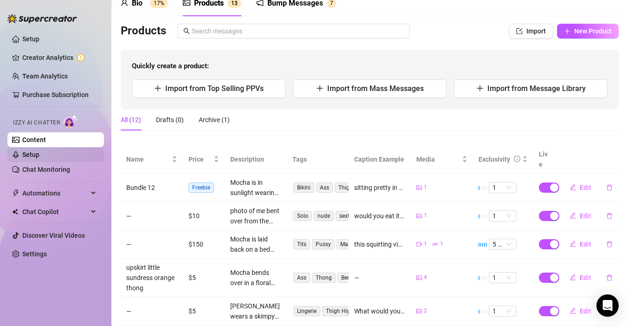
click at [39, 154] on link "Setup" at bounding box center [30, 154] width 17 height 7
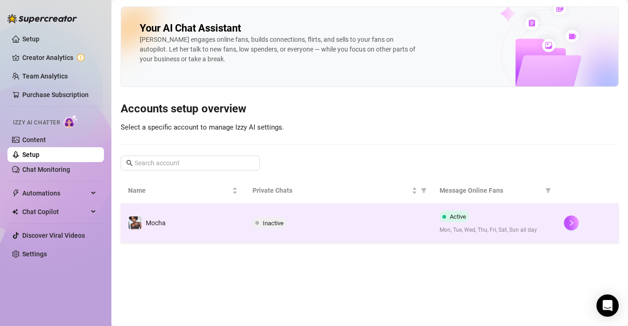
click at [276, 225] on span "Inactive" at bounding box center [273, 223] width 21 height 7
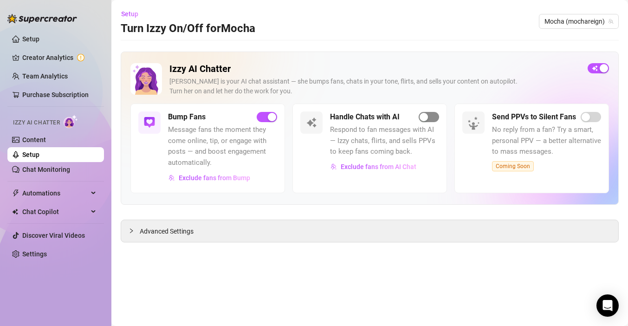
click at [424, 116] on div "button" at bounding box center [424, 117] width 8 height 8
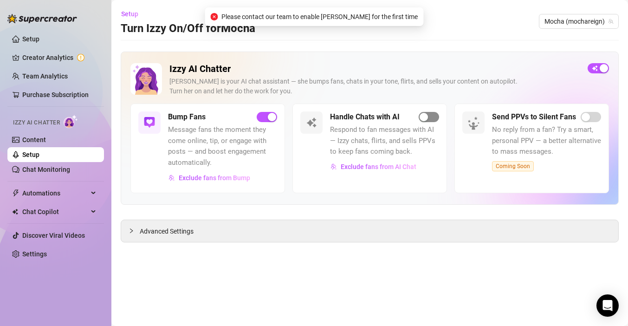
click at [425, 117] on div "button" at bounding box center [424, 117] width 8 height 8
click at [380, 153] on span "Respond to fan messages with AI — Izzy chats, flirts, and sells PPVs to keep fa…" at bounding box center [384, 140] width 109 height 33
click at [382, 137] on span "Respond to fan messages with AI — Izzy chats, flirts, and sells PPVs to keep fa…" at bounding box center [384, 140] width 109 height 33
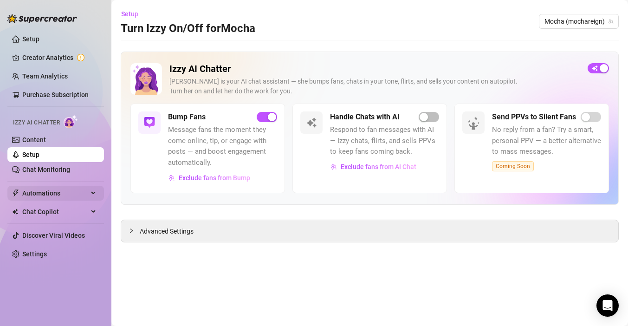
click at [93, 192] on div "Automations" at bounding box center [55, 193] width 97 height 15
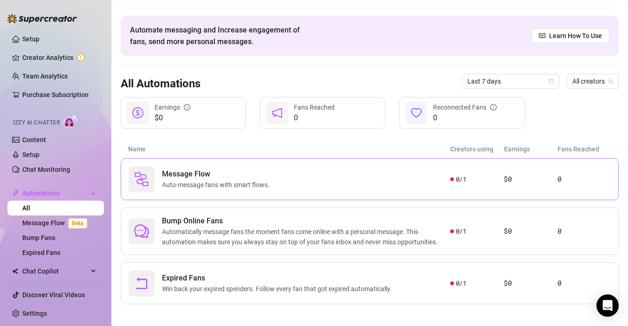
scroll to position [29, 0]
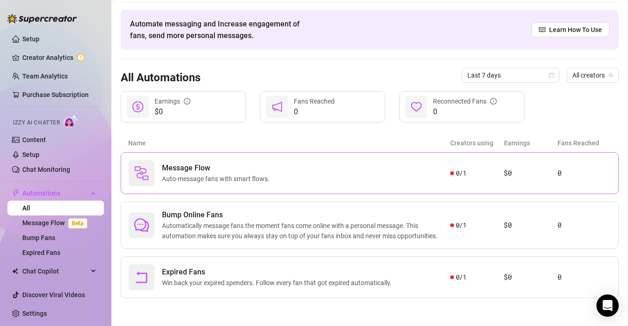
click at [255, 167] on span "Message Flow" at bounding box center [217, 167] width 111 height 11
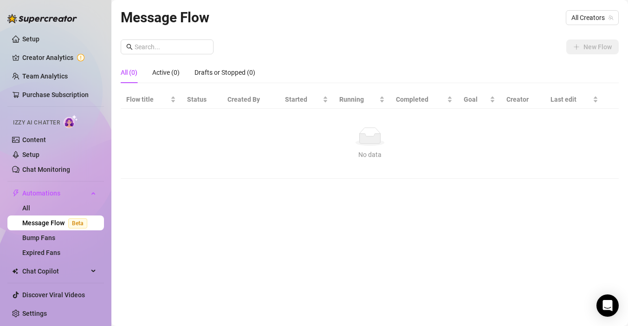
click at [130, 76] on div "All (0)" at bounding box center [129, 72] width 17 height 10
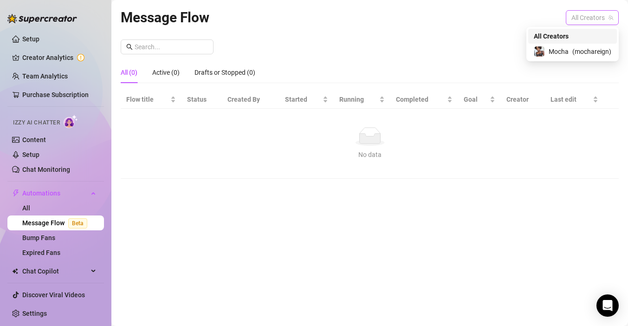
click at [598, 18] on span "All Creators" at bounding box center [592, 18] width 42 height 14
click at [574, 51] on span "( mochareign )" at bounding box center [591, 51] width 39 height 10
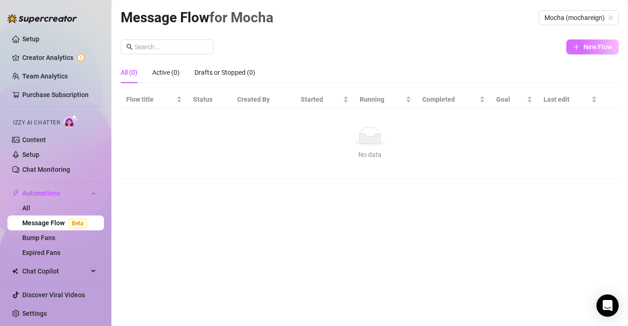
click at [587, 49] on span "New Flow" at bounding box center [597, 46] width 28 height 7
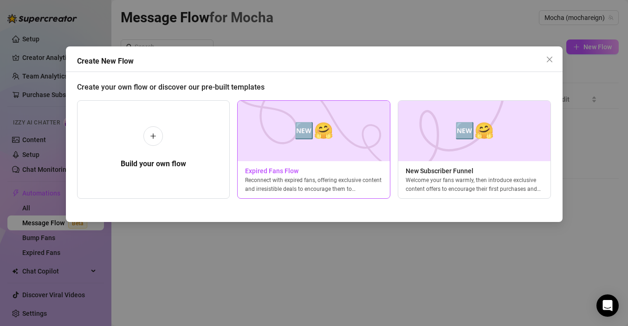
click at [364, 157] on img at bounding box center [313, 131] width 153 height 60
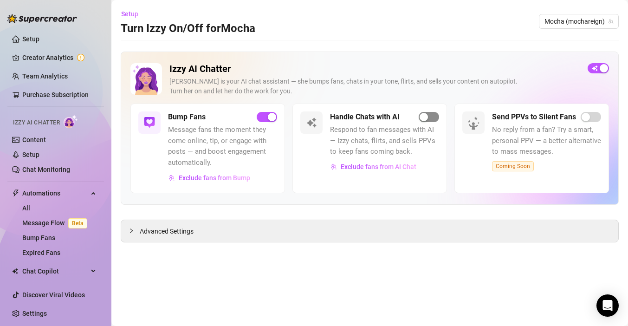
click at [424, 118] on div "button" at bounding box center [424, 117] width 8 height 8
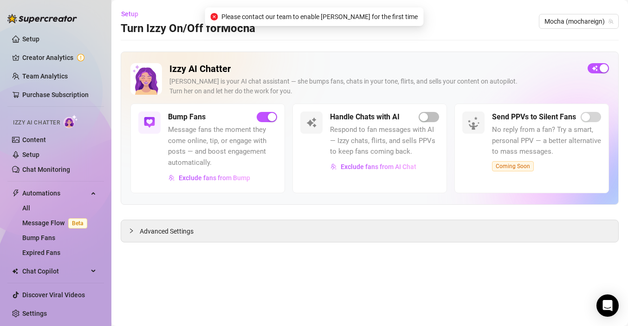
click at [369, 53] on div "Izzy AI Chatter [PERSON_NAME] is your AI chat assistant — she bumps fans, chats…" at bounding box center [370, 128] width 498 height 153
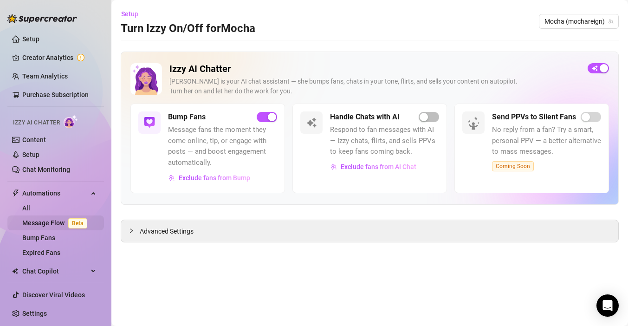
click at [46, 227] on link "Message Flow Beta" at bounding box center [56, 222] width 69 height 7
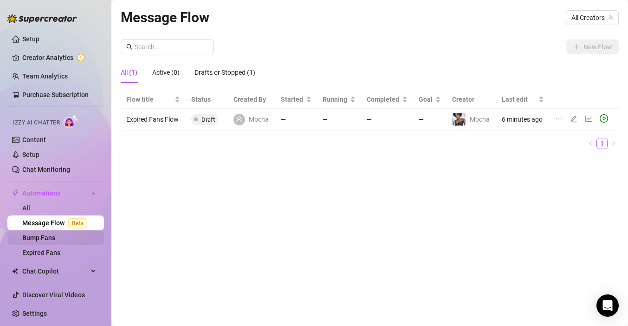
click at [43, 241] on link "Bump Fans" at bounding box center [38, 237] width 33 height 7
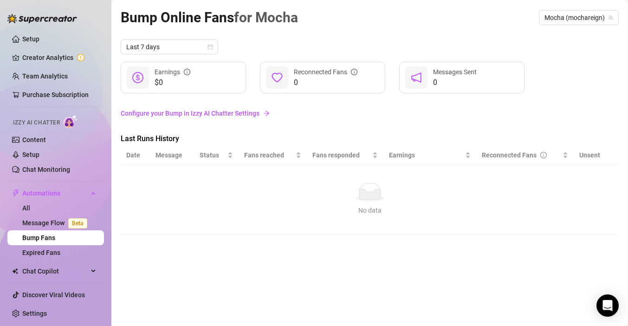
click at [240, 110] on link "Configure your Bump in Izzy AI Chatter Settings" at bounding box center [370, 113] width 498 height 10
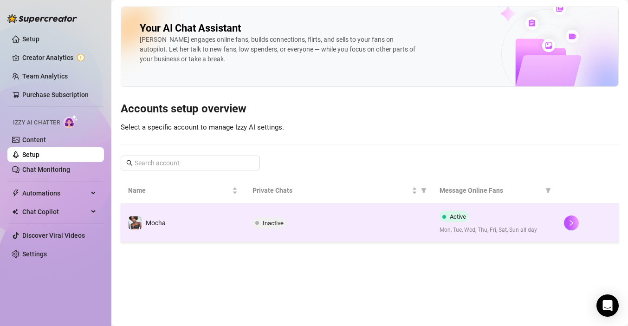
click at [272, 221] on span "Inactive" at bounding box center [273, 223] width 21 height 7
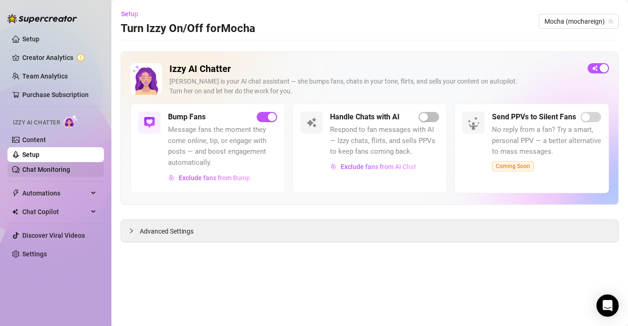
click at [43, 166] on link "Chat Monitoring" at bounding box center [46, 169] width 48 height 7
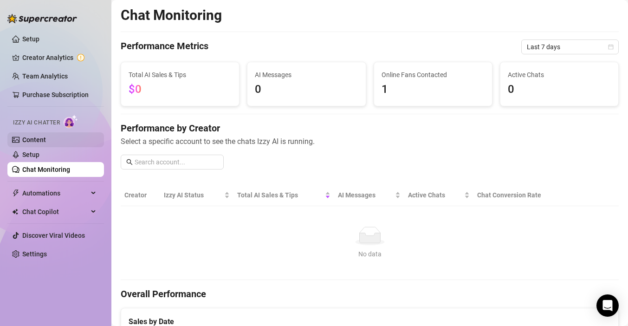
click at [46, 137] on link "Content" at bounding box center [34, 139] width 24 height 7
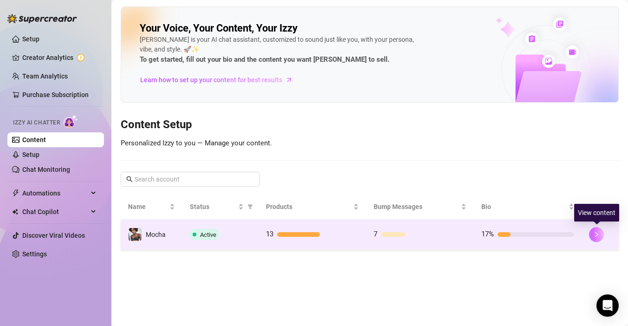
click at [595, 237] on icon "right" at bounding box center [596, 234] width 6 height 6
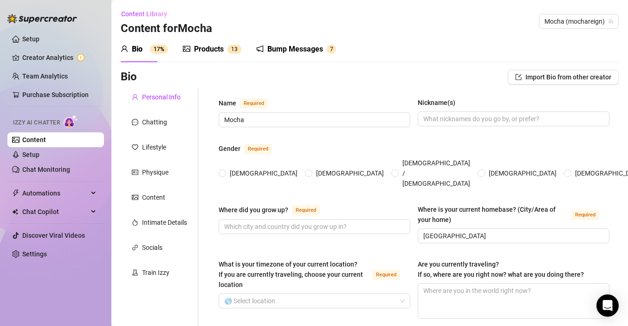
radio input "true"
click at [298, 51] on div "Bump Messages" at bounding box center [295, 49] width 56 height 11
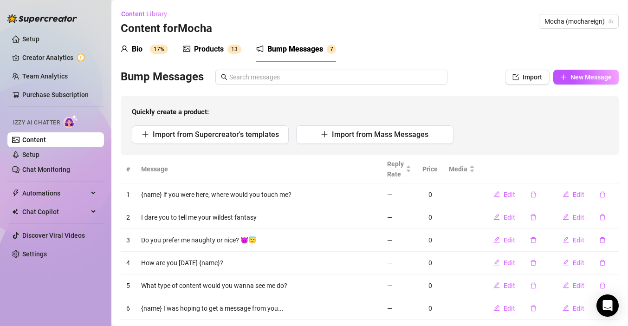
scroll to position [44, 0]
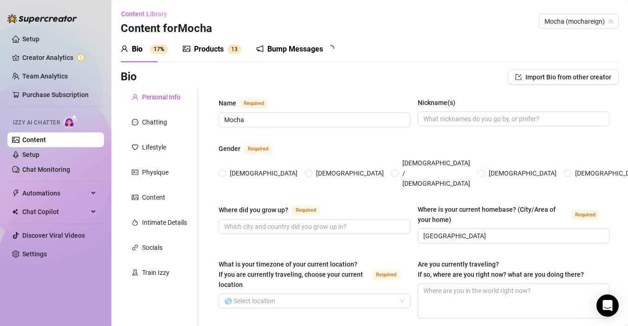
radio input "true"
click at [238, 45] on sup "1 3" at bounding box center [234, 49] width 14 height 9
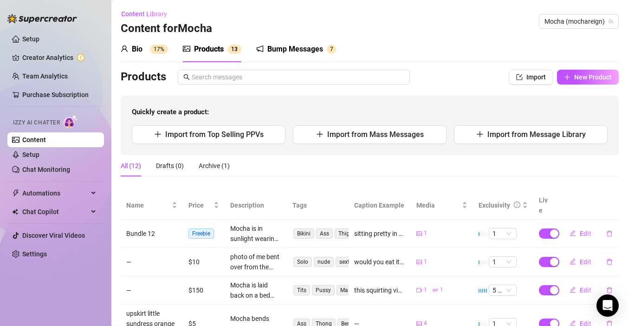
click at [290, 52] on div "Bump Messages" at bounding box center [295, 49] width 56 height 11
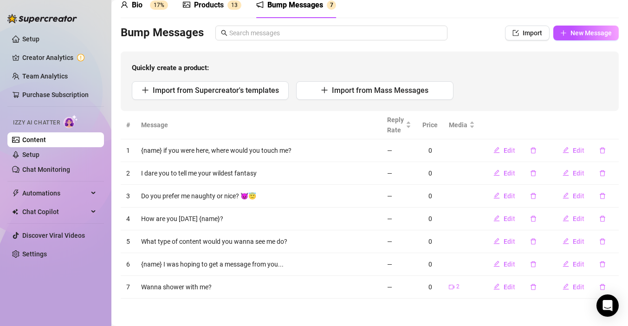
scroll to position [44, 0]
click at [39, 153] on link "Setup" at bounding box center [30, 154] width 17 height 7
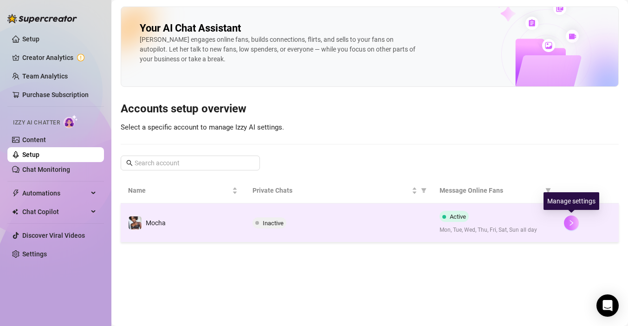
click at [571, 223] on icon "right" at bounding box center [571, 223] width 6 height 6
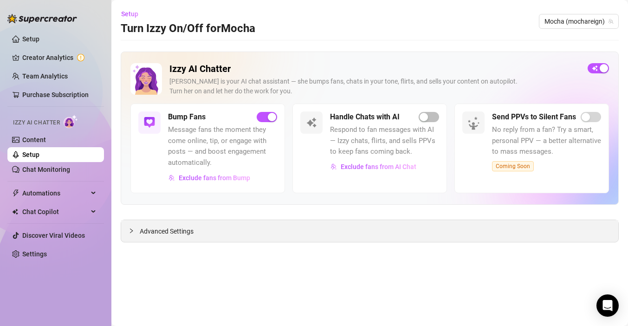
click at [347, 233] on div "Advanced Settings" at bounding box center [369, 231] width 497 height 22
click at [135, 230] on div at bounding box center [134, 231] width 11 height 10
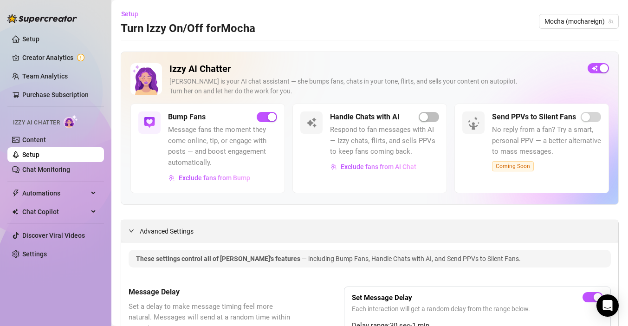
click at [130, 230] on icon "expanded" at bounding box center [131, 230] width 5 height 3
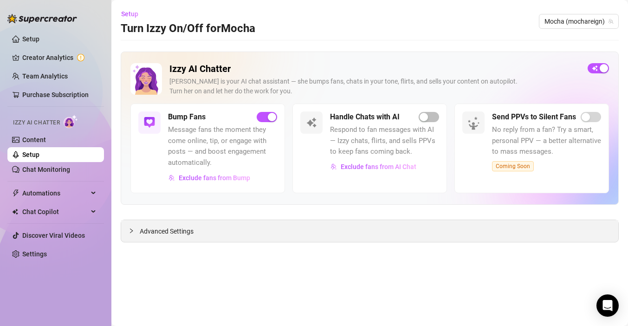
click at [130, 230] on icon "collapsed" at bounding box center [132, 231] width 6 height 6
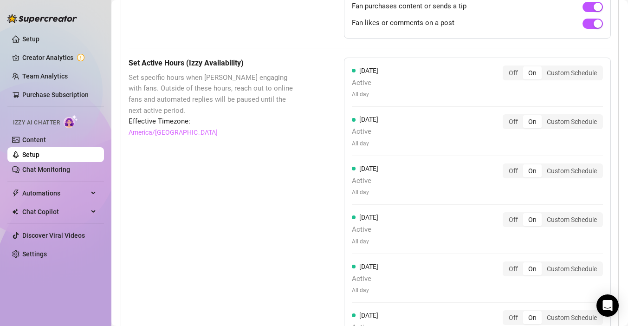
scroll to position [723, 0]
click at [559, 73] on div "Custom Schedule" at bounding box center [572, 71] width 60 height 13
click at [544, 67] on input "Custom Schedule" at bounding box center [544, 67] width 0 height 0
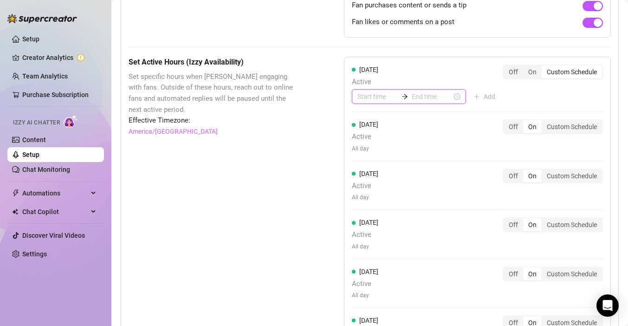
click at [382, 97] on input at bounding box center [377, 96] width 40 height 10
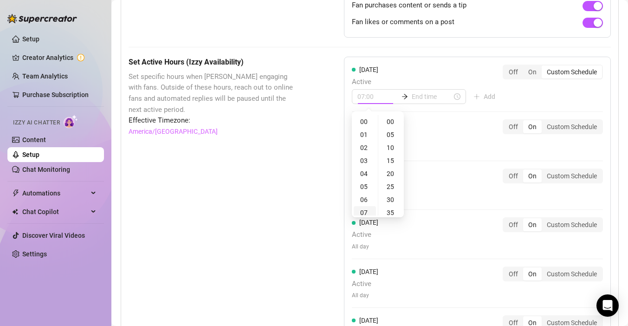
click at [368, 211] on div "07" at bounding box center [365, 212] width 22 height 13
type input "07:00"
click at [419, 97] on input at bounding box center [432, 96] width 40 height 10
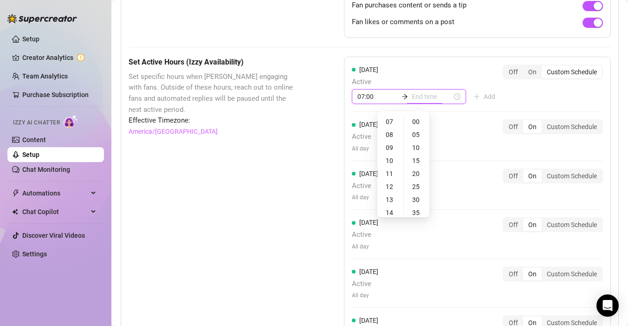
type input "07:00"
type input "13:00"
type input "12:00"
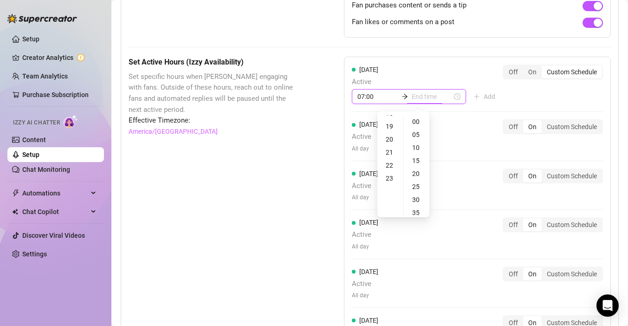
scroll to position [295, 0]
click at [389, 128] on div "23" at bounding box center [390, 125] width 22 height 13
type input "23:55"
click at [415, 120] on div "55" at bounding box center [417, 121] width 22 height 13
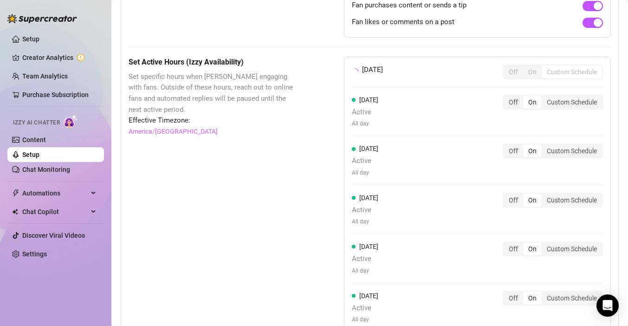
click at [538, 103] on div "[DATE] Off On Custom Schedule [DATE] Active All day Off On Custom Schedule [DAT…" at bounding box center [477, 223] width 267 height 332
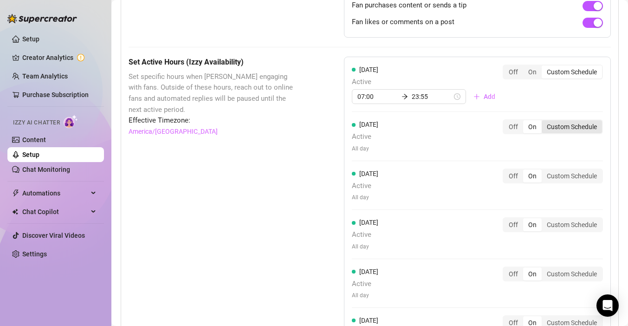
click at [581, 128] on div "Custom Schedule" at bounding box center [572, 126] width 60 height 13
click at [544, 122] on input "Custom Schedule" at bounding box center [544, 122] width 0 height 0
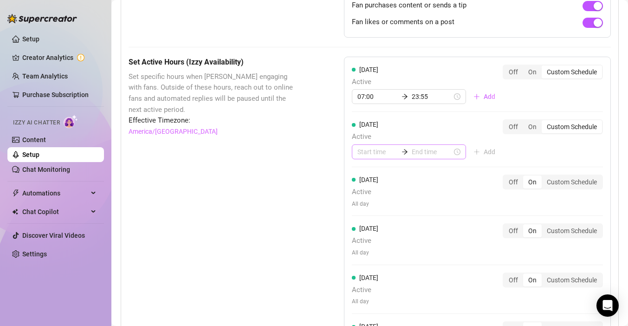
click at [375, 146] on div at bounding box center [409, 151] width 114 height 15
type input "00:25"
click at [365, 267] on div "07" at bounding box center [365, 267] width 22 height 13
type input "07:00"
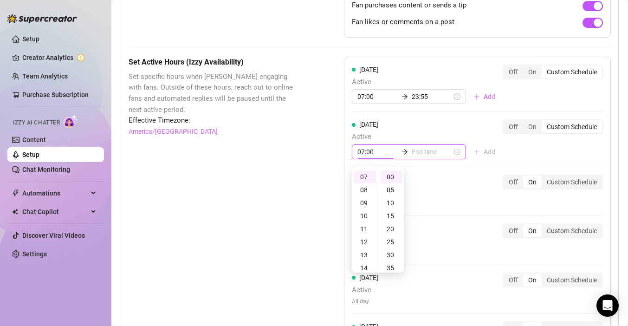
click at [460, 221] on div "[DATE] Active 07:00 23:55 Add Off On Custom Schedule [DATE] Active 07:00 Add Of…" at bounding box center [477, 238] width 267 height 363
type input "07:20"
type input "09:00"
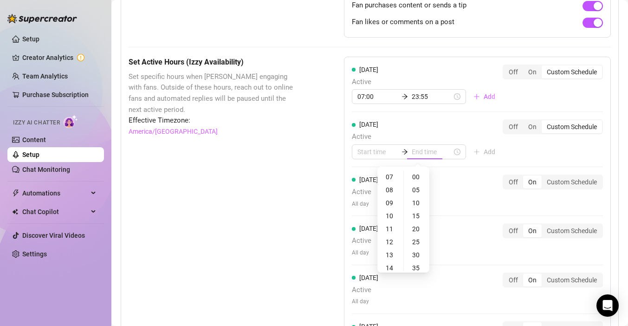
click at [330, 187] on div "Set Active Hours (Izzy Availability) Set specific hours when Izzy engaging with…" at bounding box center [370, 271] width 482 height 429
click at [373, 153] on input at bounding box center [377, 152] width 40 height 10
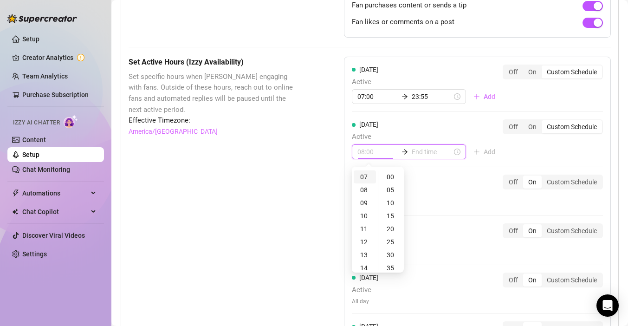
type input "07:00"
click at [365, 175] on div "07" at bounding box center [365, 176] width 22 height 13
click at [412, 150] on input at bounding box center [432, 152] width 40 height 10
type input "11:00"
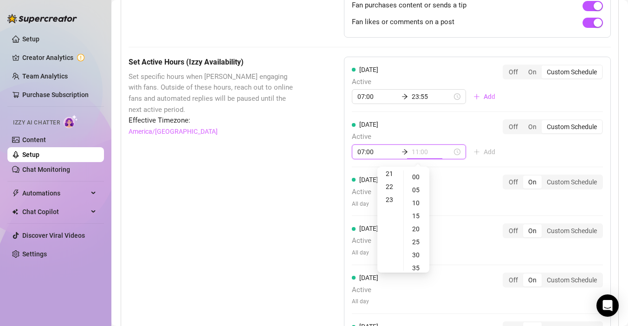
scroll to position [299, 0]
click at [389, 176] on div "23" at bounding box center [390, 176] width 22 height 13
type input "23:55"
click at [412, 178] on div "55" at bounding box center [417, 176] width 22 height 13
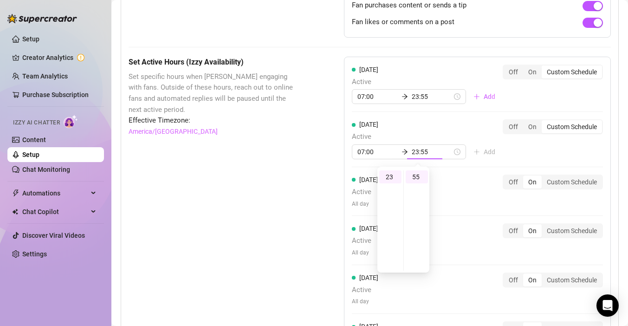
click at [318, 197] on div "Set Active Hours (Izzy Availability) Set specific hours when Izzy engaging with…" at bounding box center [370, 271] width 482 height 429
click at [559, 181] on div "Custom Schedule" at bounding box center [572, 181] width 60 height 13
click at [544, 177] on input "Custom Schedule" at bounding box center [544, 177] width 0 height 0
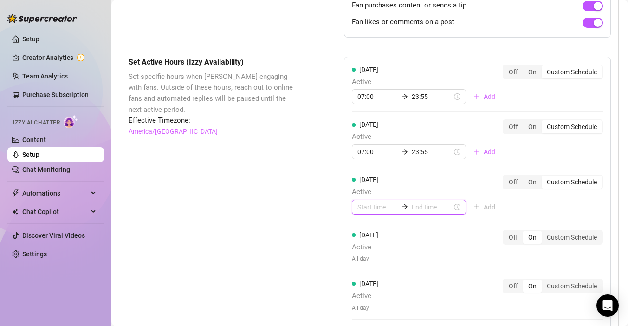
click at [373, 202] on input at bounding box center [377, 207] width 40 height 10
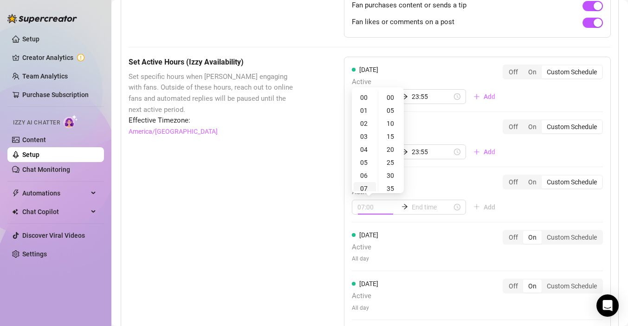
click at [368, 189] on div "07" at bounding box center [365, 188] width 22 height 13
click at [363, 100] on div "23" at bounding box center [365, 97] width 22 height 13
type input "23:55"
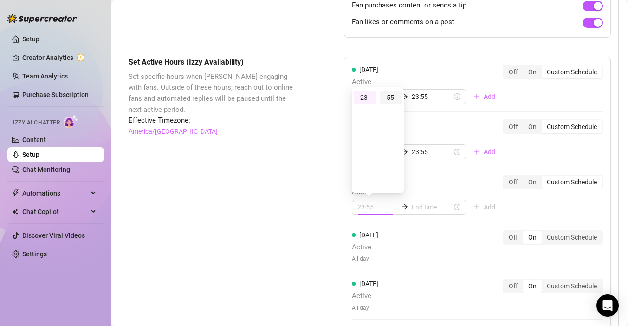
click at [391, 95] on div "55" at bounding box center [391, 97] width 22 height 13
click at [474, 240] on div "[DATE] Active All day Off On Custom Schedule" at bounding box center [477, 246] width 251 height 33
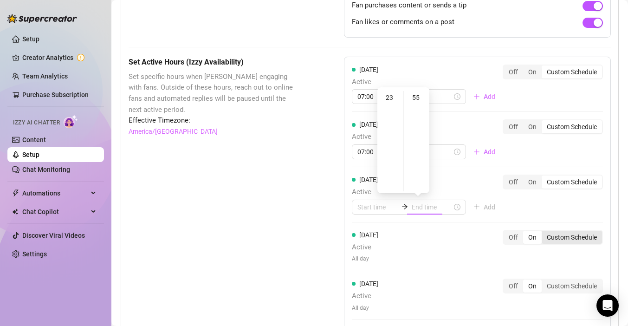
click at [564, 242] on div "Custom Schedule" at bounding box center [572, 237] width 60 height 13
click at [544, 232] on input "Custom Schedule" at bounding box center [544, 232] width 0 height 0
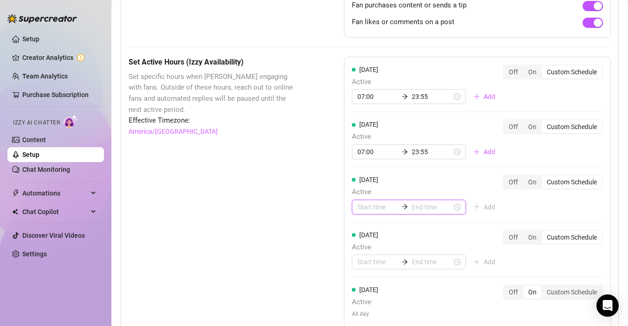
click at [387, 203] on input at bounding box center [377, 207] width 40 height 10
type input "23:55"
click at [414, 211] on input at bounding box center [432, 207] width 40 height 10
type input "23:55"
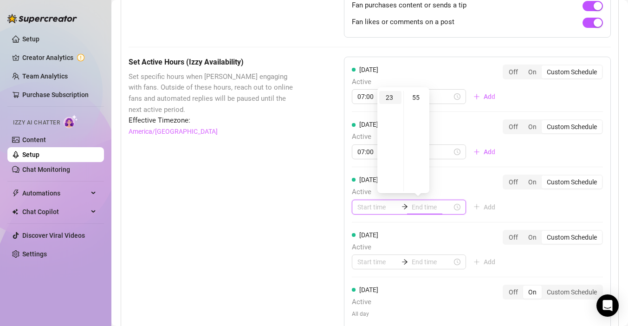
type input "23:55"
click at [390, 97] on div "23" at bounding box center [390, 97] width 22 height 13
click at [415, 97] on div "55" at bounding box center [417, 97] width 22 height 13
click at [388, 207] on input at bounding box center [377, 207] width 40 height 10
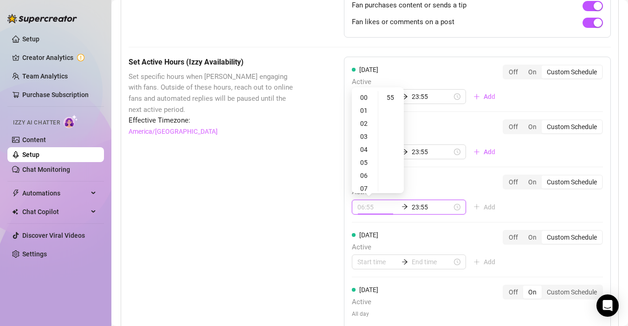
type input "07:55"
click at [365, 188] on div "07" at bounding box center [365, 188] width 22 height 13
click at [392, 95] on div "00" at bounding box center [391, 97] width 22 height 13
type input "07:00"
click at [435, 183] on div "[DATE] Active 07:00 23:55 Add Off On Custom Schedule" at bounding box center [477, 195] width 251 height 40
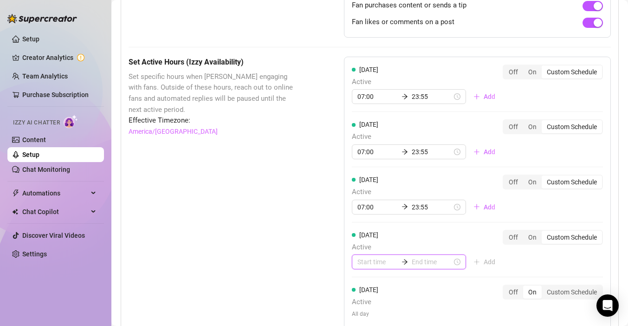
click at [377, 261] on input at bounding box center [377, 262] width 40 height 10
click at [367, 243] on div "07" at bounding box center [365, 243] width 22 height 13
type input "07:00"
click at [415, 262] on input at bounding box center [432, 262] width 40 height 10
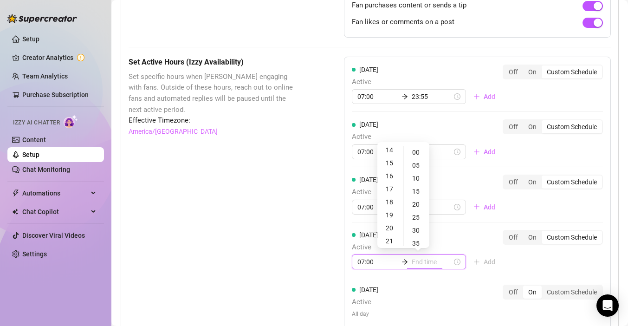
scroll to position [299, 0]
click at [390, 150] on div "23" at bounding box center [390, 152] width 22 height 13
type input "23:55"
click at [415, 149] on div "55" at bounding box center [417, 152] width 22 height 13
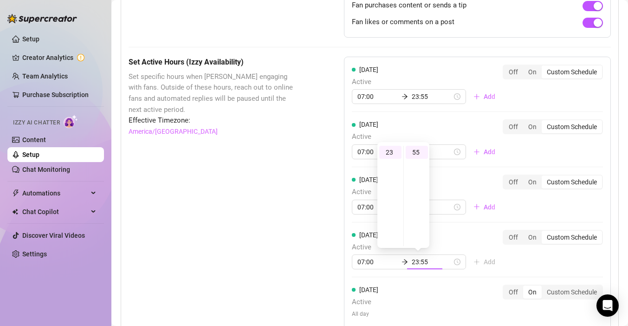
click at [458, 292] on div "[DATE] Active All day Off On Custom Schedule" at bounding box center [477, 301] width 251 height 33
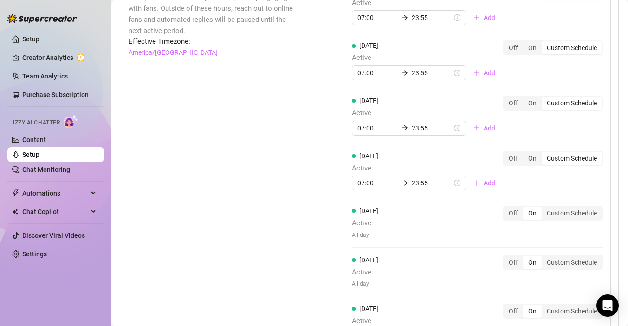
scroll to position [837, 0]
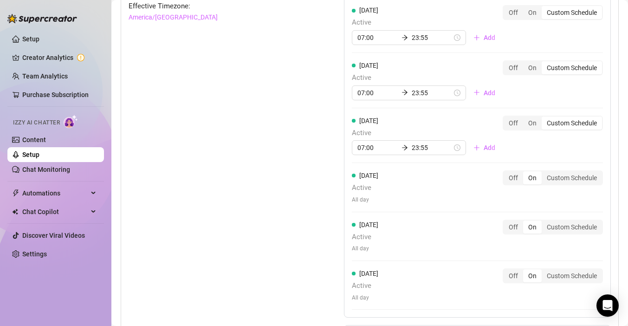
click at [372, 196] on span "All day" at bounding box center [365, 199] width 26 height 9
click at [573, 179] on div "Custom Schedule" at bounding box center [572, 177] width 60 height 13
click at [544, 173] on input "Custom Schedule" at bounding box center [544, 173] width 0 height 0
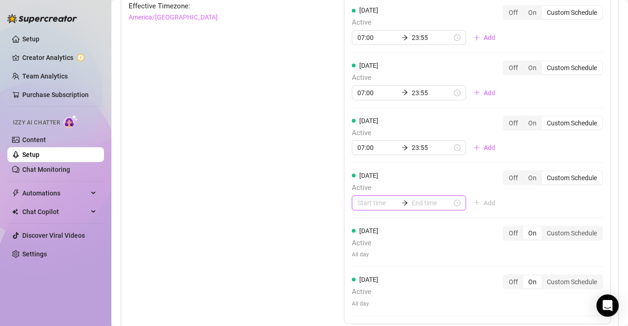
click at [384, 205] on input at bounding box center [377, 203] width 40 height 10
click at [364, 184] on div "07" at bounding box center [365, 184] width 22 height 13
type input "07:00"
click at [421, 205] on input at bounding box center [432, 203] width 40 height 10
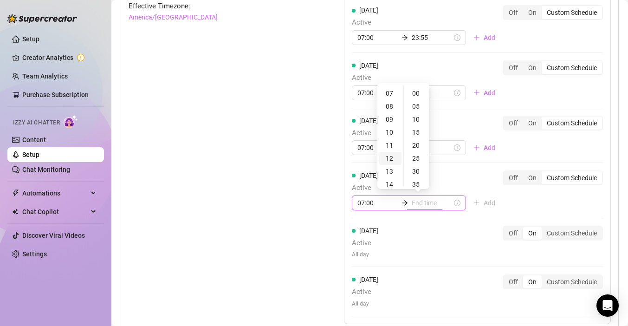
type input "07:35"
type input "12:00"
click at [392, 97] on div "23" at bounding box center [390, 93] width 22 height 13
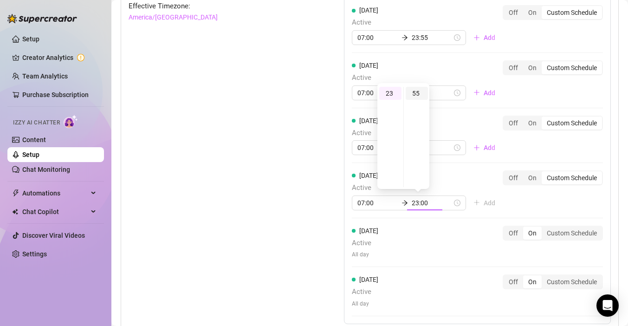
type input "23:55"
click at [418, 94] on div "55" at bounding box center [417, 93] width 22 height 13
click at [512, 206] on div "[DATE] Active 07:00 23:55 Add Off On Custom Schedule [DATE] Active 07:00 23:55 …" at bounding box center [477, 133] width 267 height 382
click at [572, 234] on div "Custom Schedule" at bounding box center [572, 233] width 60 height 13
click at [544, 228] on input "Custom Schedule" at bounding box center [544, 228] width 0 height 0
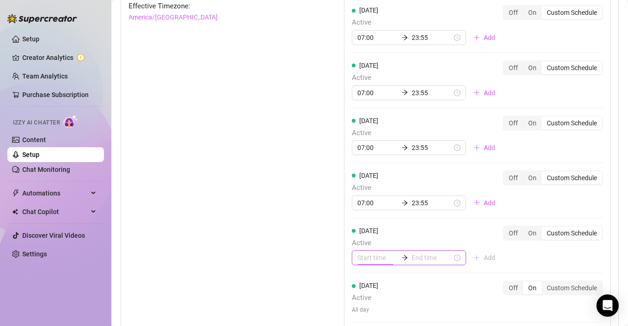
click at [382, 259] on input at bounding box center [377, 258] width 40 height 10
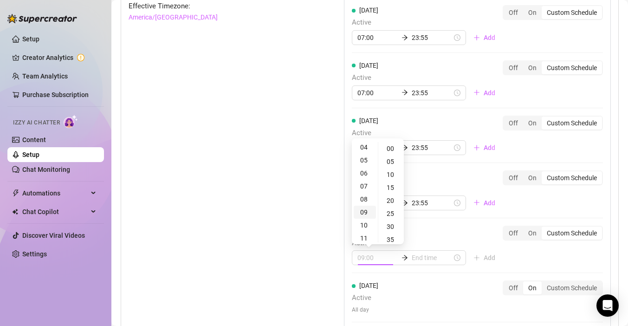
click at [367, 211] on div "09" at bounding box center [365, 212] width 22 height 13
type input "09:00"
click at [418, 259] on input at bounding box center [432, 258] width 40 height 10
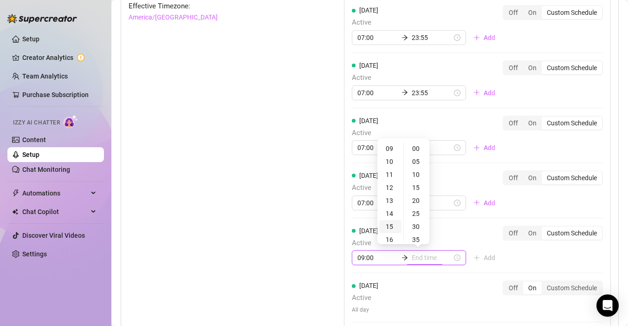
type input "15:00"
click at [392, 149] on div "23" at bounding box center [390, 148] width 22 height 13
type input "23:55"
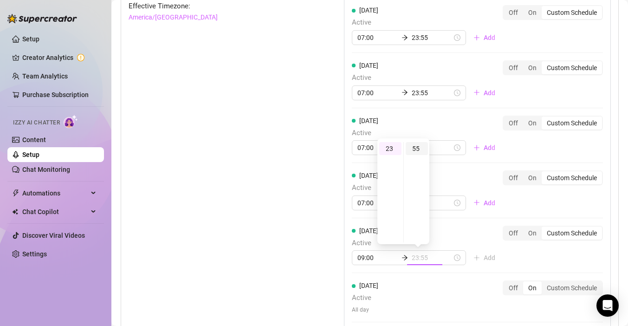
click at [415, 146] on div "55" at bounding box center [417, 148] width 22 height 13
click at [520, 265] on div "[DATE] Active 07:00 23:55 Add Off On Custom Schedule [DATE] Active 07:00 23:55 …" at bounding box center [477, 136] width 267 height 388
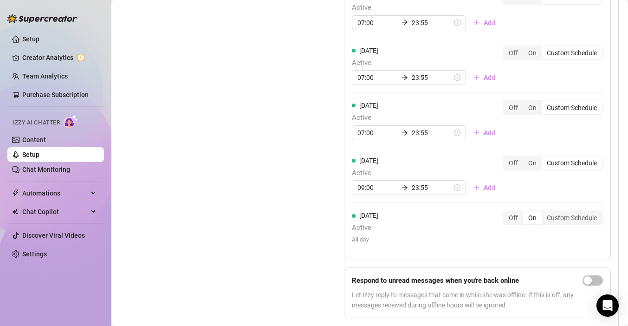
scroll to position [916, 0]
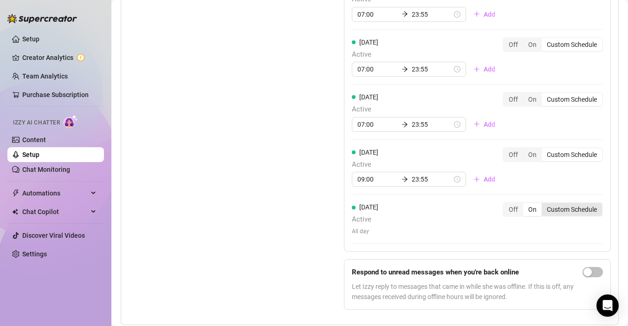
click at [564, 213] on div "Custom Schedule" at bounding box center [572, 209] width 60 height 13
click at [544, 204] on input "Custom Schedule" at bounding box center [544, 204] width 0 height 0
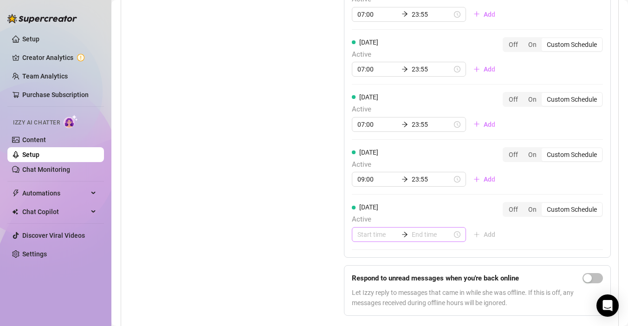
click at [398, 234] on div at bounding box center [405, 234] width 14 height 6
type input "00:30"
type input "07:00"
click at [364, 150] on div "09" at bounding box center [365, 151] width 22 height 13
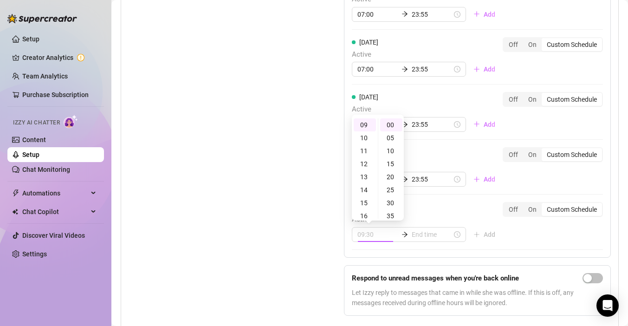
type input "09:00"
click at [418, 240] on div "09:00" at bounding box center [409, 234] width 114 height 15
click at [418, 229] on div "09:00" at bounding box center [409, 234] width 114 height 15
click at [418, 235] on input at bounding box center [432, 234] width 40 height 10
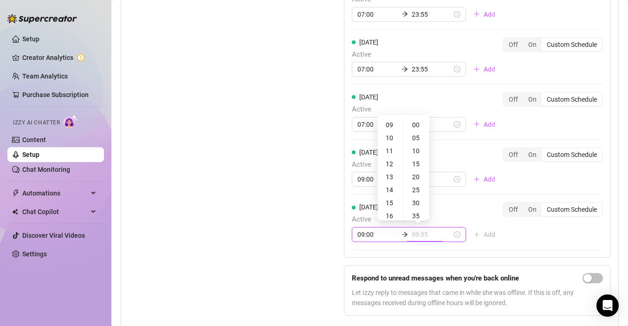
type input "09:30"
type input "23:00"
click at [390, 119] on div "23" at bounding box center [390, 124] width 22 height 13
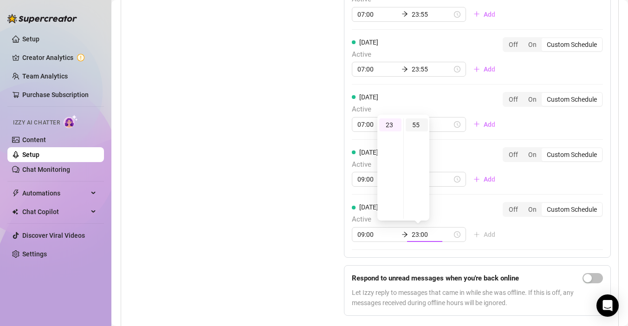
type input "23:55"
click at [415, 126] on div "55" at bounding box center [417, 124] width 22 height 13
click at [525, 233] on div "[DATE] Active 07:00 23:55 Add Off On Custom Schedule [DATE] Active 07:00 23:55 …" at bounding box center [477, 61] width 267 height 394
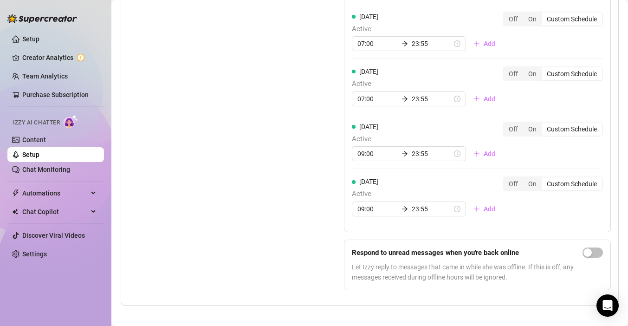
scroll to position [949, 0]
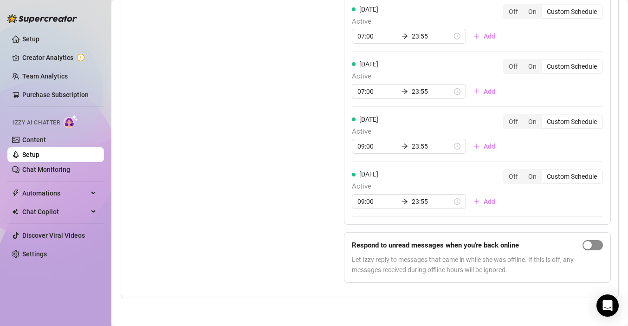
click at [589, 244] on div "button" at bounding box center [587, 245] width 8 height 8
click at [589, 244] on span "button" at bounding box center [593, 245] width 20 height 10
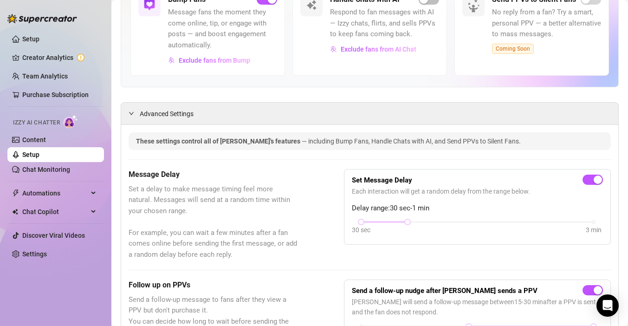
scroll to position [114, 0]
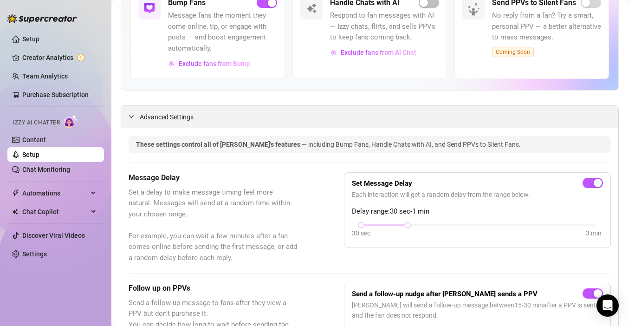
click at [131, 116] on icon "expanded" at bounding box center [132, 117] width 6 height 6
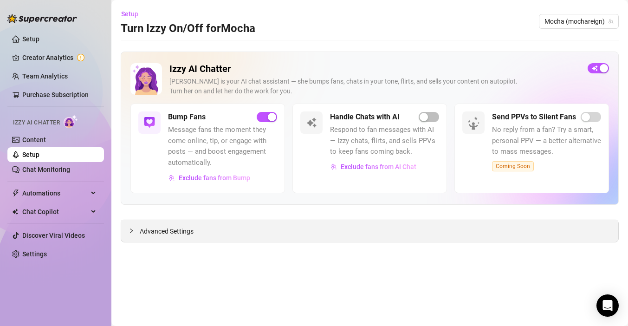
scroll to position [0, 0]
click at [421, 117] on div "button" at bounding box center [424, 117] width 8 height 8
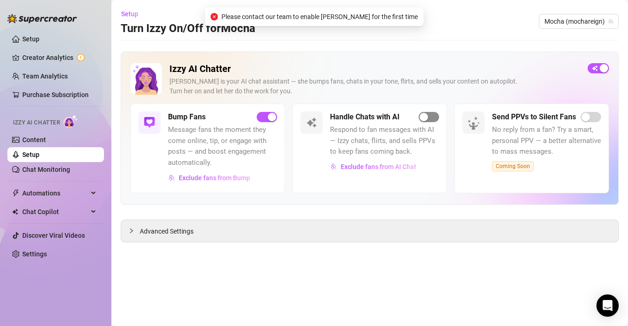
click at [421, 117] on div "button" at bounding box center [424, 117] width 8 height 8
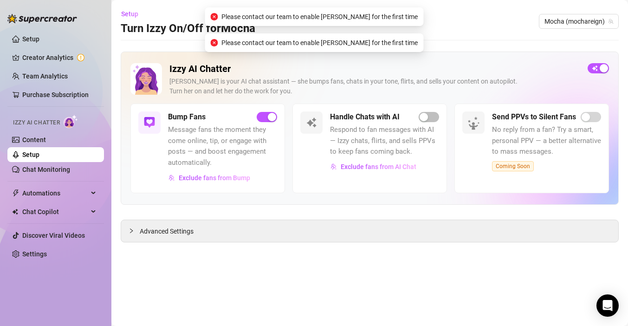
click at [339, 63] on div "Izzy AI Chatter [PERSON_NAME] is your AI chat assistant — she bumps fans, chats…" at bounding box center [370, 128] width 498 height 153
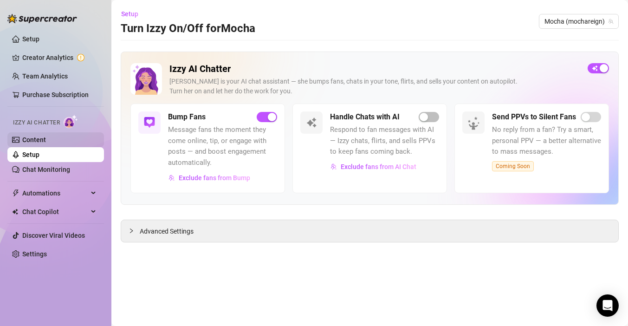
click at [42, 137] on link "Content" at bounding box center [34, 139] width 24 height 7
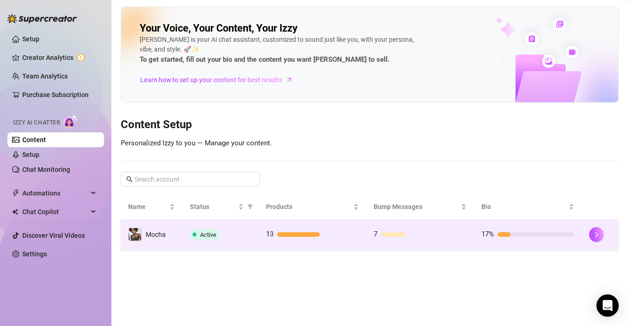
click at [323, 230] on div "13" at bounding box center [312, 234] width 93 height 11
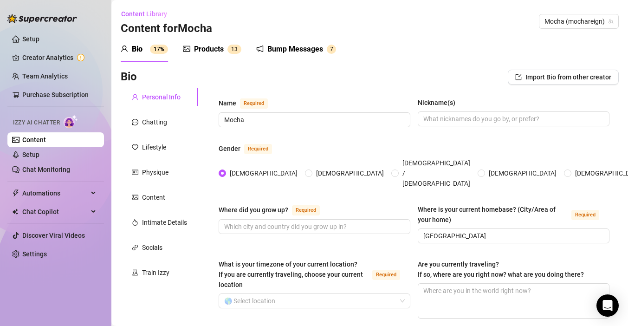
click at [213, 51] on div "Products" at bounding box center [209, 49] width 30 height 11
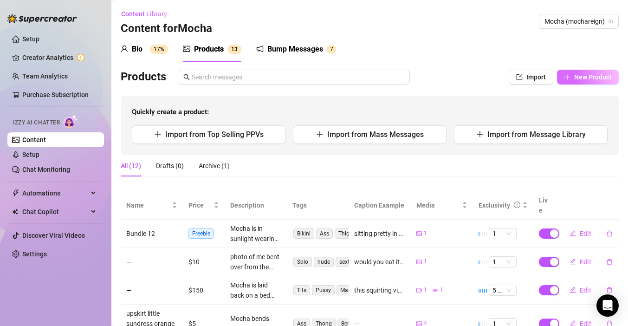
click at [579, 78] on span "New Product" at bounding box center [593, 76] width 38 height 7
type textarea "Type your message here..."
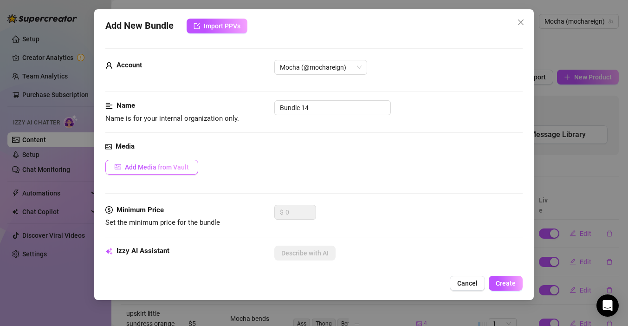
click at [160, 167] on span "Add Media from Vault" at bounding box center [157, 166] width 64 height 7
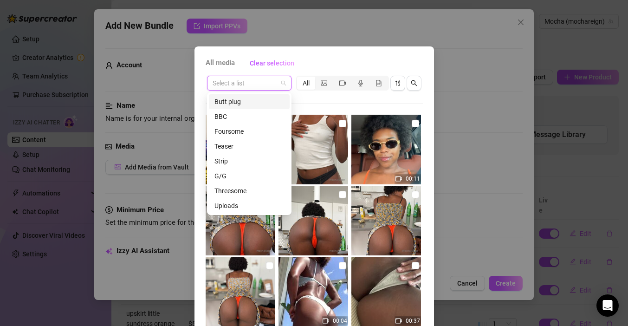
click at [276, 86] on input "search" at bounding box center [245, 83] width 65 height 14
click at [486, 136] on div "All media Clear selection Select a list All 00:11 00:04 00:37 00:22 01:47 00:27…" at bounding box center [314, 163] width 628 height 326
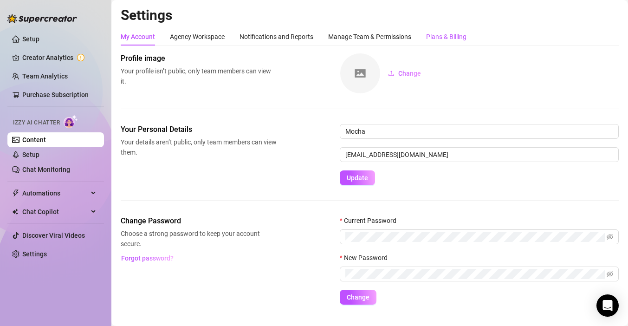
click at [457, 37] on div "Plans & Billing" at bounding box center [446, 37] width 40 height 10
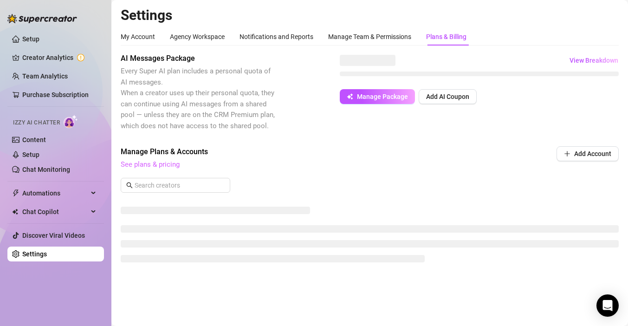
click at [155, 164] on link "See plans & pricing" at bounding box center [150, 164] width 59 height 8
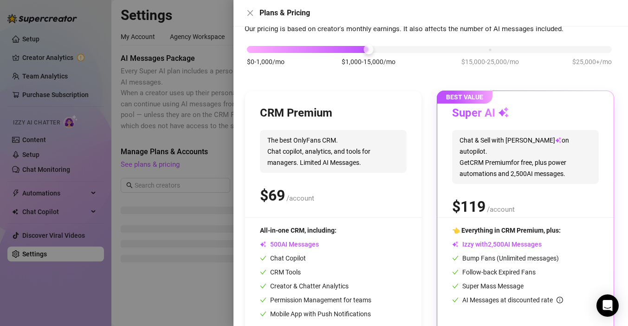
scroll to position [85, 0]
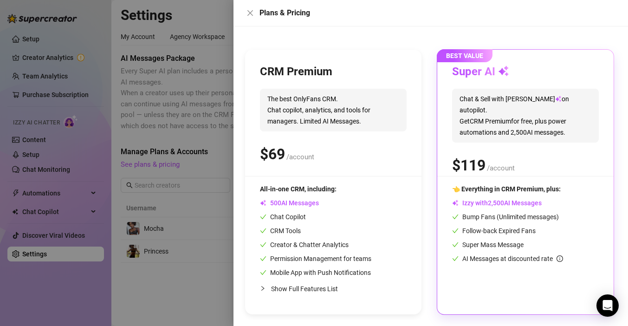
click at [349, 125] on span "The best OnlyFans CRM. Chat copilot, analytics, and tools for managers. Limited…" at bounding box center [333, 110] width 147 height 43
click at [348, 181] on div "CRM Premium The best OnlyFans CRM. Chat copilot, analytics, and tools for manag…" at bounding box center [333, 182] width 176 height 265
click at [247, 15] on icon "close" at bounding box center [250, 13] width 6 height 6
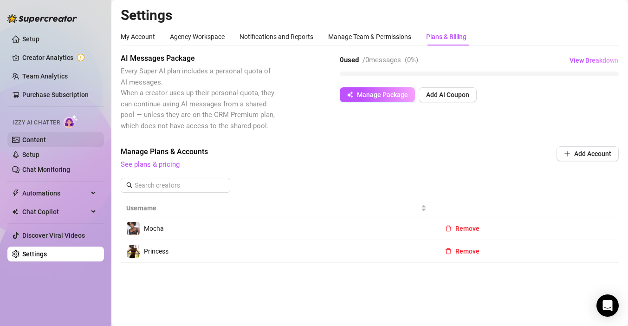
click at [46, 139] on link "Content" at bounding box center [34, 139] width 24 height 7
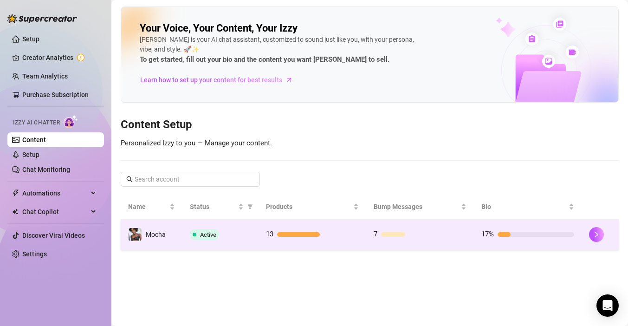
click at [241, 234] on div "Active" at bounding box center [221, 234] width 62 height 11
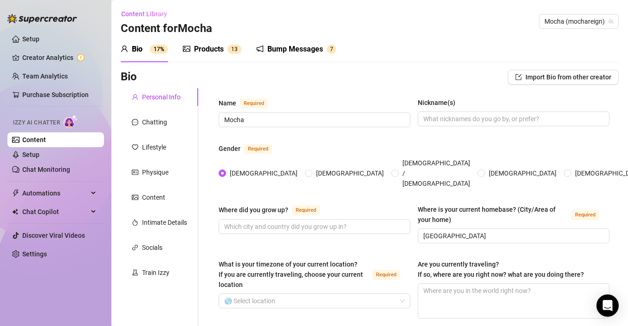
click at [205, 52] on div "Products" at bounding box center [209, 49] width 30 height 11
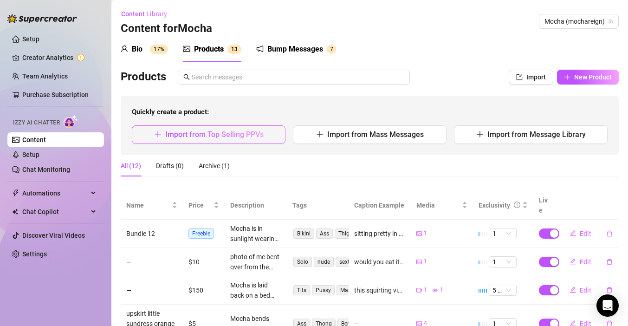
click at [231, 136] on span "Import from Top Selling PPVs" at bounding box center [214, 134] width 98 height 9
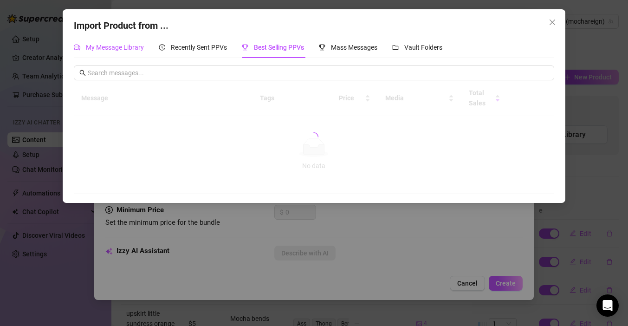
click at [118, 48] on span "My Message Library" at bounding box center [115, 47] width 58 height 7
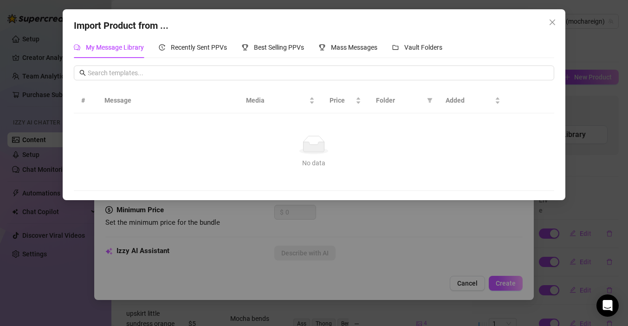
click at [474, 257] on div "Import Product from ... My Message Library Recently Sent PPVs Best Selling PPVs…" at bounding box center [314, 163] width 628 height 326
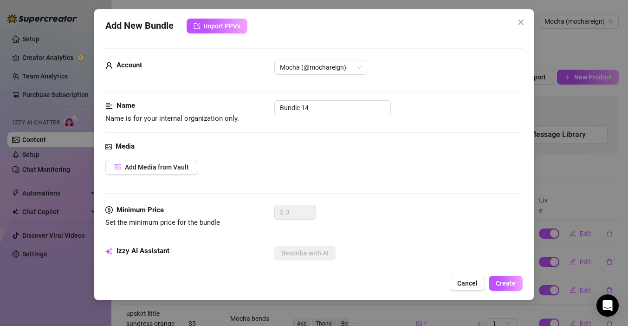
click at [598, 117] on div "Add New Bundle Import PPVs Account Mocha (@mochareign) Name Name is for your in…" at bounding box center [314, 163] width 628 height 326
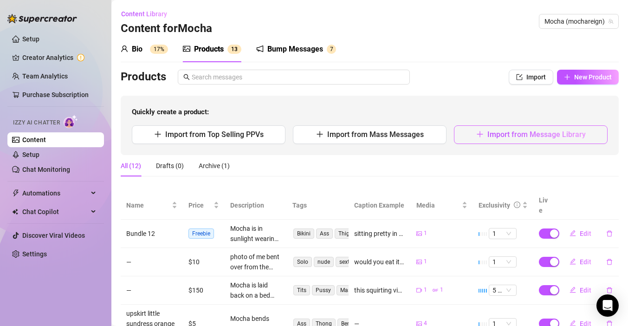
click at [558, 130] on span "Import from Message Library" at bounding box center [536, 134] width 98 height 9
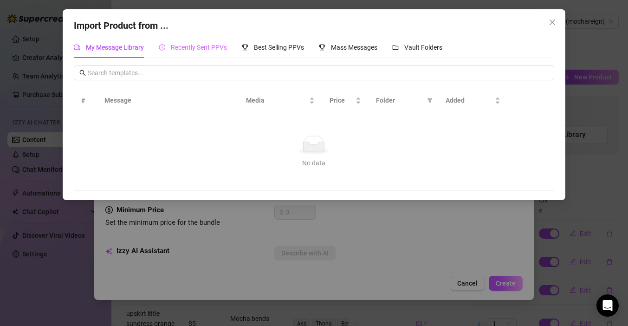
click at [182, 37] on div "Recently Sent PPVs" at bounding box center [193, 47] width 68 height 21
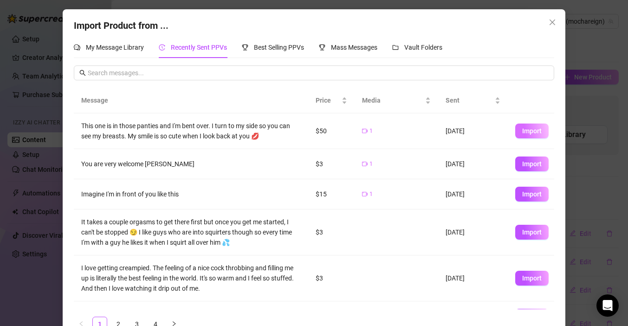
click at [534, 130] on span "Import" at bounding box center [531, 130] width 19 height 7
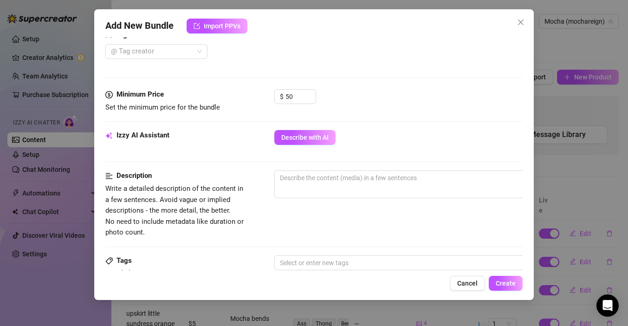
scroll to position [249, 0]
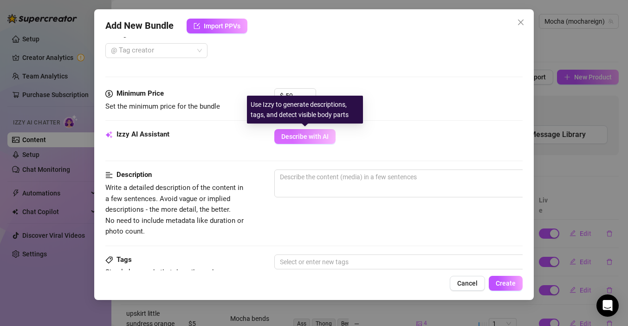
click at [279, 140] on button "Describe with AI" at bounding box center [304, 136] width 61 height 15
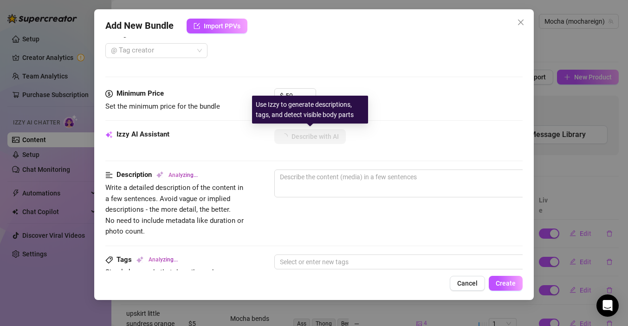
type textarea "Mocha"
type textarea "Mocha is"
type textarea "Mocha is on"
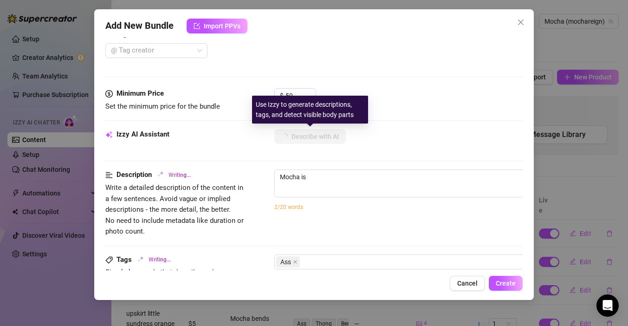
type textarea "Mocha is on"
type textarea "Mocha is on all"
type textarea "Mocha is on all fours"
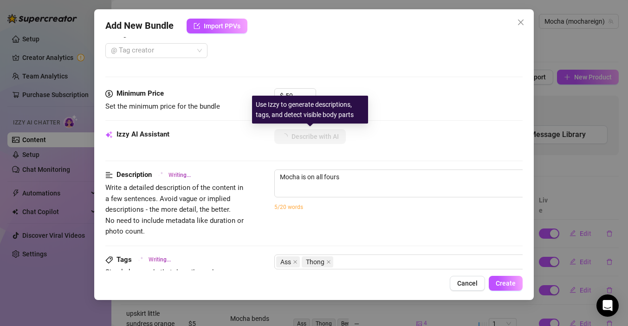
type textarea "Mocha is on all fours in"
type textarea "Mocha is on all fours in bed"
type textarea "Mocha is on all fours in bed wearing"
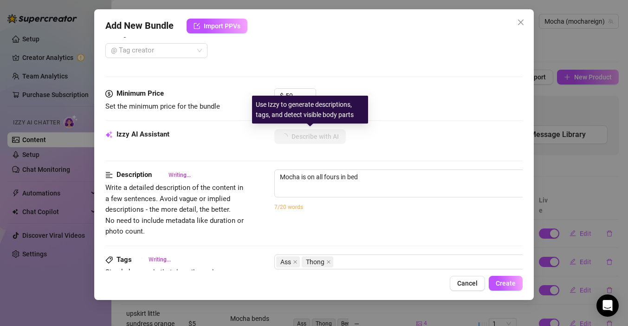
type textarea "Mocha is on all fours in bed wearing"
type textarea "Mocha is on all fours in bed wearing a"
type textarea "Mocha is on all fours in bed wearing a tiny"
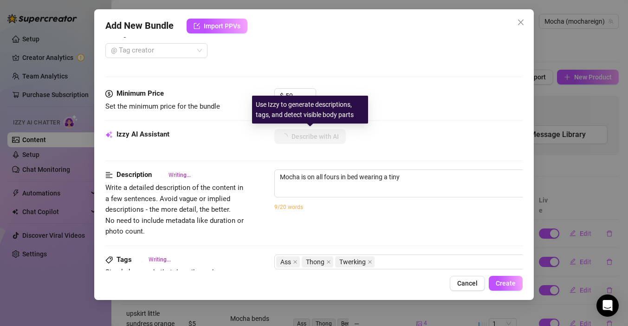
type textarea "Mocha is on all fours in bed wearing a tiny red"
type textarea "Mocha is on all fours in bed wearing a tiny red thong,"
type textarea "Mocha is on all fours in bed wearing a tiny red thong, arching"
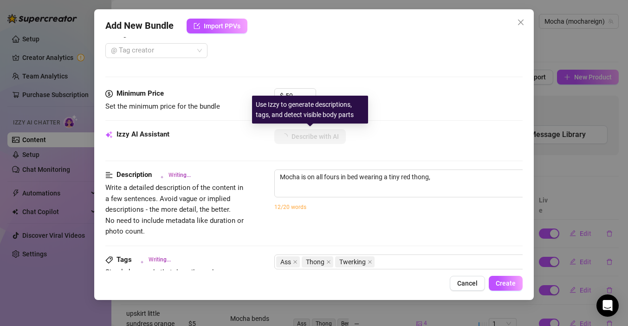
type textarea "Mocha is on all fours in bed wearing a tiny red thong, arching"
type textarea "Mocha is on all fours in bed wearing a tiny red thong, arching her"
type textarea "Mocha is on all fours in bed wearing a tiny red thong, arching her back"
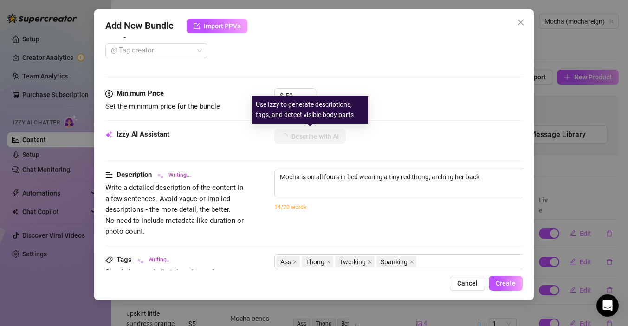
type textarea "Mocha is on all fours in bed wearing a tiny red thong, arching her back to"
type textarea "Mocha is on all fours in bed wearing a tiny red thong, arching her back to show"
type textarea "Mocha is on all fours in bed wearing a tiny red thong, arching her back to show…"
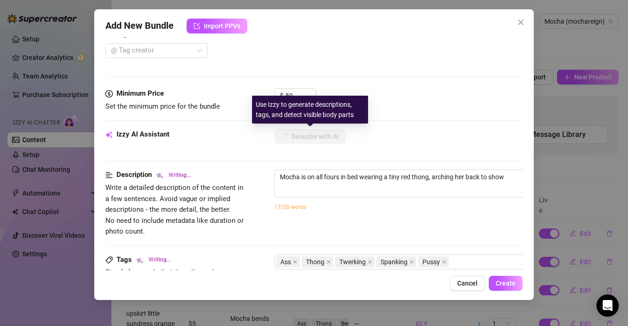
type textarea "Mocha is on all fours in bed wearing a tiny red thong, arching her back to show…"
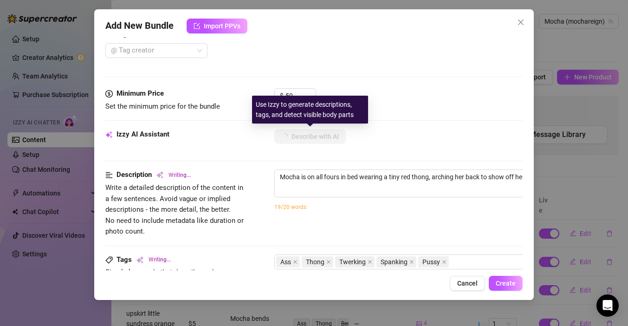
type textarea "Mocha is on all fours in bed wearing a tiny red thong, arching her back to show…"
type textarea "[PERSON_NAME] is on all fours in bed wearing a tiny red thong, arching her back…"
type textarea "Mocha is on all fours in bed wearing a tiny red thong, arching her back to show…"
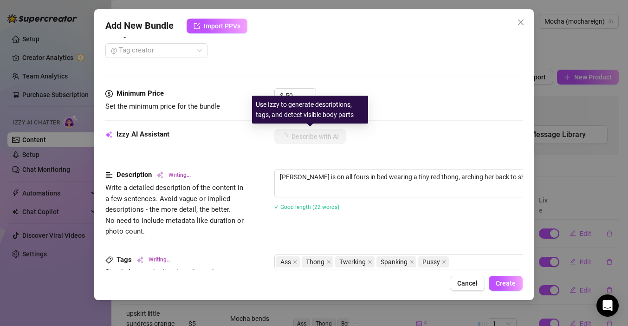
type textarea "Mocha is on all fours in bed wearing a tiny red thong, arching her back to show…"
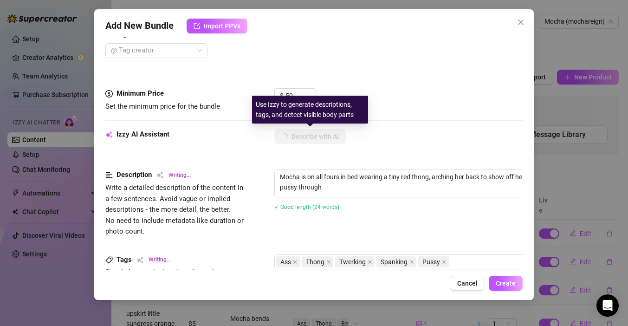
type textarea "Mocha is on all fours in bed wearing a tiny red thong, arching her back to show…"
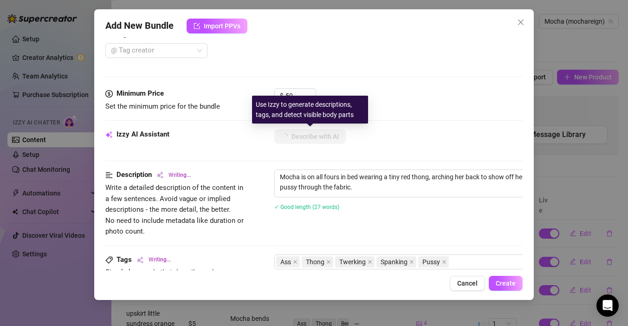
type textarea "Mocha is on all fours in bed wearing a tiny red thong, arching her back to show…"
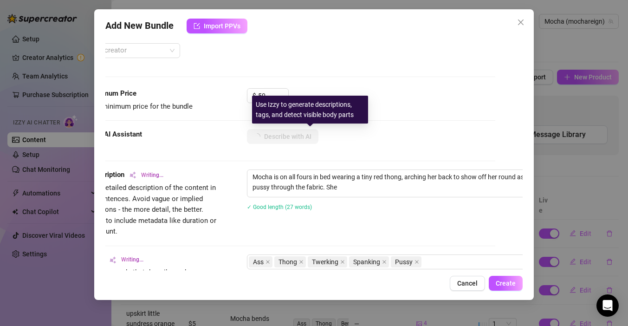
type textarea "Mocha is on all fours in bed wearing a tiny red thong, arching her back to show…"
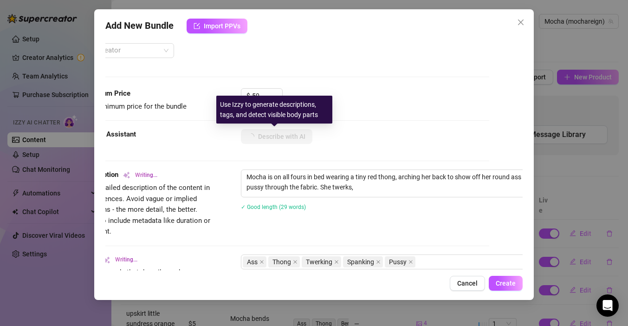
type textarea "Mocha is on all fours in bed wearing a tiny red thong, arching her back to show…"
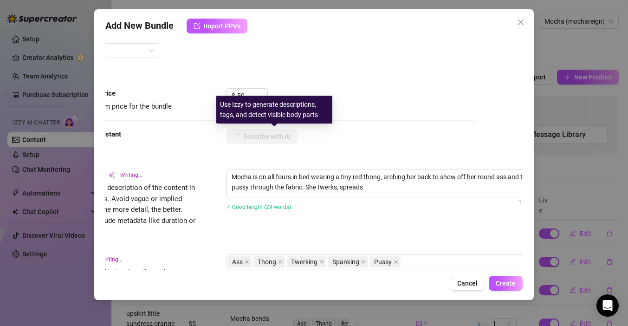
type textarea "Mocha is on all fours in bed wearing a tiny red thong, arching her back to show…"
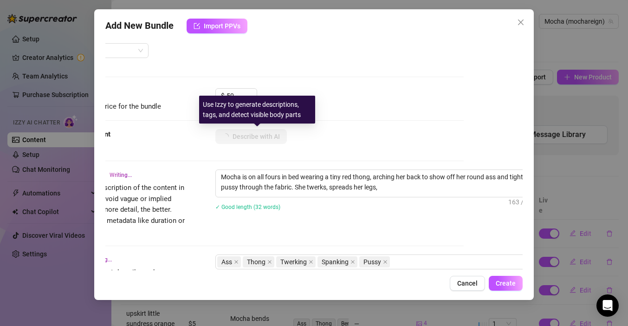
type textarea "Mocha is on all fours in bed wearing a tiny red thong, arching her back to show…"
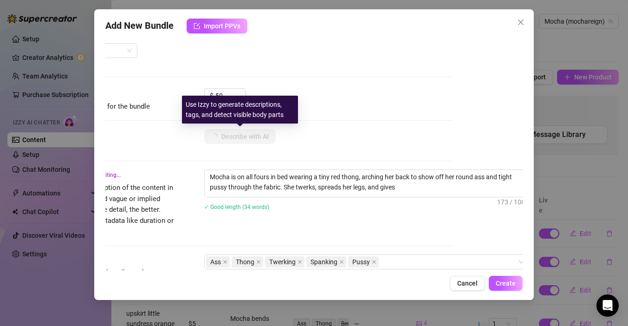
type textarea "Mocha is on all fours in bed wearing a tiny red thong, arching her back to show…"
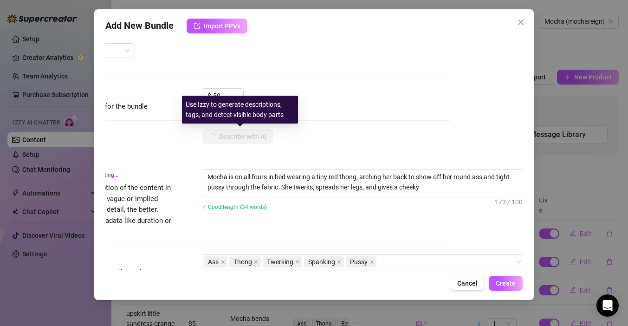
type textarea "Mocha is on all fours in bed wearing a tiny red thong, arching her back to show…"
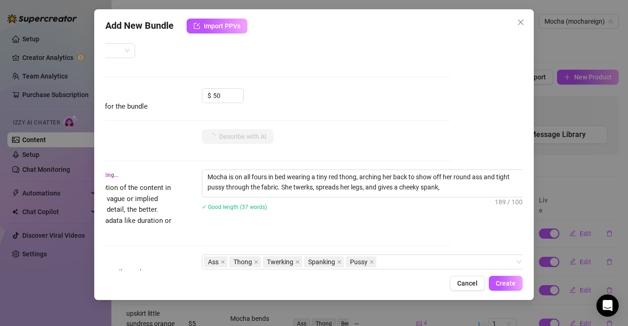
type textarea "Mocha is on all fours in bed wearing a tiny red thong, arching her back to show…"
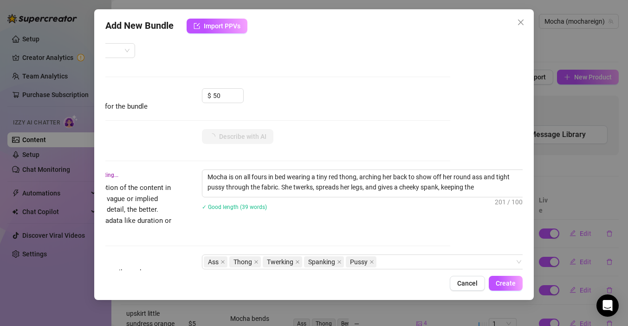
type textarea "Mocha is on all fours in bed wearing a tiny red thong, arching her back to show…"
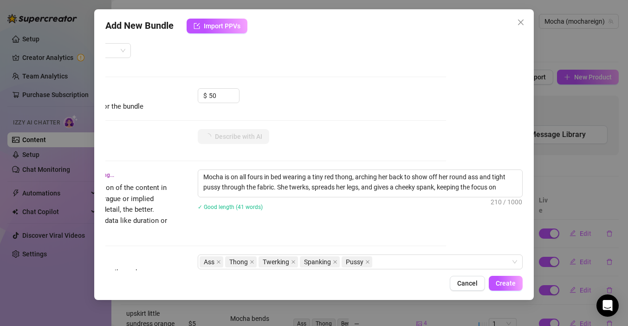
type textarea "Mocha is on all fours in bed wearing a tiny red thong, arching her back to show…"
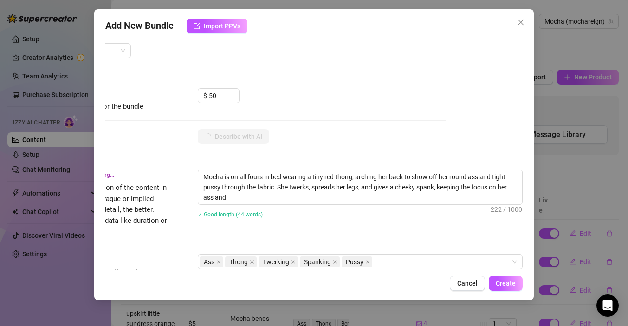
type textarea "Mocha is on all fours in bed wearing a tiny red thong, arching her back to show…"
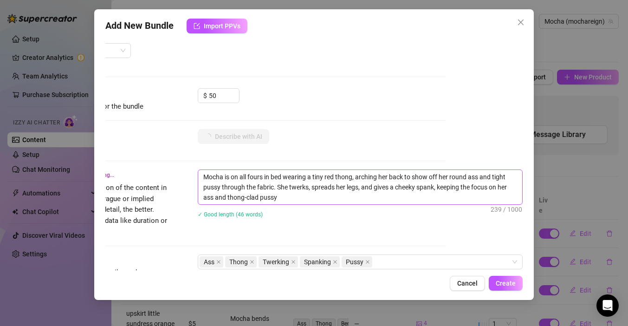
type textarea "Mocha is on all fours in bed wearing a tiny red thong, arching her back to show…"
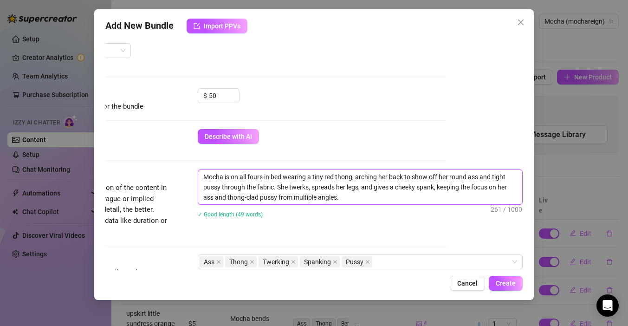
drag, startPoint x: 203, startPoint y: 177, endPoint x: 387, endPoint y: 205, distance: 185.5
click at [390, 209] on div "Mocha is on all fours in bed wearing a tiny red thong, arching her back to show…" at bounding box center [360, 199] width 325 height 60
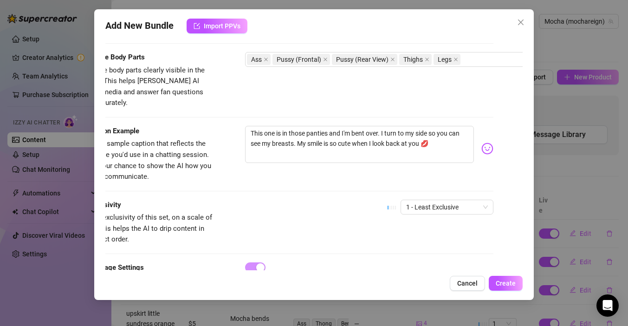
scroll to position [514, 27]
drag, startPoint x: 438, startPoint y: 141, endPoint x: 417, endPoint y: 140, distance: 20.9
click at [416, 140] on textarea "This one is in those panties and I'm bent over. I turn to my side so you can se…" at bounding box center [361, 144] width 229 height 37
drag, startPoint x: 298, startPoint y: 136, endPoint x: 243, endPoint y: 112, distance: 60.1
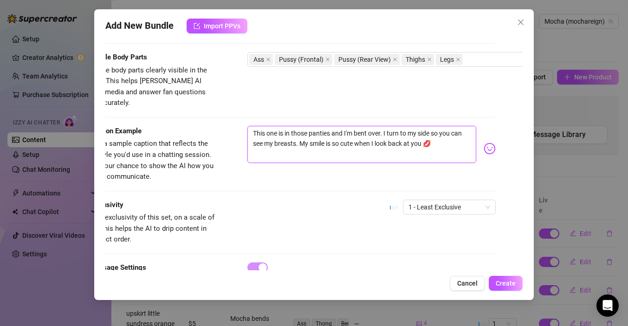
paste textarea "Mocha is on all fours in bed wearing a tiny red thong, arching her back to show…"
type textarea "Mocha is on all fours in bed wearing a tiny red thong, arching her back to show…"
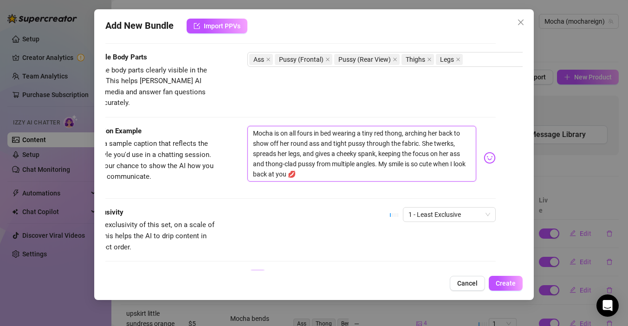
scroll to position [0, 0]
click at [261, 126] on textarea "Mocha is on all fours in bed wearing a tiny red thong, arching her back to show…" at bounding box center [361, 154] width 229 height 56
type textarea "is on all fours in bed wearing a tiny red thong, arching her back to show off h…"
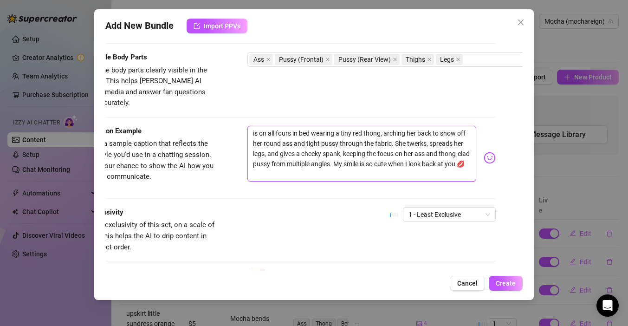
type textarea "i on all fours in bed wearing a tiny red thong, arching her back to show off he…"
type textarea "on all fours in bed wearing a tiny red thong, arching her back to show off her …"
type textarea "I on all fours in bed wearing a tiny red thong, arching her back to show off he…"
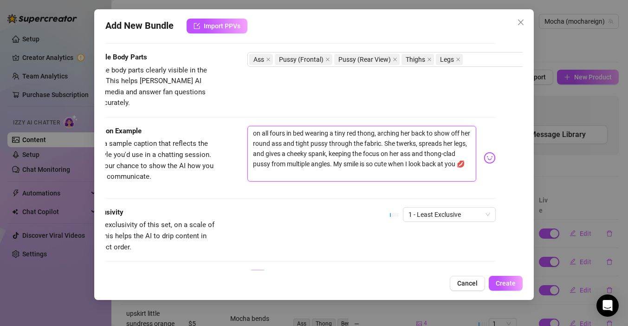
type textarea "I on all fours in bed wearing a tiny red thong, arching her back to show off he…"
type textarea "I' on all fours in bed wearing a tiny red thong, arching her back to show off h…"
type textarea "I'm on all fours in bed wearing a tiny red thong, arching her back to show off …"
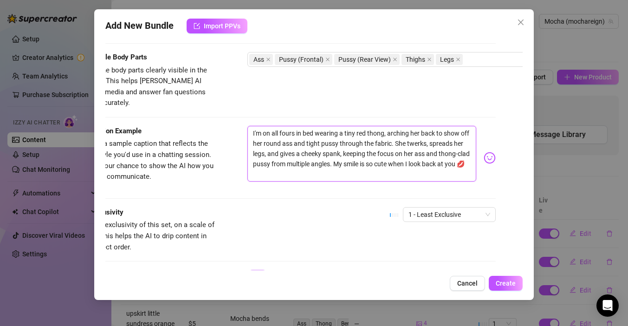
click at [415, 126] on textarea "I'm on all fours in bed wearing a tiny red thong, arching her back to show off …" at bounding box center [361, 154] width 229 height 56
type textarea "I'm on all fours in bed wearing a tiny red thong, arching m back to show off he…"
type textarea "I'm on all fours in bed wearing a tiny red thong, arching my back to show off h…"
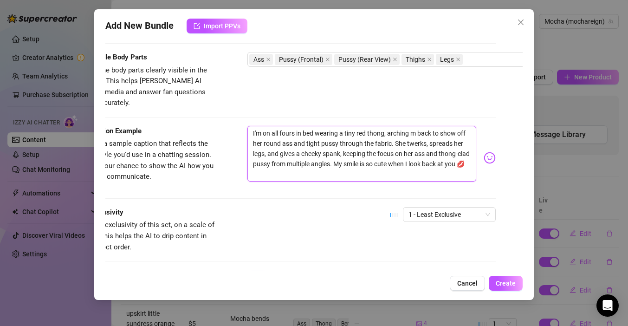
type textarea "I'm on all fours in bed wearing a tiny red thong, arching my back to show off h…"
click at [260, 130] on textarea "I'm on all fours in bed wearing a tiny red thong, arching my back to show off h…" at bounding box center [361, 154] width 229 height 56
type textarea "I'm on all fours in bed wearing a tiny red thong, arching my back to show off m…"
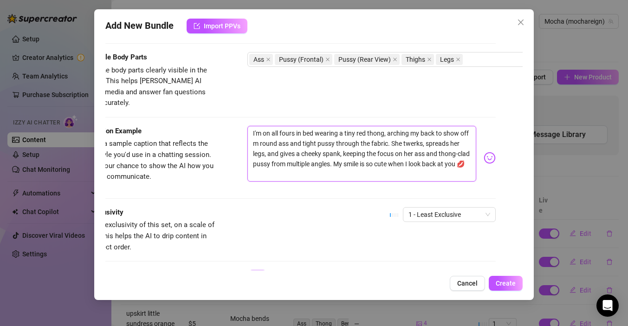
type textarea "I'm on all fours in bed wearing a tiny red thong, arching my back to show off m…"
click at [396, 133] on textarea "I'm on all fours in bed wearing a tiny red thong, arching my back to show off m…" at bounding box center [361, 154] width 229 height 56
type textarea "I'm on all fours in bed wearing a tiny red thong, arching my back to show off m…"
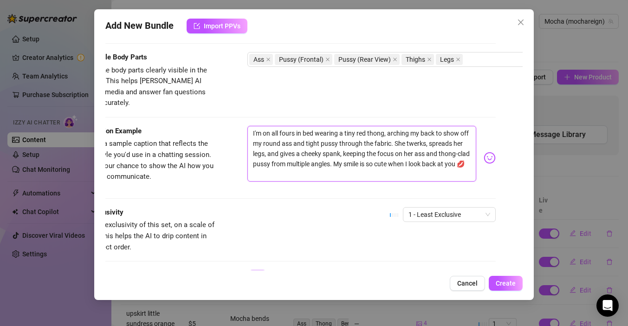
type textarea "I'm on all fours in bed wearing a tiny red thong, arching my back to show off m…"
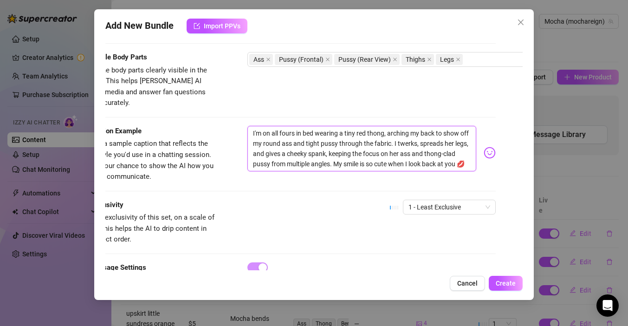
click at [415, 135] on textarea "I'm on all fours in bed wearing a tiny red thong, arching my back to show off m…" at bounding box center [361, 148] width 229 height 45
type textarea "I'm on all fours in bed wearing a tiny red thong, arching my back to show off m…"
click at [438, 132] on textarea "I'm on all fours in bed wearing a tiny red thong, arching my back to show off m…" at bounding box center [361, 148] width 229 height 45
type textarea "I'm on all fours in bed wearing a tiny red thong, arching my back to show off m…"
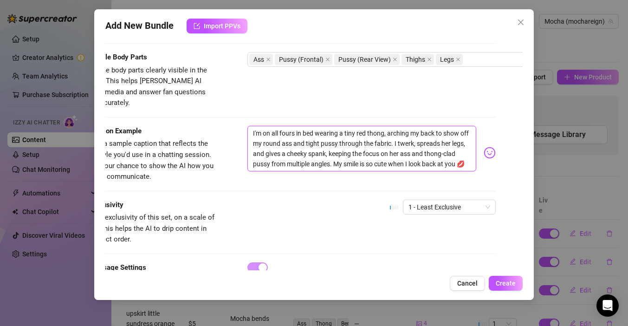
type textarea "I'm on all fours in bed wearing a tiny red thong, arching my back to show off m…"
click at [441, 133] on textarea "I'm on all fours in bed wearing a tiny red thong, arching my back to show off m…" at bounding box center [361, 148] width 229 height 45
type textarea "I'm on all fours in bed wearing a tiny red thong, arching my back to show off m…"
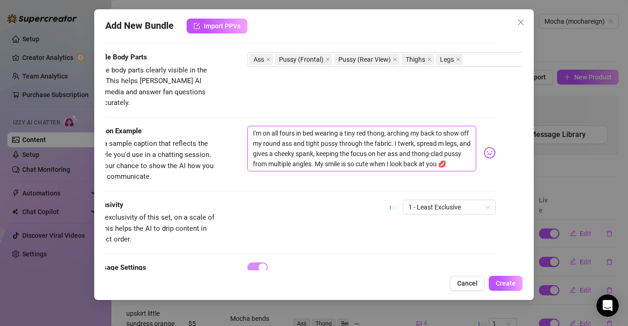
type textarea "I'm on all fours in bed wearing a tiny red thong, arching my back to show off m…"
drag, startPoint x: 394, startPoint y: 132, endPoint x: 333, endPoint y: 150, distance: 63.3
click at [333, 150] on textarea "I'm on all fours in bed wearing a tiny red thong, arching my back to show off m…" at bounding box center [361, 148] width 229 height 45
type textarea "I'm on all fours in bed wearing a tiny red thong, arching my back to show off m…"
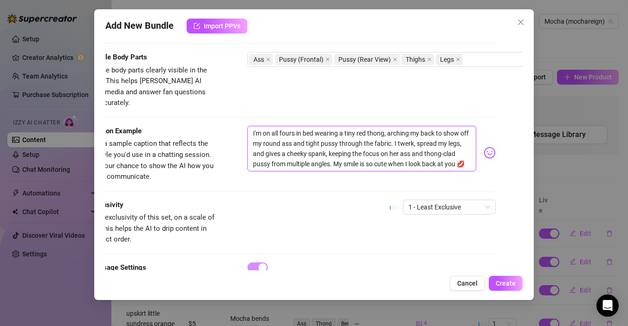
type textarea "I'm on all fours in bed wearing a tiny red thong, arching my back to show off m…"
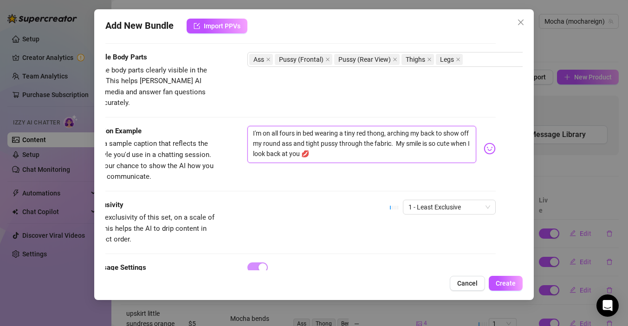
type textarea "I'm on all fours in bed wearing a tiny red thong, arching my back to show off m…"
click at [301, 141] on textarea "I'm on all fours in bed wearing a tiny red thong, arching my back to show off m…" at bounding box center [361, 144] width 229 height 37
type textarea "I'm on all fours in bed wearing a tiny red thong, arching my back to show off m…"
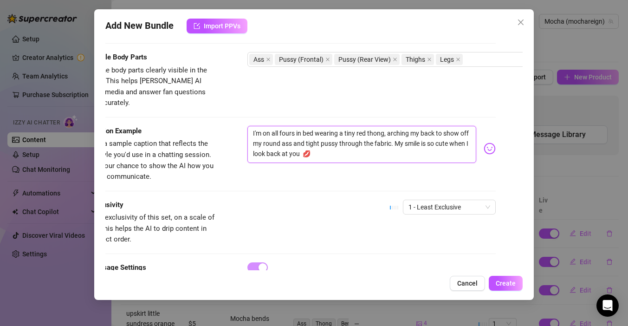
type textarea "I'm on all fours in bed wearing a tiny red thong, arching my back to show off m…"
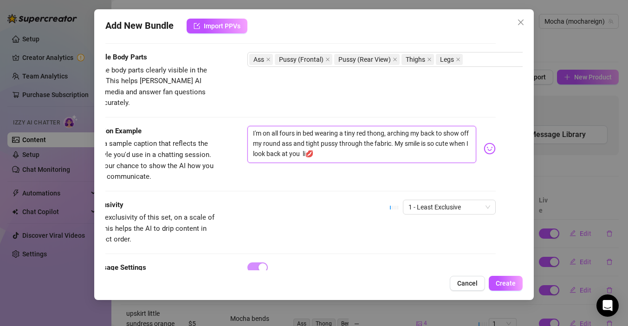
type textarea "I'm on all fours in bed wearing a tiny red thong, arching my back to show off m…"
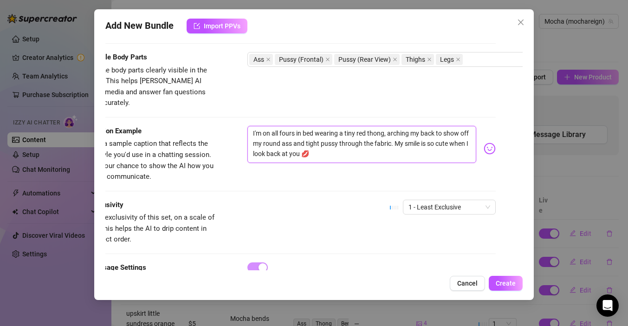
type textarea "I'm on all fours in bed wearing a tiny red thong, arching my back to show off m…"
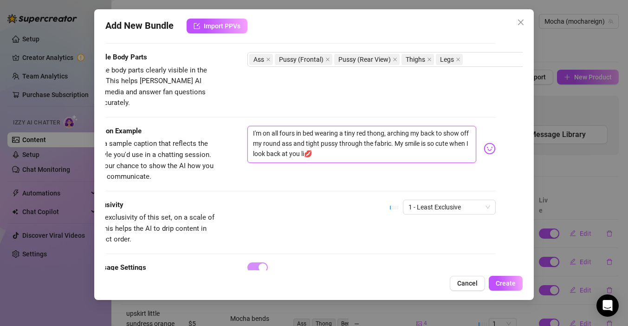
type textarea "I'm on all fours in bed wearing a tiny red thong, arching my back to show off m…"
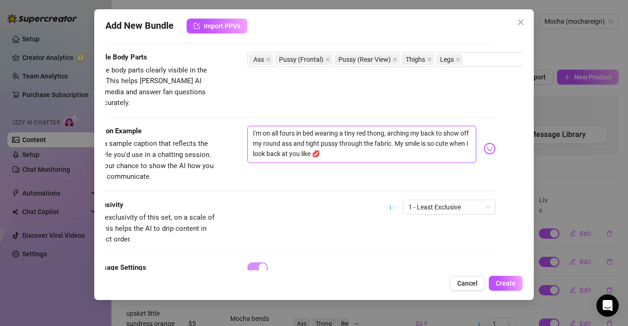
type textarea "I'm on all fours in bed wearing a tiny red thong, arching my back to show off m…"
click at [504, 281] on span "Create" at bounding box center [506, 282] width 20 height 7
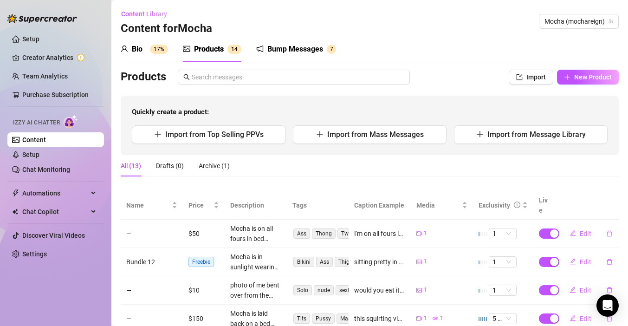
click at [228, 53] on span "1 4" at bounding box center [234, 49] width 14 height 9
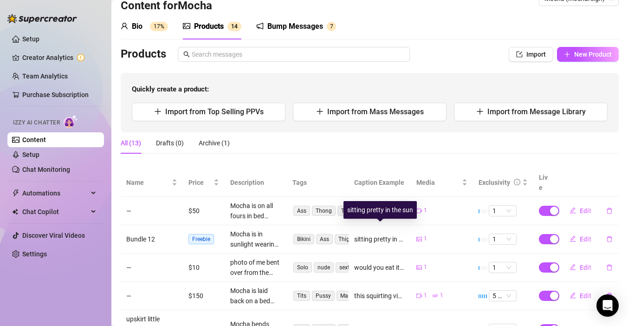
scroll to position [23, 0]
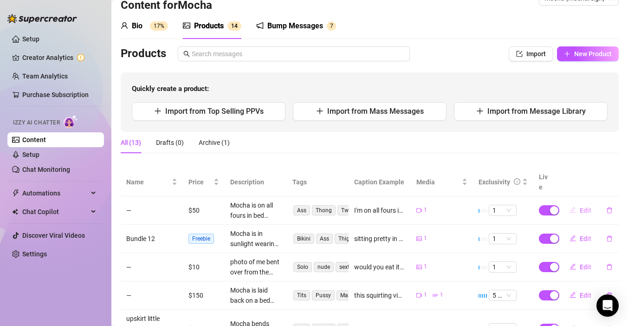
click at [583, 207] on span "Edit" at bounding box center [586, 210] width 12 height 7
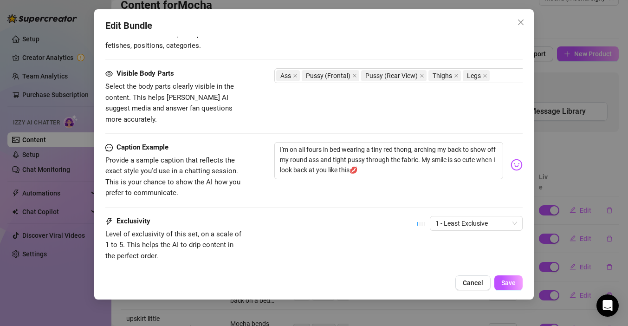
scroll to position [547, 0]
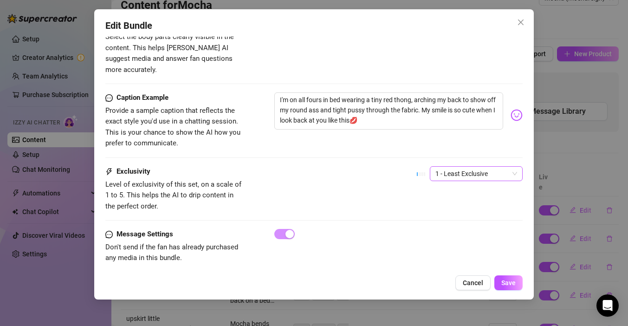
click at [475, 167] on span "1 - Least Exclusive" at bounding box center [476, 174] width 82 height 14
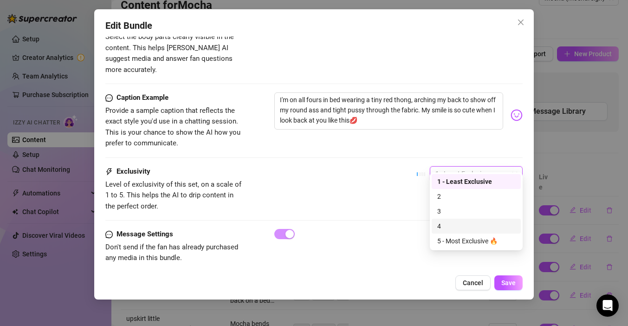
click at [454, 227] on div "4" at bounding box center [476, 226] width 78 height 10
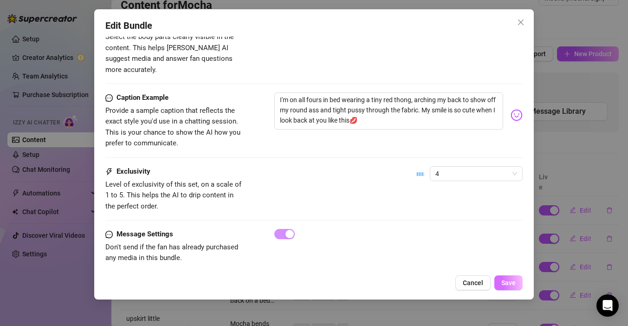
click at [515, 282] on span "Save" at bounding box center [508, 282] width 14 height 7
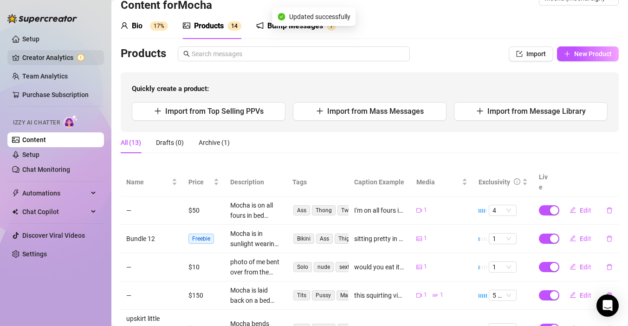
click at [69, 53] on link "Creator Analytics" at bounding box center [59, 57] width 74 height 15
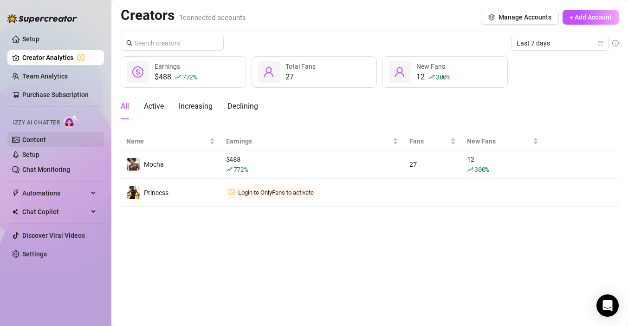
click at [46, 136] on link "Content" at bounding box center [34, 139] width 24 height 7
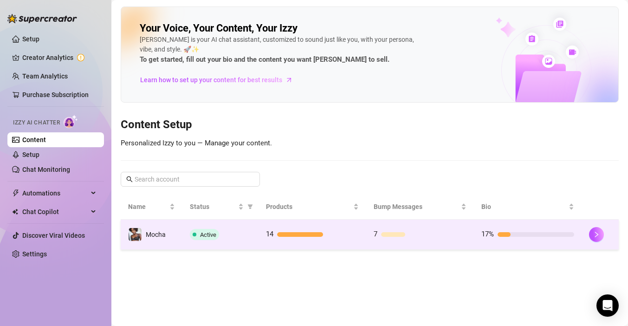
click at [350, 229] on div "14" at bounding box center [312, 234] width 93 height 11
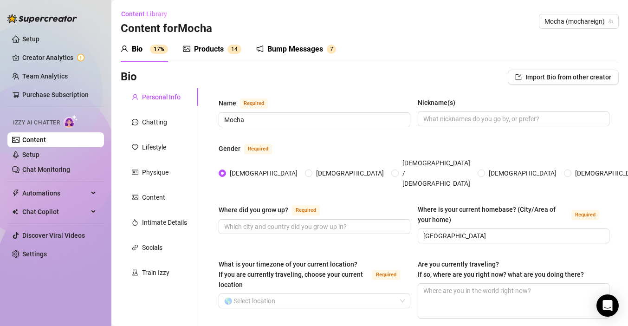
click at [201, 56] on div "Products 1 4" at bounding box center [212, 49] width 58 height 26
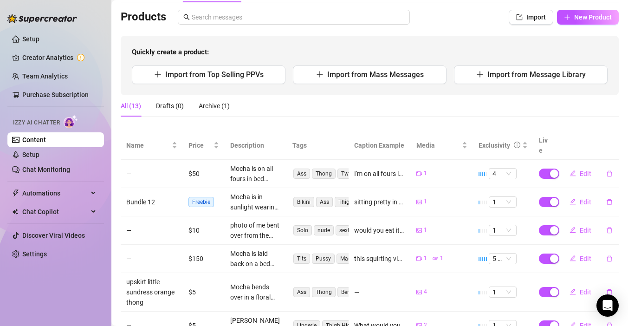
scroll to position [60, 0]
click at [582, 169] on span "Edit" at bounding box center [586, 172] width 12 height 7
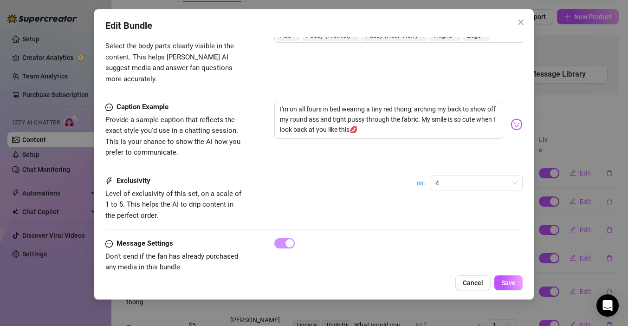
scroll to position [547, 0]
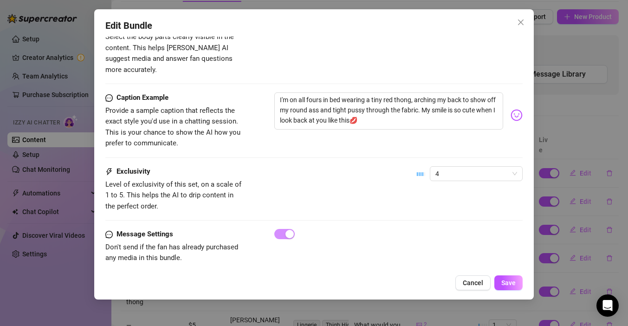
click at [558, 129] on div "Edit Bundle Account Mocha (@mochareign) Name Name is for your internal organiza…" at bounding box center [314, 163] width 628 height 326
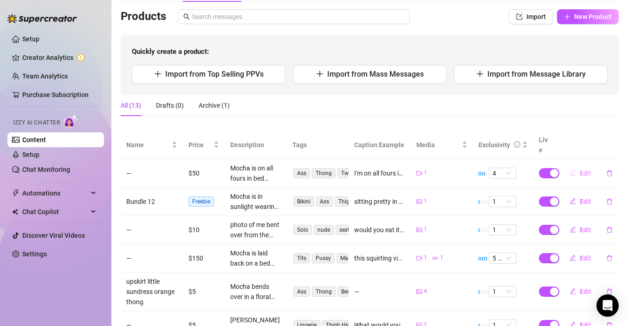
click at [585, 169] on span "Edit" at bounding box center [586, 172] width 12 height 7
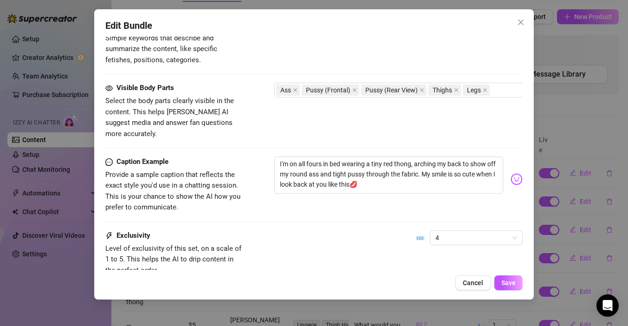
scroll to position [491, 0]
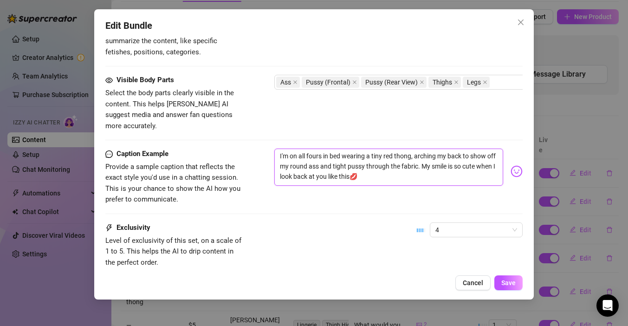
drag, startPoint x: 371, startPoint y: 170, endPoint x: 274, endPoint y: 137, distance: 102.2
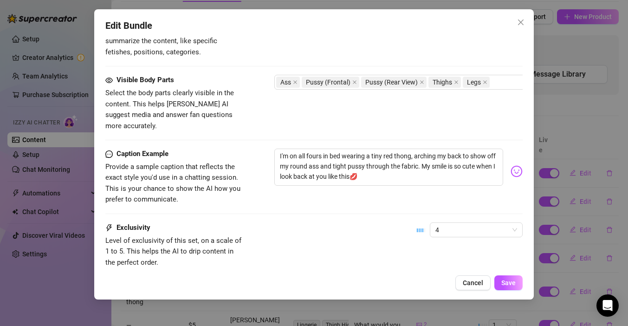
click at [594, 104] on div "Edit Bundle Account Mocha (@mochareign) Name Name is for your internal organiza…" at bounding box center [314, 163] width 628 height 326
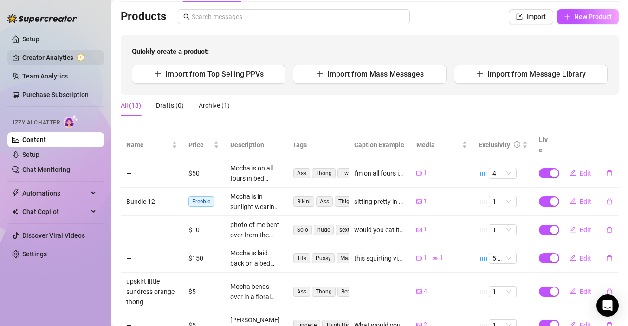
click at [78, 56] on link "Creator Analytics" at bounding box center [59, 57] width 74 height 15
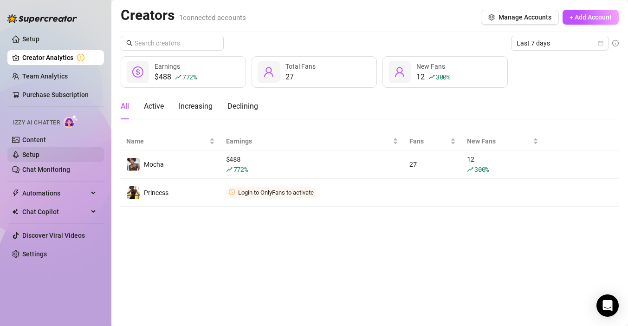
click at [39, 155] on link "Setup" at bounding box center [30, 154] width 17 height 7
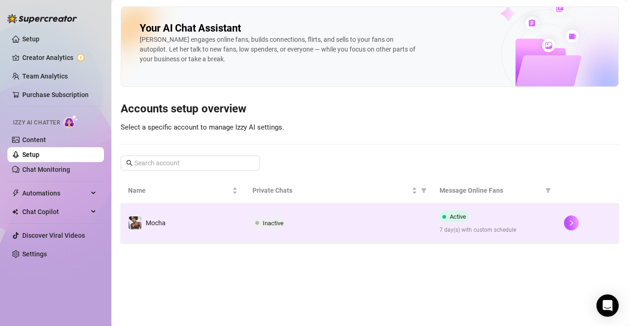
click at [309, 213] on td "Inactive" at bounding box center [338, 222] width 187 height 39
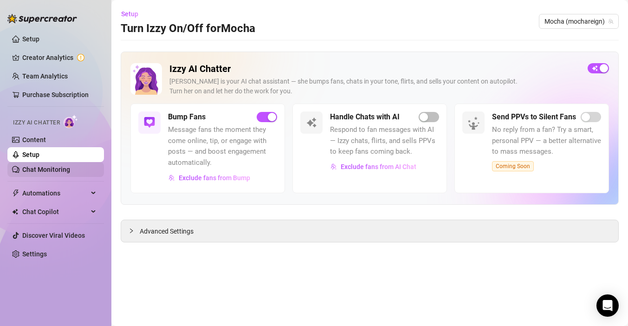
click at [68, 173] on link "Chat Monitoring" at bounding box center [46, 169] width 48 height 7
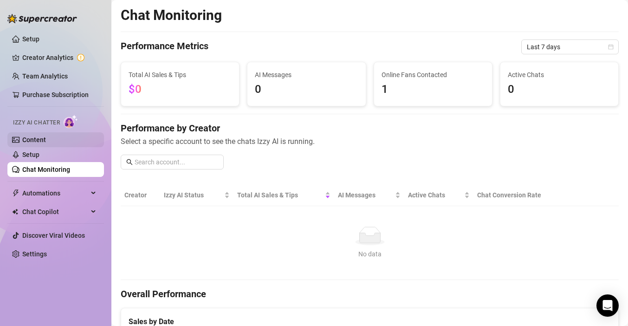
click at [46, 136] on link "Content" at bounding box center [34, 139] width 24 height 7
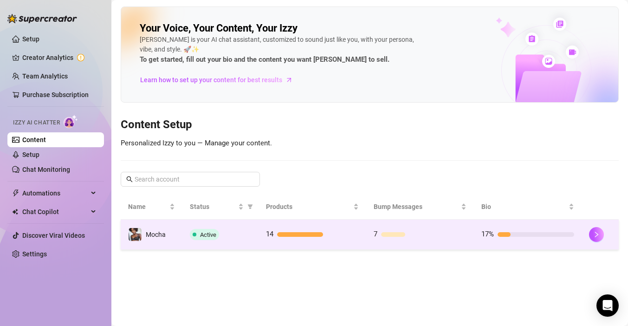
click at [316, 226] on td "14" at bounding box center [313, 235] width 108 height 30
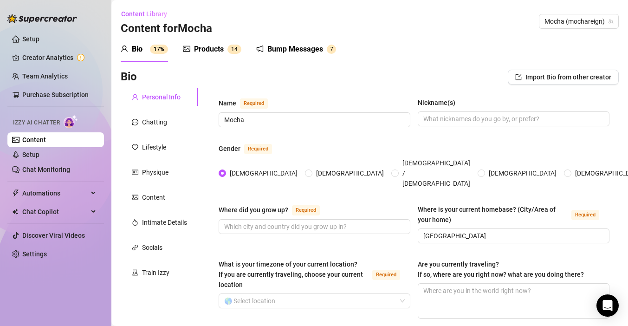
click at [210, 47] on div "Products" at bounding box center [209, 49] width 30 height 11
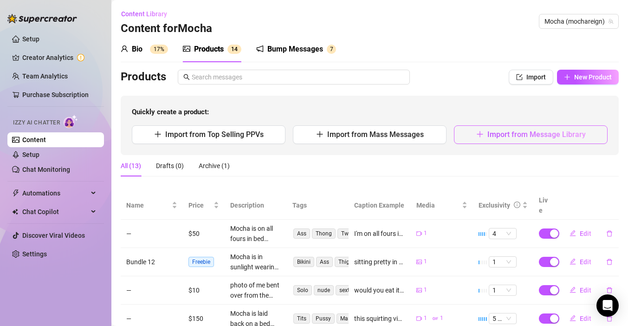
click at [545, 131] on span "Import from Message Library" at bounding box center [536, 134] width 98 height 9
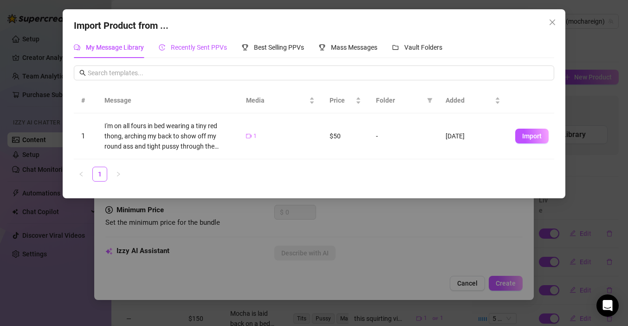
click at [201, 50] on span "Recently Sent PPVs" at bounding box center [199, 47] width 56 height 7
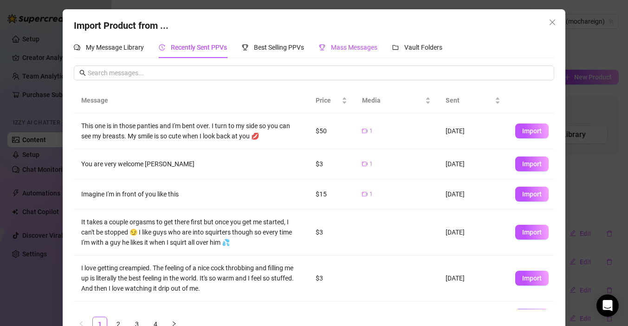
click at [360, 44] on span "Mass Messages" at bounding box center [354, 47] width 46 height 7
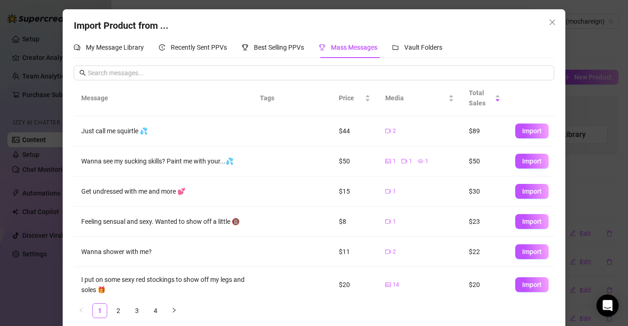
scroll to position [0, 0]
click at [525, 133] on span "Import" at bounding box center [531, 130] width 19 height 7
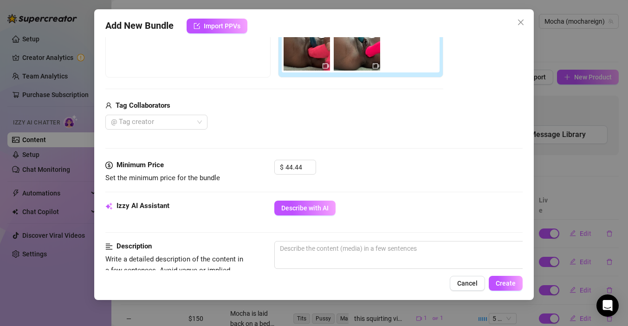
scroll to position [182, 0]
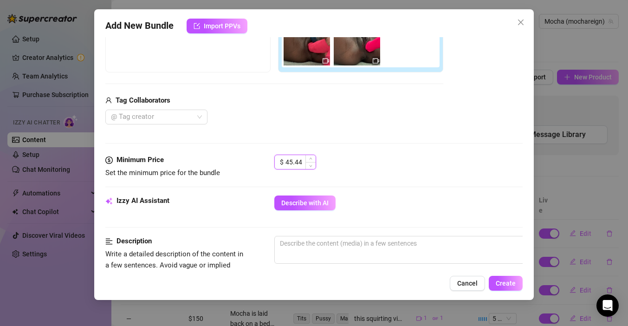
drag, startPoint x: 311, startPoint y: 159, endPoint x: 288, endPoint y: 159, distance: 22.7
click at [287, 159] on div "45.44" at bounding box center [300, 162] width 30 height 14
click at [289, 162] on input "45.44" at bounding box center [300, 162] width 30 height 14
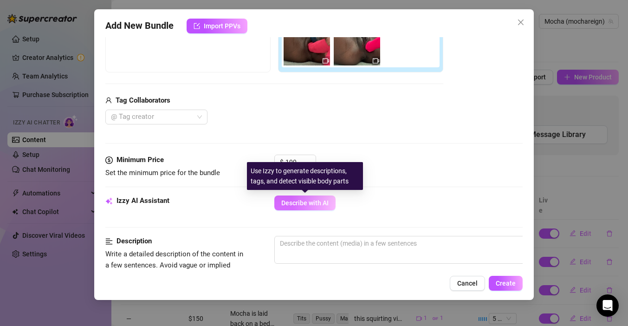
click at [311, 206] on span "Describe with AI" at bounding box center [304, 202] width 47 height 7
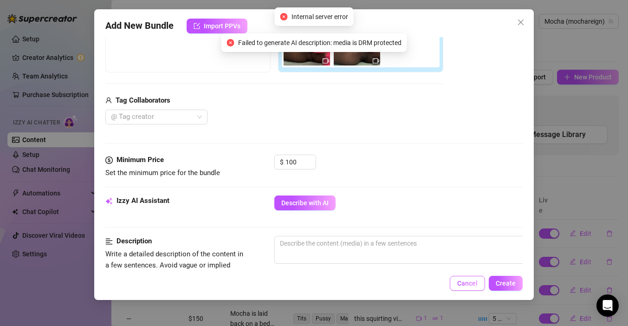
click at [474, 286] on span "Cancel" at bounding box center [467, 282] width 20 height 7
